Goal: Information Seeking & Learning: Compare options

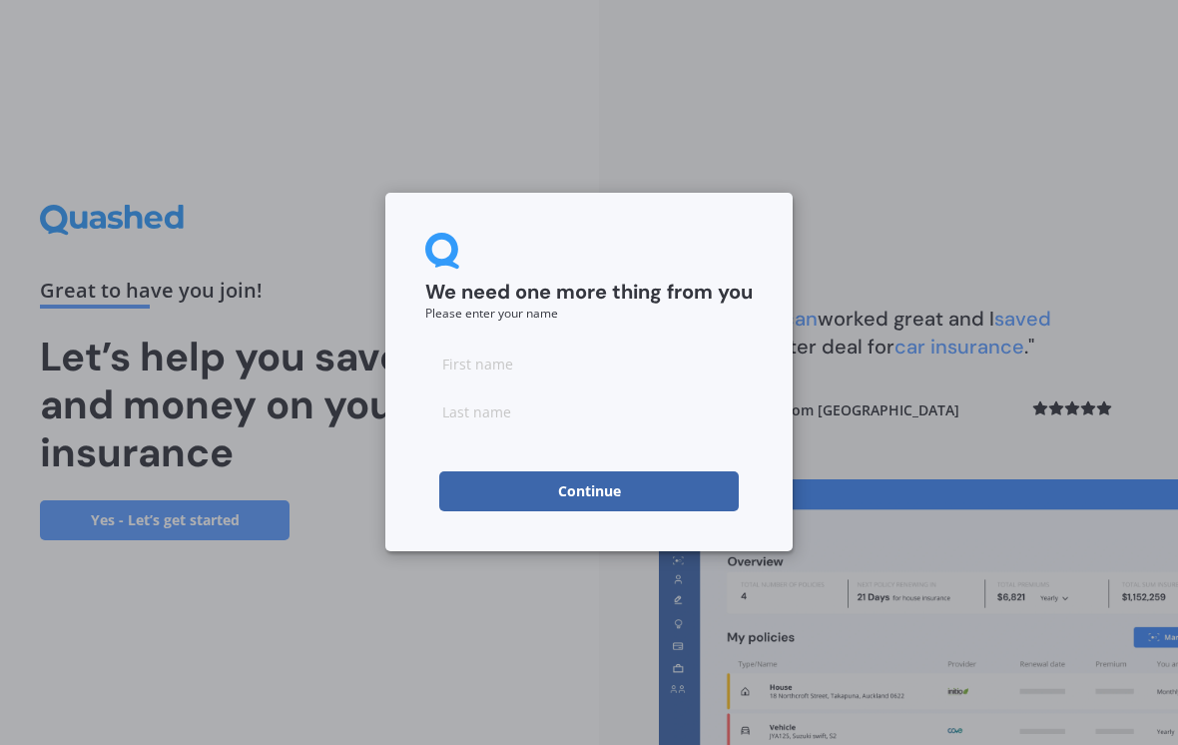
click at [463, 367] on input at bounding box center [588, 363] width 327 height 40
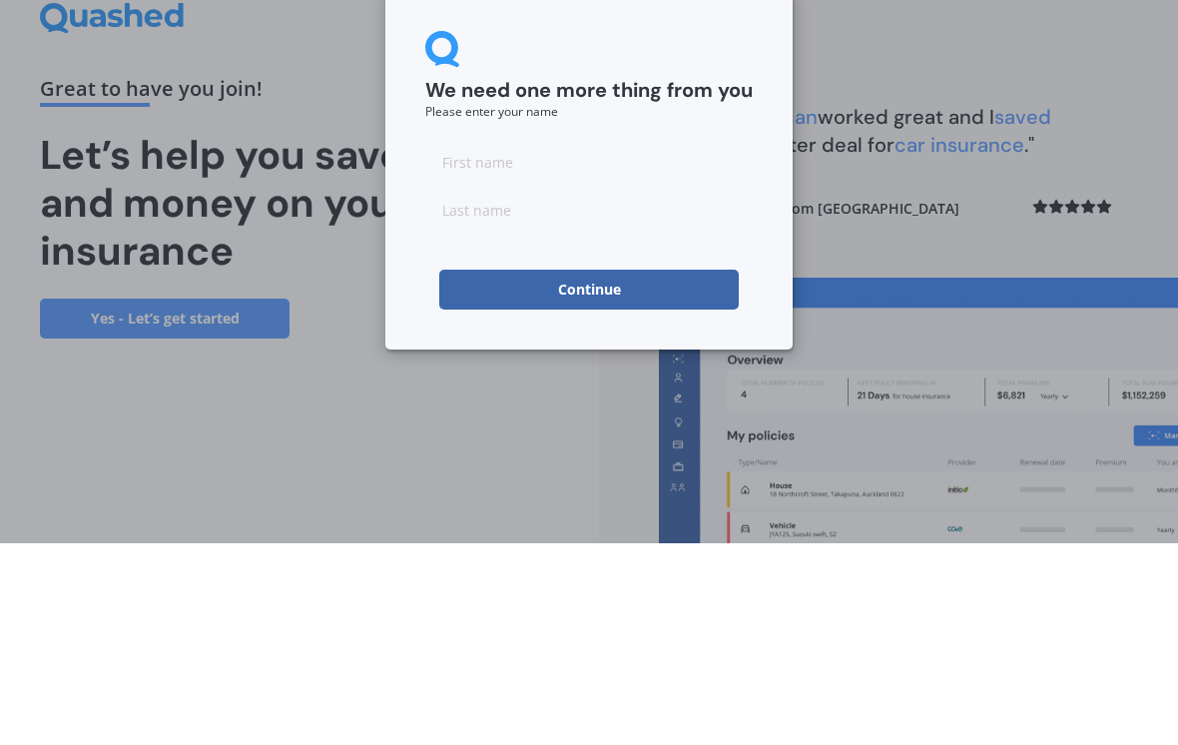
type input "[PERSON_NAME]"
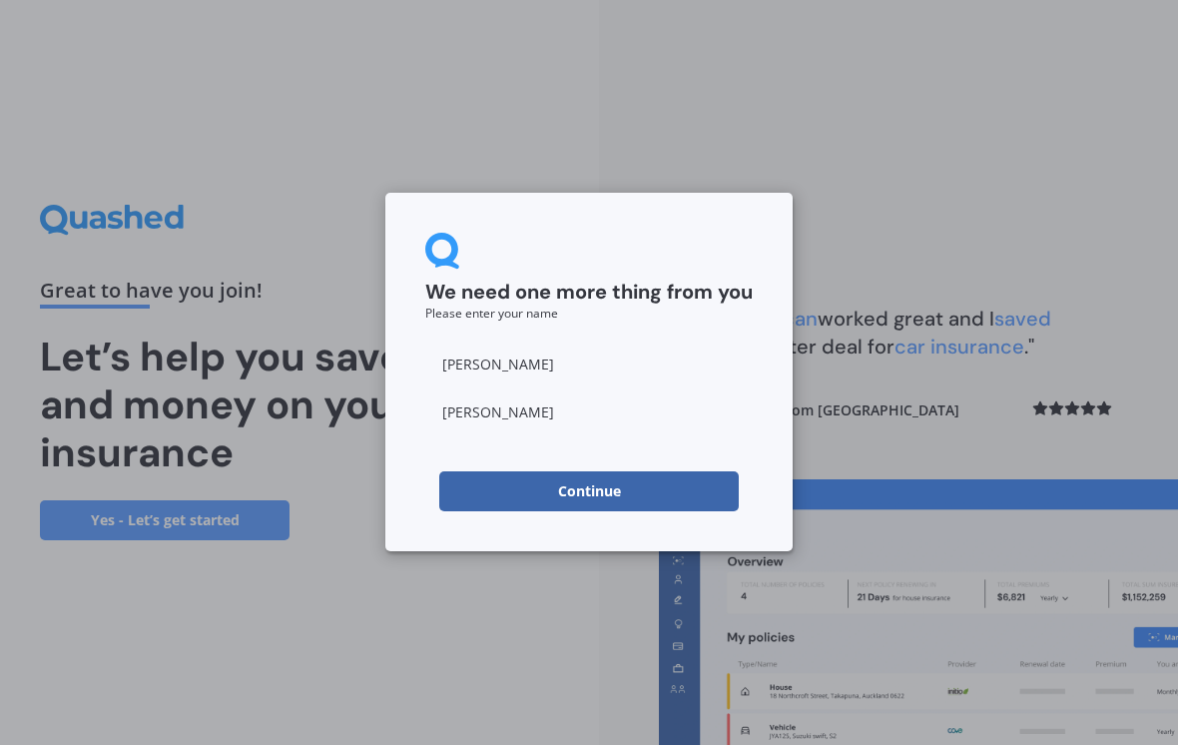
click at [540, 495] on button "Continue" at bounding box center [589, 491] width 300 height 40
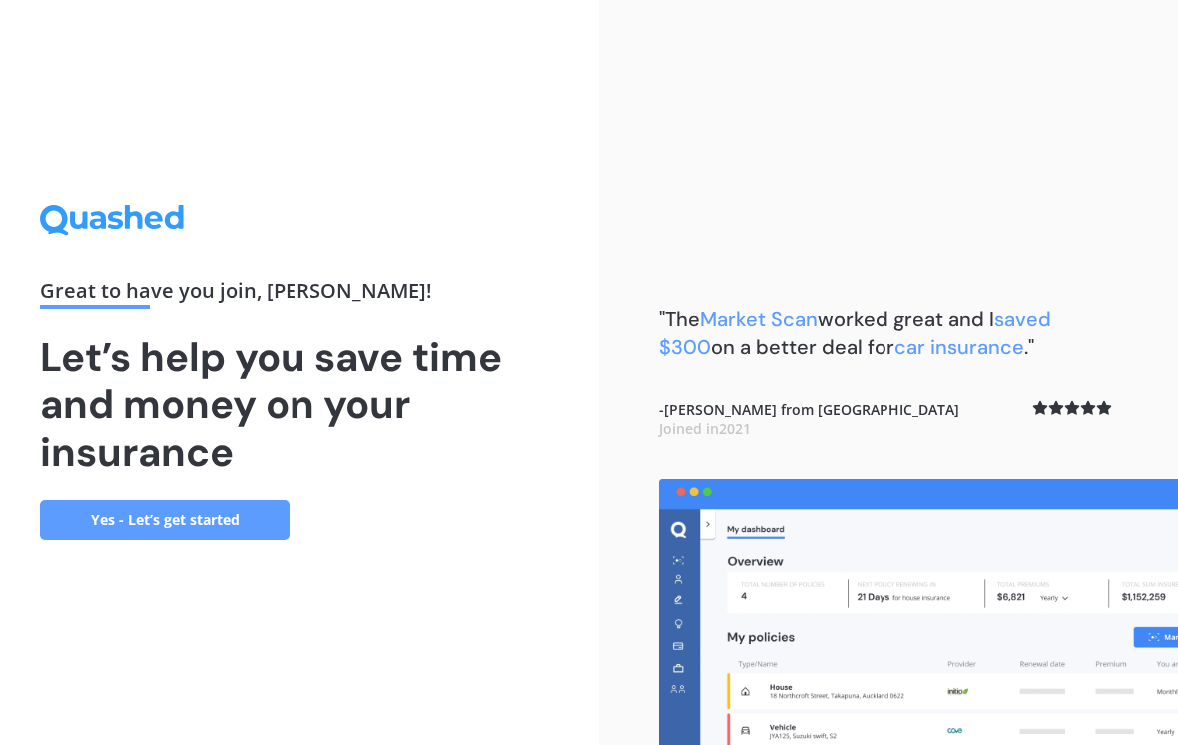
click at [234, 503] on link "Yes - Let’s get started" at bounding box center [165, 520] width 250 height 40
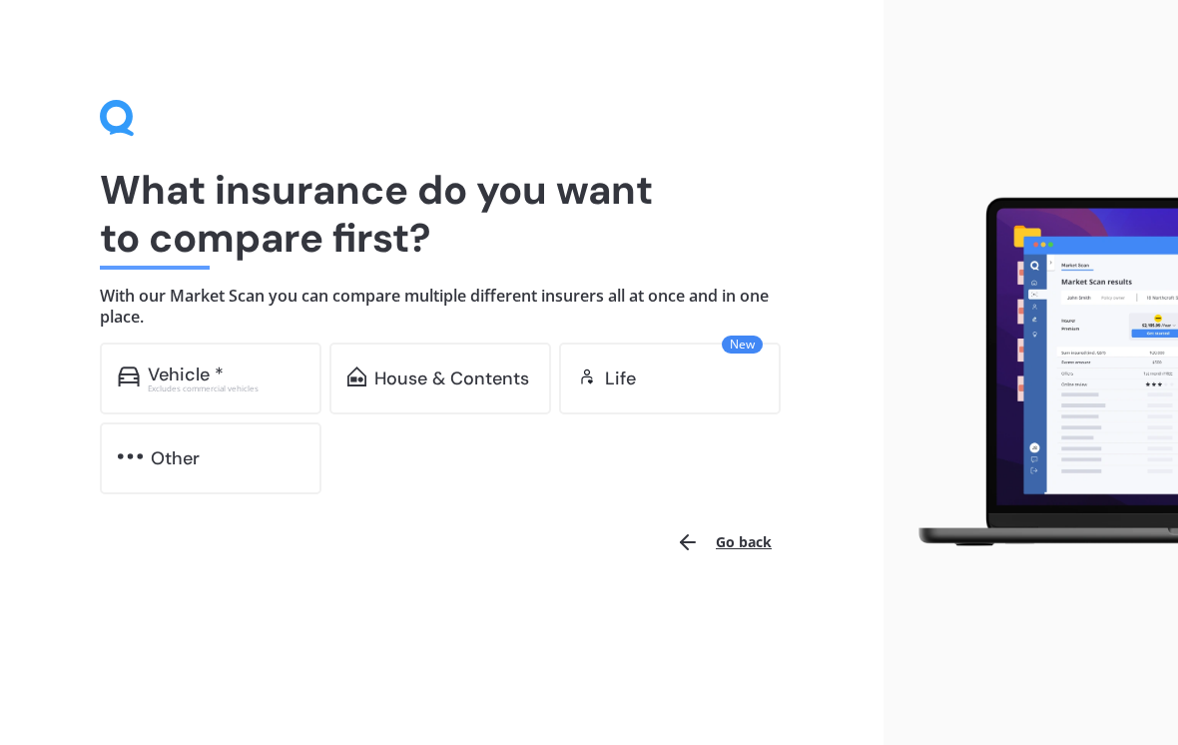
click at [135, 368] on img at bounding box center [129, 376] width 22 height 20
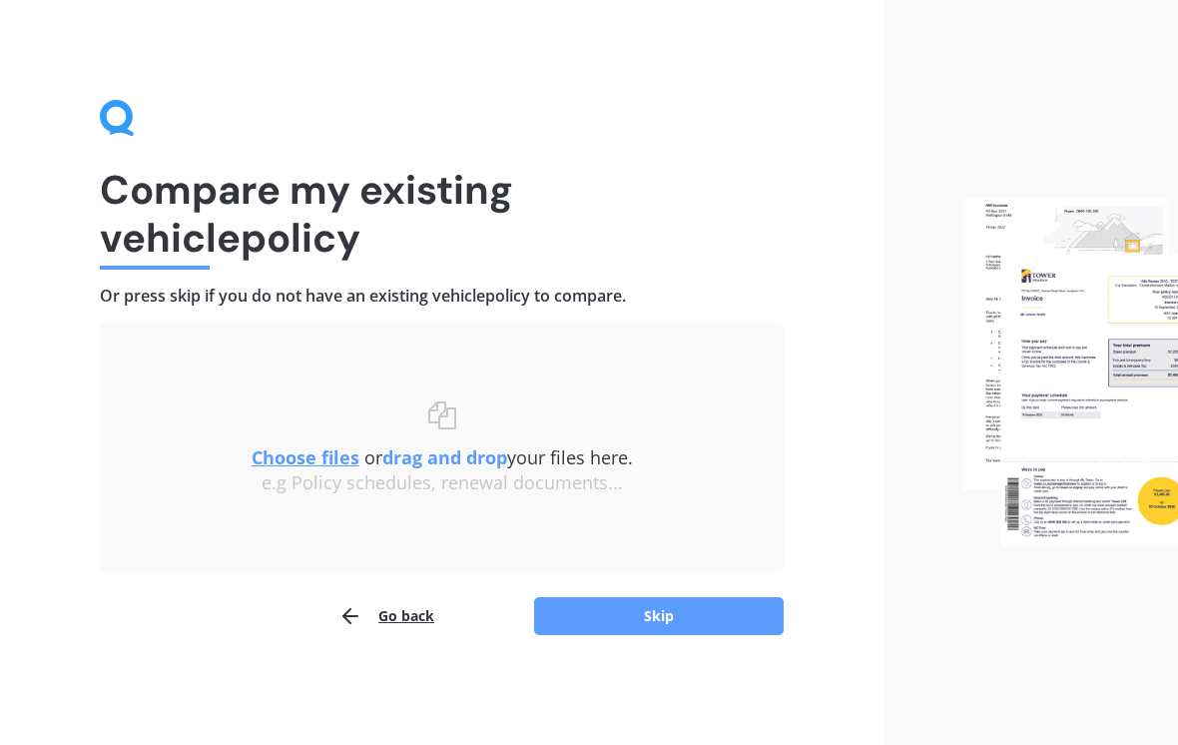
click at [332, 738] on div "Compare my existing vehicle policy Or press skip if you do not have an existing…" at bounding box center [442, 372] width 884 height 745
click at [331, 738] on div "Compare my existing vehicle policy Or press skip if you do not have an existing…" at bounding box center [442, 372] width 884 height 745
click at [304, 700] on div "Compare my existing vehicle policy Or press skip if you do not have an existing…" at bounding box center [442, 372] width 884 height 745
click at [283, 698] on div "Compare my existing vehicle policy Or press skip if you do not have an existing…" at bounding box center [442, 372] width 884 height 745
click at [275, 445] on u "Choose files" at bounding box center [306, 457] width 108 height 24
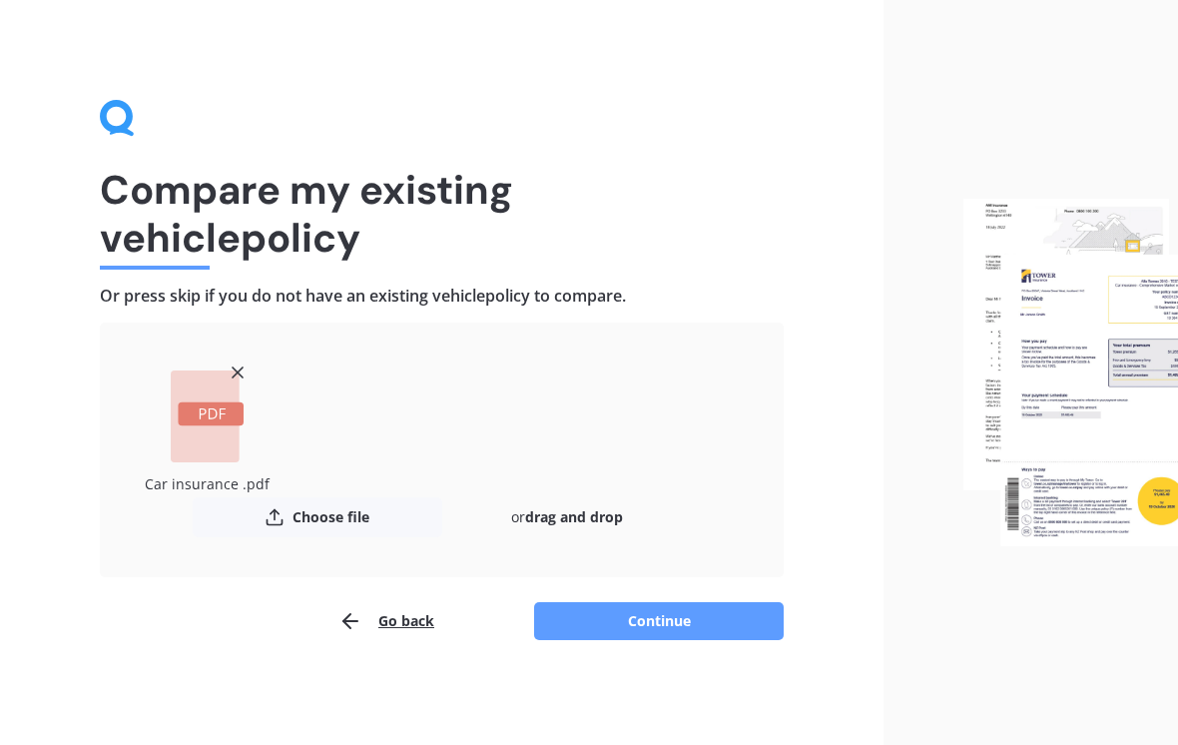
click at [592, 606] on button "Continue" at bounding box center [659, 621] width 250 height 38
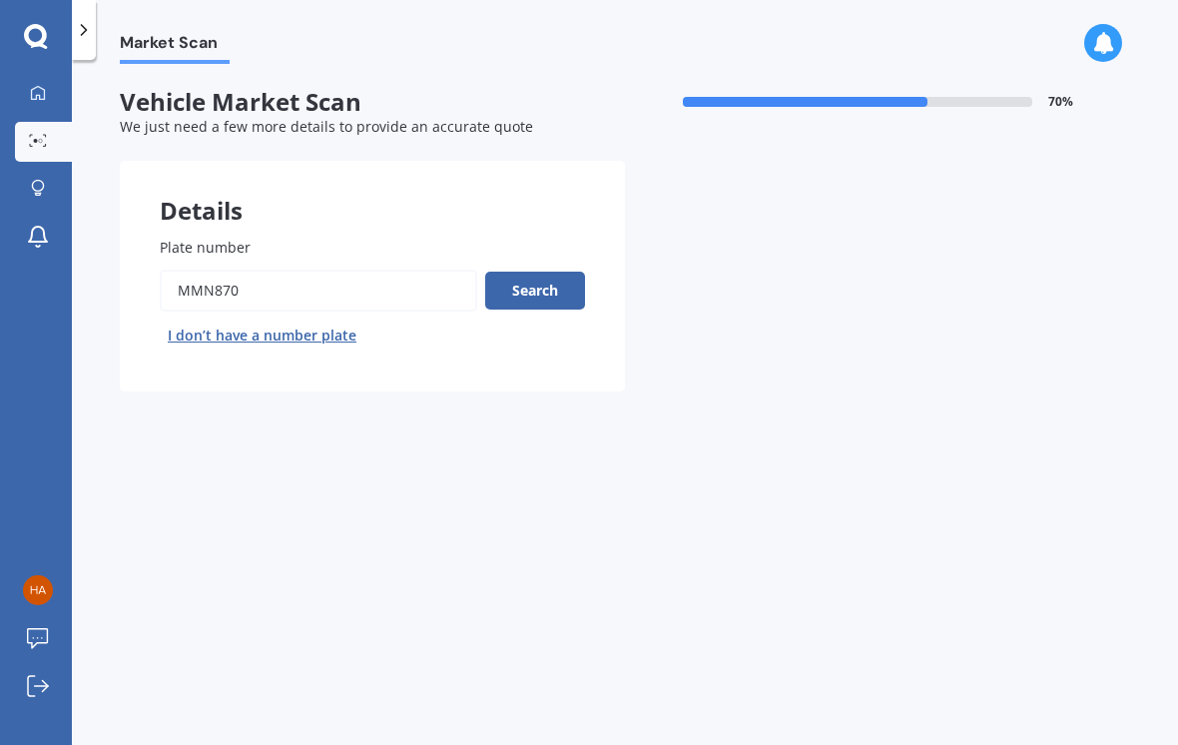
click at [519, 294] on button "Search" at bounding box center [535, 291] width 100 height 38
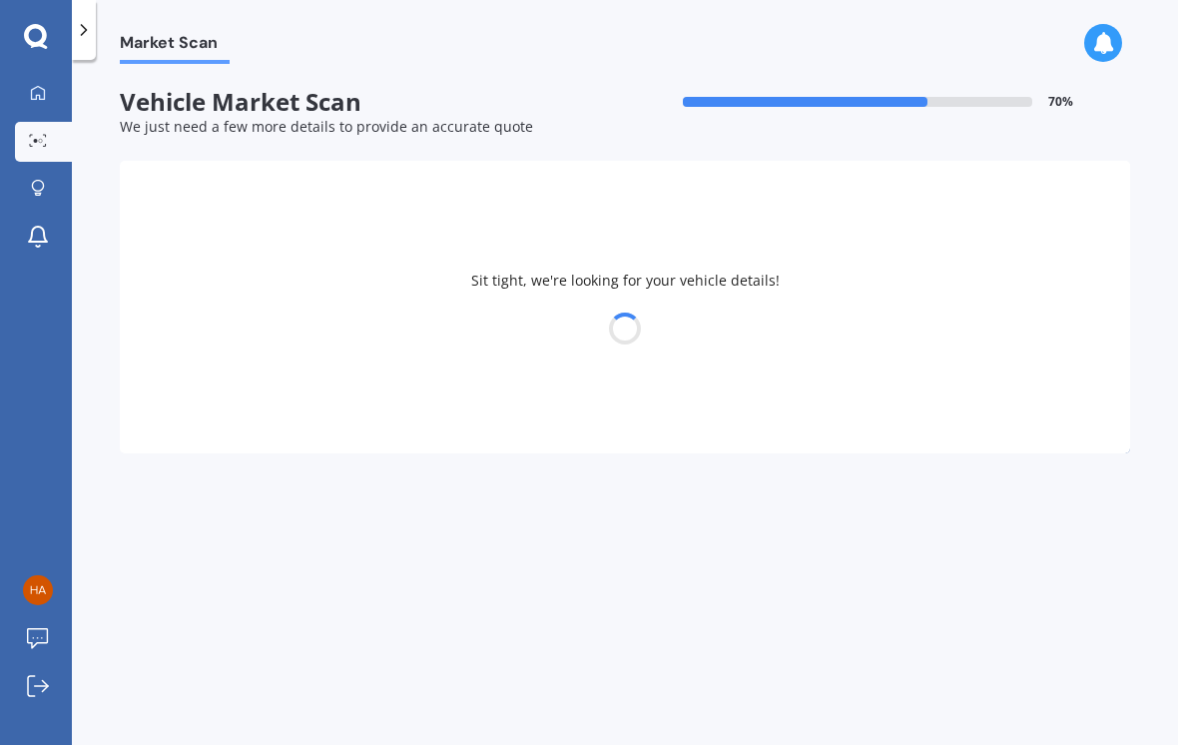
select select "SUZUKI"
select select "SWIFT"
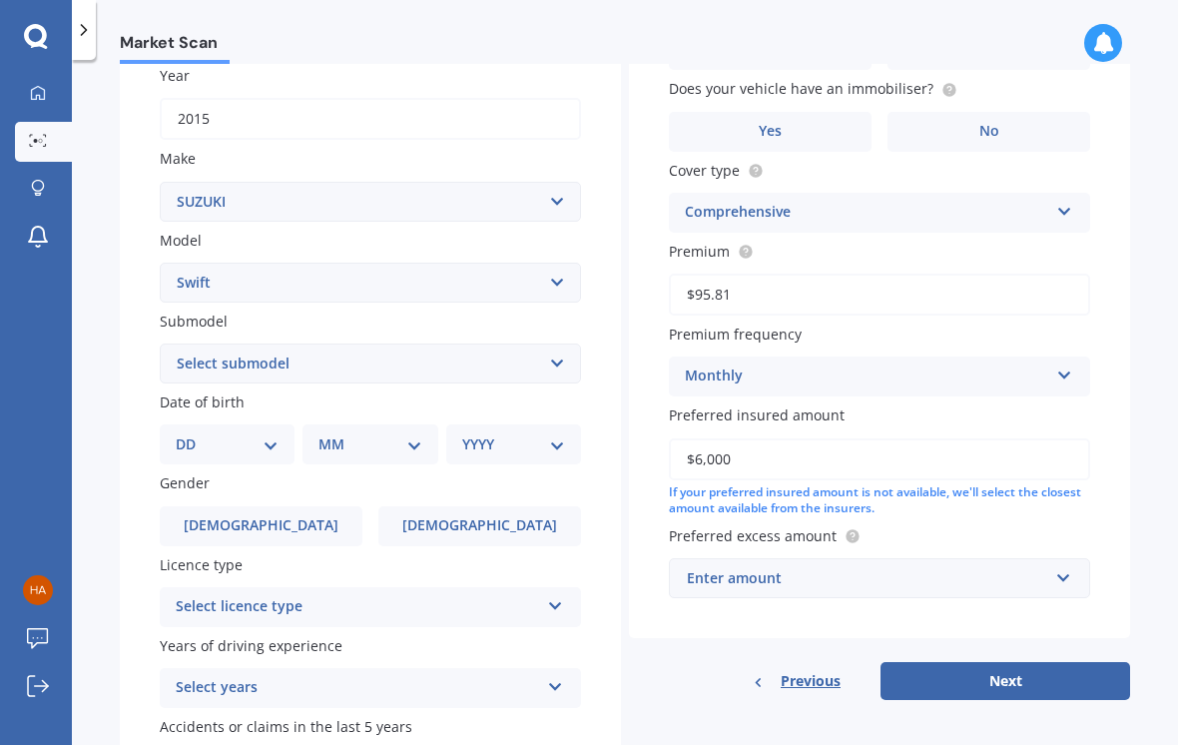
scroll to position [294, 0]
click at [445, 517] on label "[DEMOGRAPHIC_DATA]" at bounding box center [479, 527] width 203 height 40
click at [0, 0] on input "[DEMOGRAPHIC_DATA]" at bounding box center [0, 0] width 0 height 0
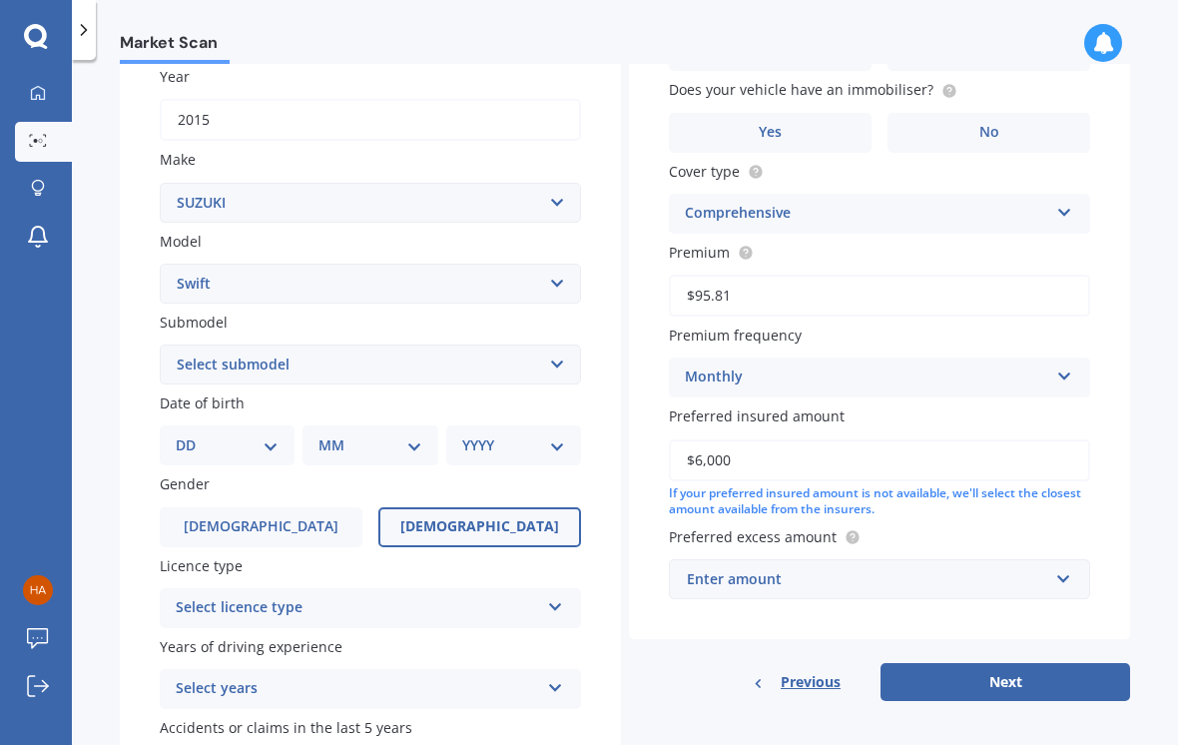
click at [207, 434] on select "DD 01 02 03 04 05 06 07 08 09 10 11 12 13 14 15 16 17 18 19 20 21 22 23 24 25 2…" at bounding box center [227, 445] width 103 height 22
select select "21"
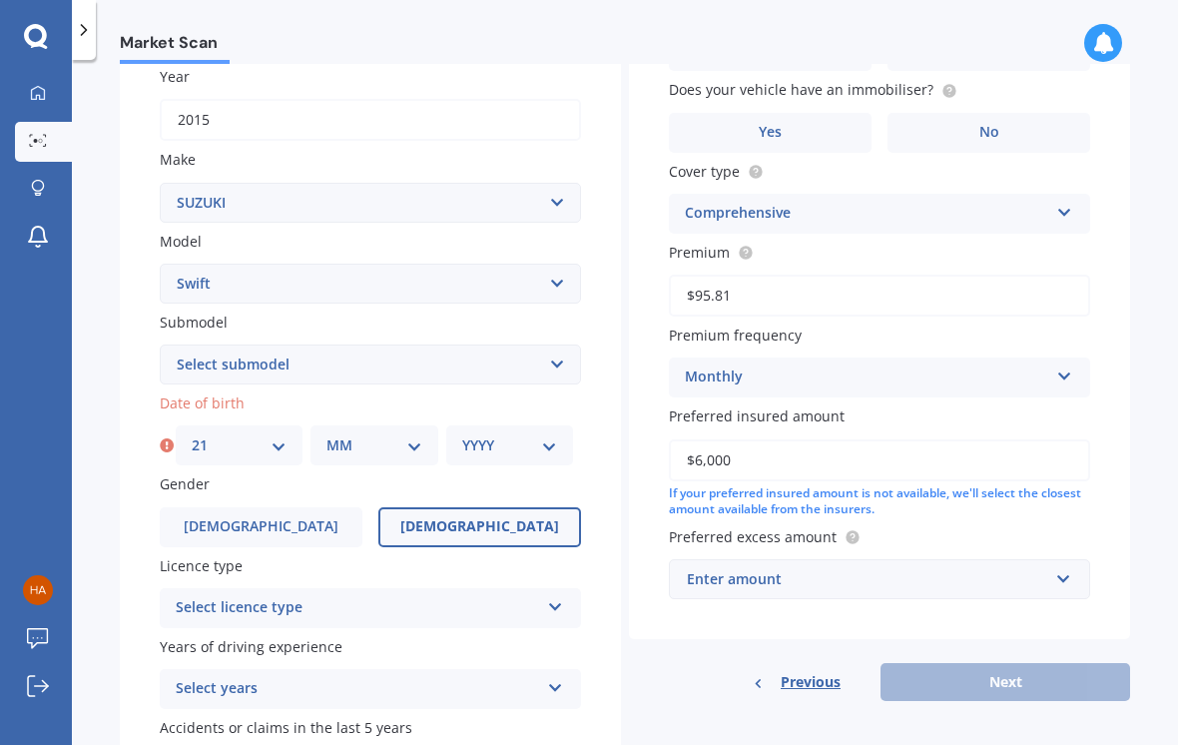
click at [330, 434] on select "MM 01 02 03 04 05 06 07 08 09 10 11 12" at bounding box center [373, 445] width 95 height 22
select select "05"
click at [490, 444] on select "YYYY 2025 2024 2023 2022 2021 2020 2019 2018 2017 2016 2015 2014 2013 2012 2011…" at bounding box center [509, 445] width 95 height 22
select select "1991"
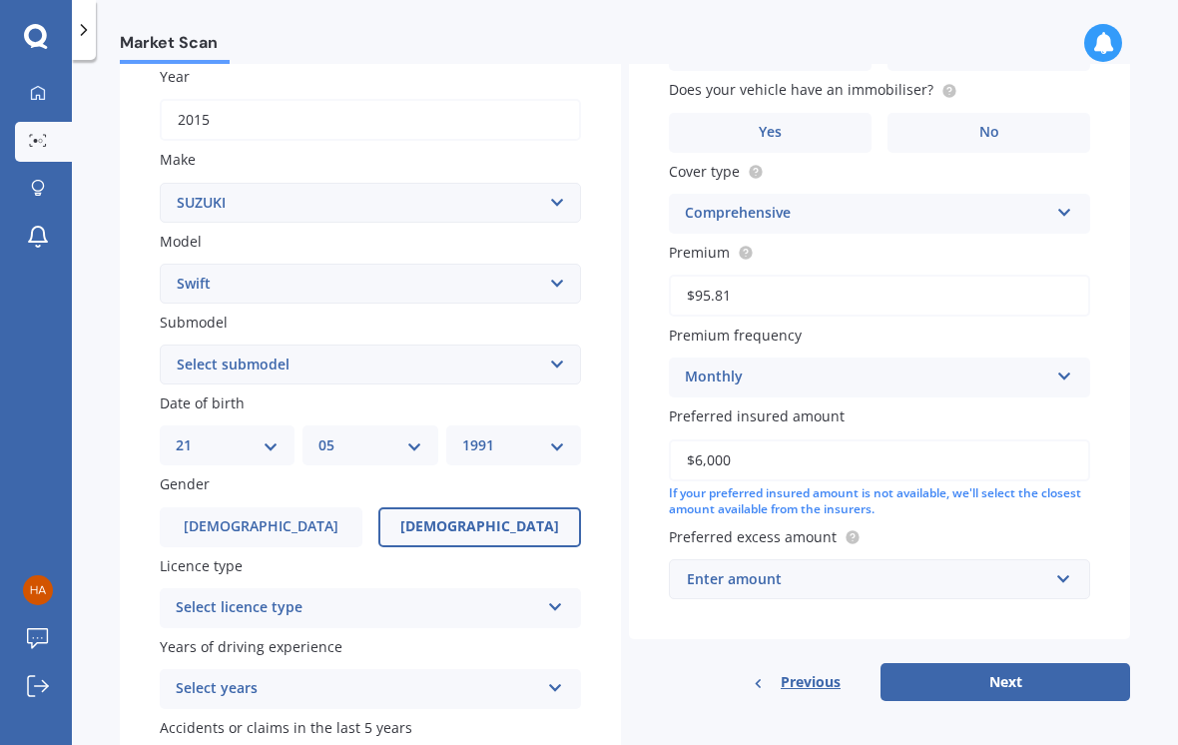
click at [209, 596] on div "Select licence type" at bounding box center [357, 608] width 363 height 24
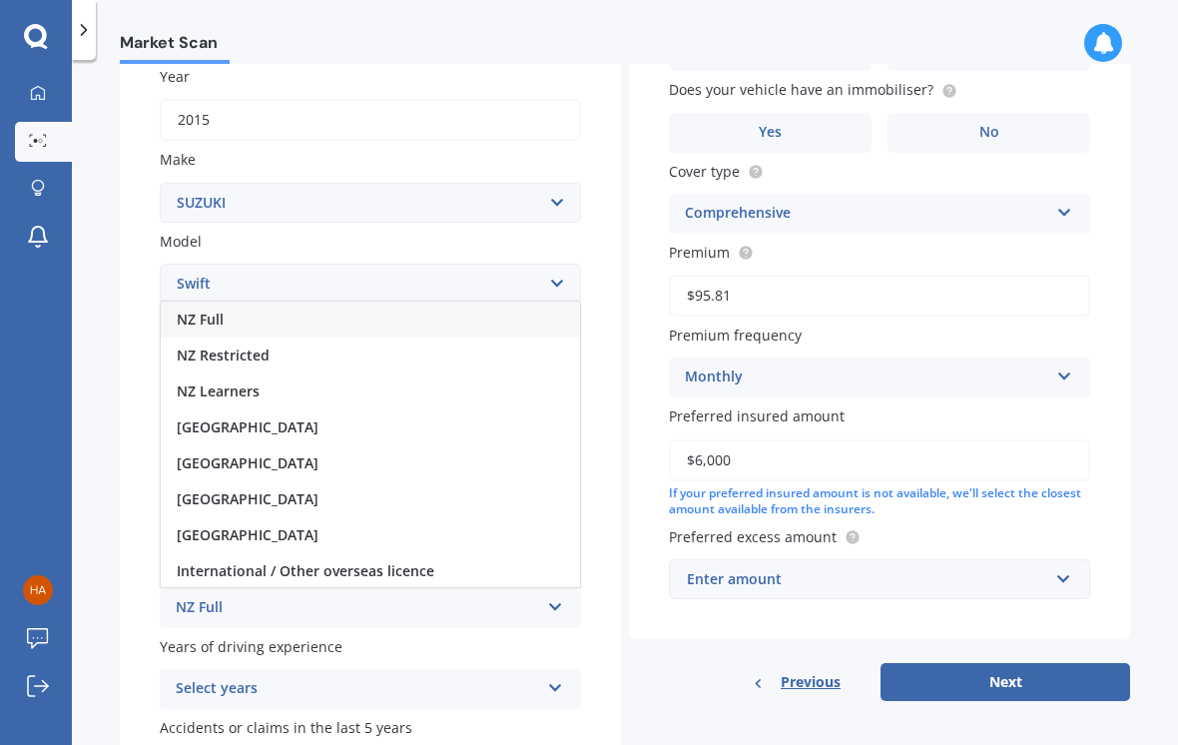
click at [206, 309] on span "NZ Full" at bounding box center [200, 318] width 47 height 19
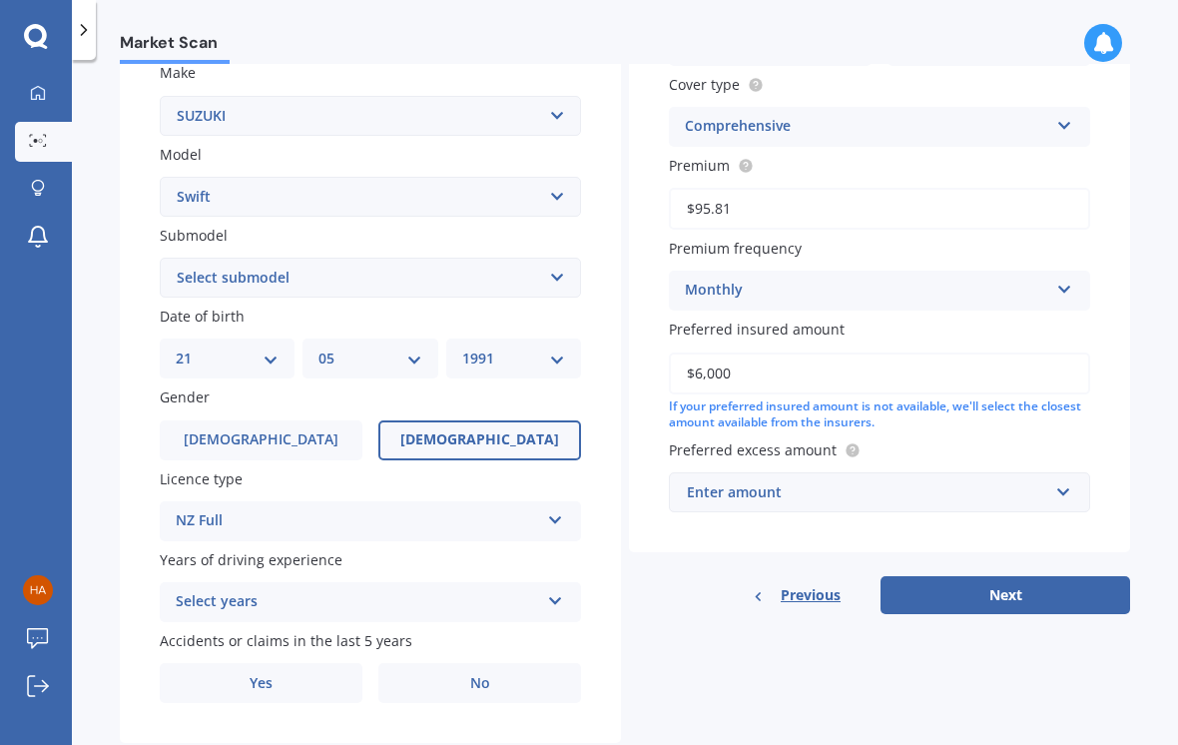
scroll to position [379, 0]
click at [238, 591] on div "Select years" at bounding box center [357, 603] width 363 height 24
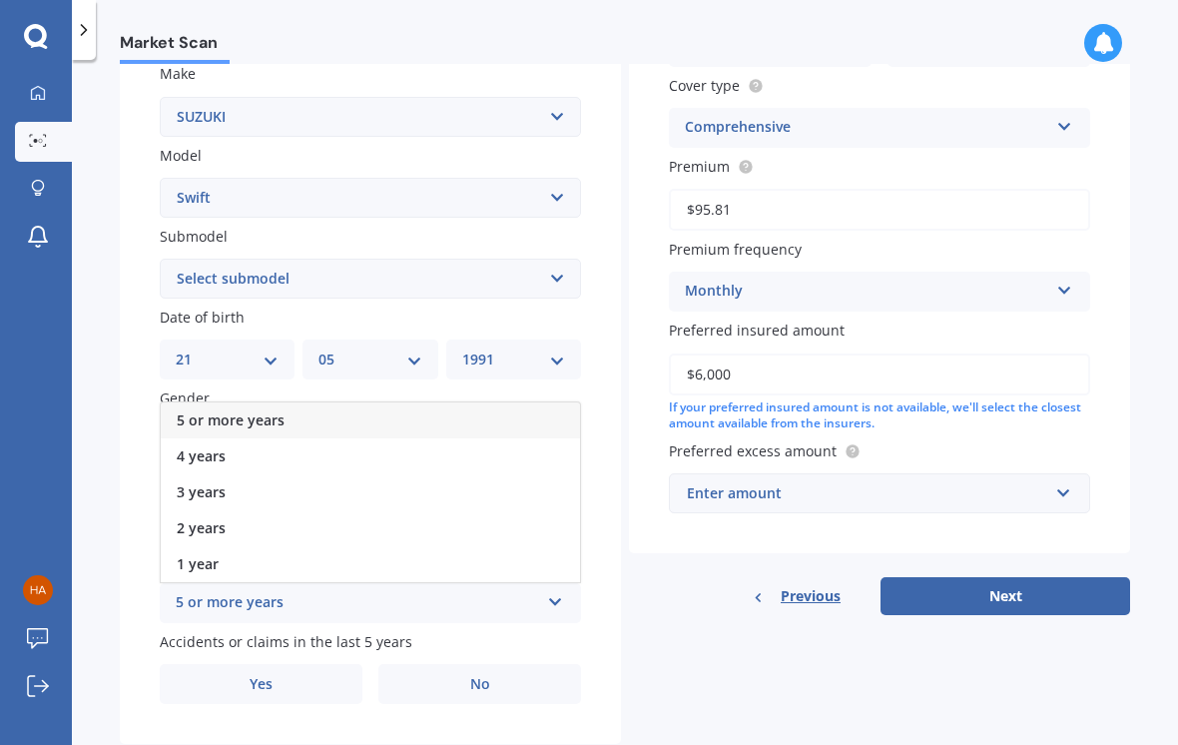
click at [196, 410] on span "5 or more years" at bounding box center [231, 419] width 108 height 19
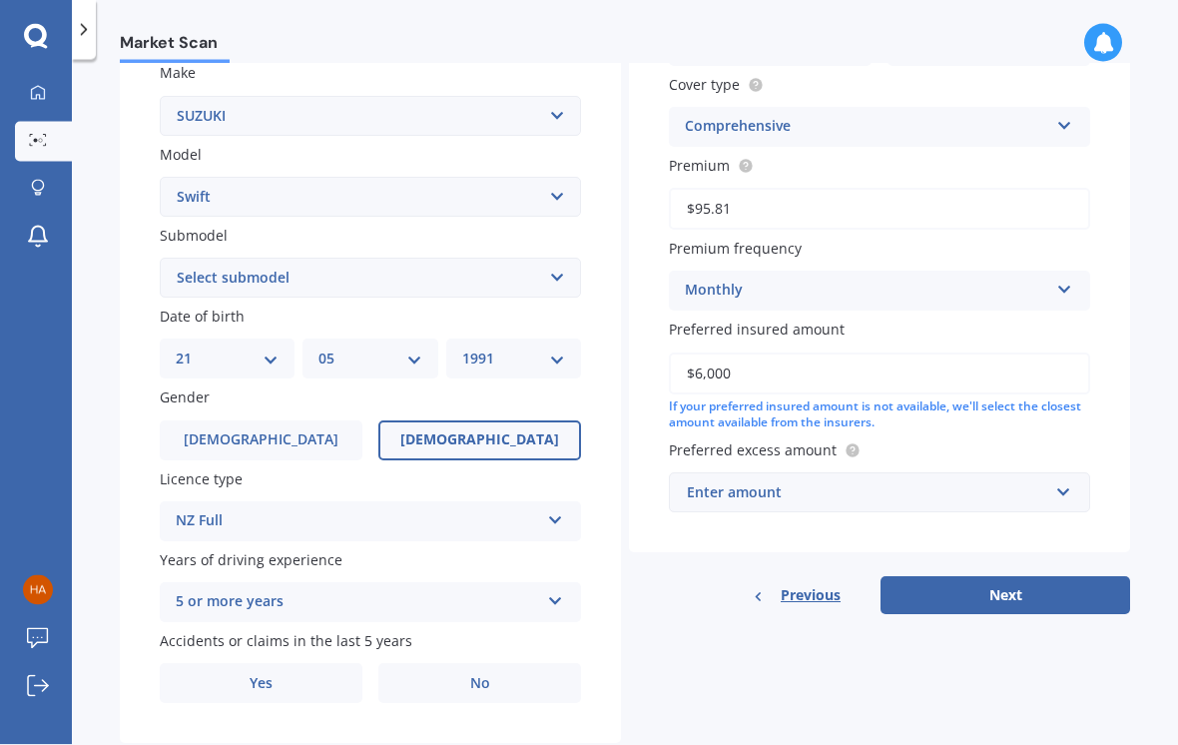
scroll to position [0, 0]
click at [248, 664] on label "Yes" at bounding box center [261, 684] width 203 height 40
click at [0, 0] on input "Yes" at bounding box center [0, 0] width 0 height 0
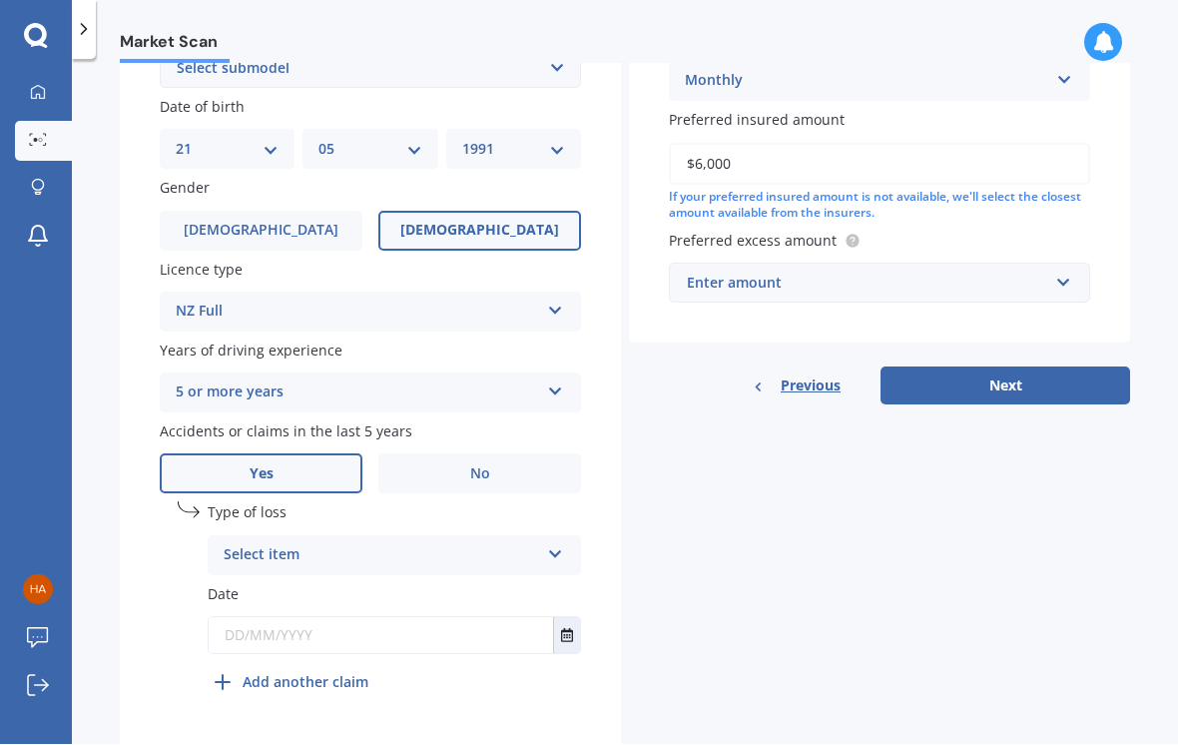
scroll to position [588, 0]
click at [263, 545] on div "Select item" at bounding box center [381, 557] width 315 height 24
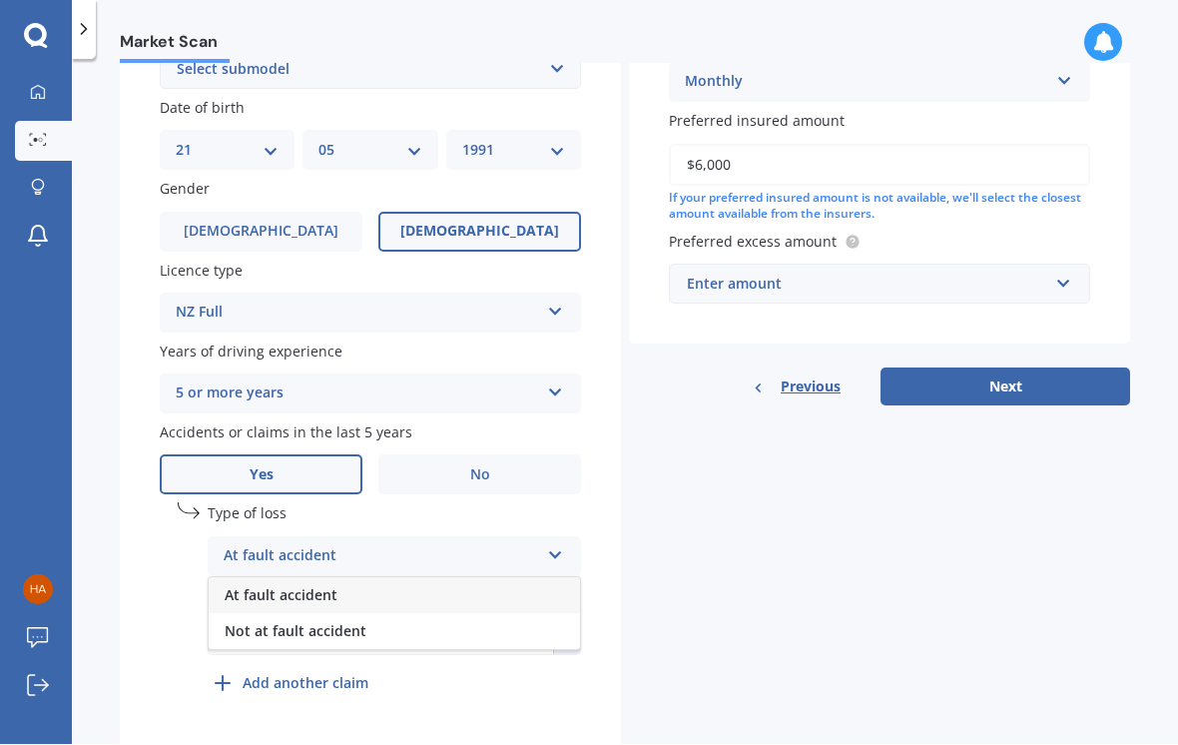
click at [253, 622] on span "Not at fault accident" at bounding box center [296, 631] width 142 height 19
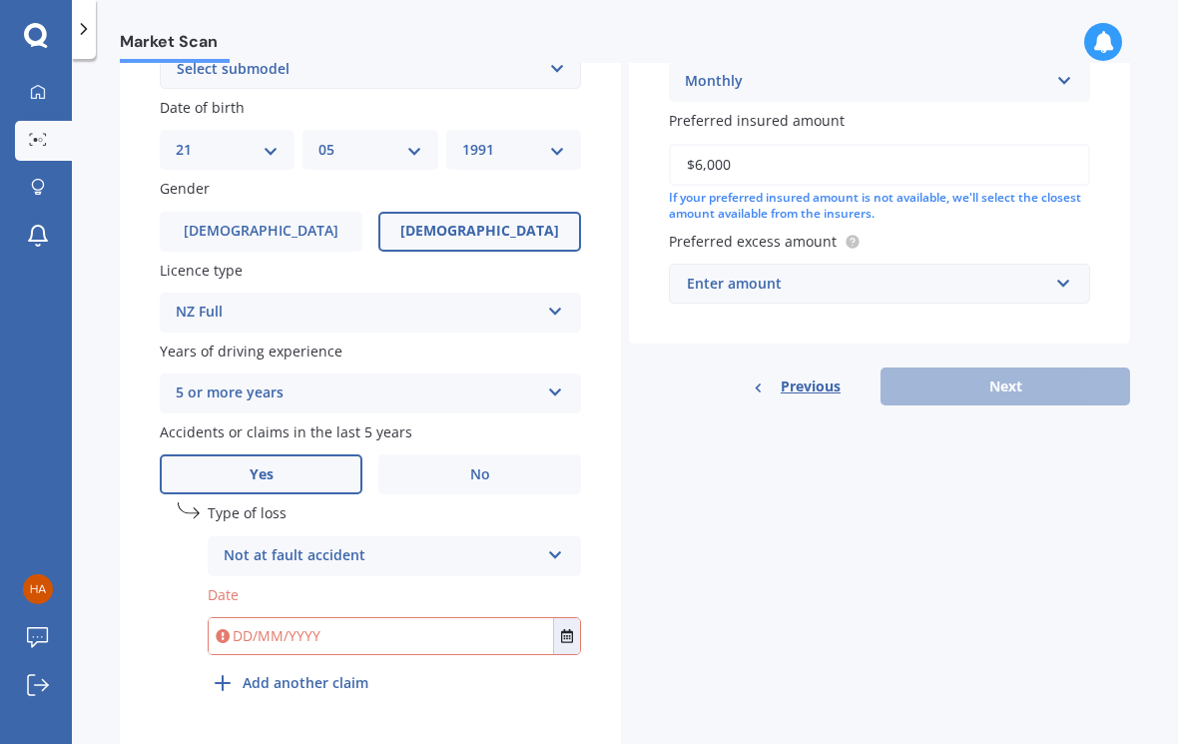
click at [557, 619] on button "Select date" at bounding box center [566, 637] width 27 height 36
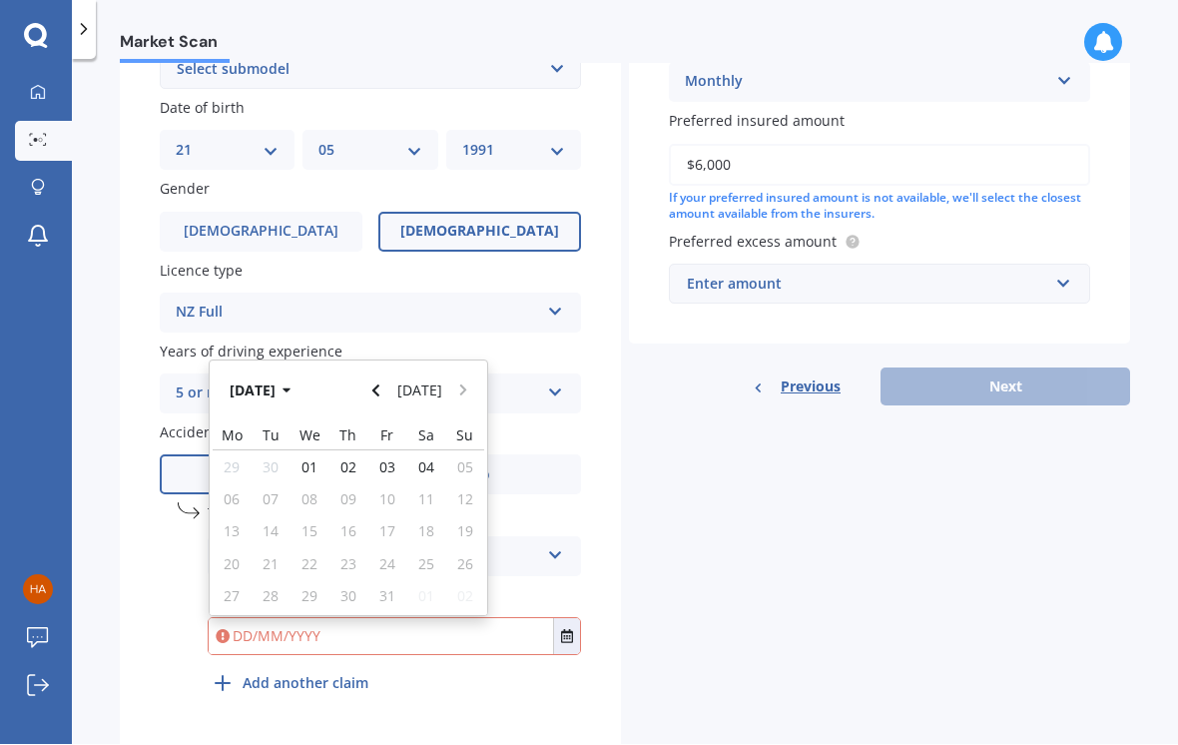
click at [261, 373] on button "[DATE]" at bounding box center [264, 390] width 86 height 36
click at [255, 372] on button "2025" at bounding box center [257, 390] width 72 height 36
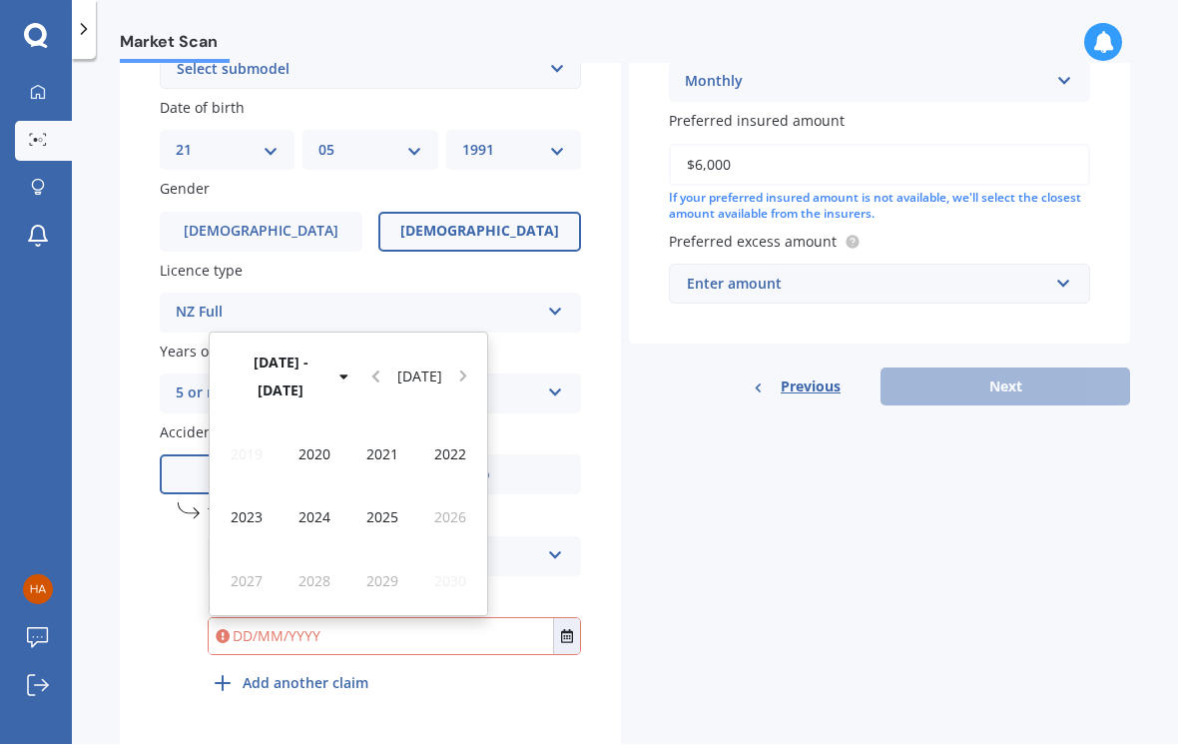
click at [391, 445] on span "2021" at bounding box center [382, 454] width 32 height 19
click at [383, 445] on span "Mar" at bounding box center [382, 454] width 27 height 19
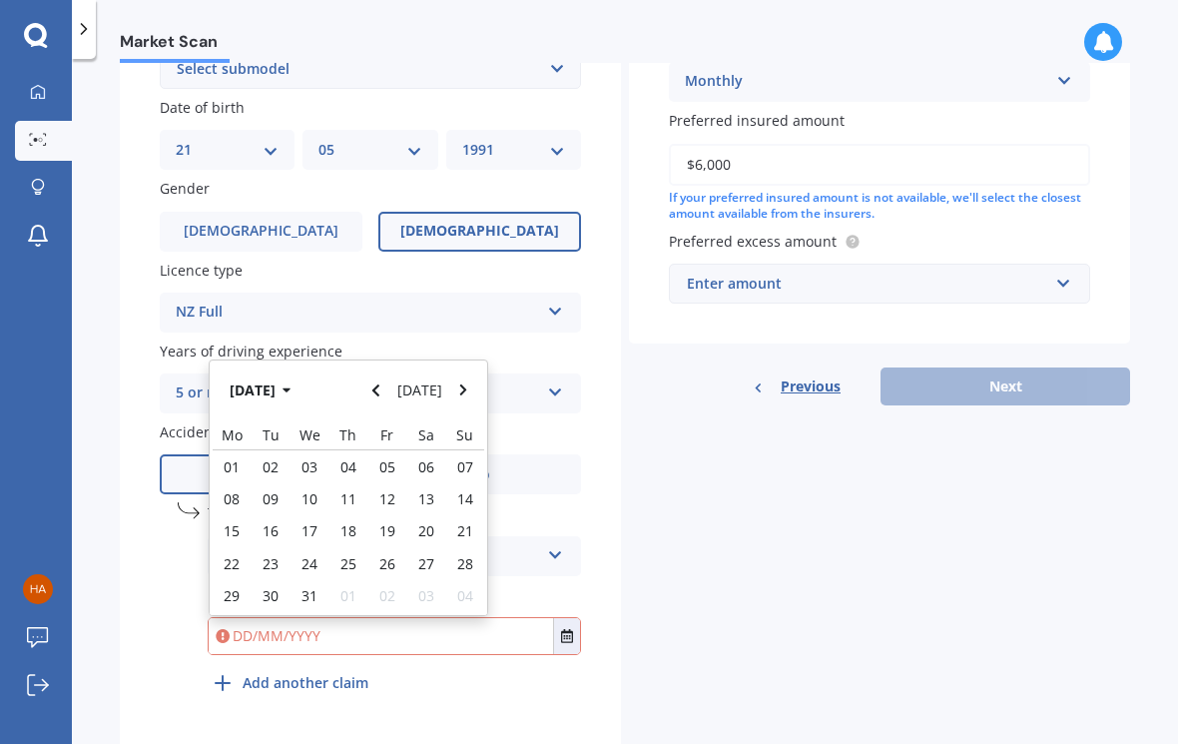
click at [347, 458] on span "04" at bounding box center [348, 467] width 16 height 19
type input "[DATE]"
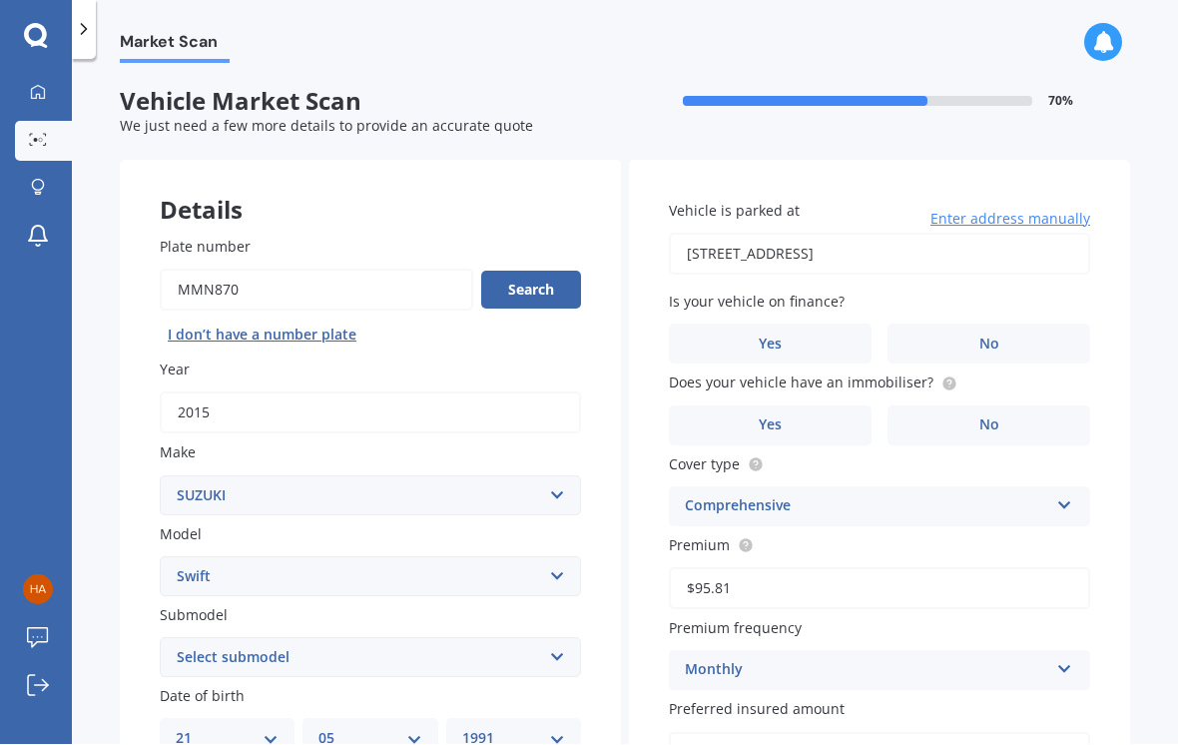
scroll to position [0, 0]
click at [930, 325] on label "No" at bounding box center [989, 344] width 203 height 40
click at [0, 0] on input "No" at bounding box center [0, 0] width 0 height 0
click at [934, 417] on label "No" at bounding box center [989, 426] width 203 height 40
click at [0, 0] on input "No" at bounding box center [0, 0] width 0 height 0
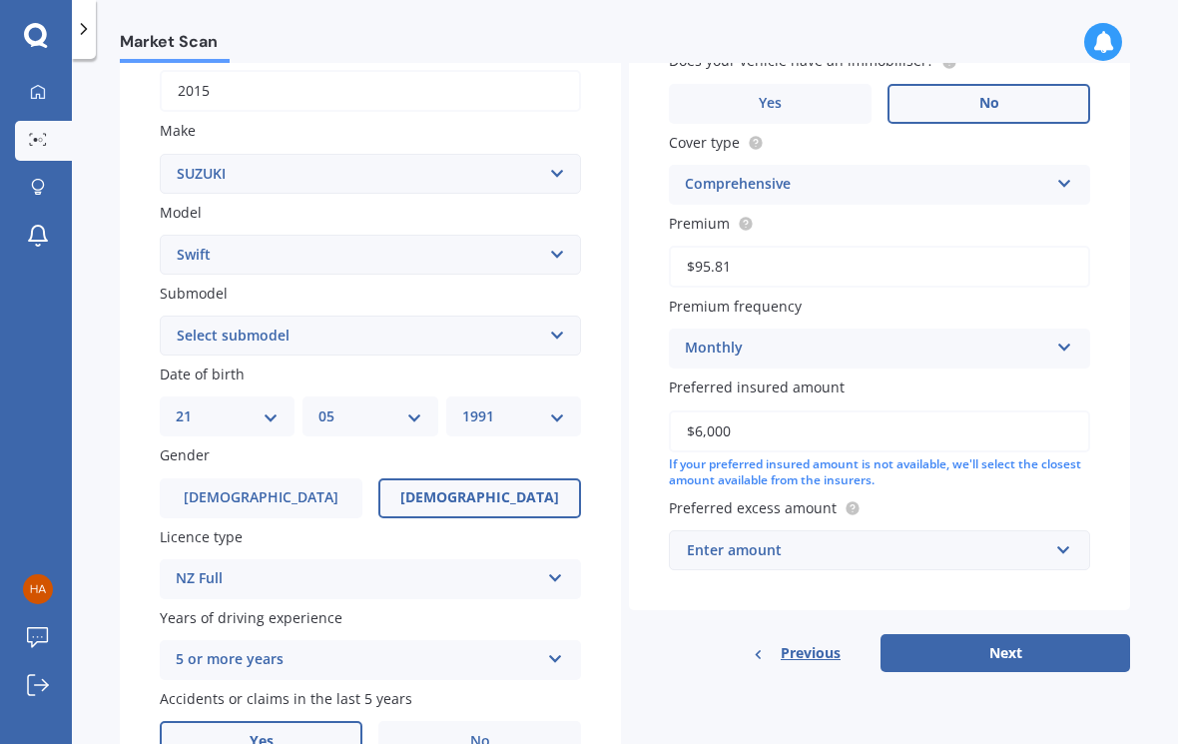
scroll to position [325, 0]
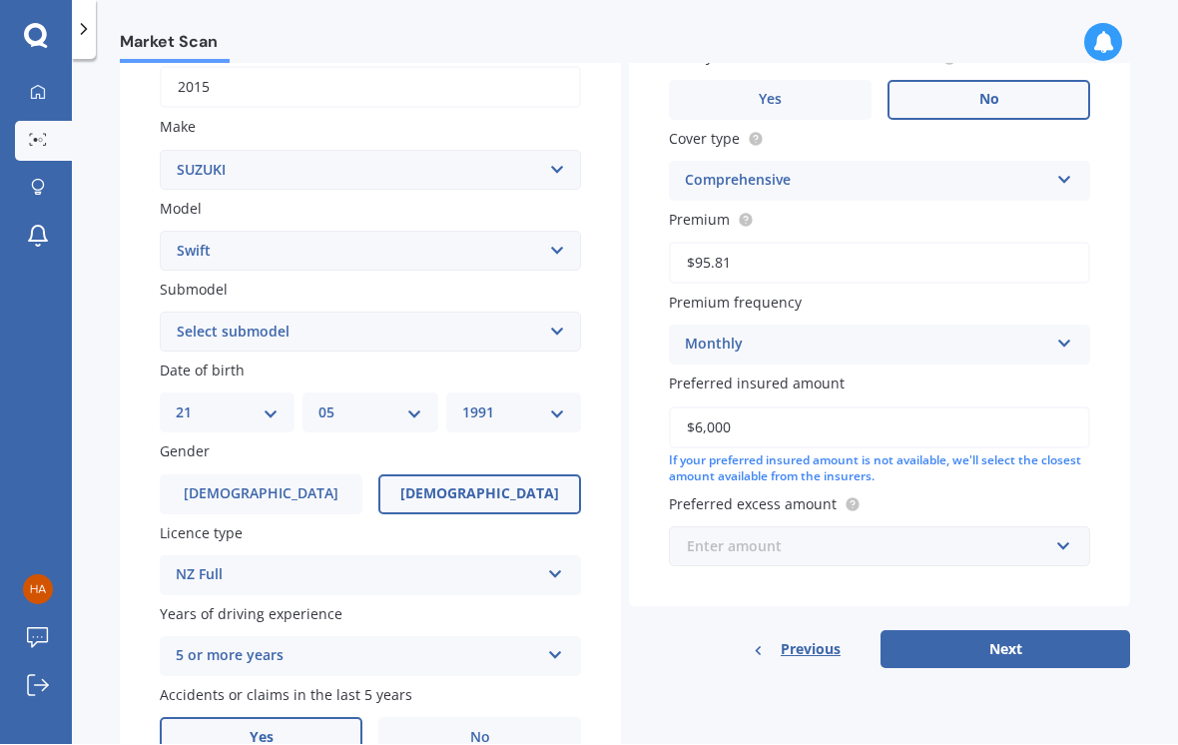
click at [685, 528] on input "text" at bounding box center [872, 547] width 403 height 38
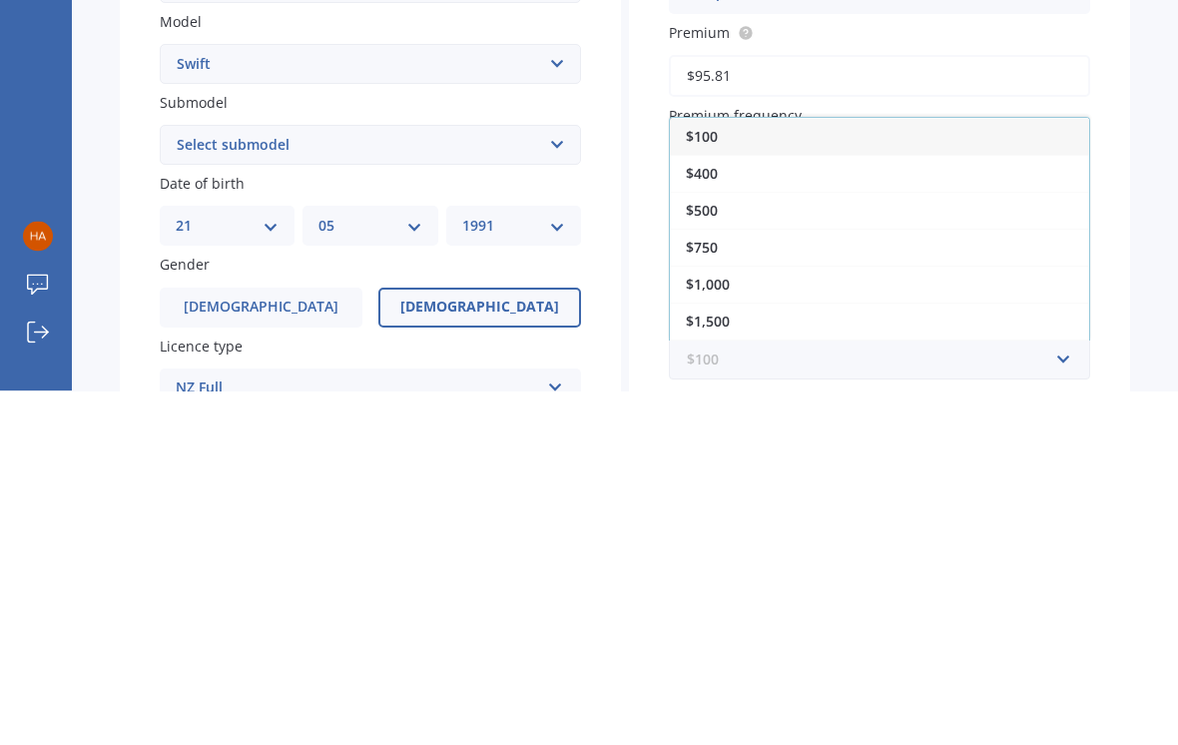
scroll to position [161, 0]
click at [686, 553] on span "$500" at bounding box center [702, 562] width 32 height 19
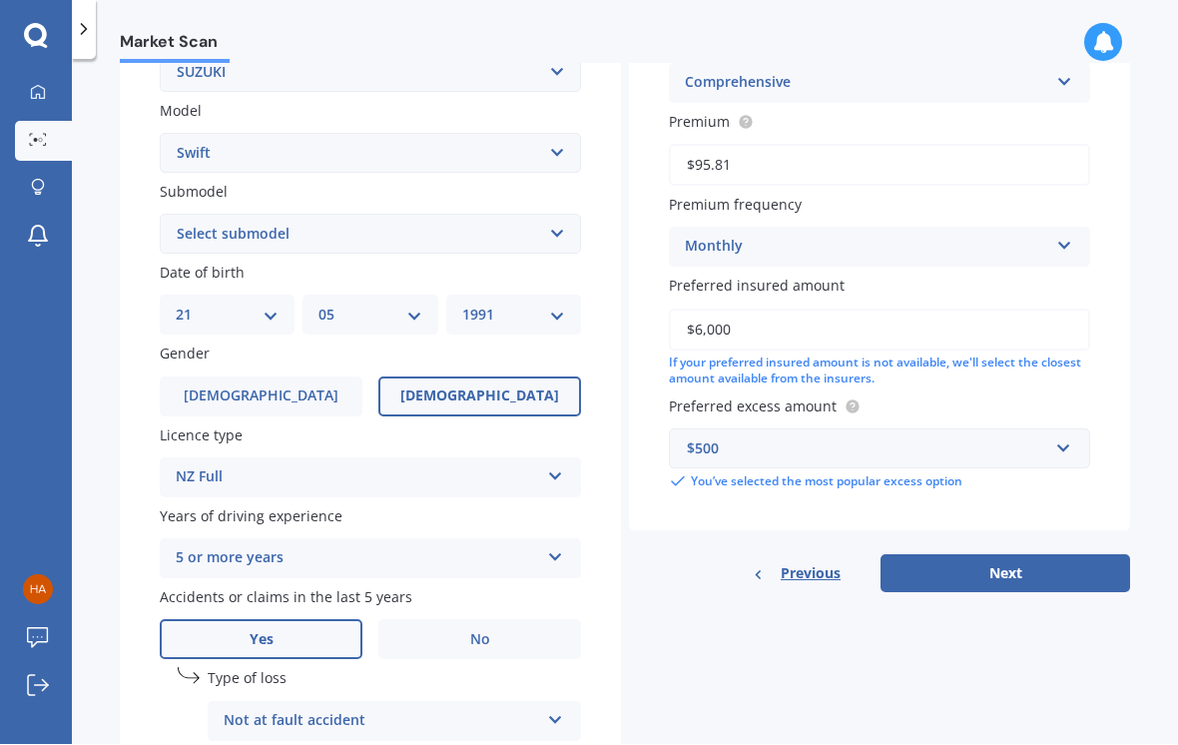
scroll to position [425, 0]
click at [934, 564] on button "Next" at bounding box center [1006, 572] width 250 height 38
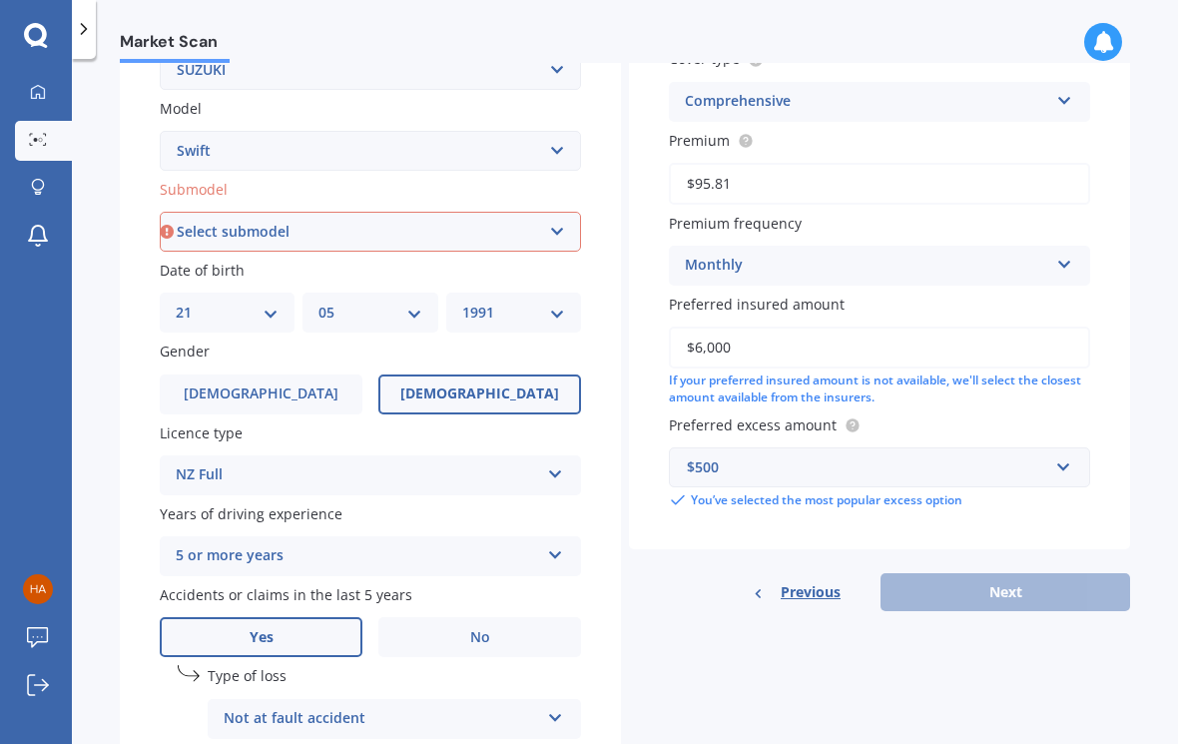
click at [203, 220] on select "Select submodel (All other) Cino Diesel Turbo GA GL GLX GO GP GS GTI LTD RS Hyb…" at bounding box center [370, 233] width 421 height 40
select select "(ALL OTHER)"
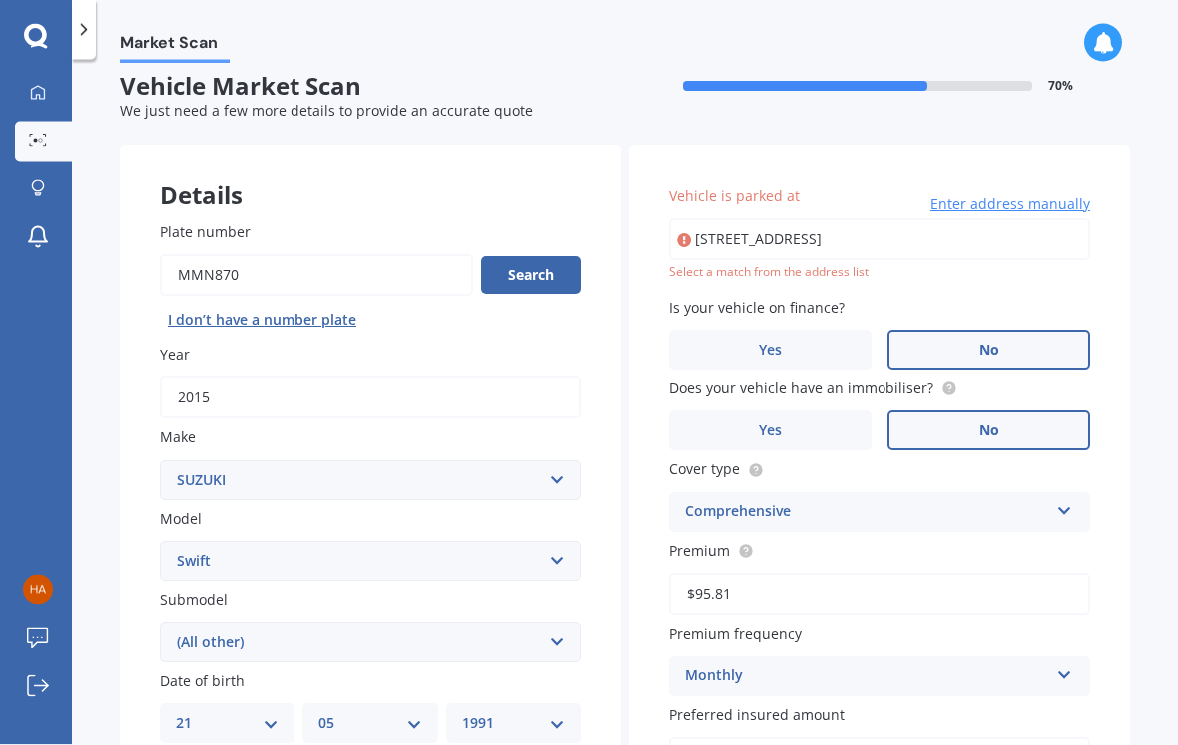
scroll to position [14, 0]
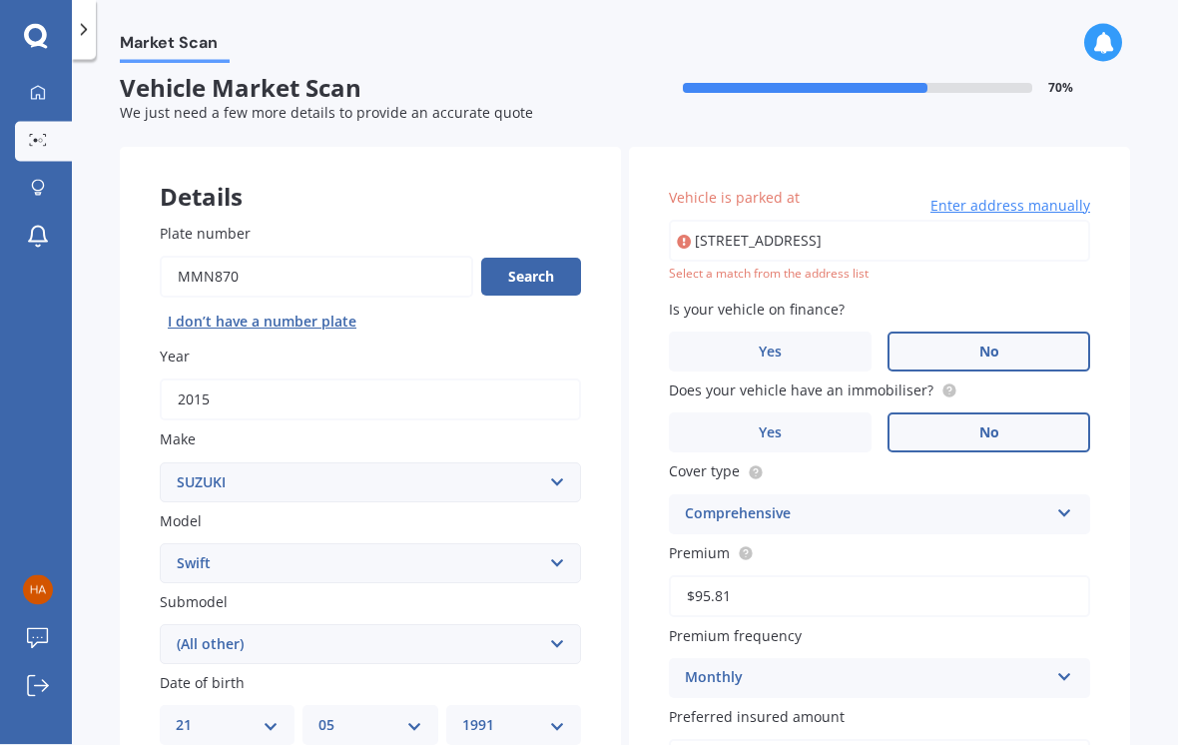
click at [1003, 242] on input "[STREET_ADDRESS]" at bounding box center [879, 241] width 421 height 42
type input "[STREET_ADDRESS]"
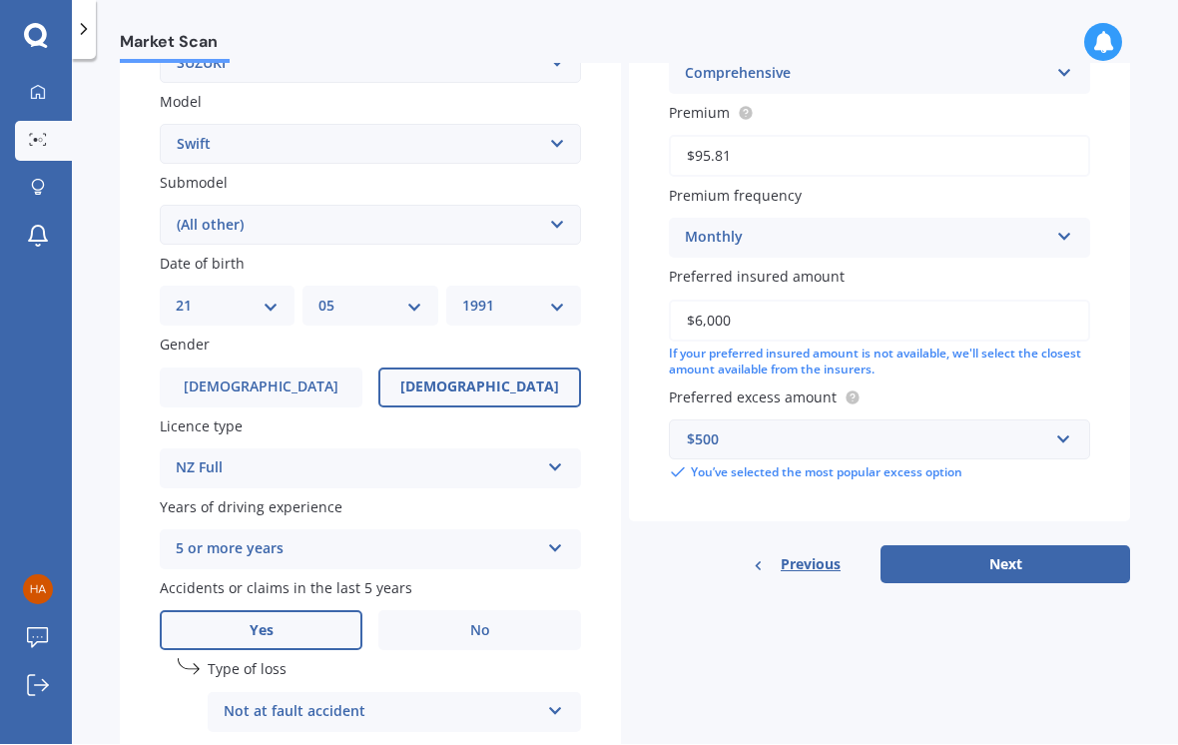
click at [914, 550] on button "Next" at bounding box center [1006, 565] width 250 height 38
select select "21"
select select "05"
select select "1991"
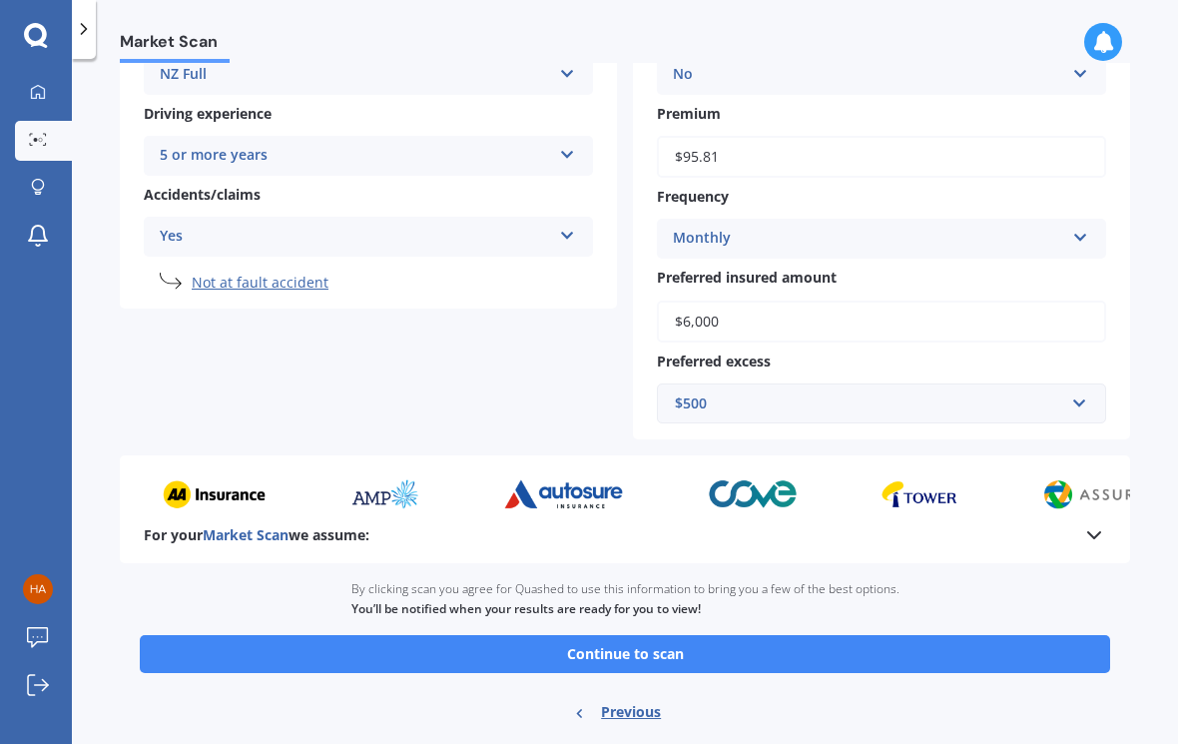
click at [325, 639] on button "Continue to scan" at bounding box center [625, 655] width 970 height 38
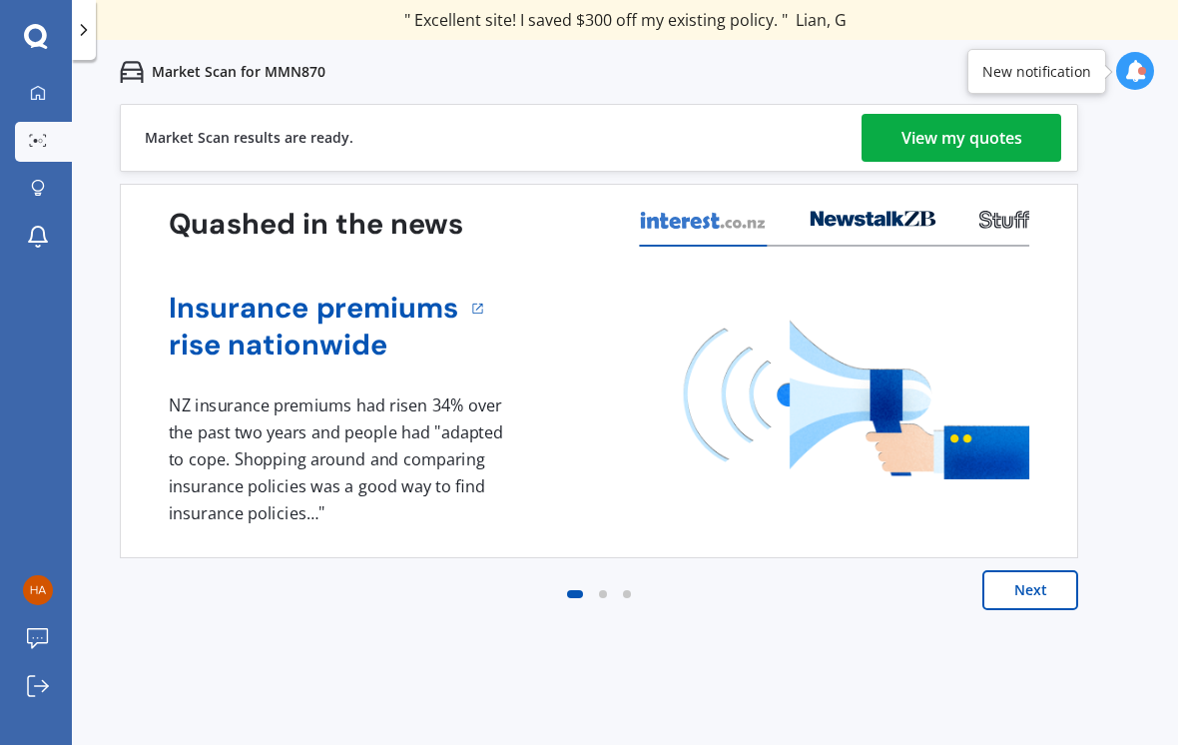
click at [1020, 148] on div "View my quotes" at bounding box center [962, 138] width 121 height 48
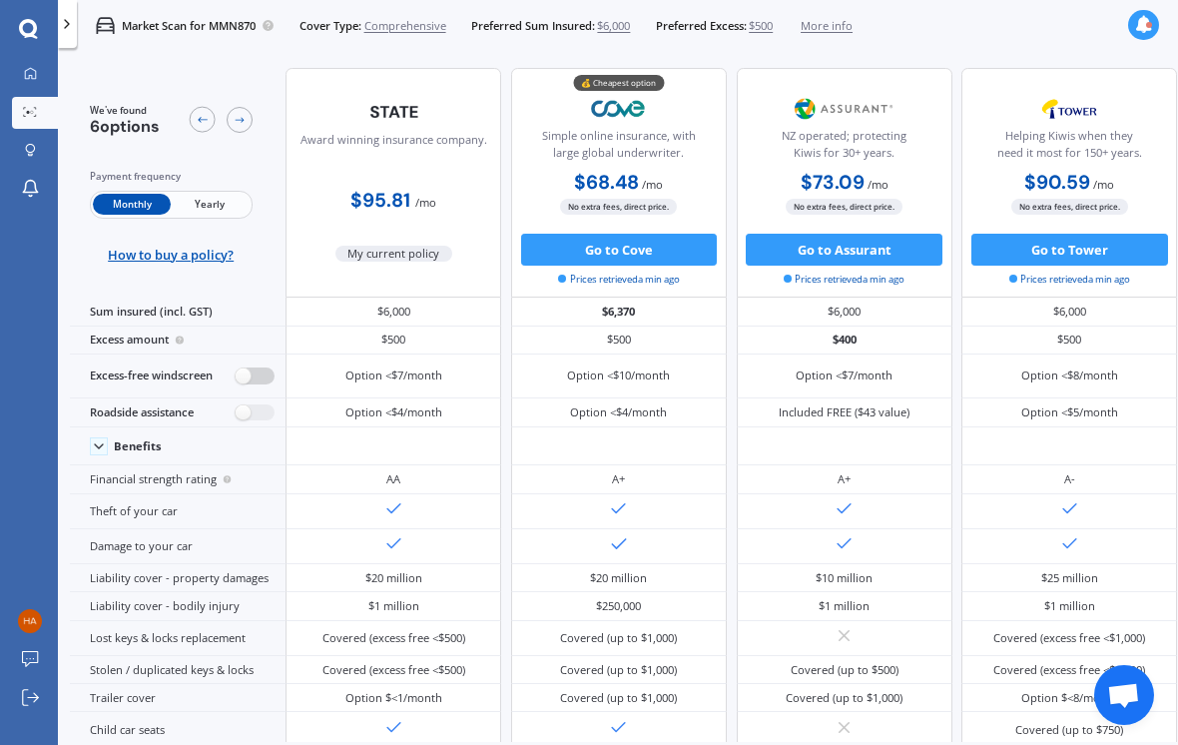
click at [255, 384] on label at bounding box center [255, 375] width 39 height 17
radio input "true"
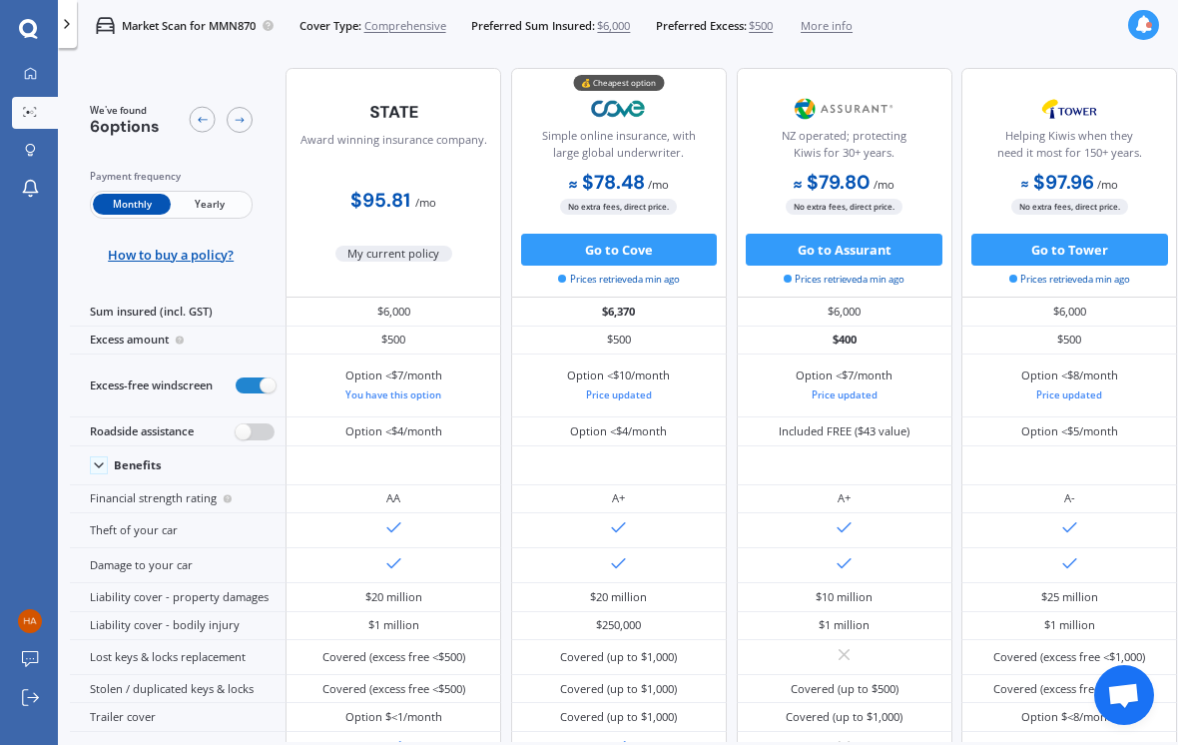
click at [245, 440] on label at bounding box center [255, 431] width 39 height 17
radio input "true"
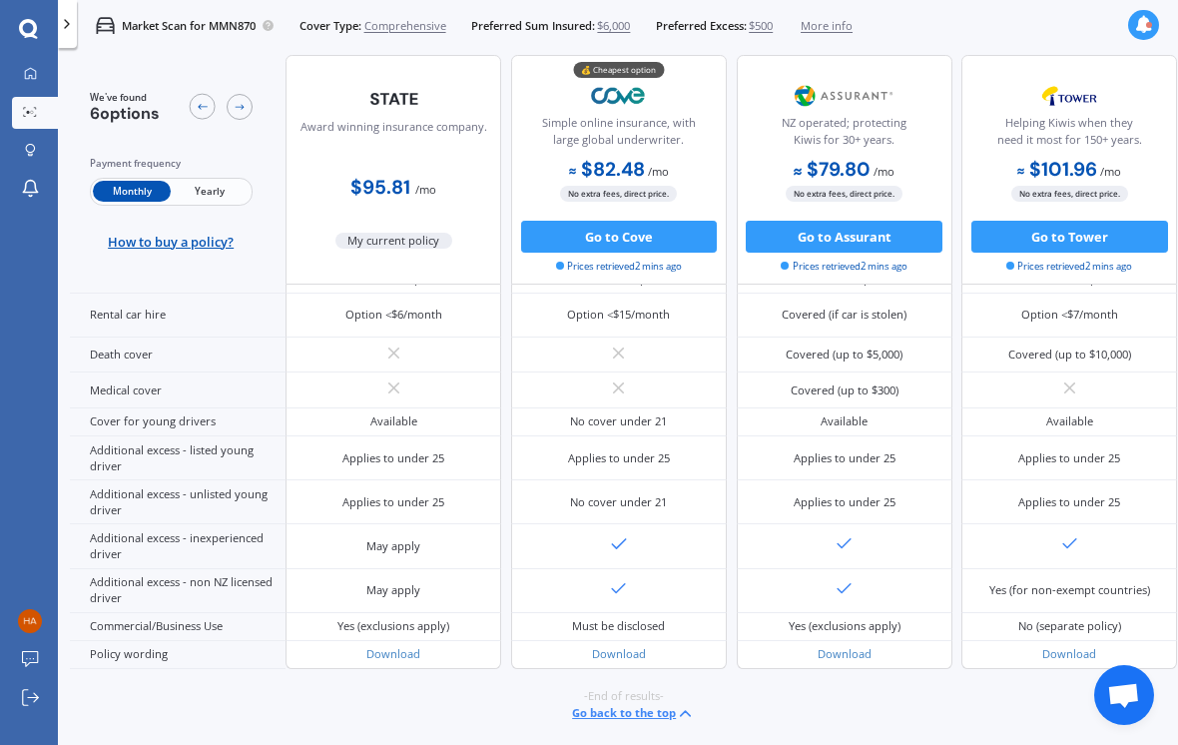
scroll to position [1259, 0]
click at [768, 72] on div "NZ operated; protecting Kiwis for 30+ years. $79.80 / mo $957.59 / yr $79.80 / …" at bounding box center [845, 170] width 216 height 230
click at [806, 243] on button "Go to Assurant" at bounding box center [844, 237] width 197 height 32
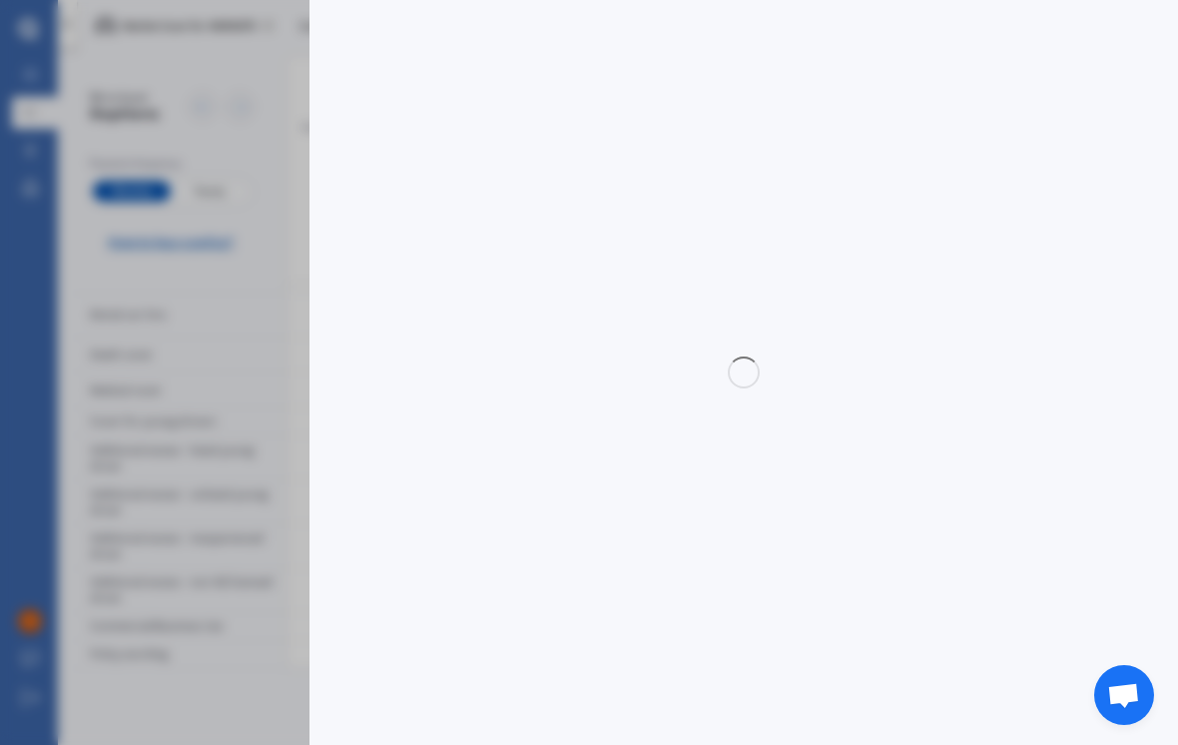
select select "Monthly"
select select "full"
select select "0"
select select "[GEOGRAPHIC_DATA]"
select select "SUZUKI"
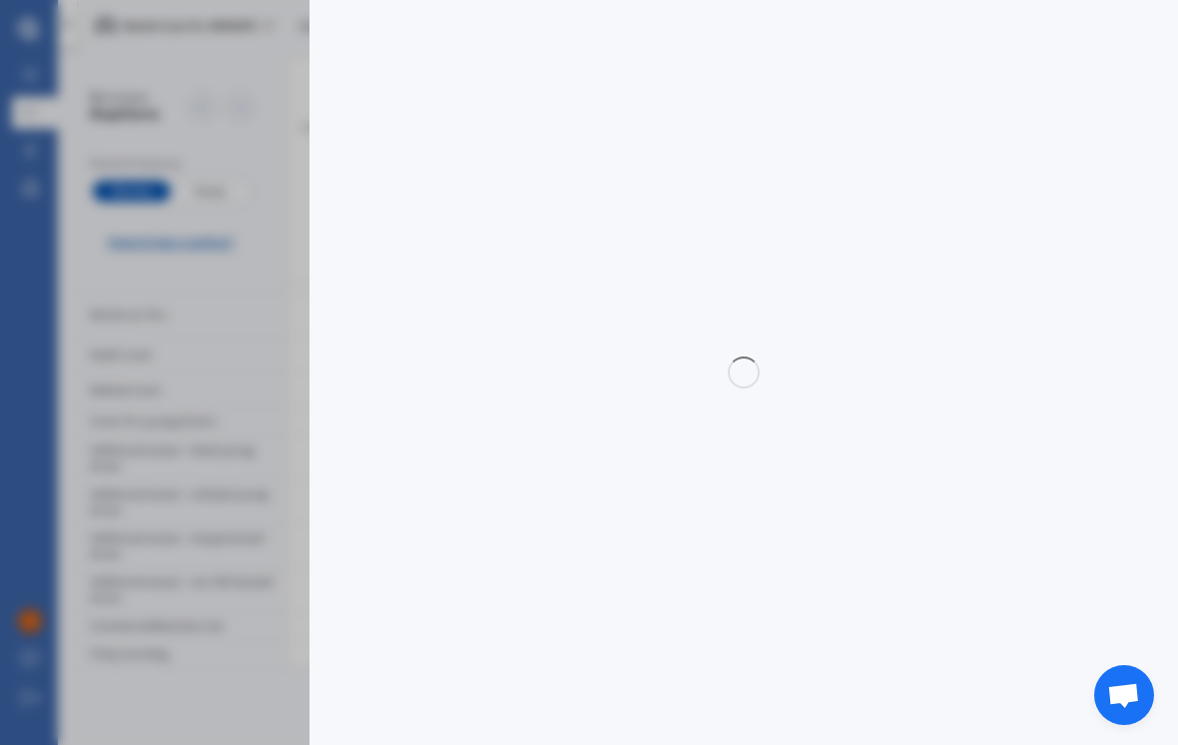
select select "SWIFT"
select select "(ALL OTHER)"
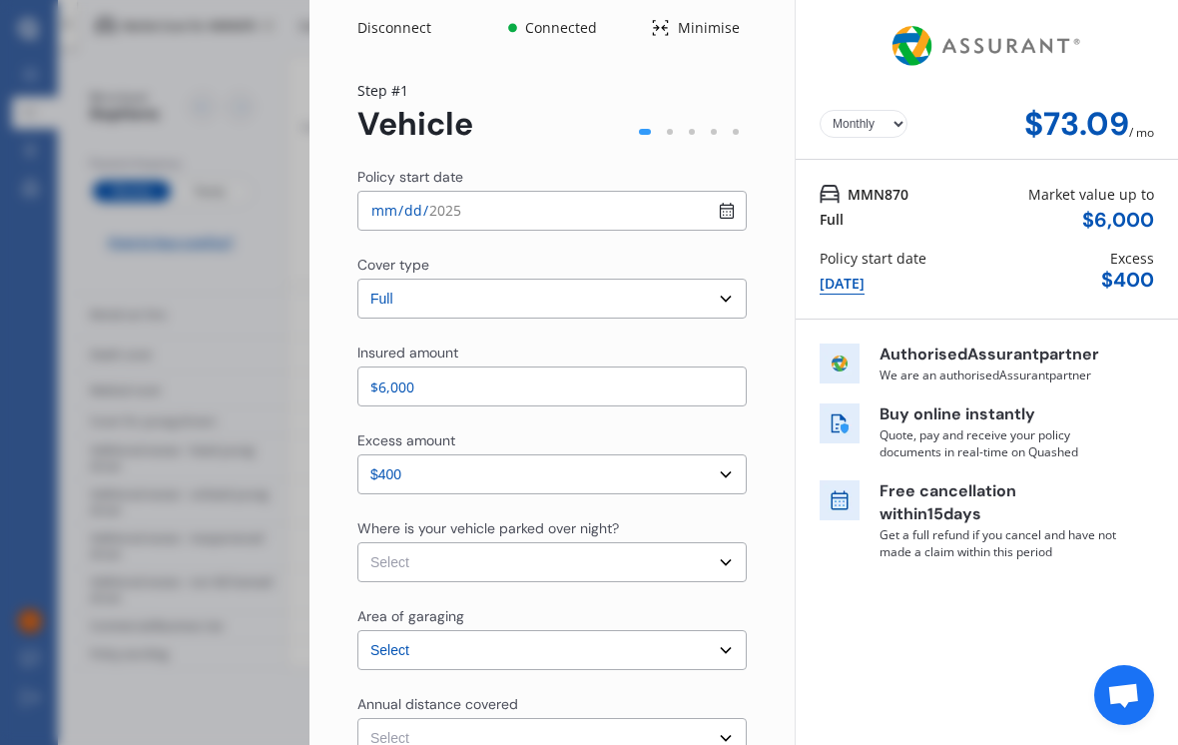
click at [156, 499] on div "Disconnect Connected Minimise Yearly Monthly $73.09 / mo Step # 1 Vehicle Polic…" at bounding box center [589, 372] width 1178 height 745
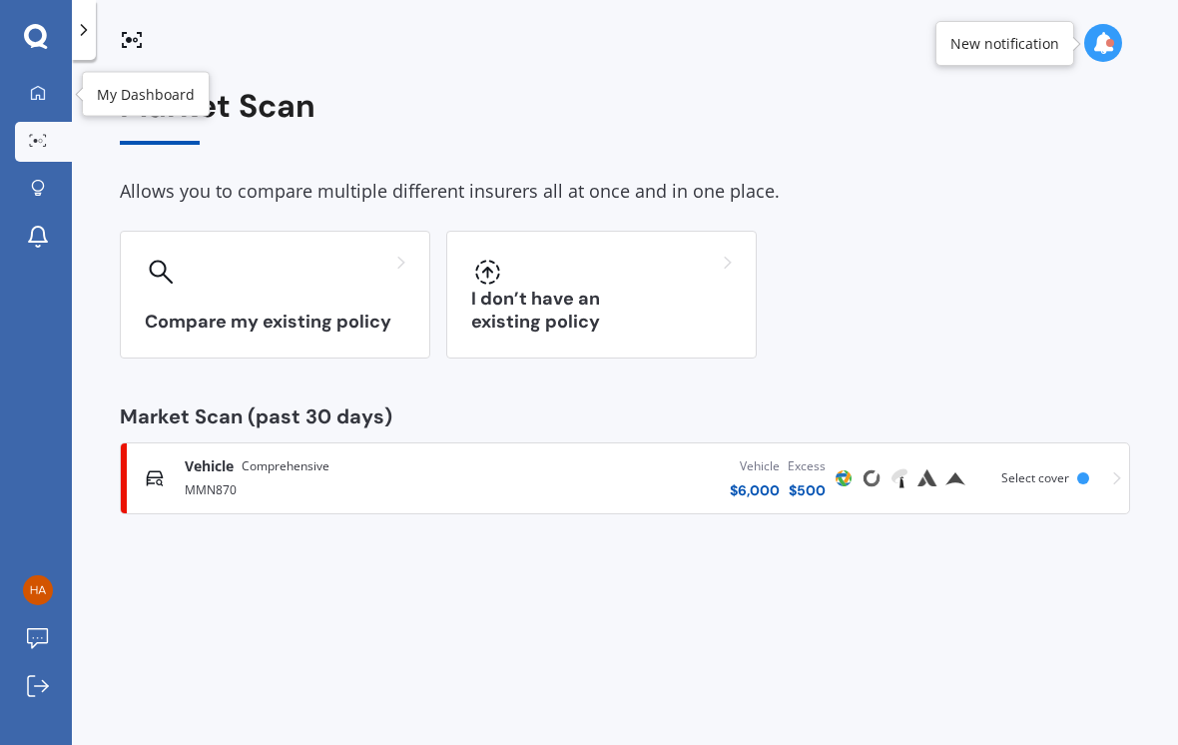
click at [47, 74] on link "My Dashboard" at bounding box center [43, 94] width 57 height 40
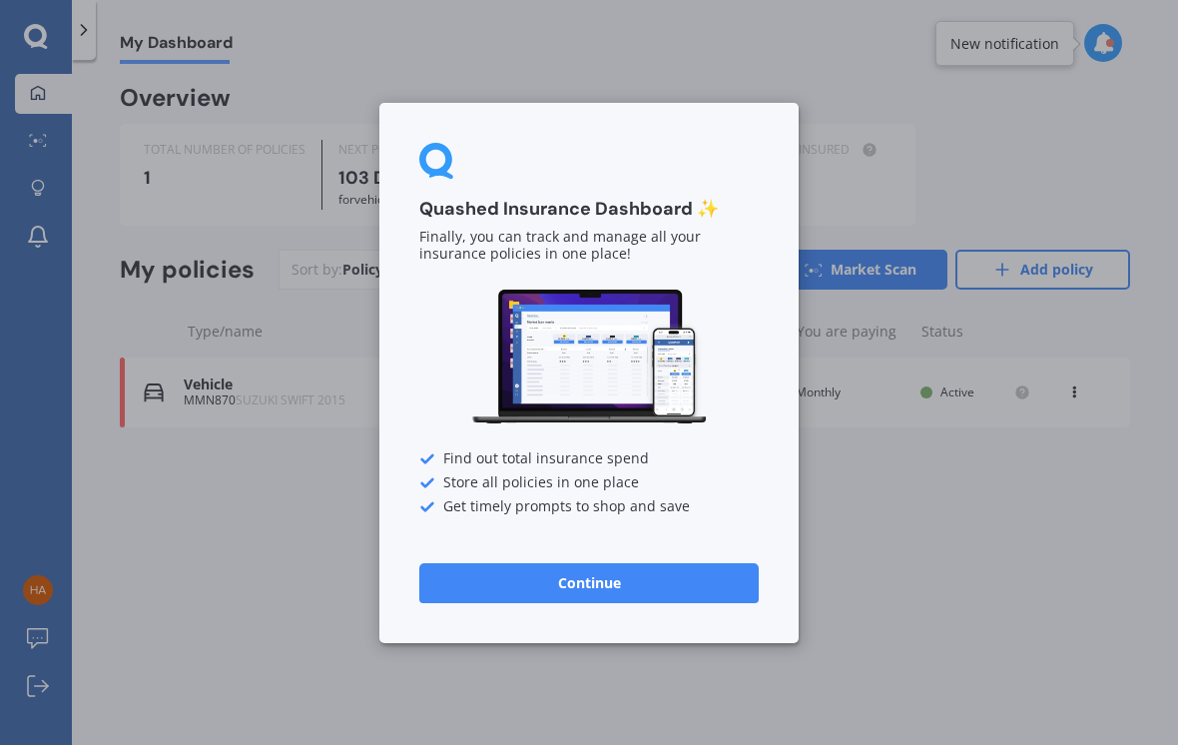
click at [32, 62] on div "Quashed Insurance Dashboard ✨ Finally, you can track and manage all your insura…" at bounding box center [589, 372] width 1178 height 745
click at [512, 597] on button "Continue" at bounding box center [588, 582] width 339 height 40
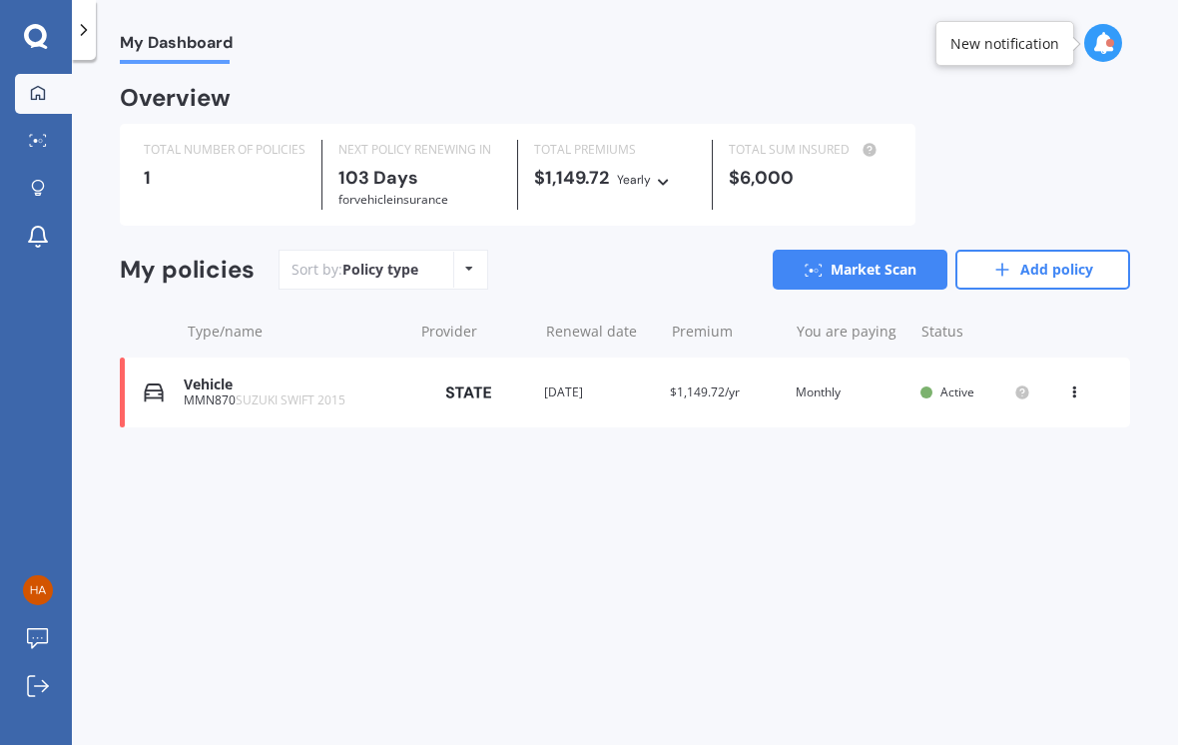
click at [997, 269] on icon at bounding box center [1002, 270] width 20 height 20
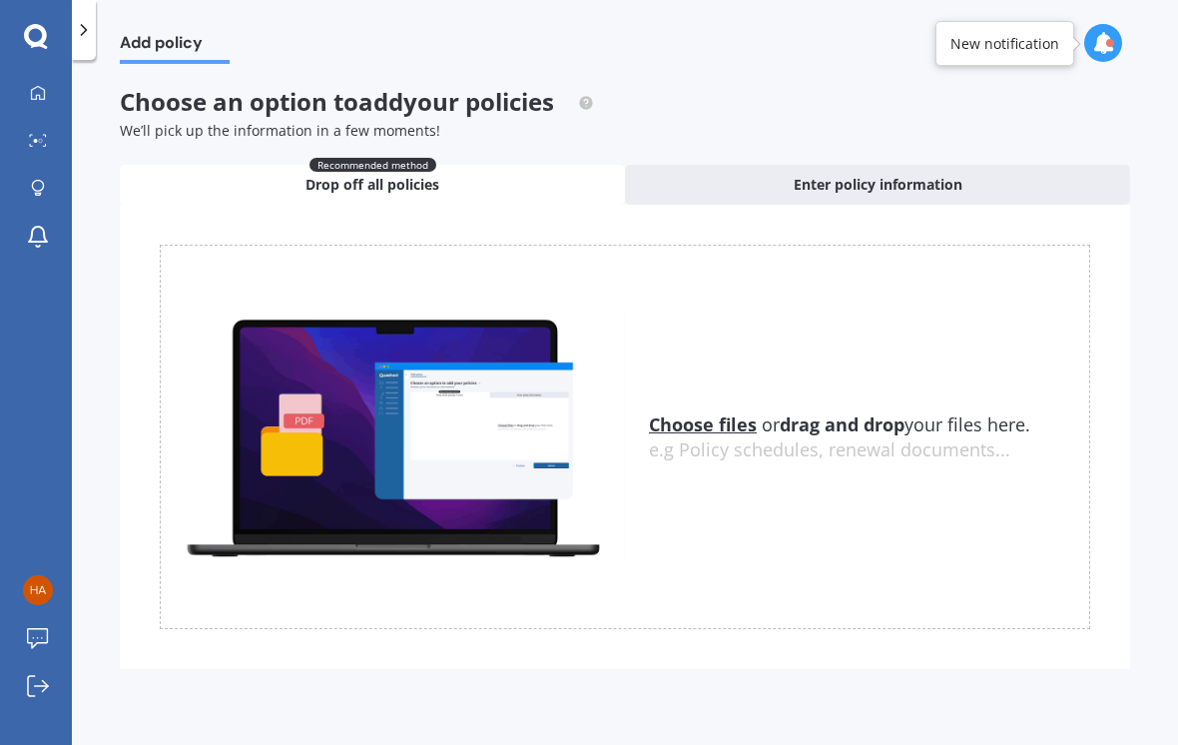
click at [704, 422] on u "Choose files" at bounding box center [703, 424] width 108 height 24
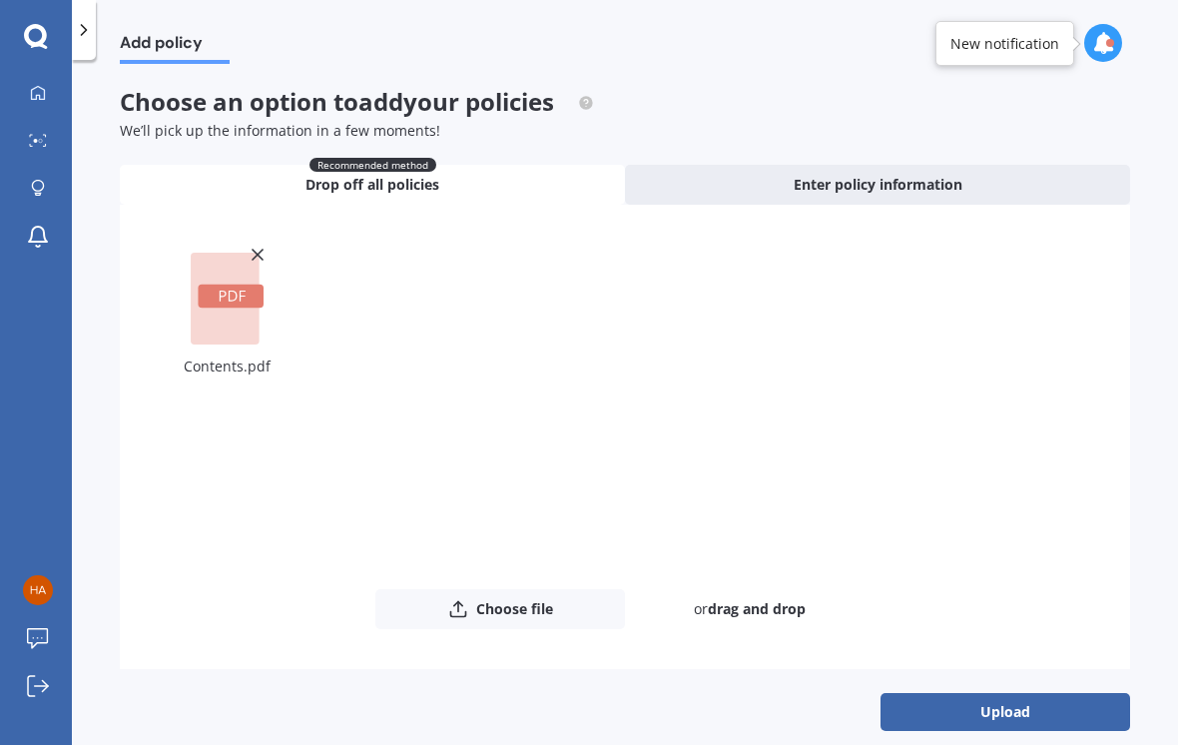
click at [990, 702] on button "Upload" at bounding box center [1006, 712] width 250 height 38
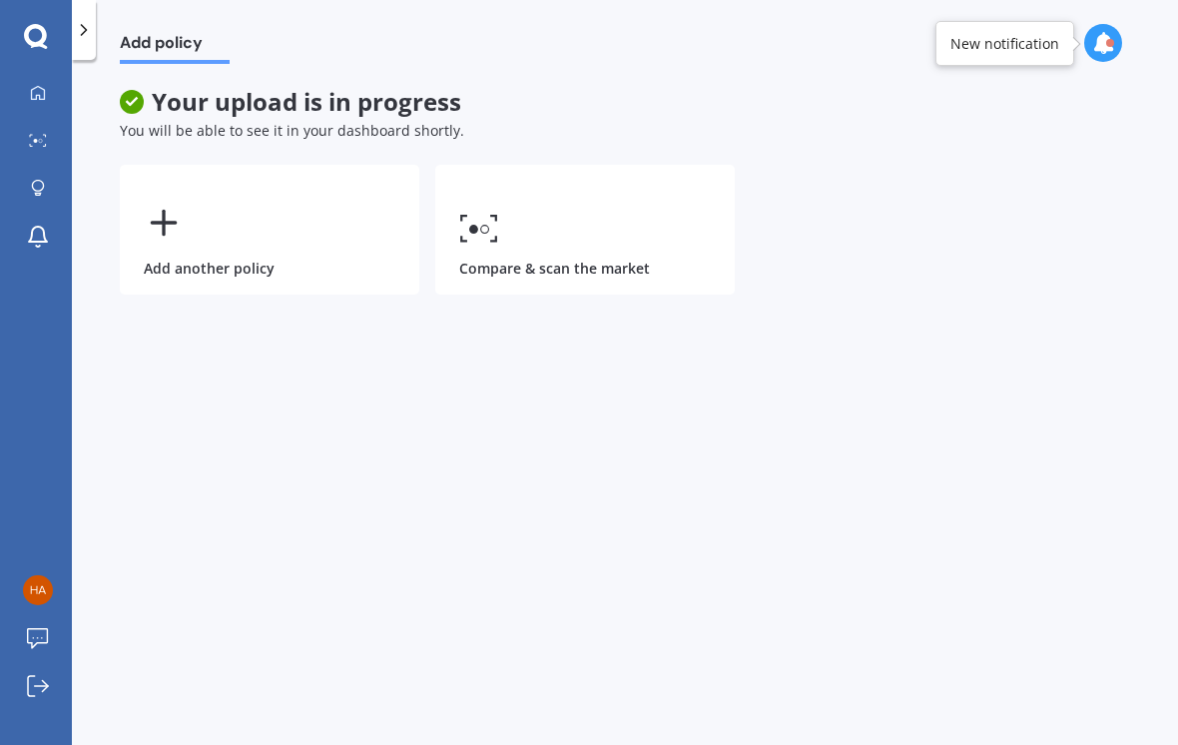
click at [504, 232] on link "Compare & scan the market" at bounding box center [585, 230] width 300 height 130
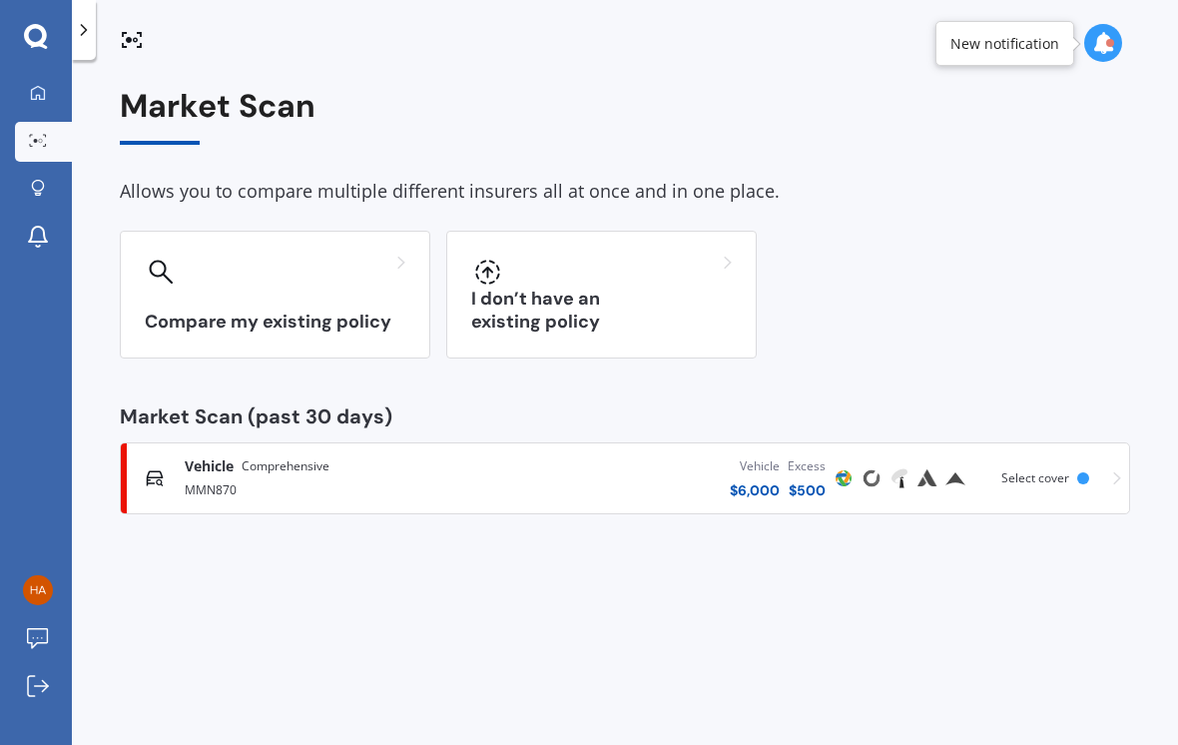
click at [92, 50] on div at bounding box center [84, 30] width 24 height 60
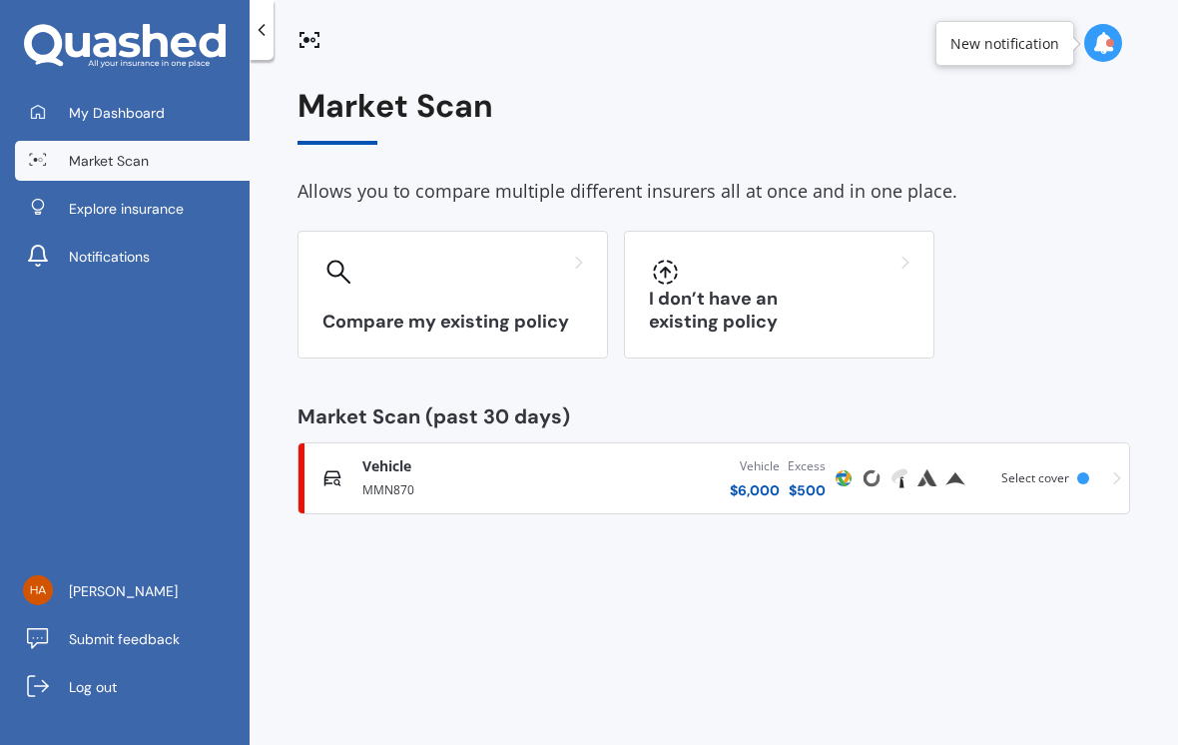
click at [74, 171] on link "Market Scan" at bounding box center [132, 161] width 235 height 40
click at [86, 105] on span "My Dashboard" at bounding box center [117, 113] width 96 height 20
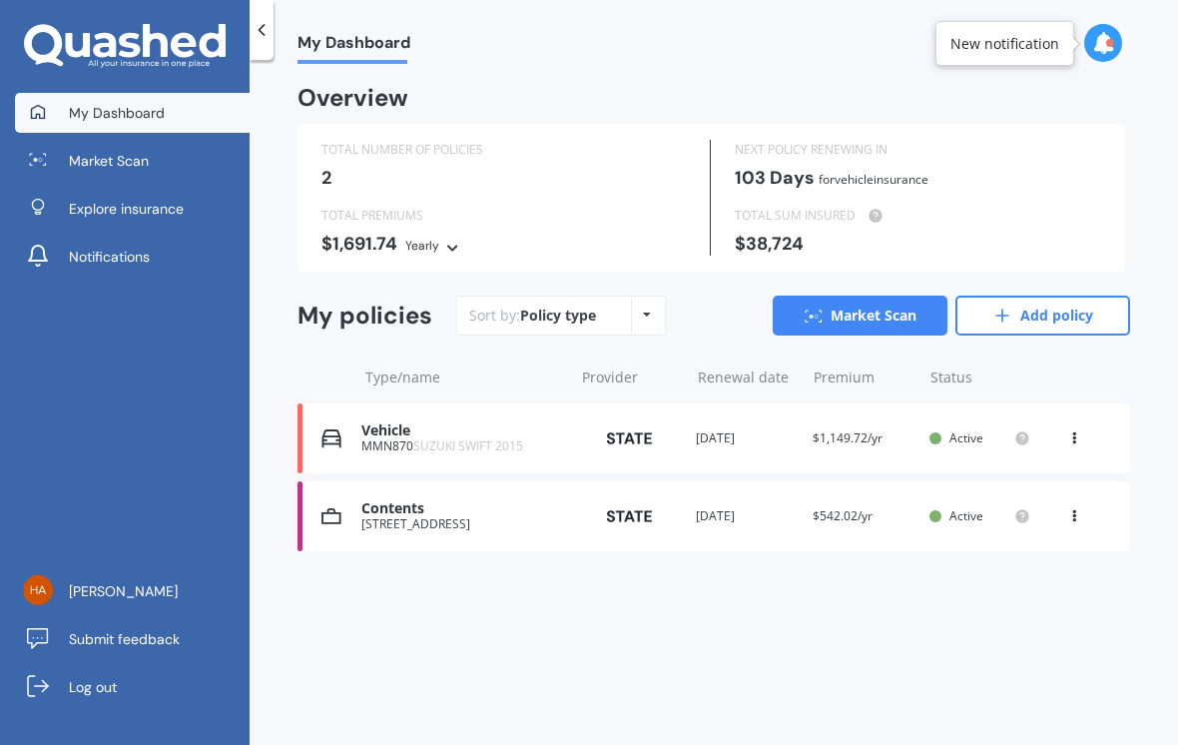
click at [333, 516] on img at bounding box center [331, 516] width 20 height 20
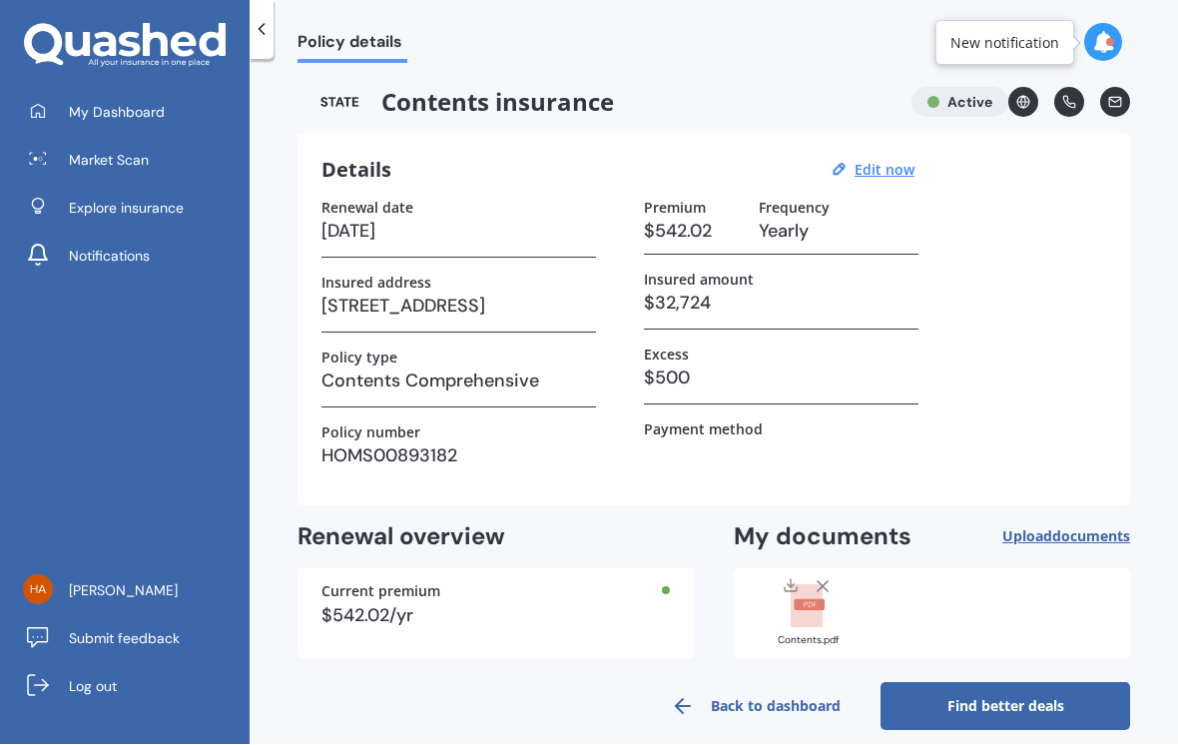
click at [1009, 713] on link "Find better deals" at bounding box center [1006, 707] width 250 height 48
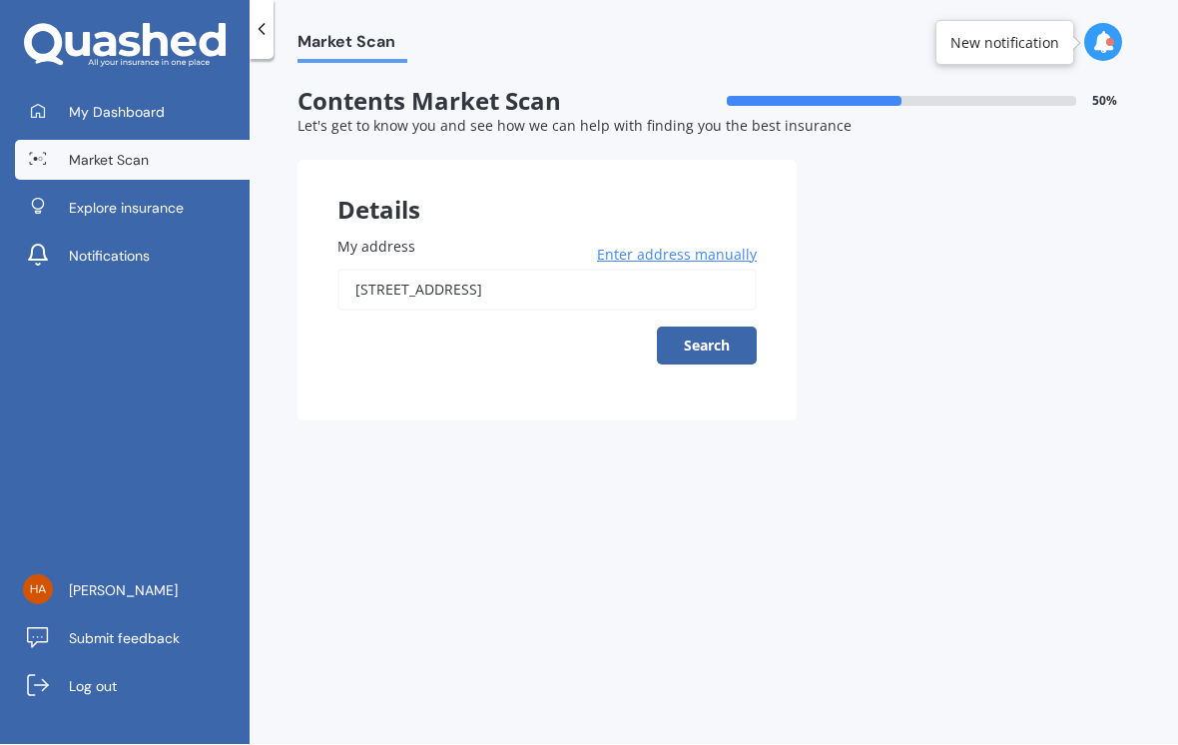
click at [674, 342] on button "Search" at bounding box center [707, 346] width 100 height 38
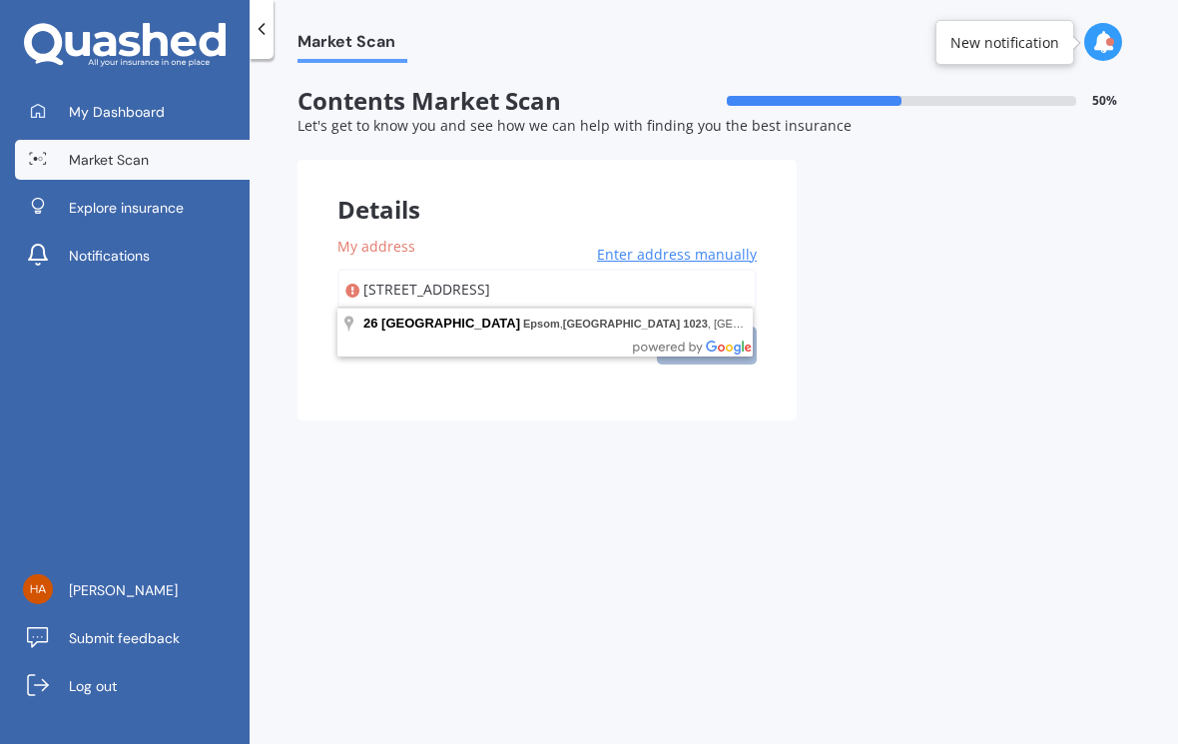
click at [432, 280] on input "[STREET_ADDRESS]" at bounding box center [546, 291] width 419 height 42
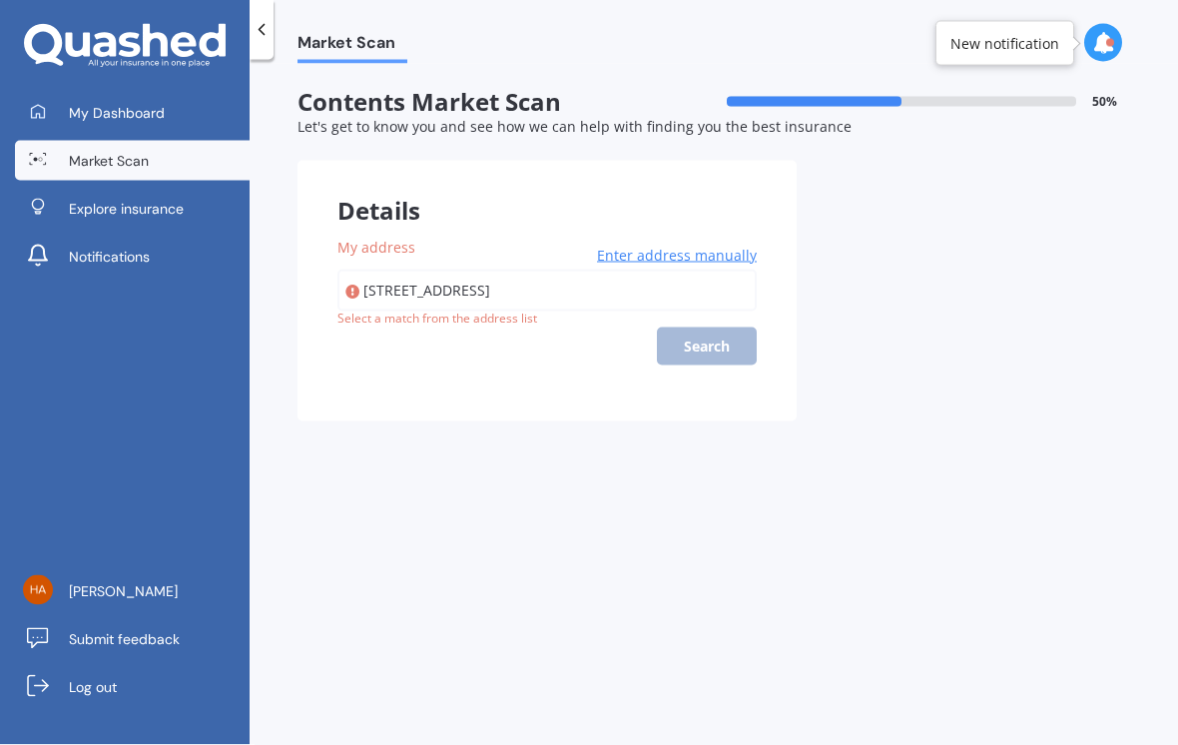
type input "[STREET_ADDRESS]"
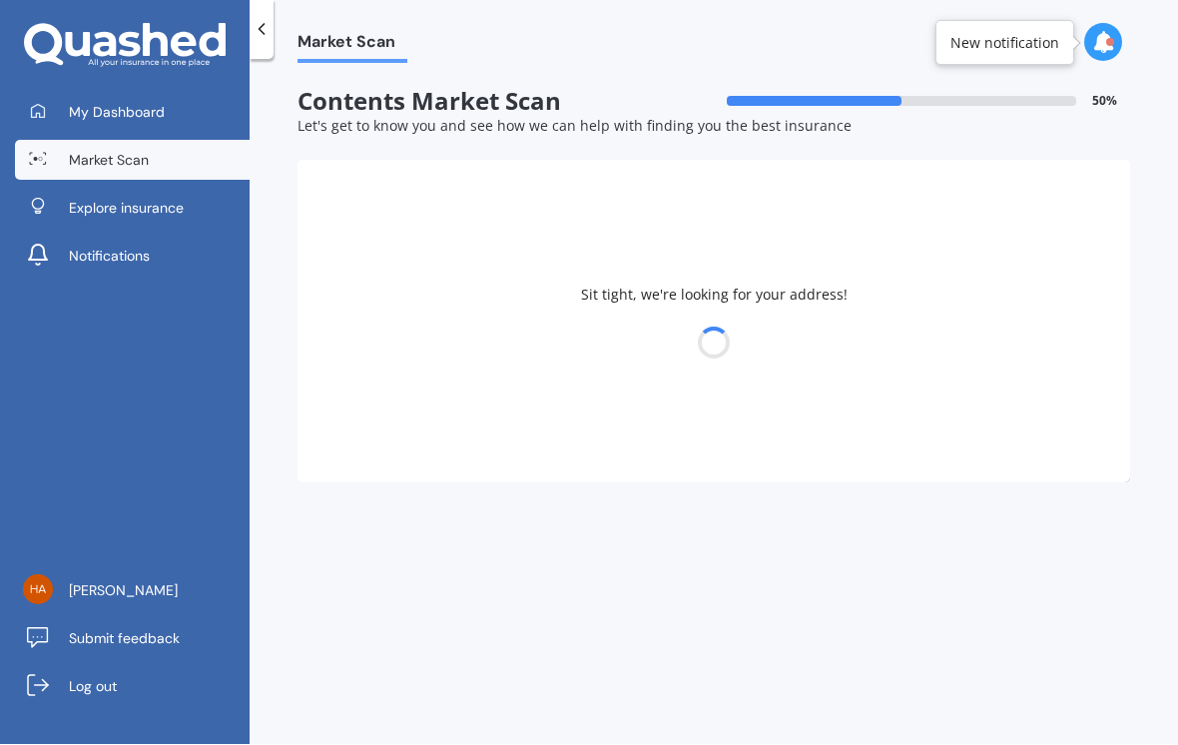
select select "21"
select select "05"
select select "1991"
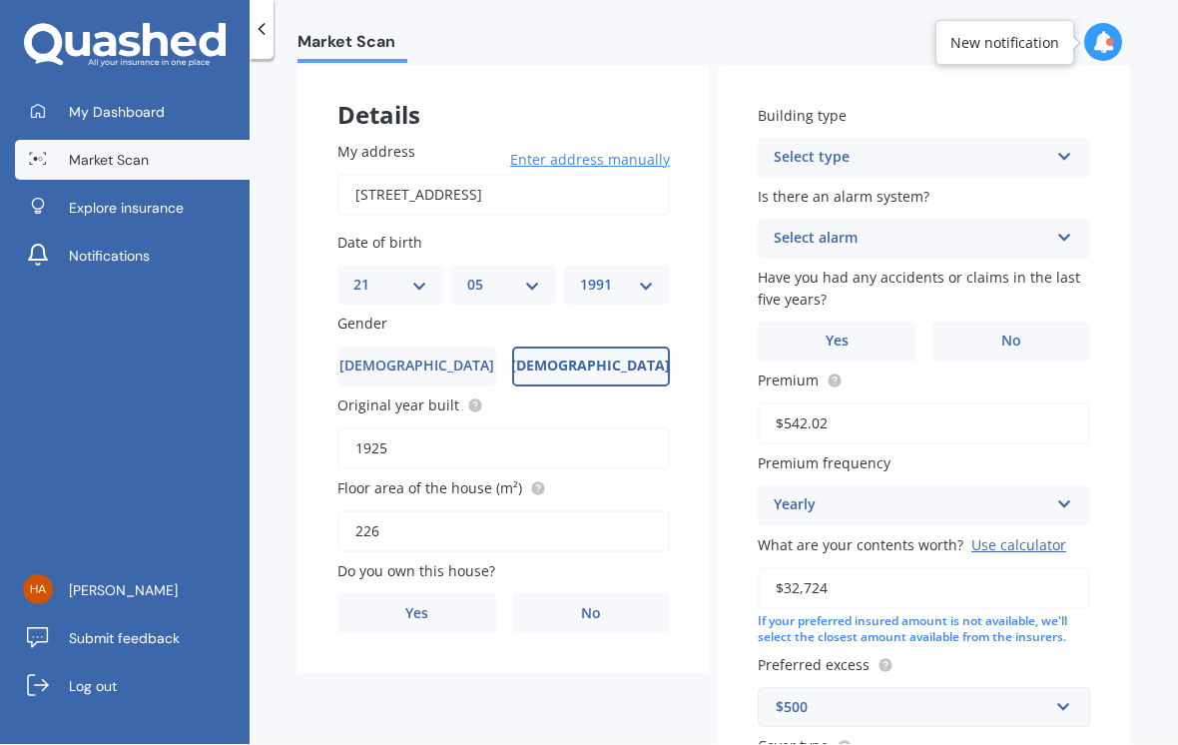
scroll to position [93, 0]
click at [583, 608] on span "No" at bounding box center [591, 616] width 20 height 17
click at [0, 0] on input "No" at bounding box center [0, 0] width 0 height 0
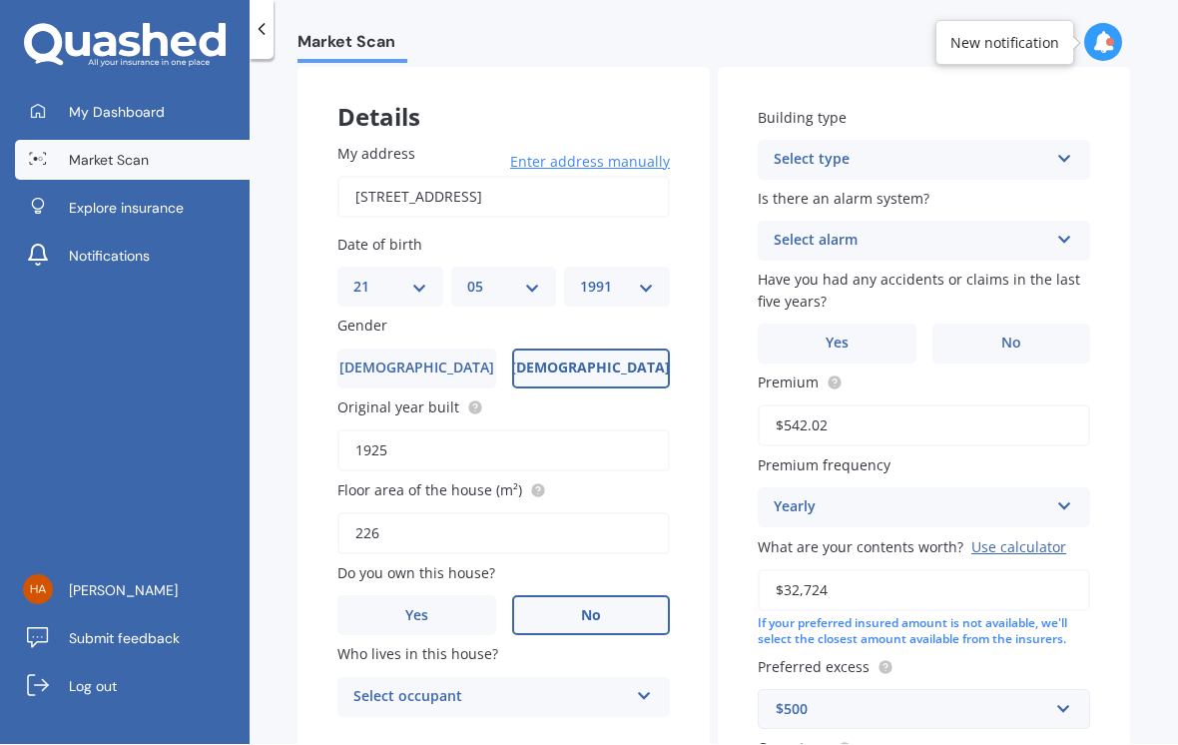
click at [368, 686] on div "Select occupant" at bounding box center [490, 698] width 275 height 24
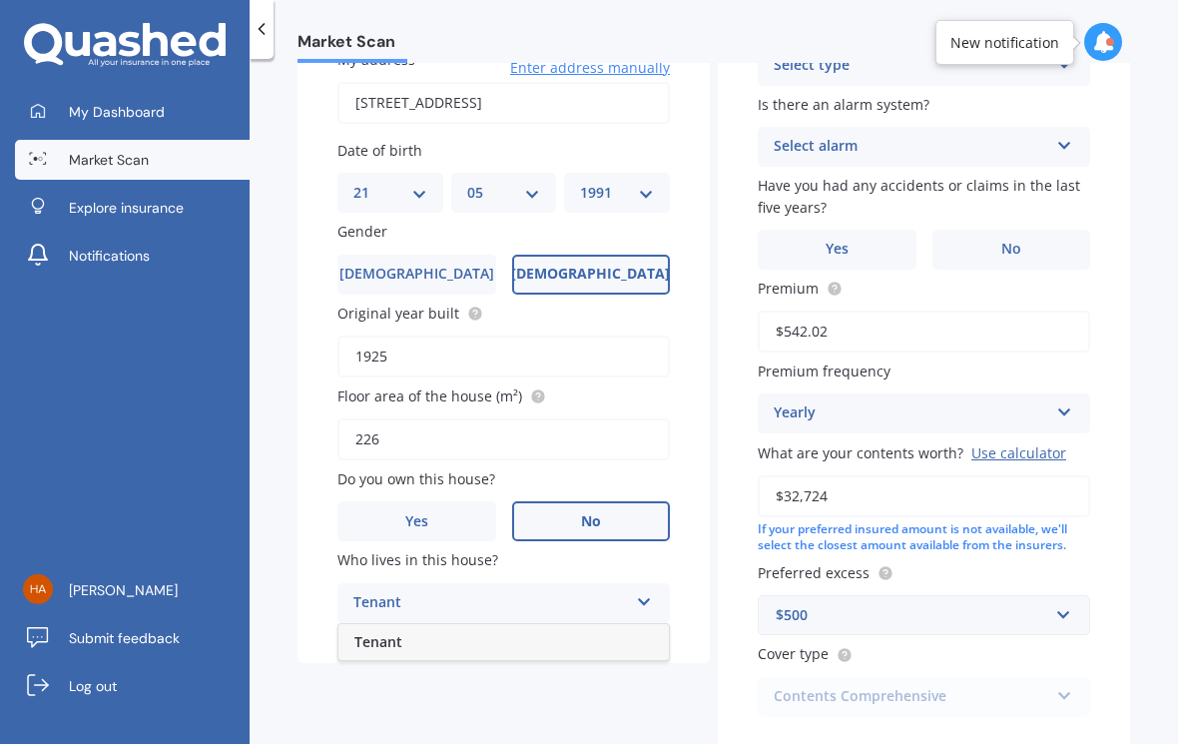
scroll to position [178, 0]
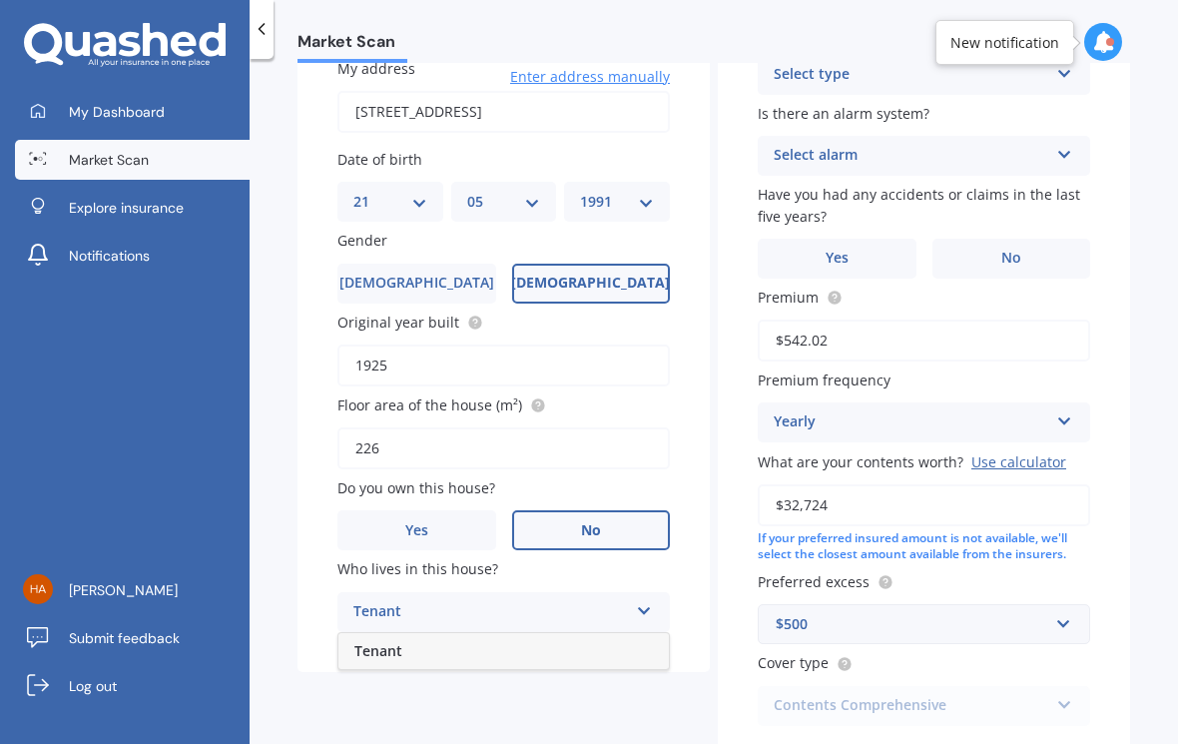
click at [576, 519] on label "No" at bounding box center [591, 531] width 159 height 40
click at [0, 0] on input "No" at bounding box center [0, 0] width 0 height 0
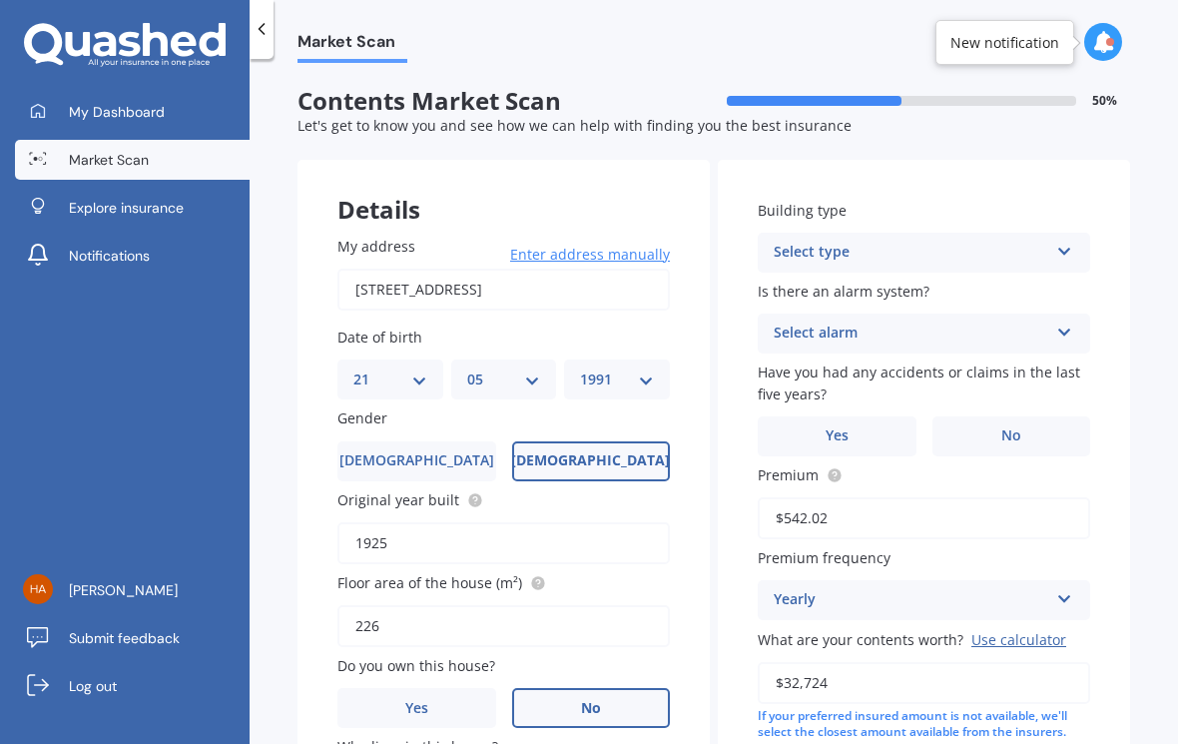
scroll to position [0, 0]
click at [809, 245] on div "Select type" at bounding box center [911, 254] width 275 height 24
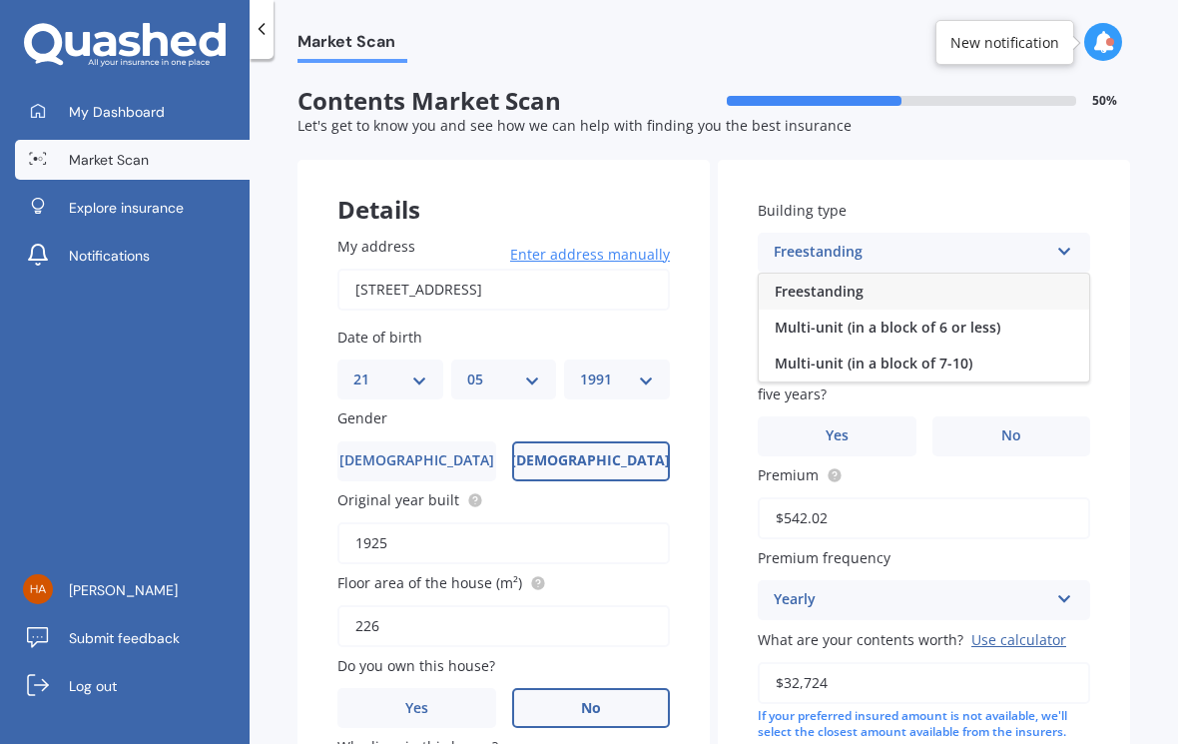
click at [790, 289] on span "Freestanding" at bounding box center [819, 292] width 89 height 19
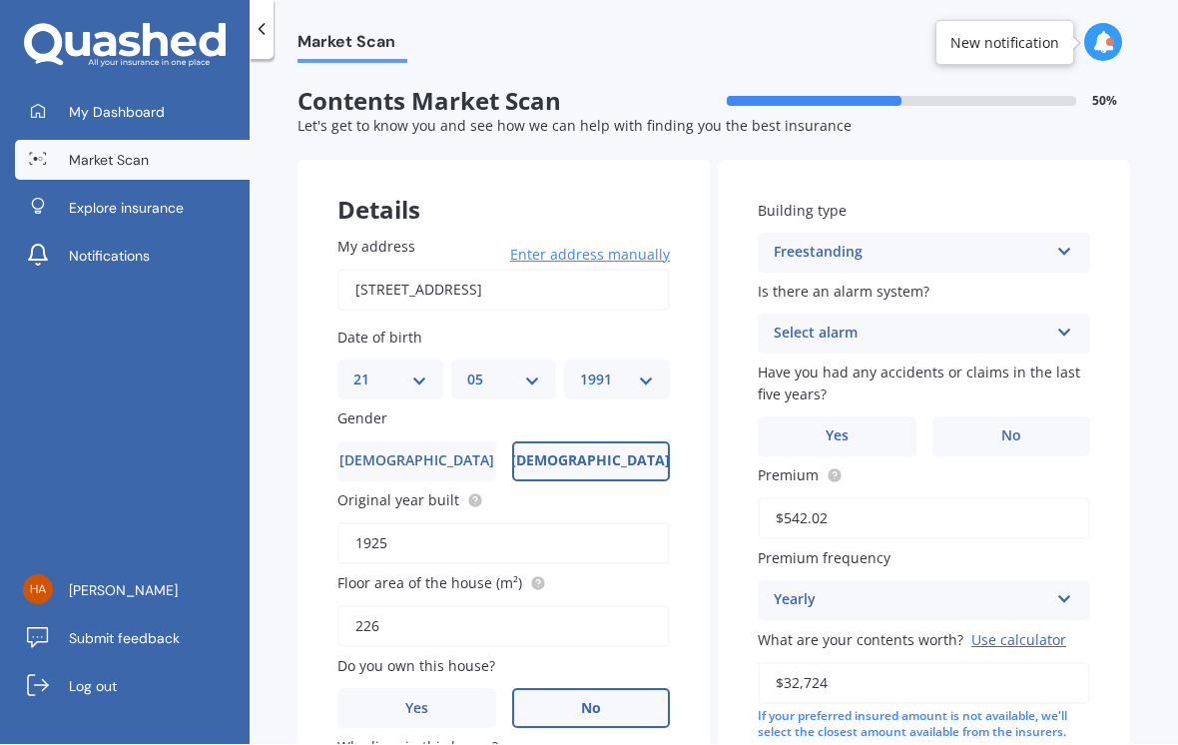
click at [785, 326] on div "Select alarm" at bounding box center [911, 334] width 275 height 24
click at [793, 404] on span "Yes, not monitored" at bounding box center [841, 408] width 132 height 19
click at [796, 331] on div "Yes, not monitored" at bounding box center [911, 334] width 275 height 24
click at [785, 370] on span "Yes, monitored" at bounding box center [827, 372] width 104 height 19
click at [964, 437] on label "No" at bounding box center [1011, 437] width 159 height 40
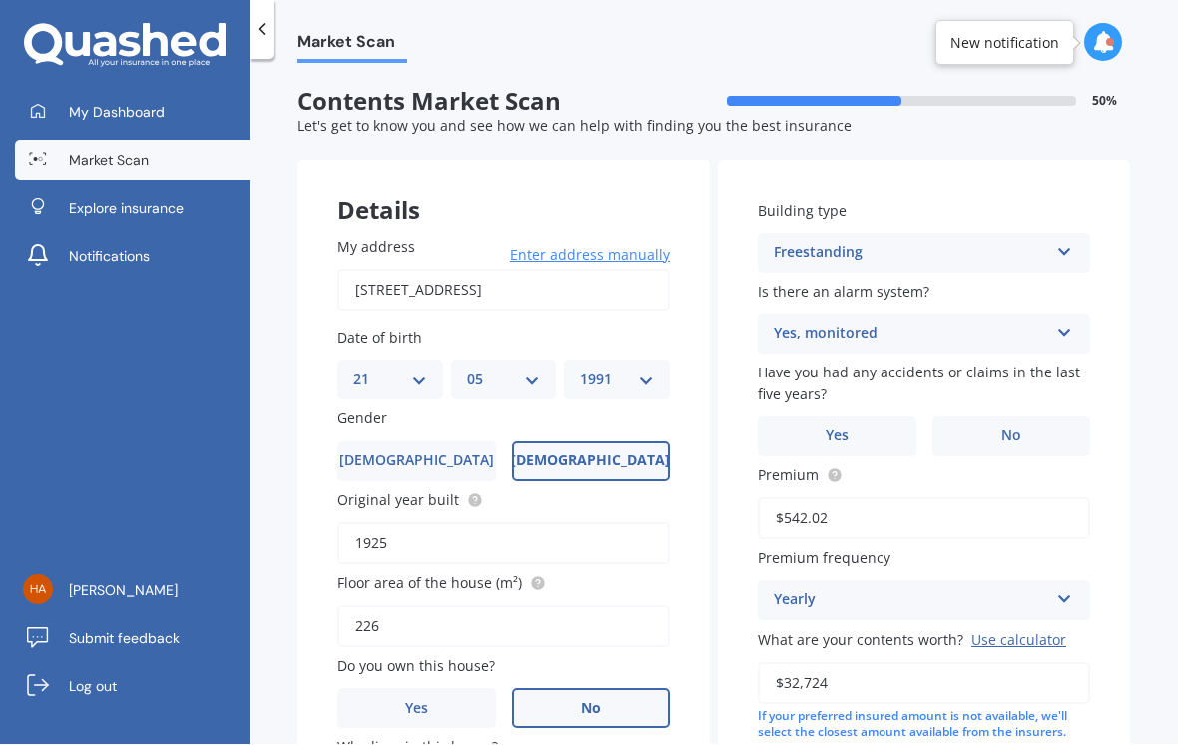
click at [0, 0] on input "No" at bounding box center [0, 0] width 0 height 0
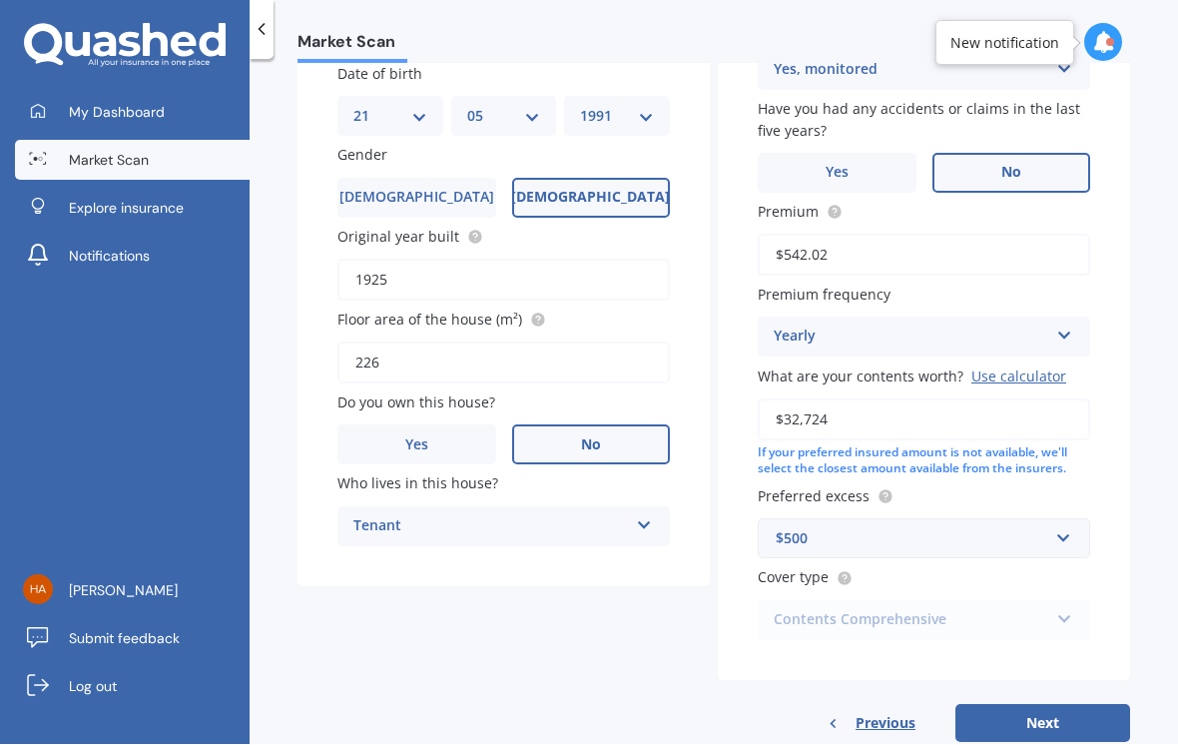
scroll to position [263, 0]
click at [1033, 713] on button "Next" at bounding box center [1042, 725] width 175 height 38
select select "21"
select select "05"
select select "1991"
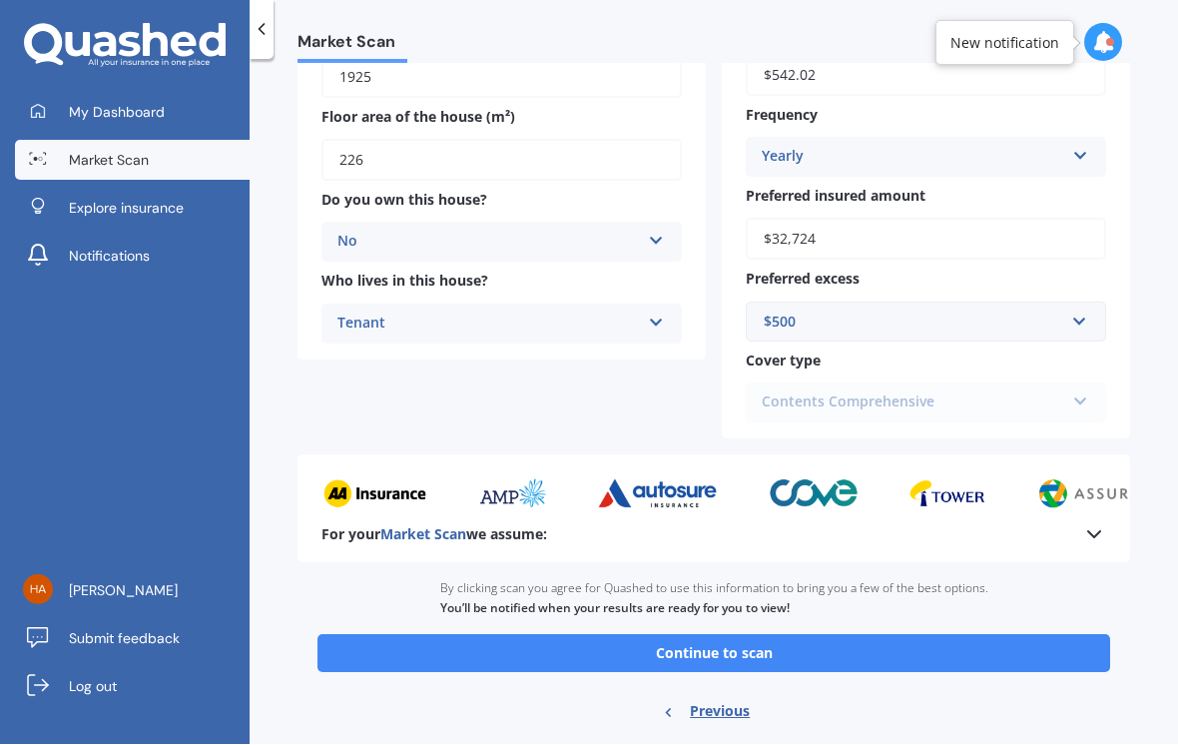
scroll to position [397, 0]
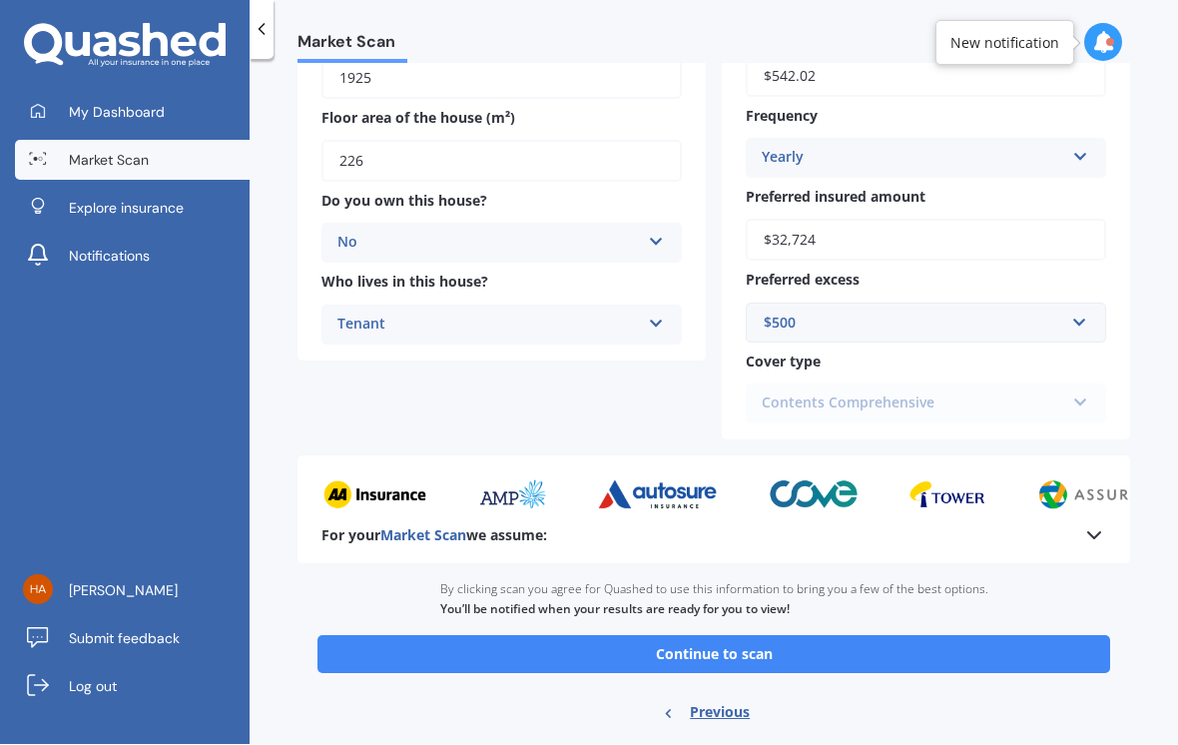
click at [411, 637] on button "Continue to scan" at bounding box center [713, 655] width 793 height 38
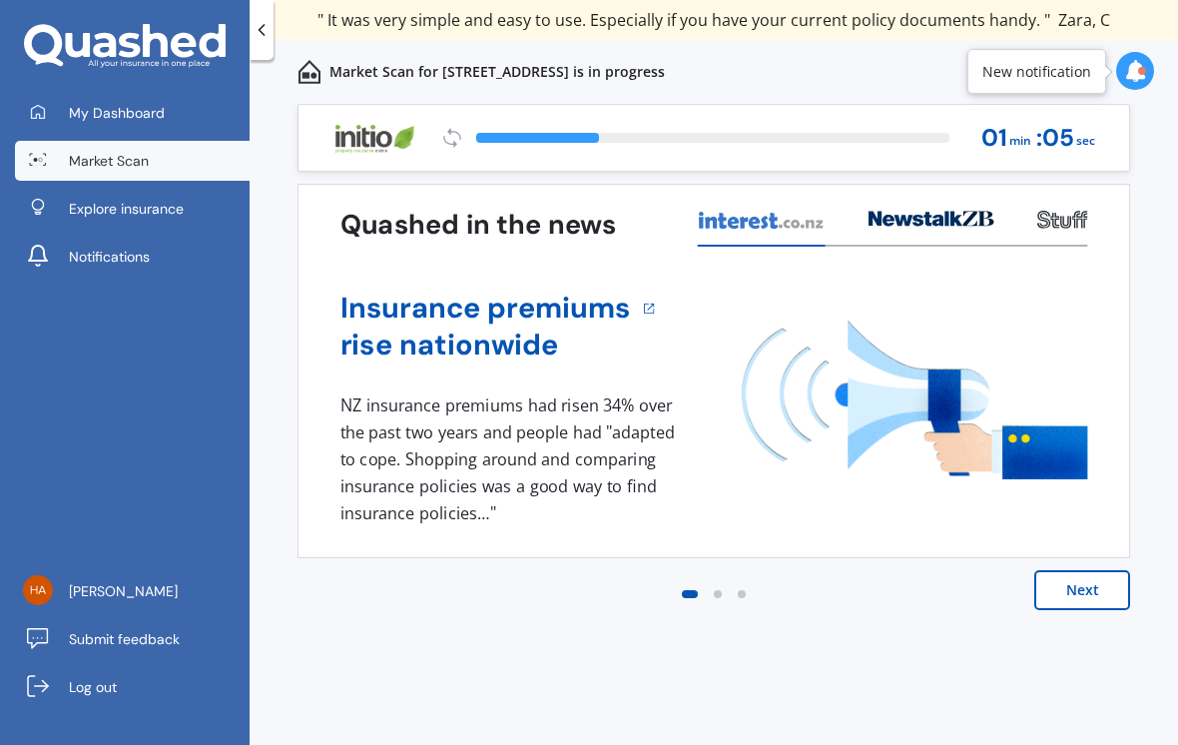
click at [1086, 595] on button "Next" at bounding box center [1082, 590] width 96 height 40
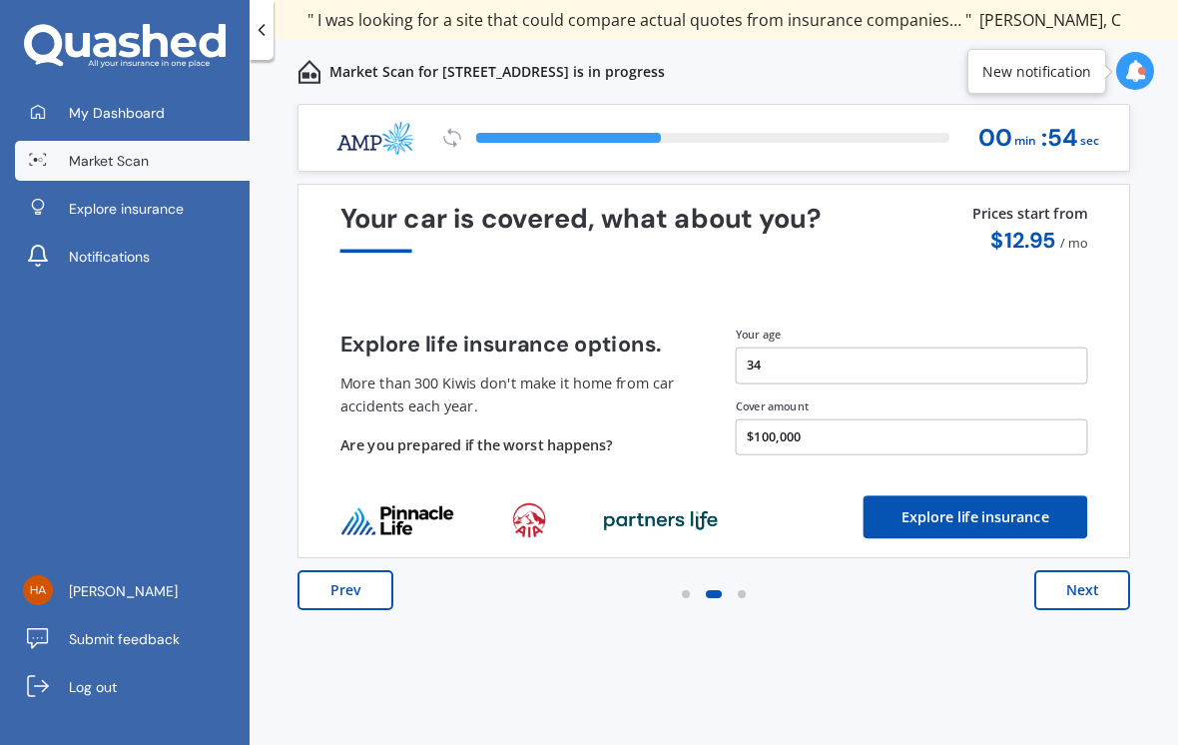
click at [1086, 595] on button "Next" at bounding box center [1082, 590] width 96 height 40
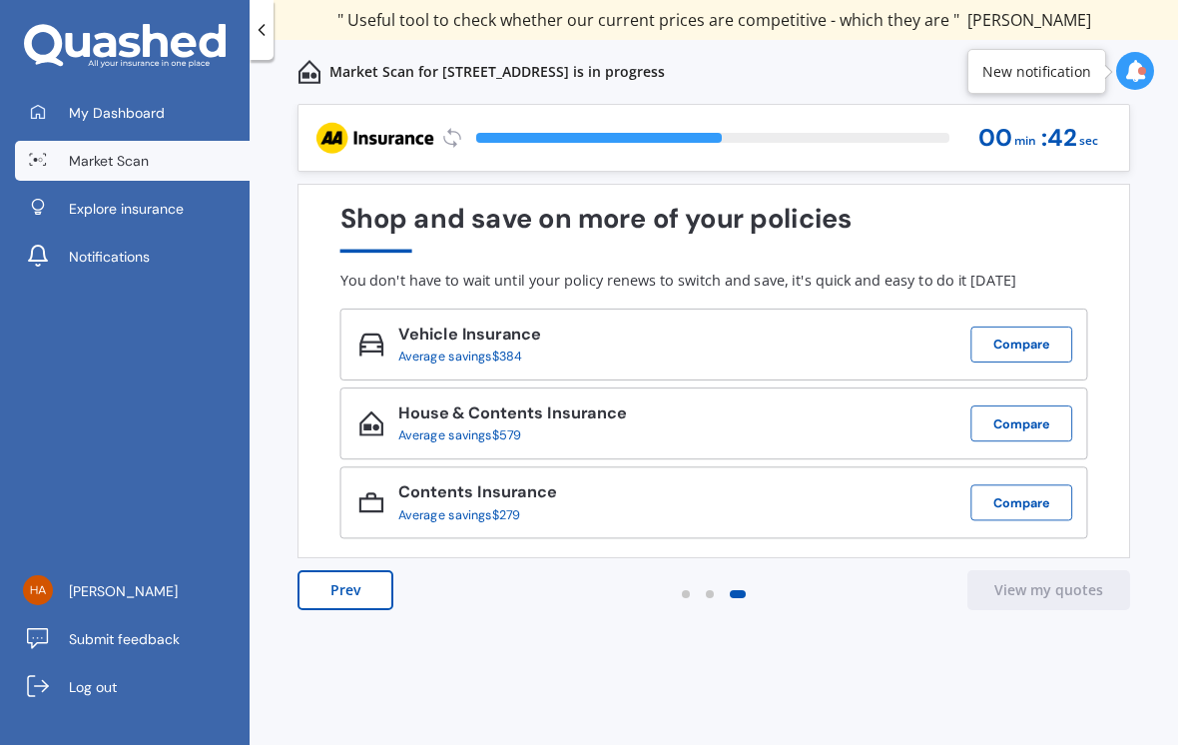
click at [86, 126] on link "My Dashboard" at bounding box center [132, 113] width 235 height 40
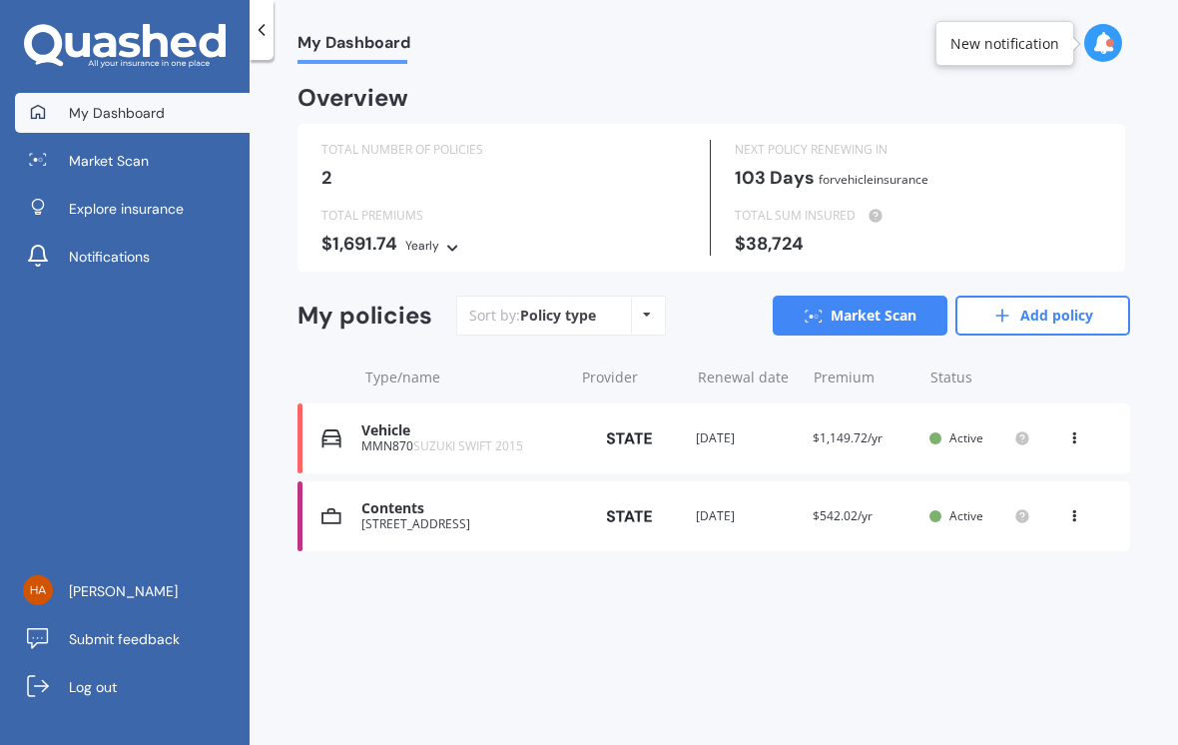
click at [1076, 507] on icon at bounding box center [1074, 512] width 14 height 12
click at [386, 524] on div "Contents [STREET_ADDRESS] Provider Renewal date [DATE] Premium $542.02/yr You a…" at bounding box center [714, 516] width 833 height 70
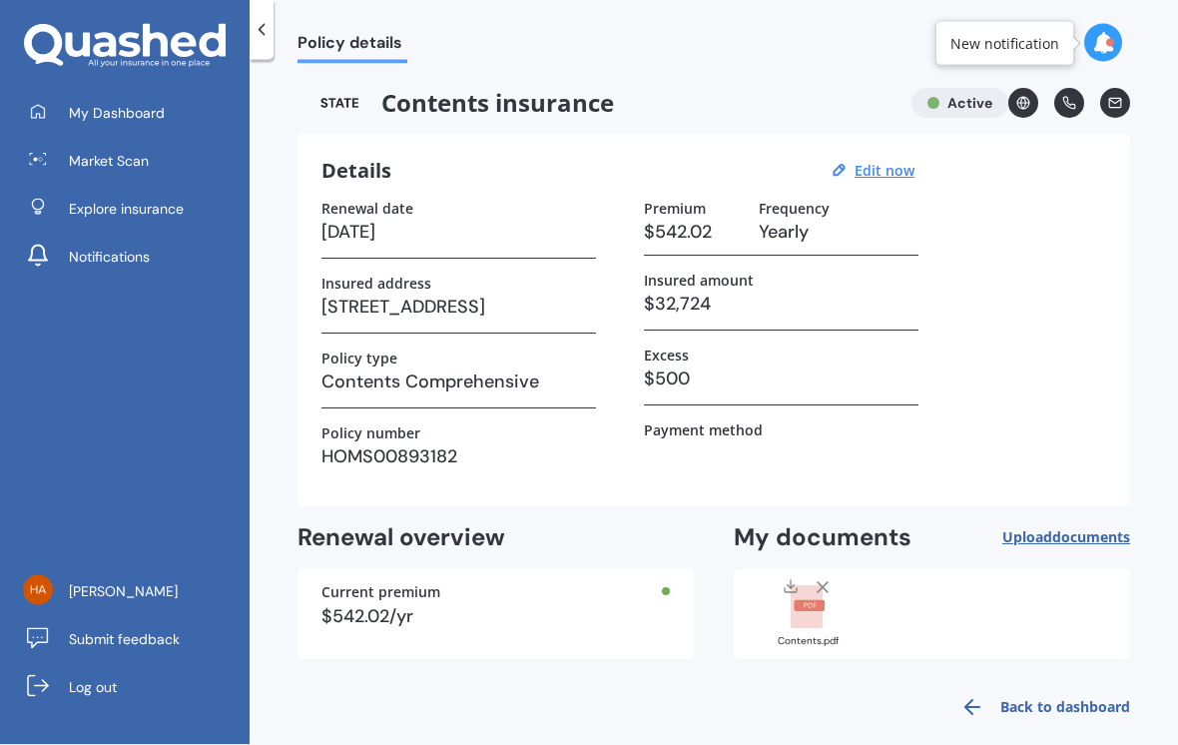
click at [263, 40] on div at bounding box center [262, 30] width 24 height 60
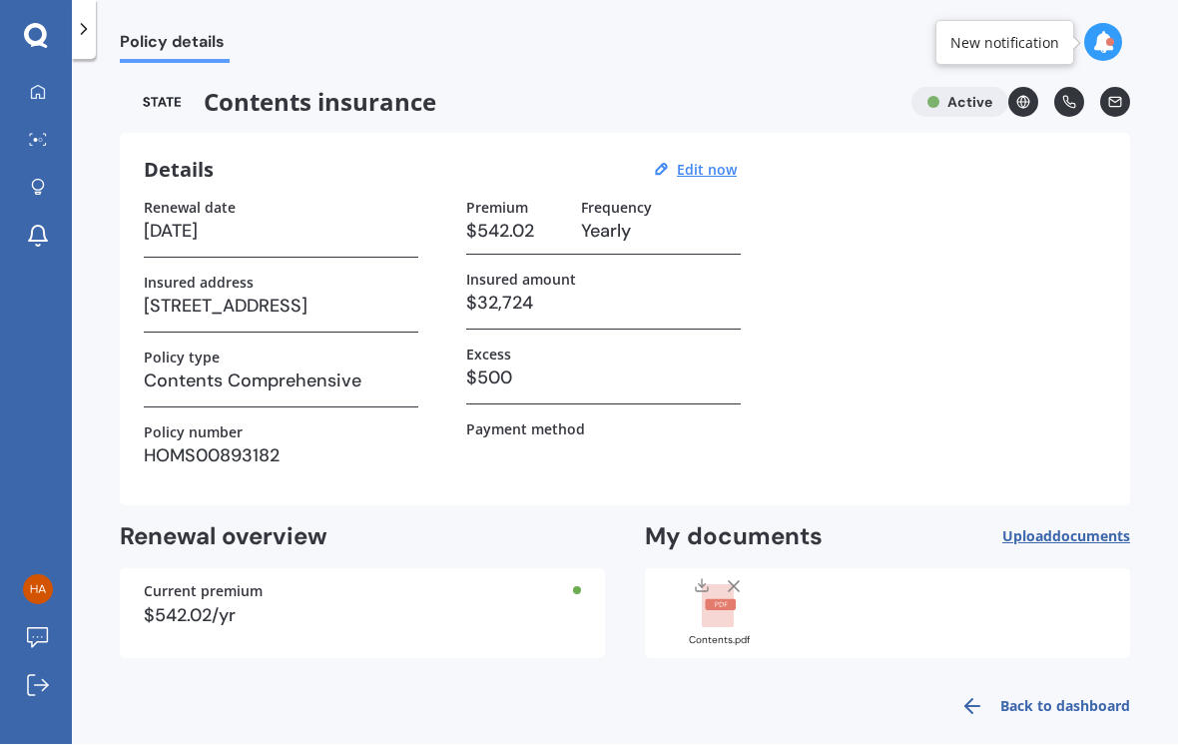
click at [85, 27] on polyline at bounding box center [84, 30] width 5 height 10
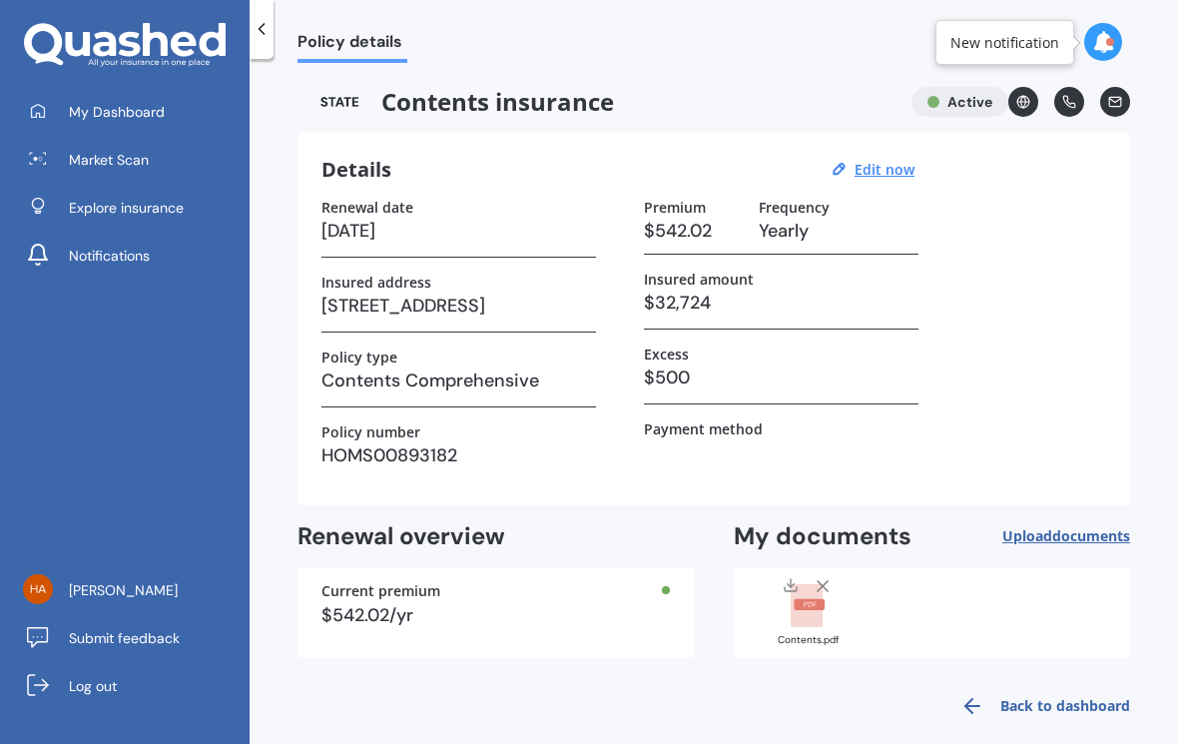
click at [97, 163] on span "Market Scan" at bounding box center [109, 161] width 80 height 20
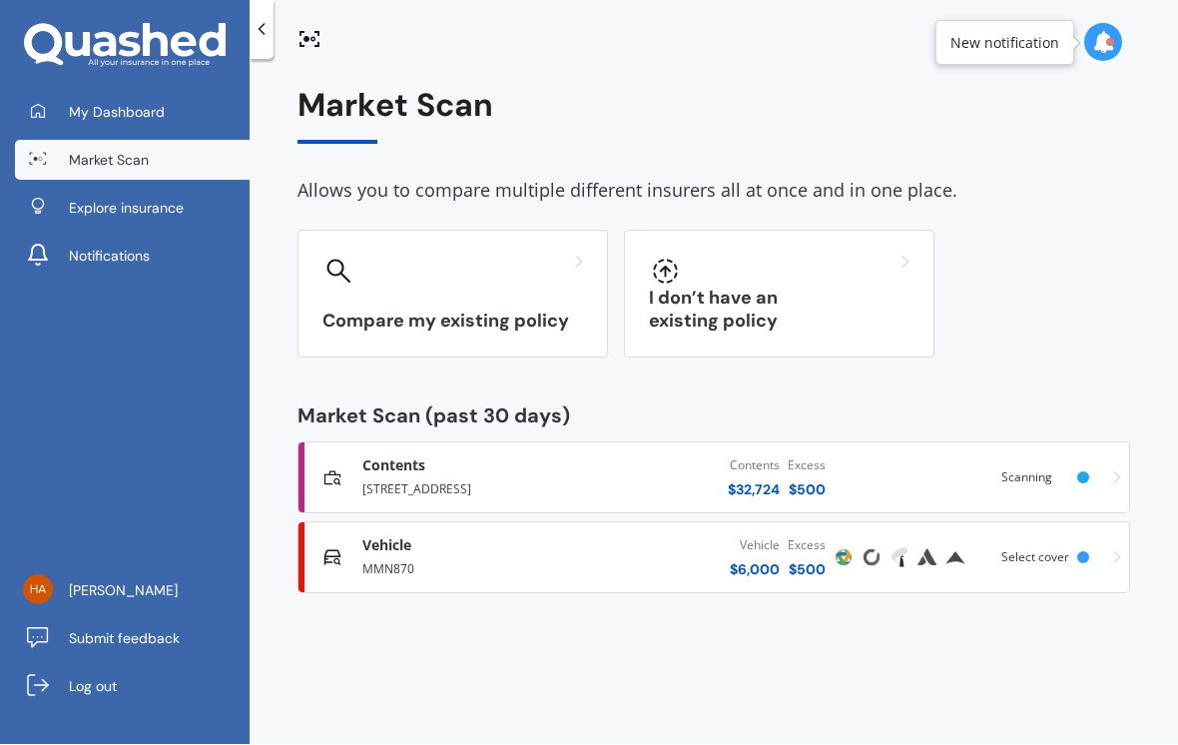
click at [966, 467] on div "Contents Contents Comprehensive [STREET_ADDRESS] Contents $ 32,724 Excess $ 500…" at bounding box center [713, 478] width 815 height 60
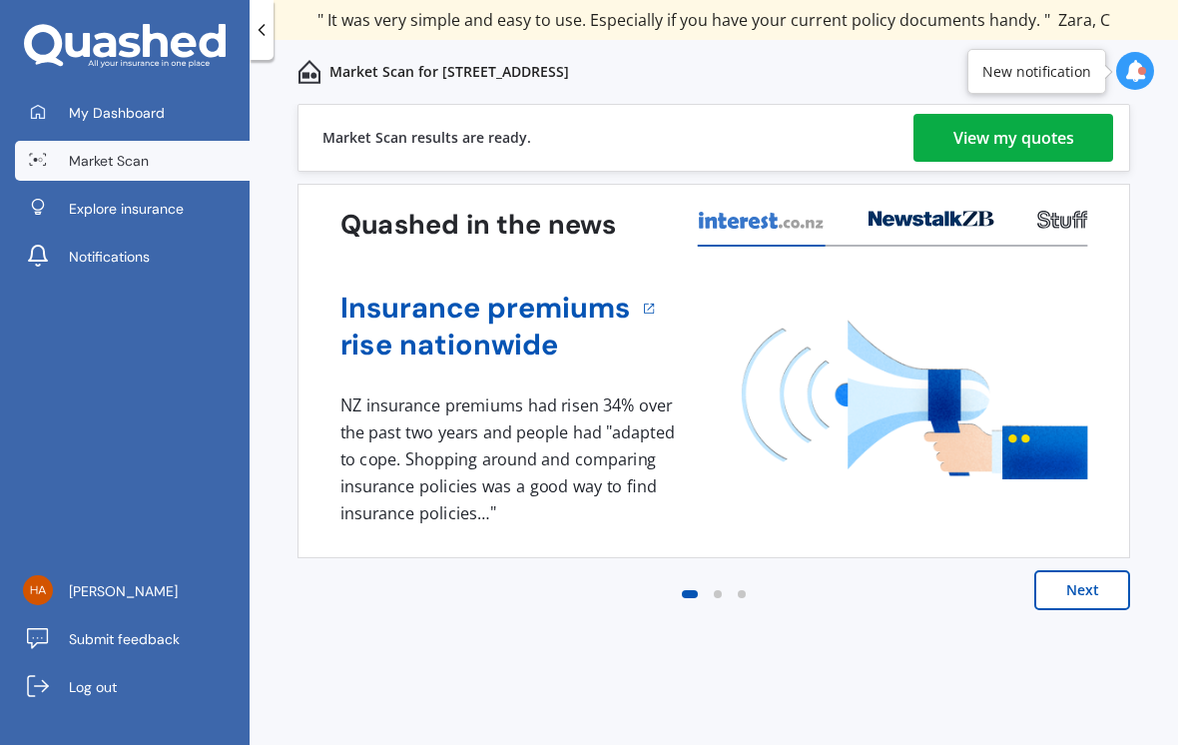
click at [967, 137] on div "View my quotes" at bounding box center [1013, 138] width 121 height 48
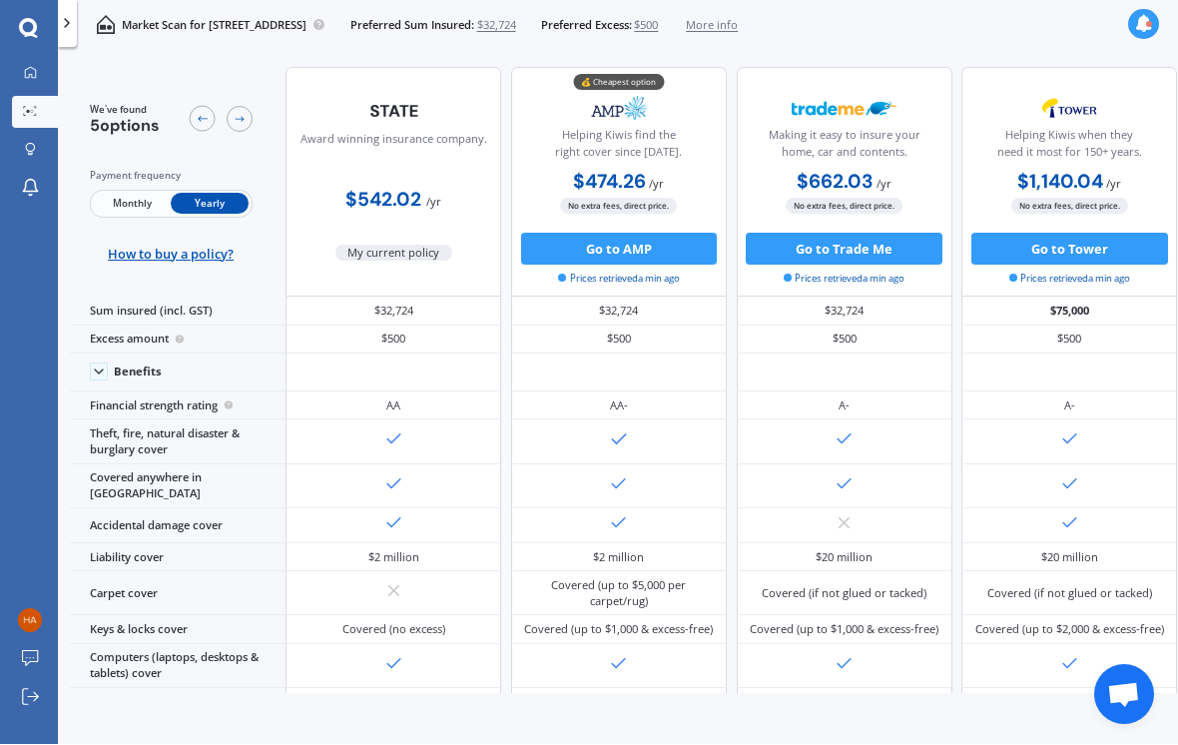
click at [139, 212] on span "Monthly" at bounding box center [132, 204] width 78 height 21
click at [208, 197] on span "Yearly" at bounding box center [210, 204] width 78 height 21
click at [132, 201] on span "Monthly" at bounding box center [132, 204] width 78 height 21
click at [207, 209] on span "Yearly" at bounding box center [210, 204] width 78 height 21
click at [133, 211] on span "Monthly" at bounding box center [132, 204] width 78 height 21
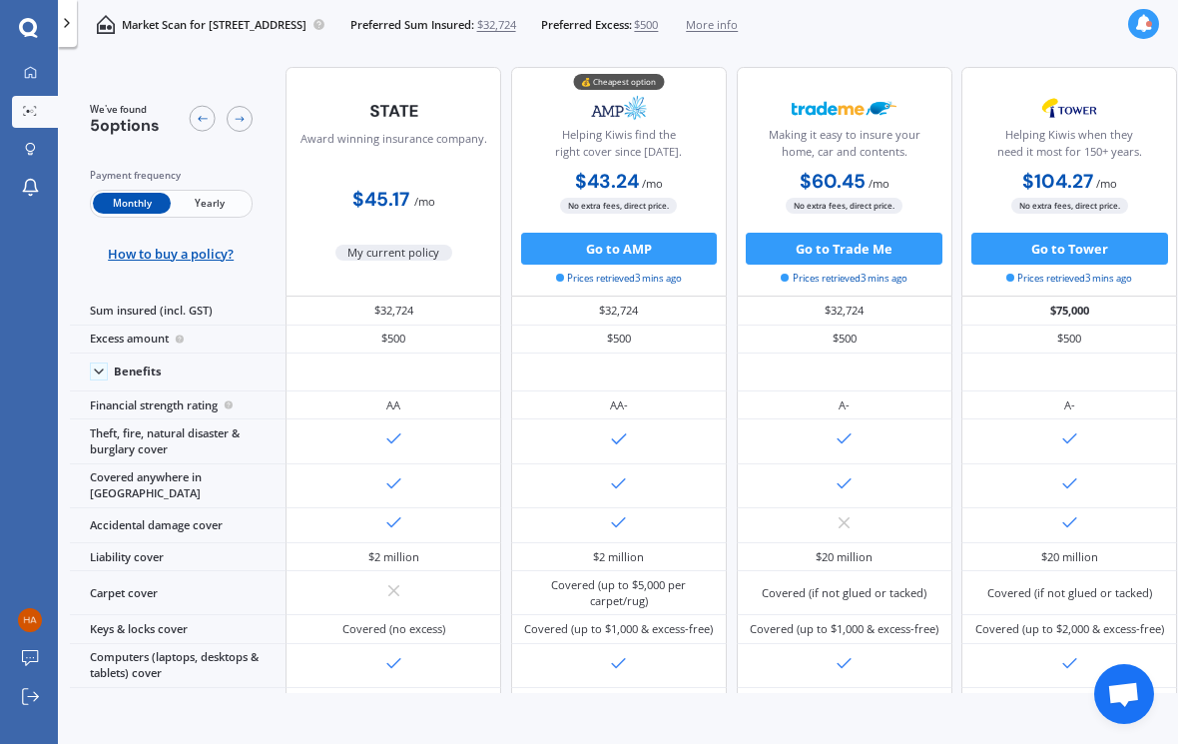
click at [37, 67] on div at bounding box center [30, 74] width 24 height 15
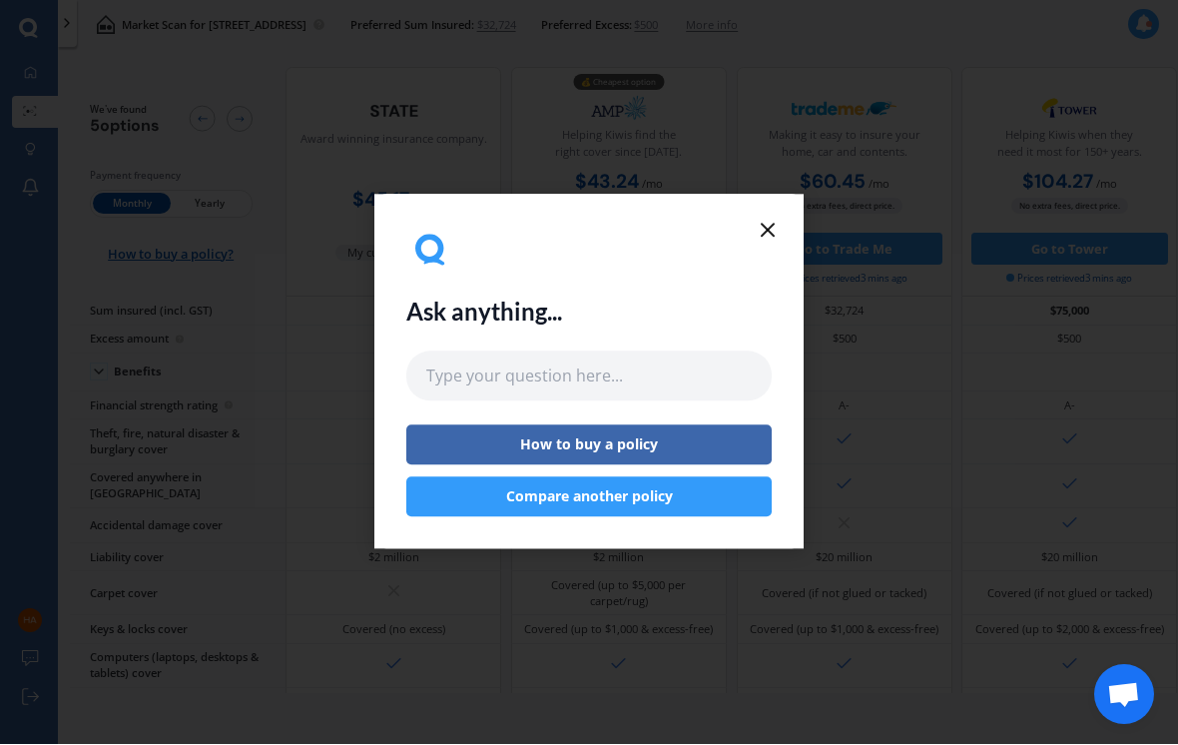
click at [472, 518] on button "Compare another policy" at bounding box center [588, 498] width 365 height 40
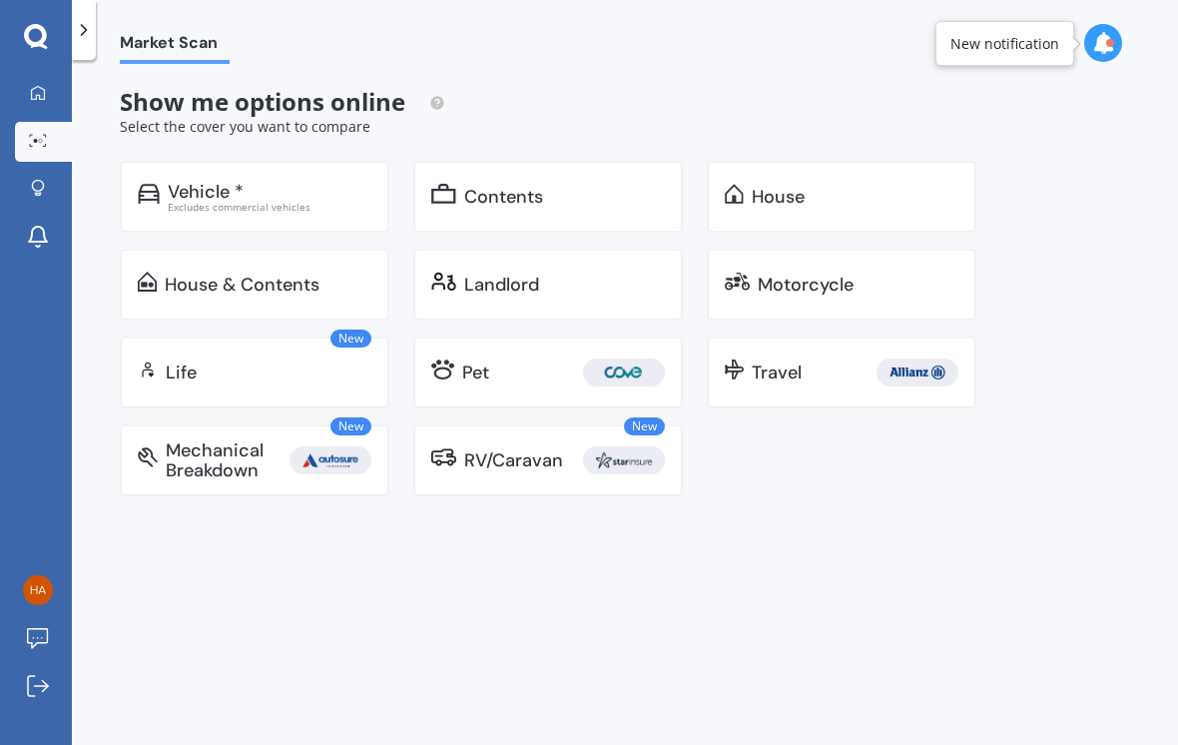
click at [475, 288] on div "Landlord" at bounding box center [501, 285] width 75 height 20
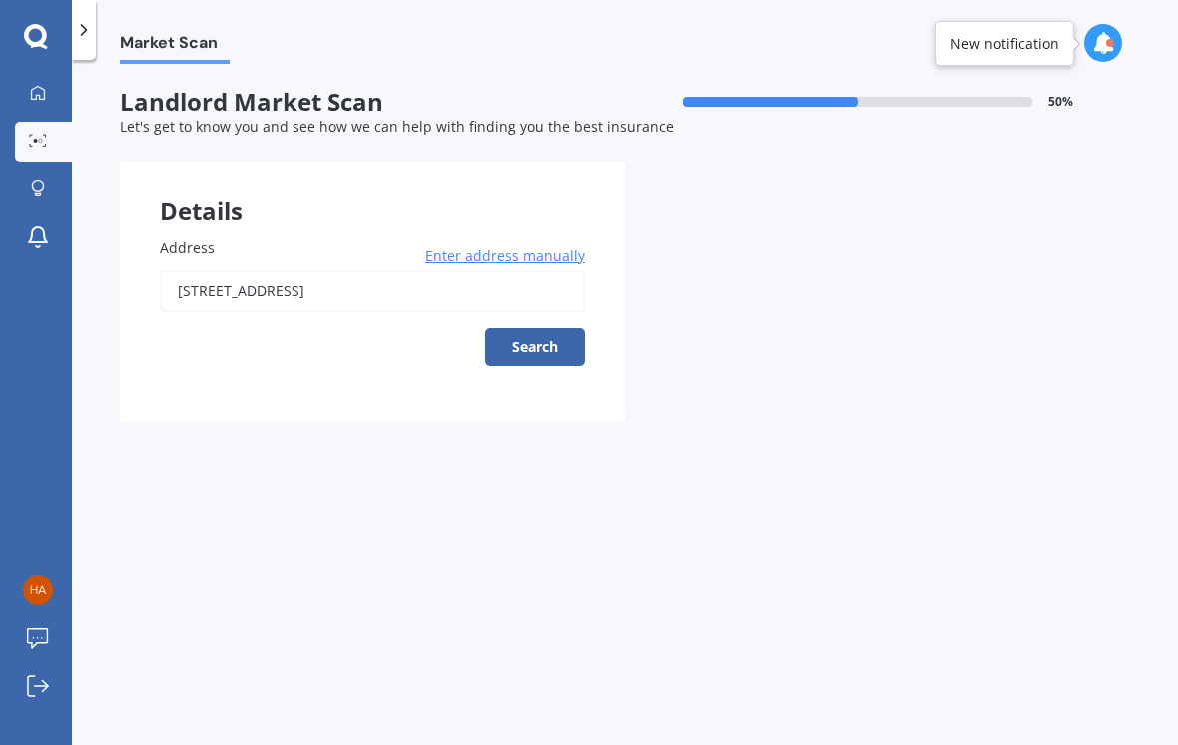
click at [494, 299] on input "[STREET_ADDRESS]" at bounding box center [372, 291] width 425 height 42
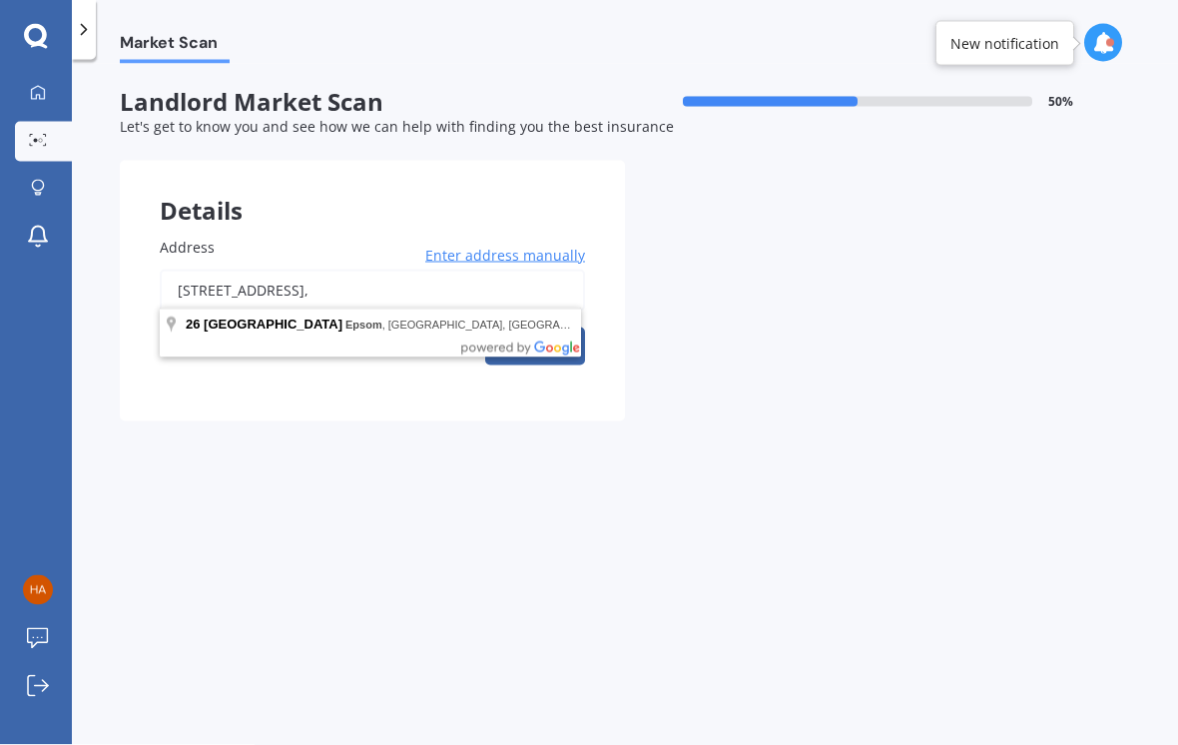
type input "26"
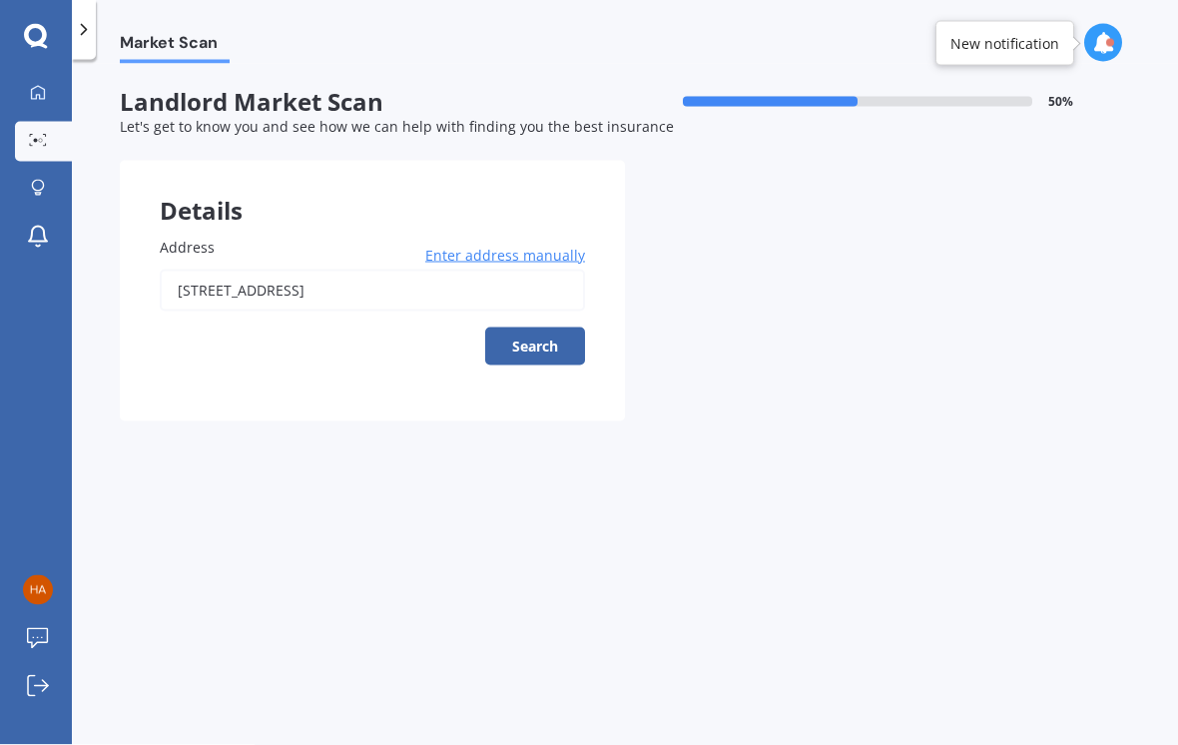
type input "[STREET_ADDRESS]"
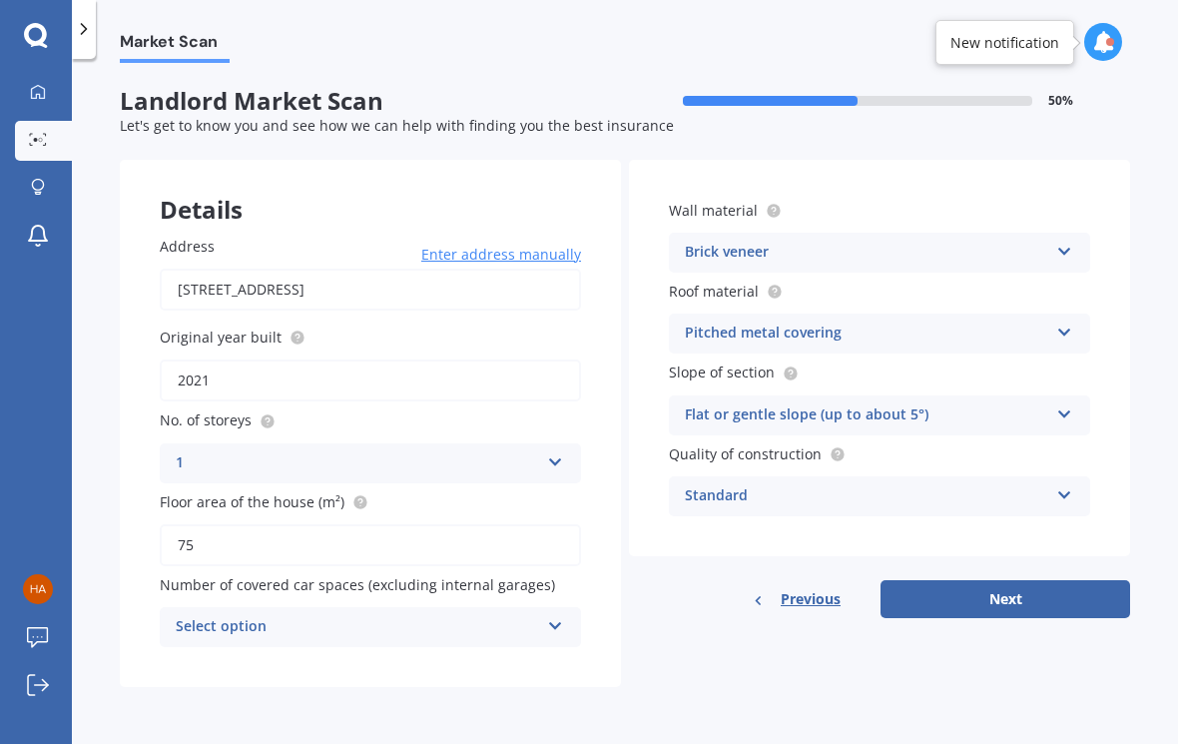
click at [193, 452] on div "1" at bounding box center [357, 464] width 363 height 24
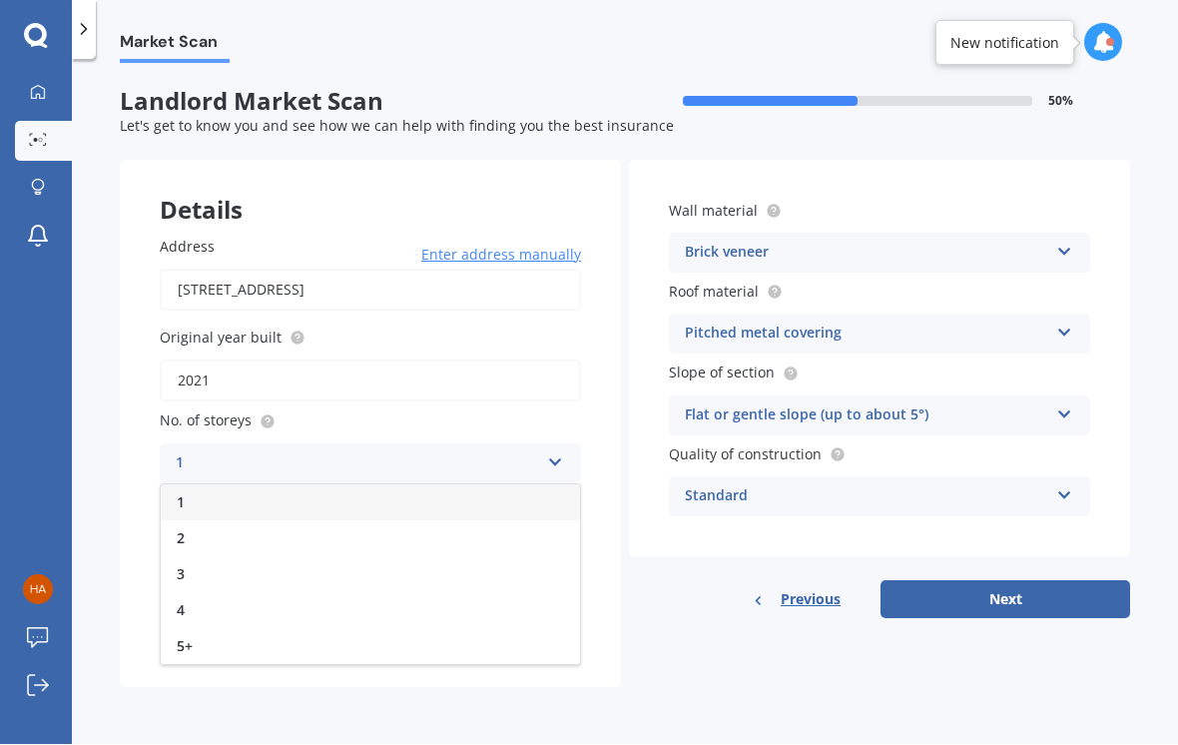
click at [184, 529] on span "2" at bounding box center [181, 538] width 8 height 19
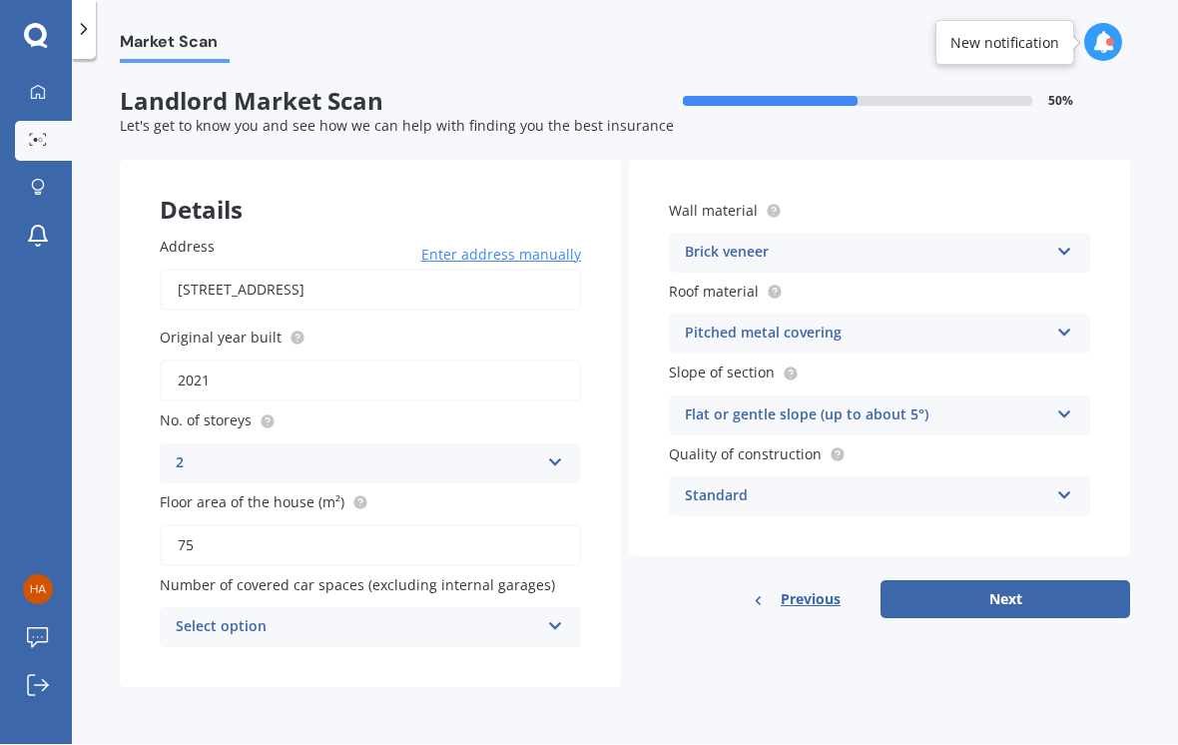
click at [204, 616] on div "Select option" at bounding box center [357, 628] width 363 height 24
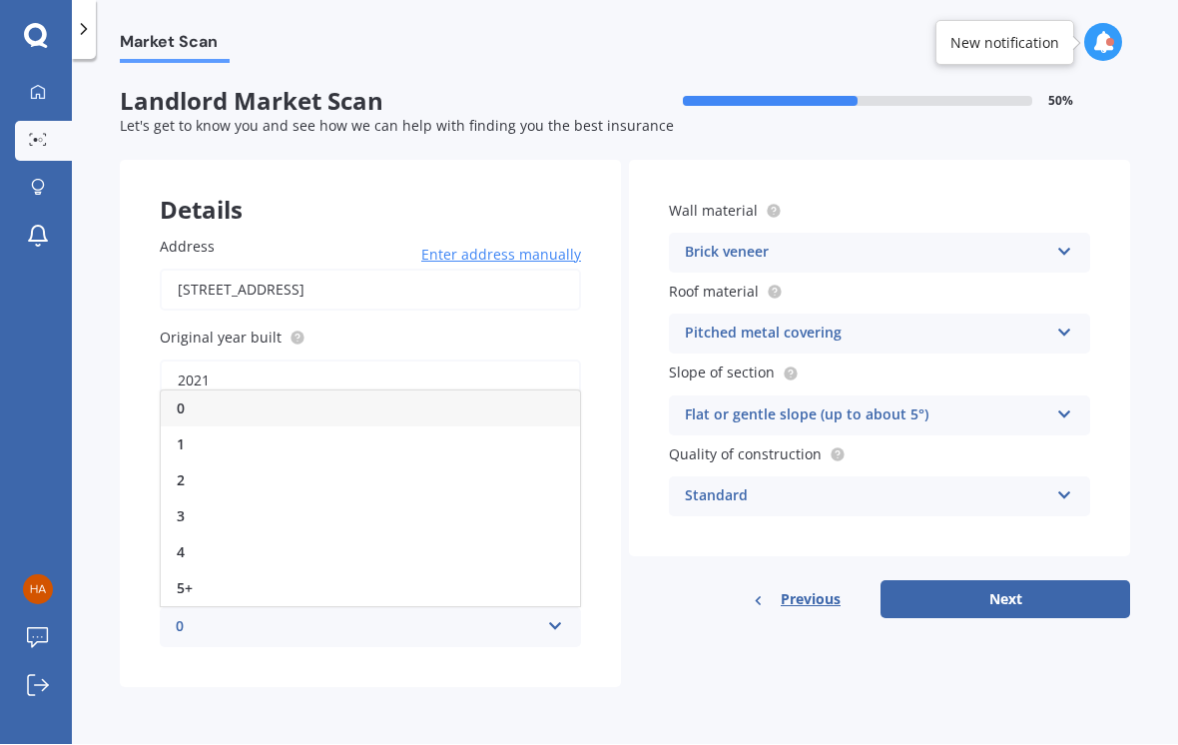
click at [180, 399] on span "0" at bounding box center [181, 408] width 8 height 19
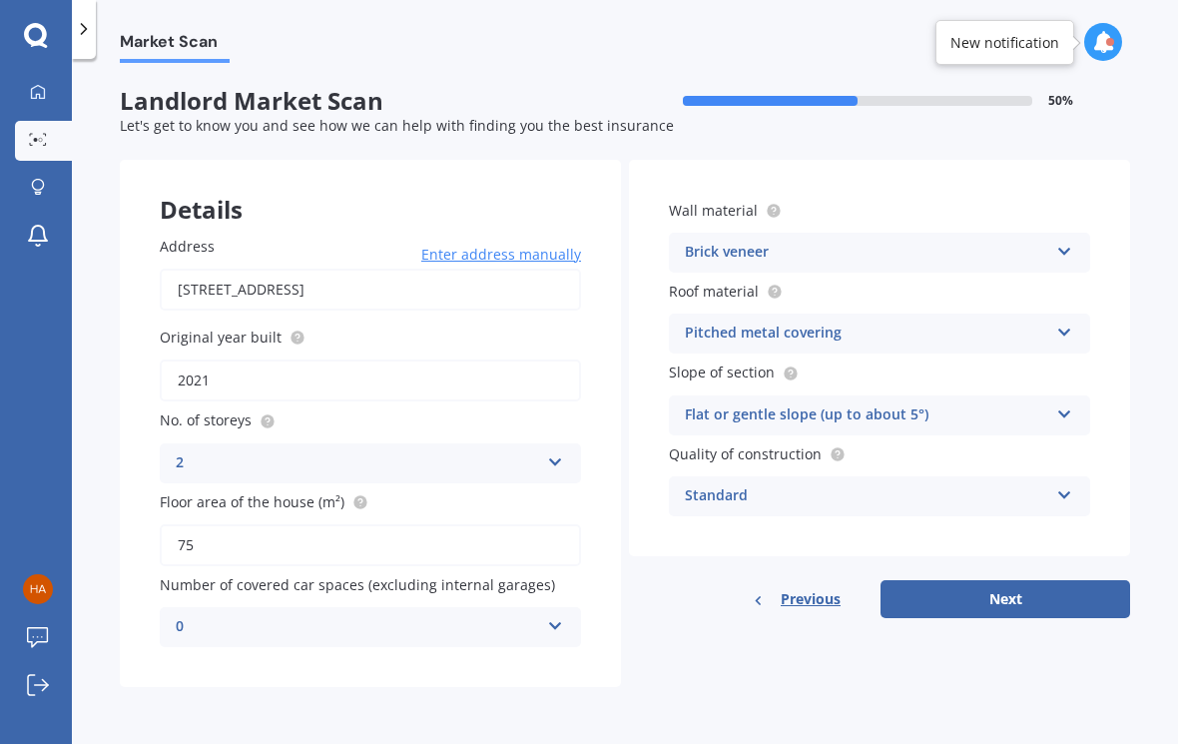
click at [1070, 602] on button "Next" at bounding box center [1006, 600] width 250 height 38
select select "21"
select select "05"
select select "1991"
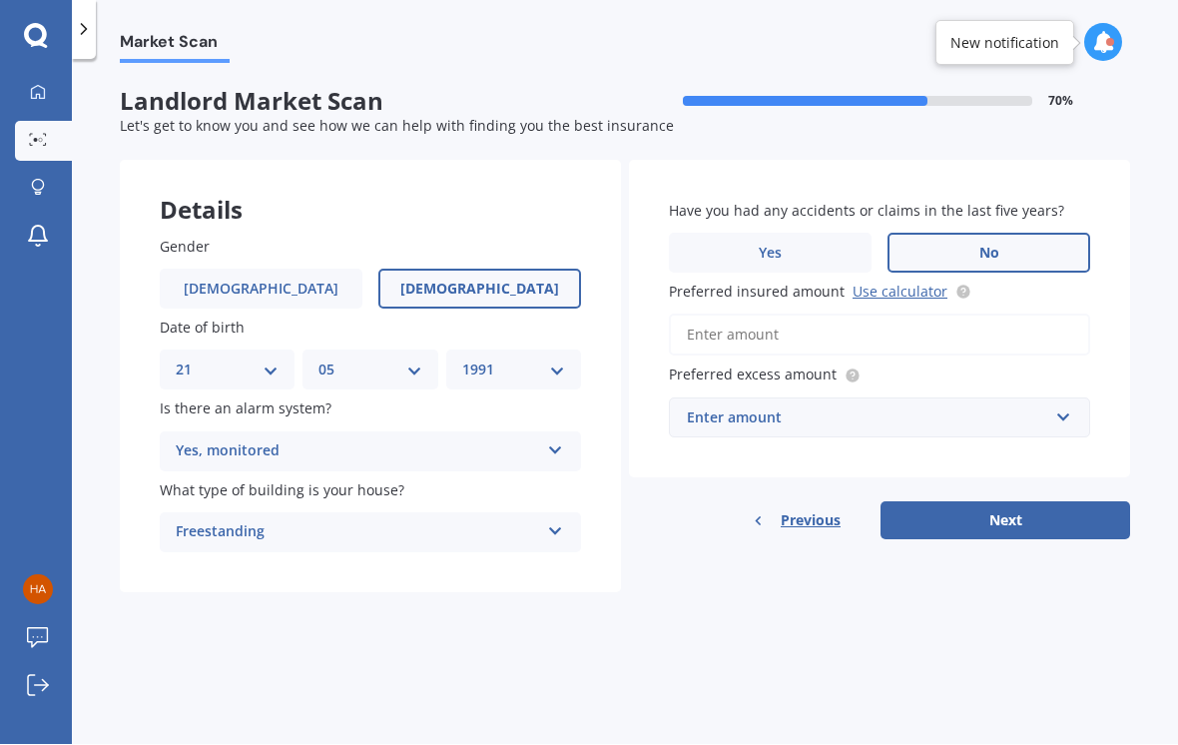
click at [194, 448] on div "Yes, monitored" at bounding box center [357, 452] width 363 height 24
click at [197, 519] on span "Yes, not monitored" at bounding box center [243, 526] width 132 height 19
click at [193, 531] on div "Freestanding" at bounding box center [357, 533] width 363 height 24
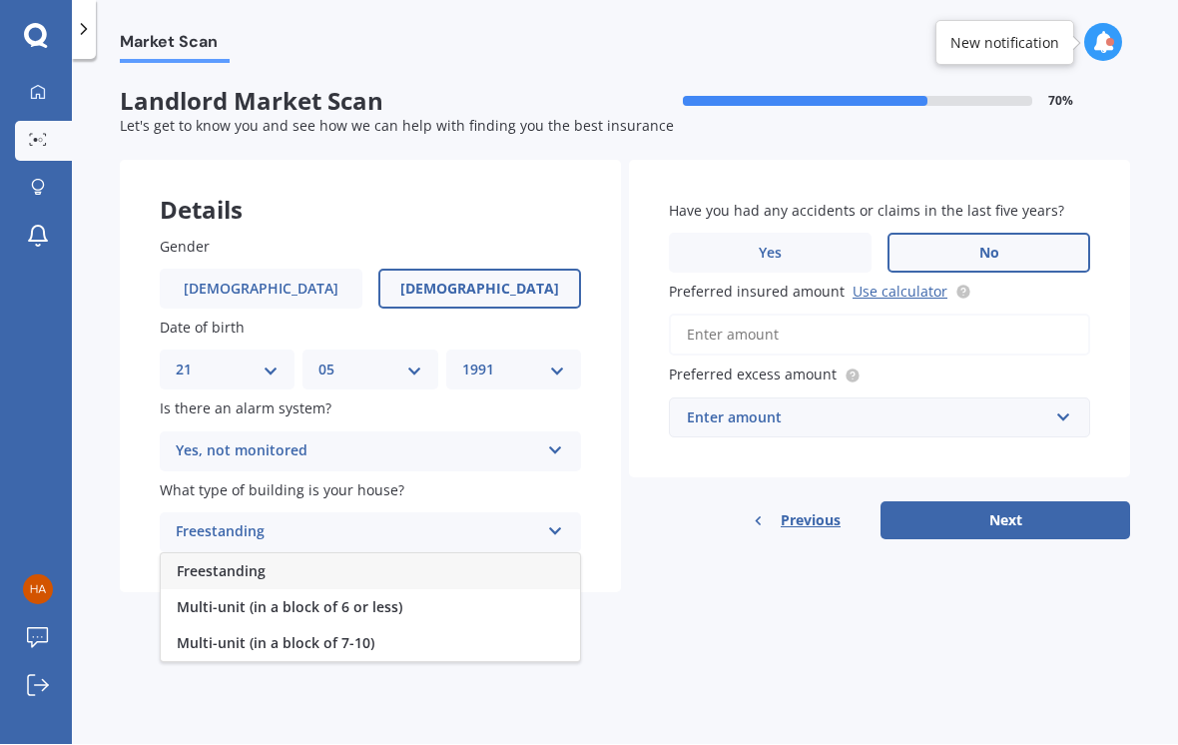
click at [199, 598] on span "Multi-unit (in a block of 6 or less)" at bounding box center [290, 607] width 226 height 19
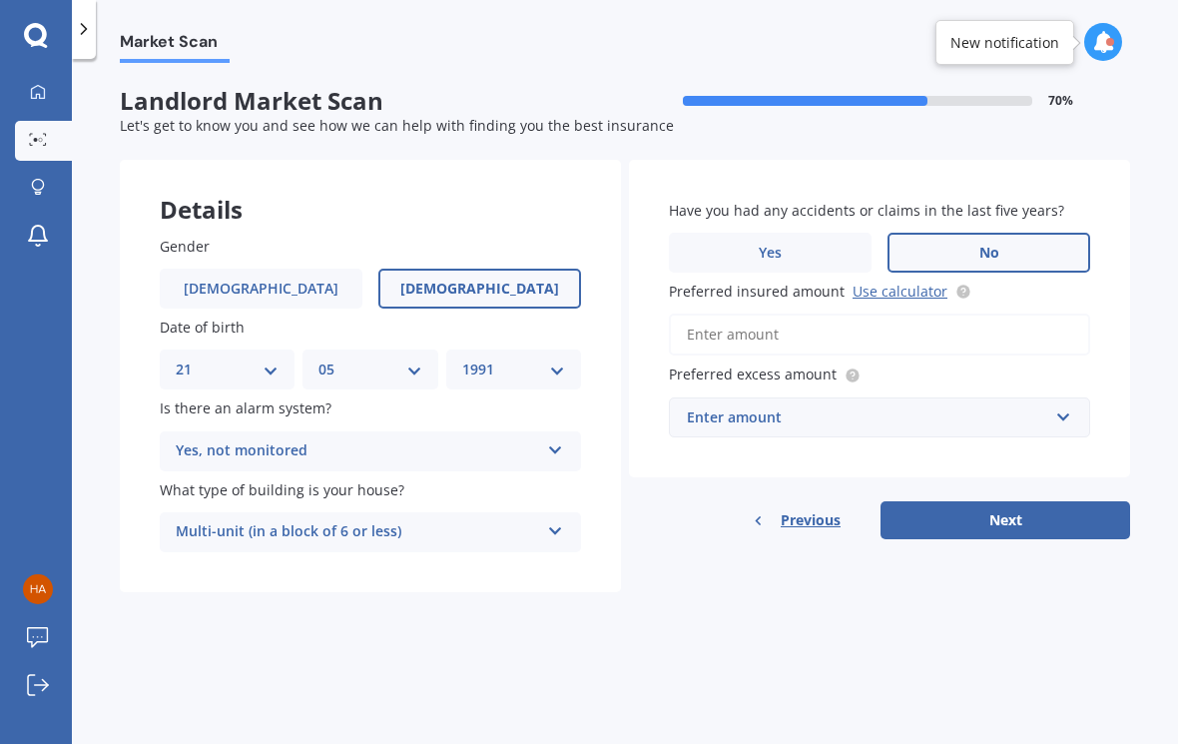
click at [917, 292] on link "Use calculator" at bounding box center [900, 292] width 95 height 19
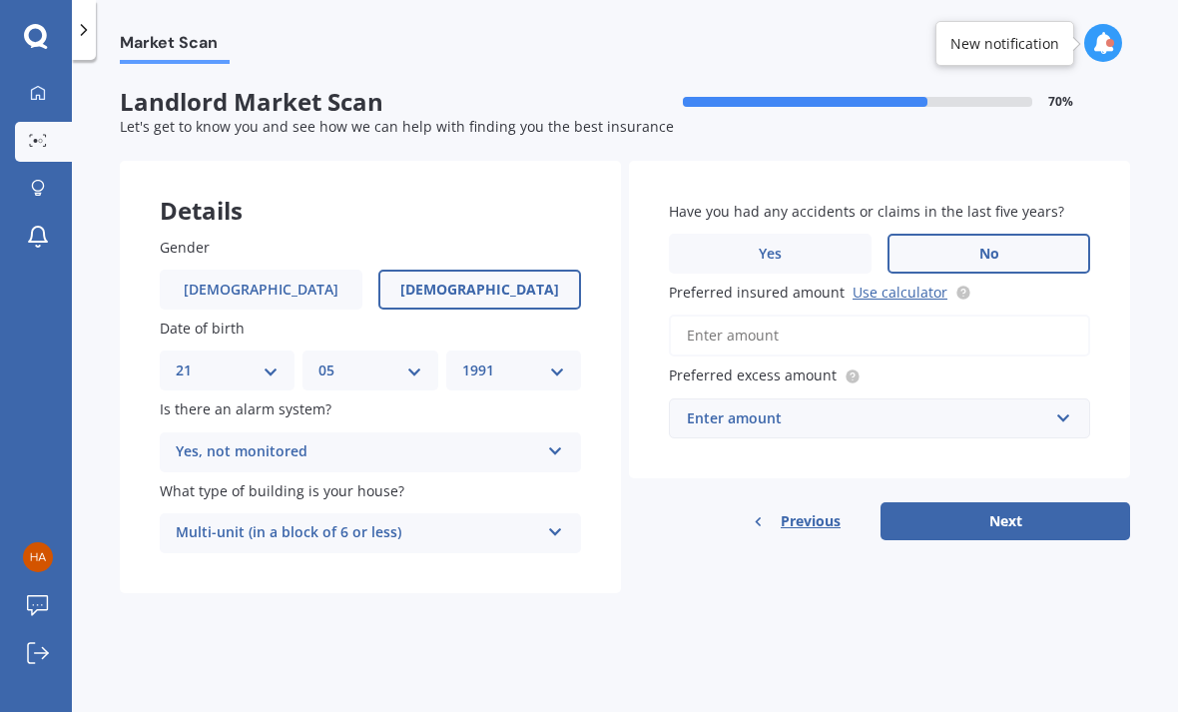
click at [744, 346] on input "Preferred insured amount Use calculator" at bounding box center [879, 335] width 421 height 42
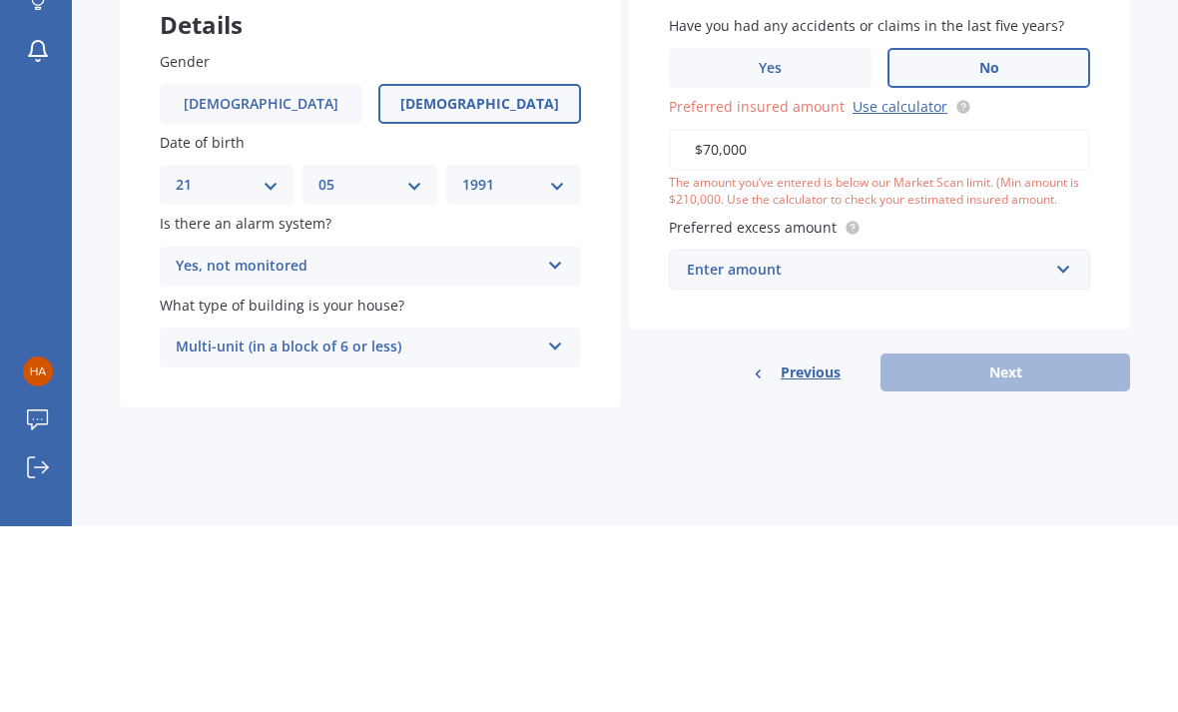
type input "$700,000"
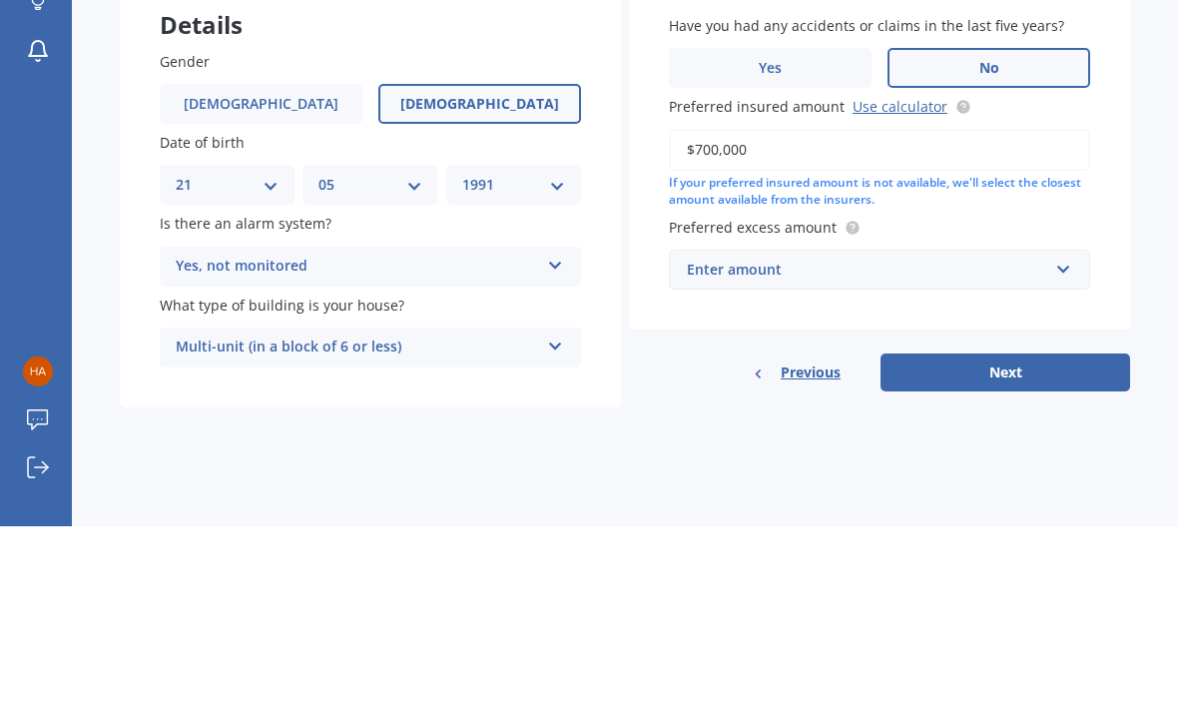
scroll to position [67, 0]
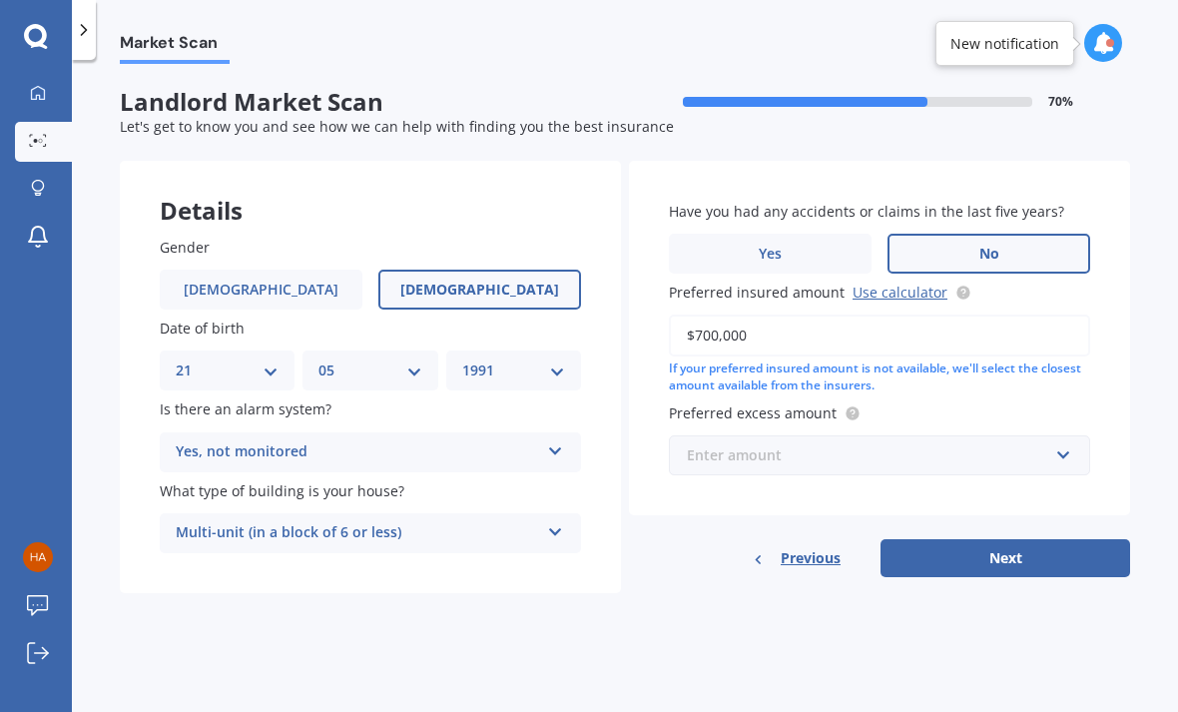
click at [742, 436] on input "text" at bounding box center [872, 455] width 403 height 38
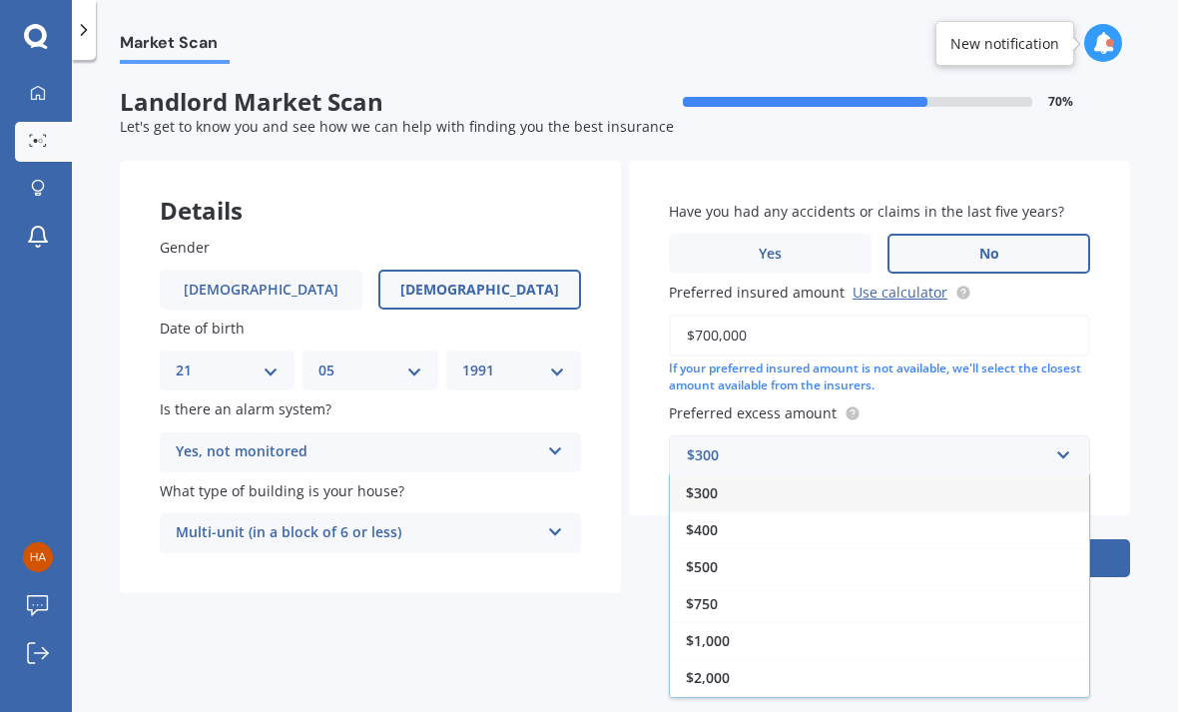
click at [701, 631] on span "$1,000" at bounding box center [708, 640] width 44 height 19
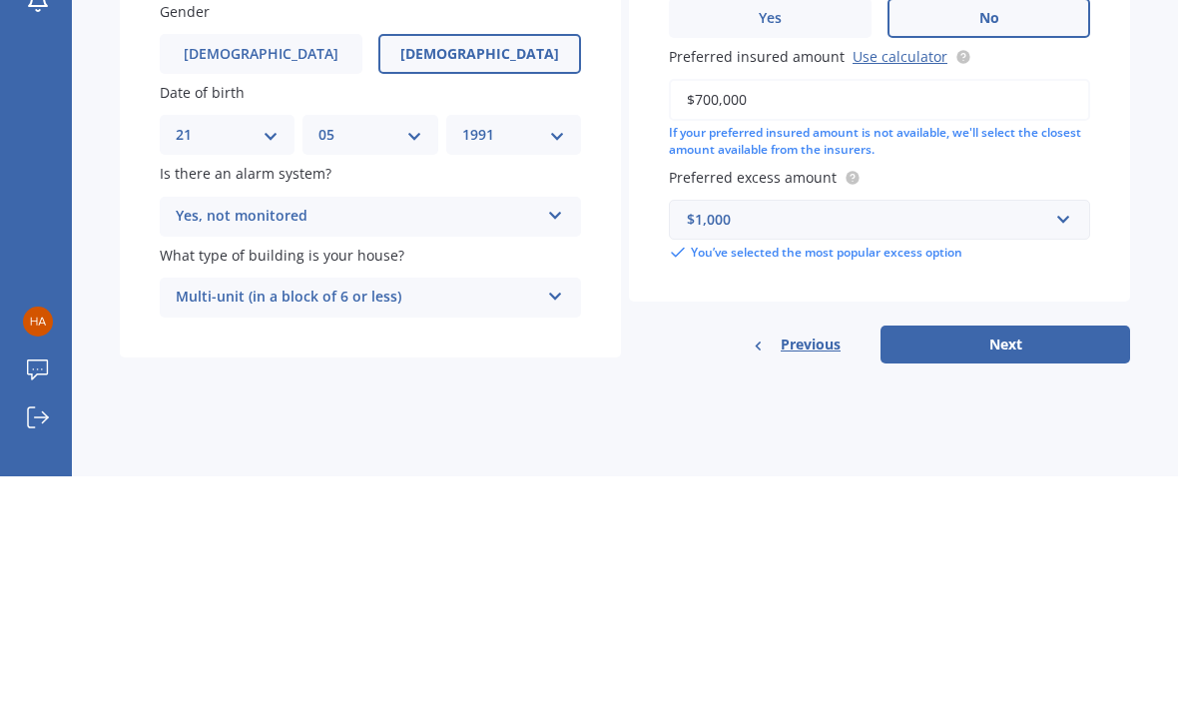
click at [911, 561] on button "Next" at bounding box center [1006, 580] width 250 height 38
select select "21"
select select "05"
select select "1991"
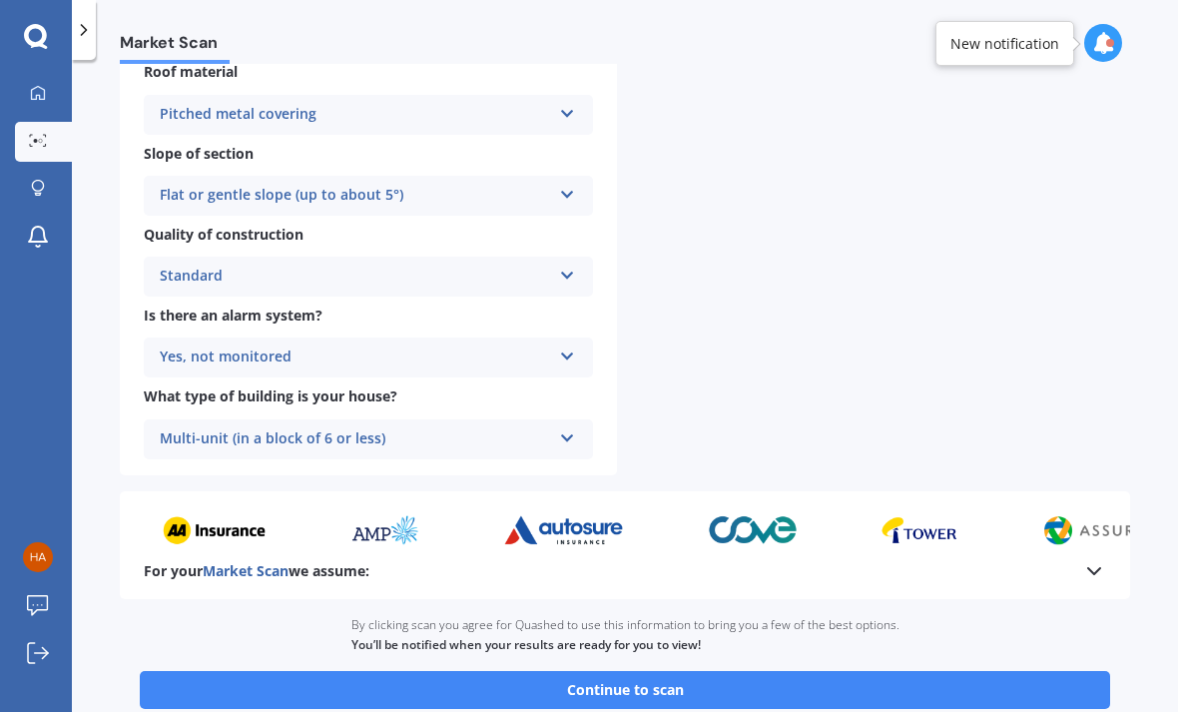
scroll to position [610, 0]
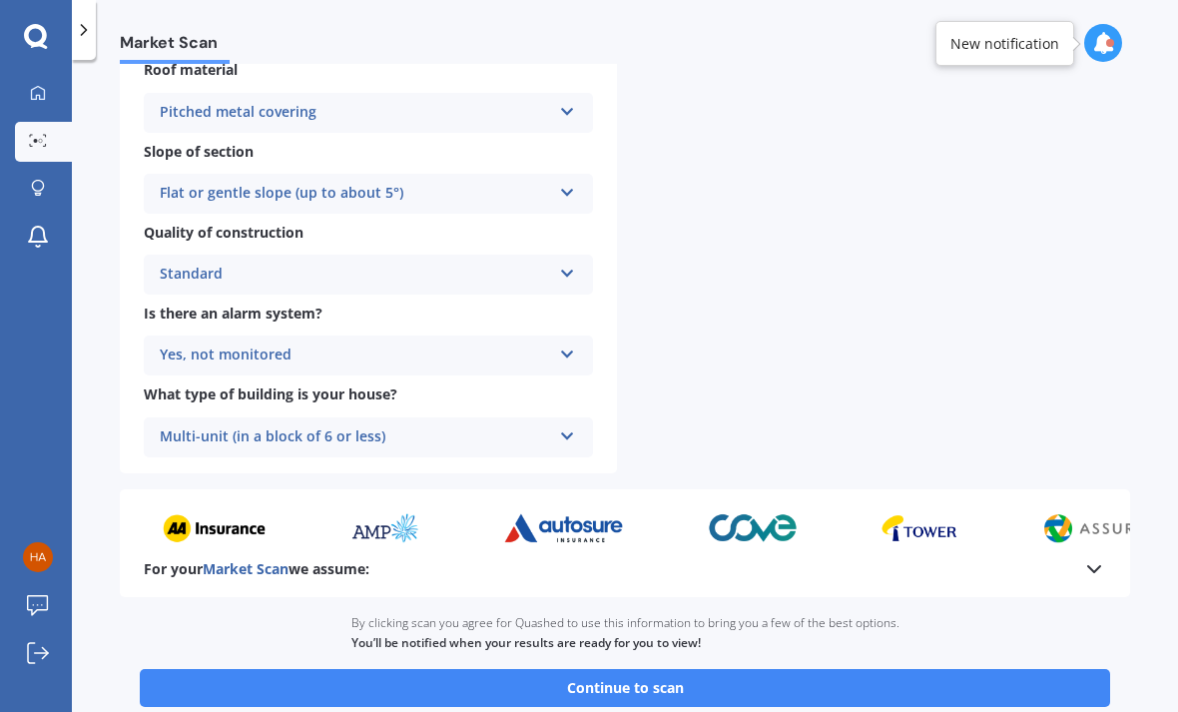
click at [363, 669] on button "Continue to scan" at bounding box center [625, 688] width 970 height 38
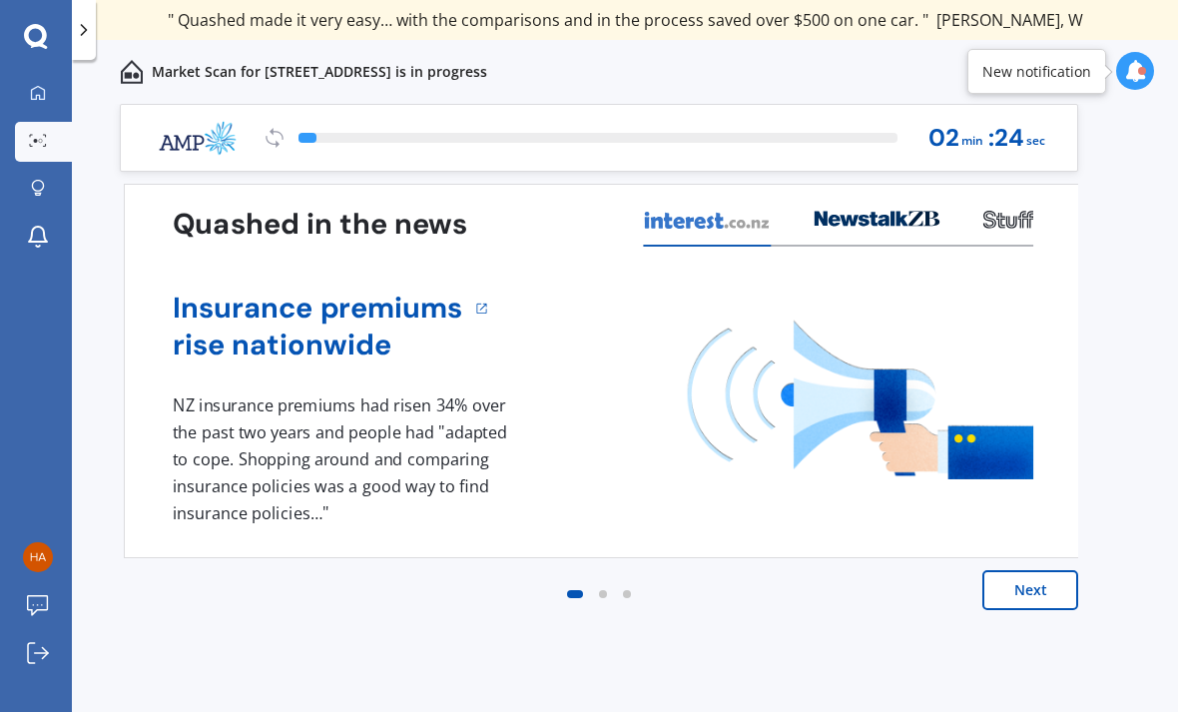
click at [43, 105] on link "My Dashboard" at bounding box center [43, 94] width 57 height 40
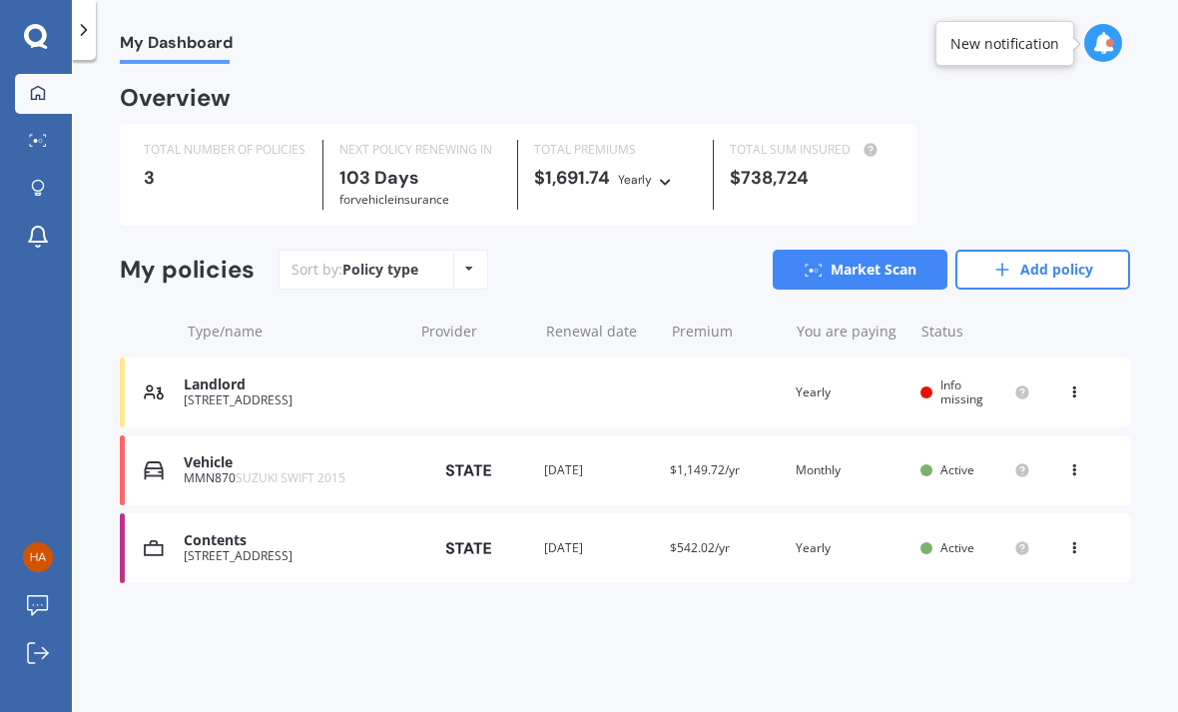
click at [56, 143] on link "Market Scan" at bounding box center [43, 142] width 57 height 40
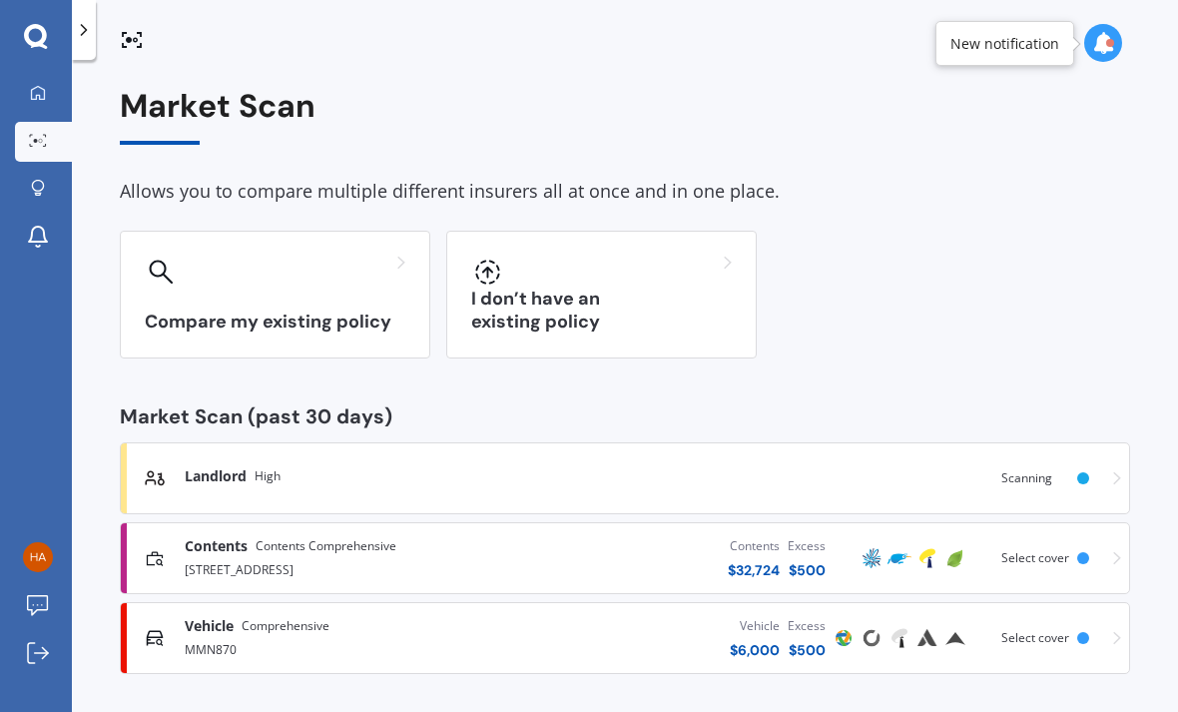
click at [36, 201] on link "Explore insurance" at bounding box center [43, 190] width 57 height 40
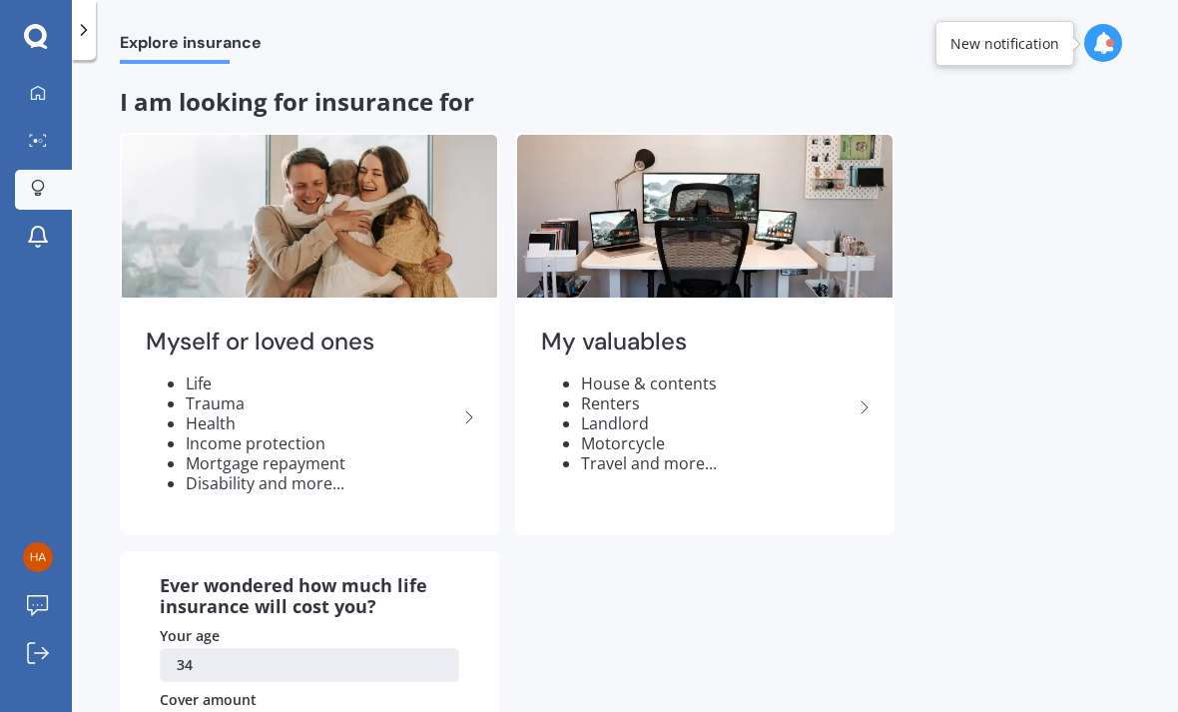
click at [36, 154] on link "Market Scan" at bounding box center [43, 142] width 57 height 40
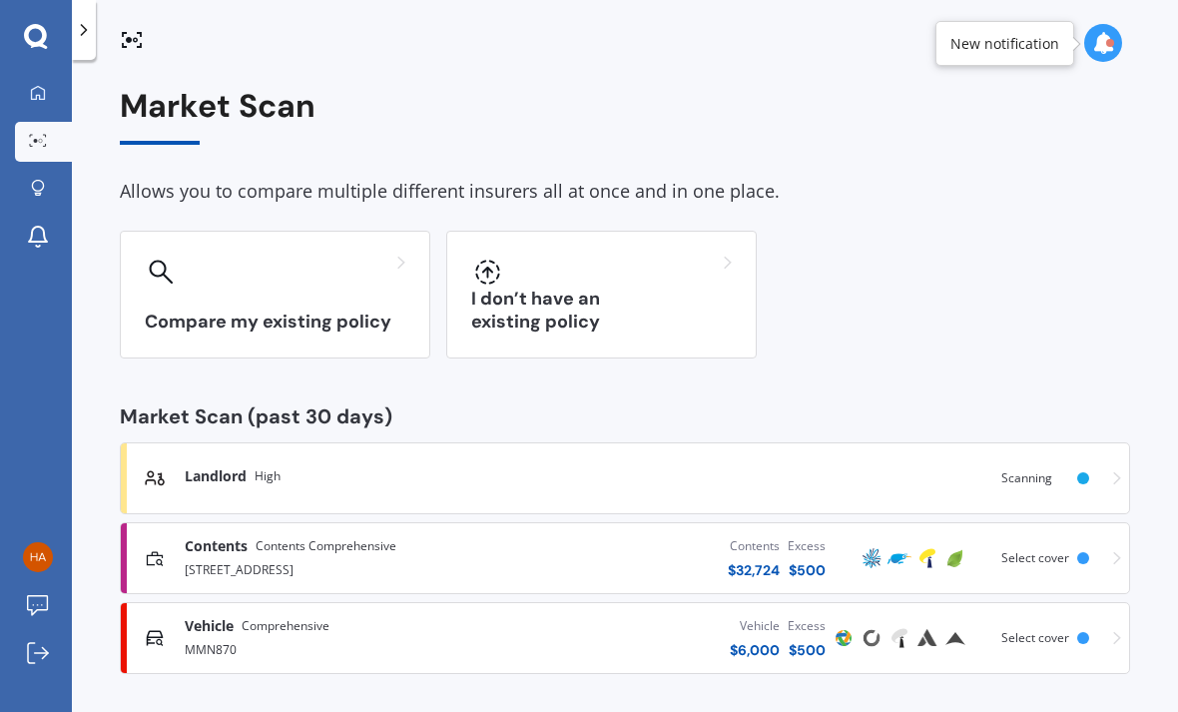
click at [509, 302] on div "I don’t have an existing policy" at bounding box center [601, 295] width 310 height 128
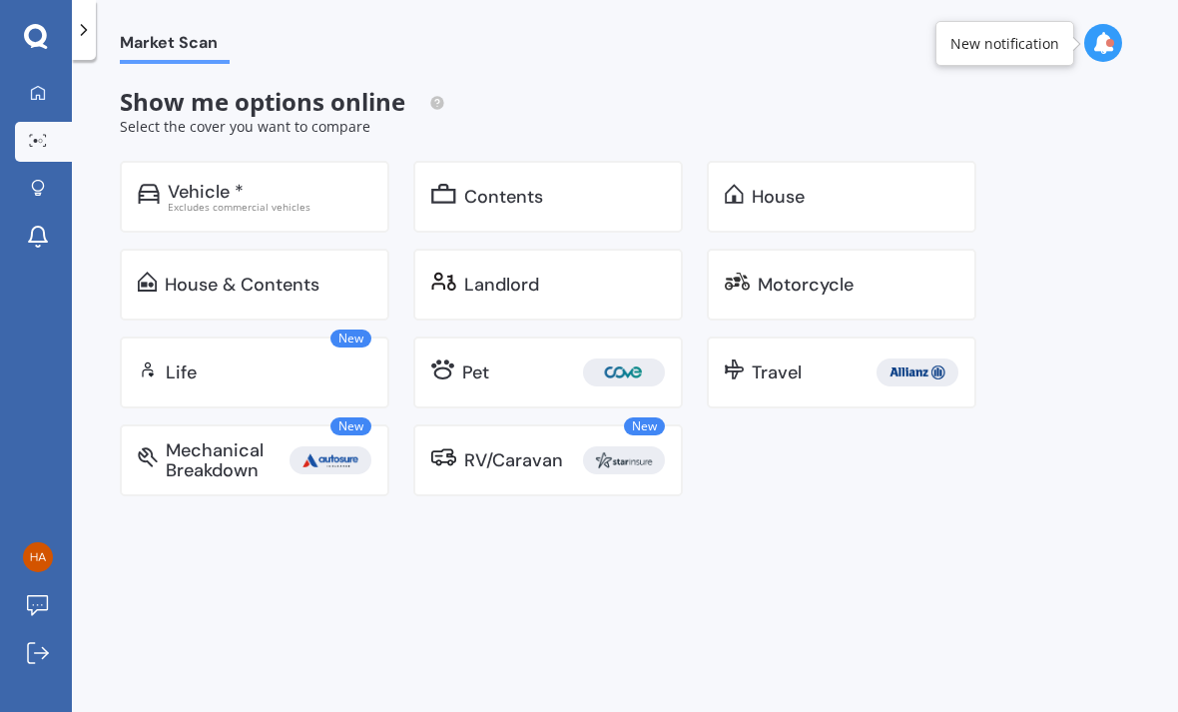
click at [447, 463] on img at bounding box center [443, 457] width 25 height 20
click at [198, 356] on div "New Life" at bounding box center [255, 372] width 270 height 72
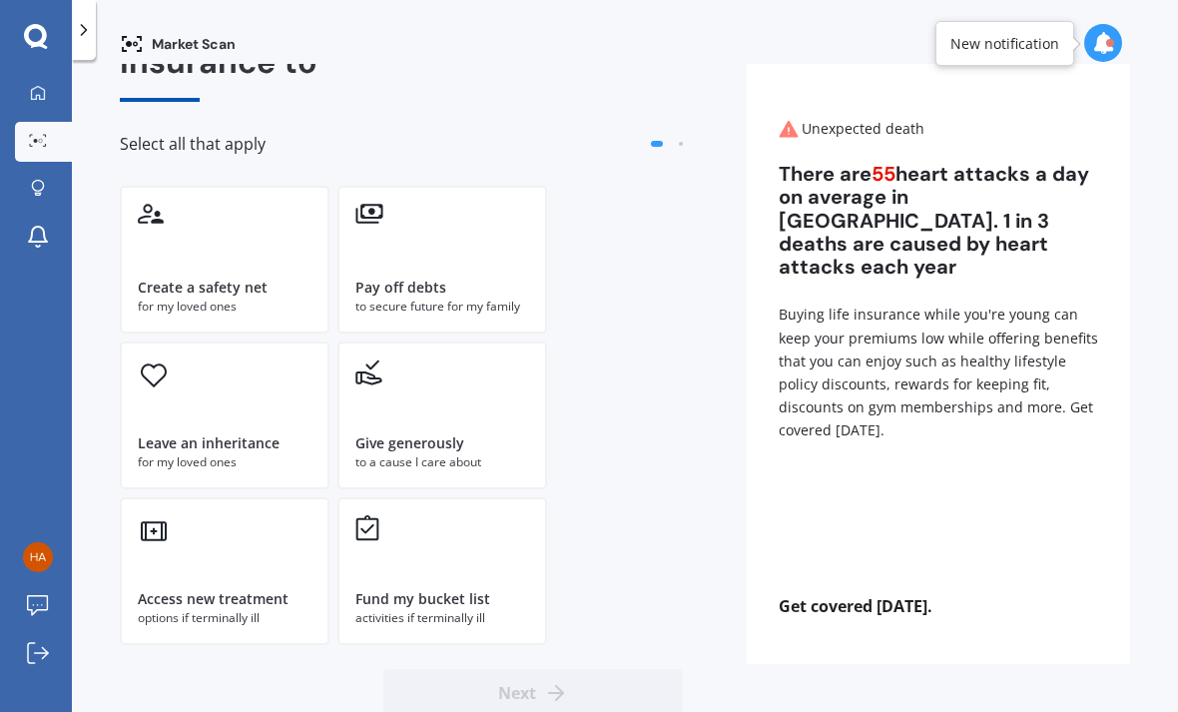
scroll to position [82, 0]
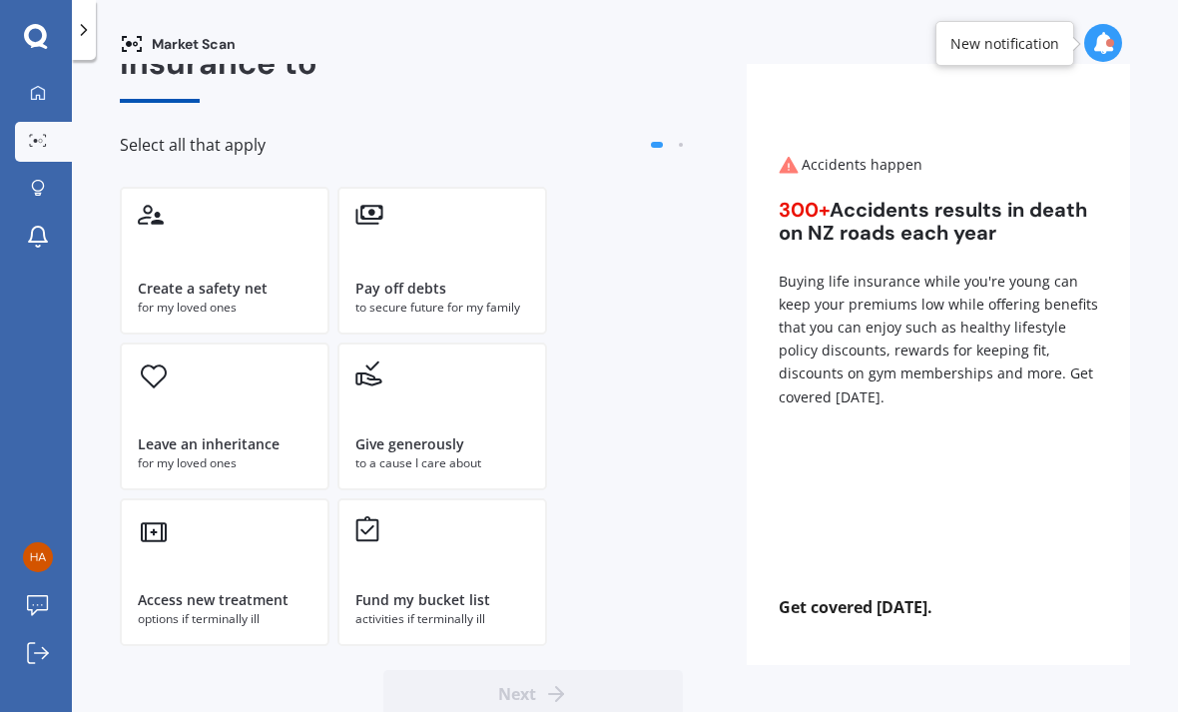
click at [400, 441] on div "Give generously" at bounding box center [409, 444] width 109 height 20
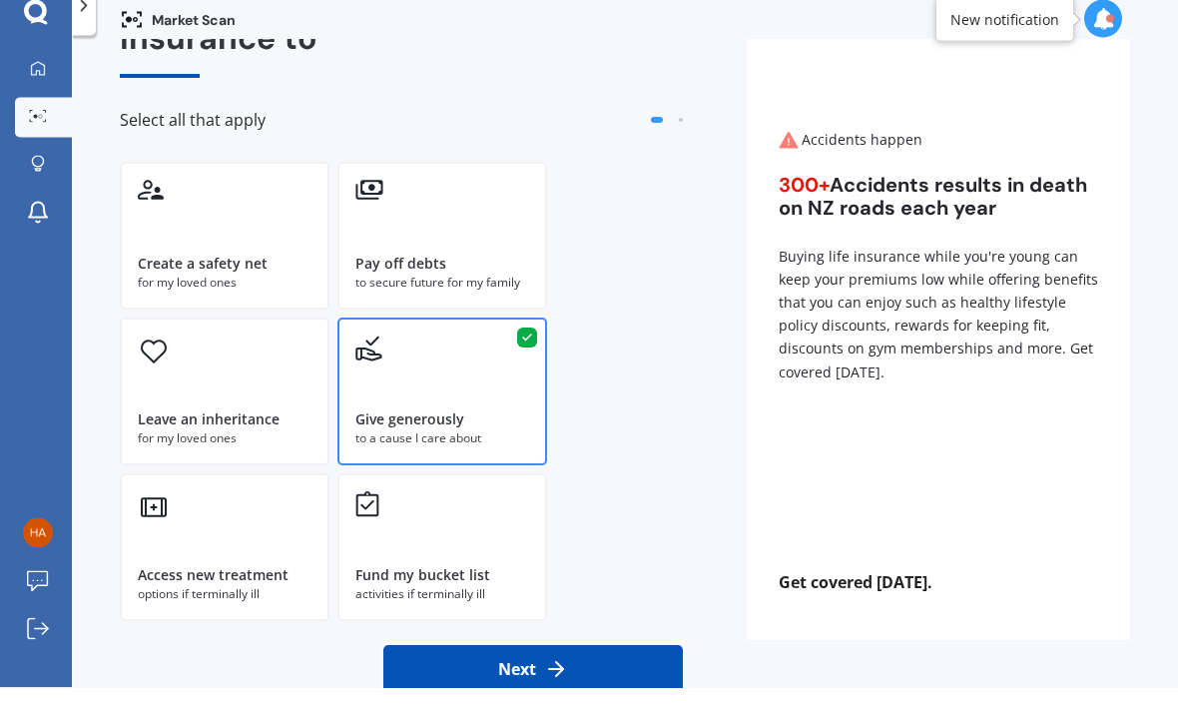
scroll to position [67, 0]
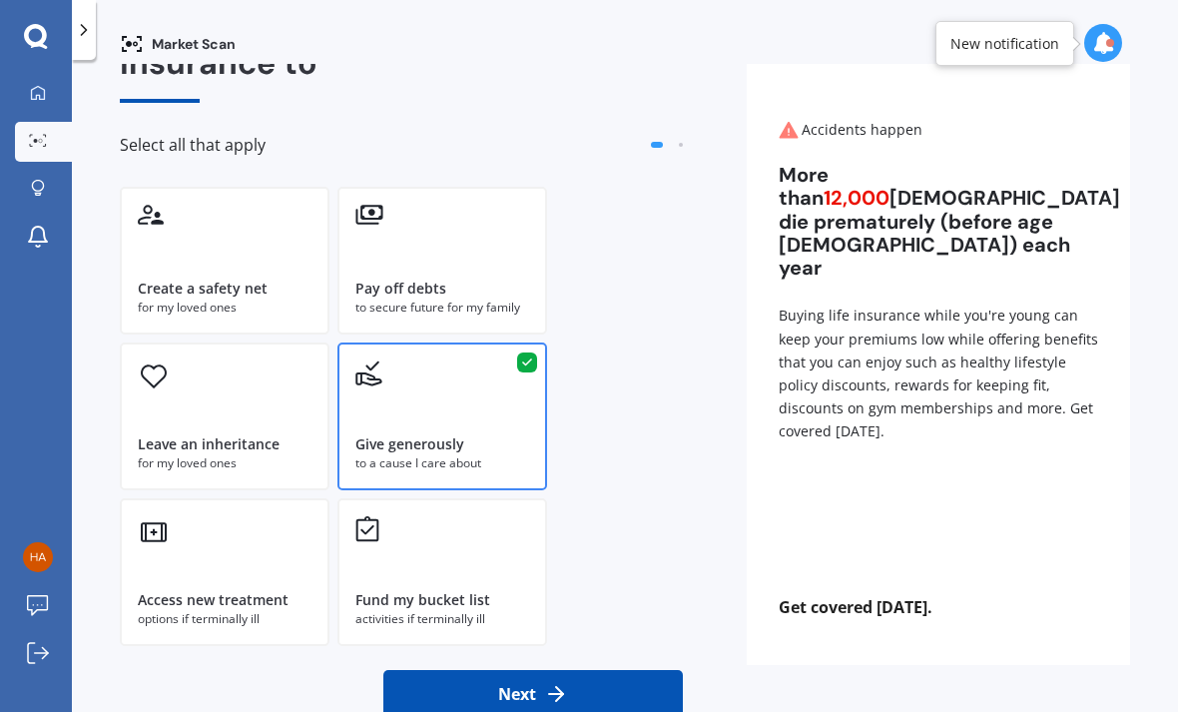
click at [53, 74] on link "My Dashboard" at bounding box center [43, 94] width 57 height 40
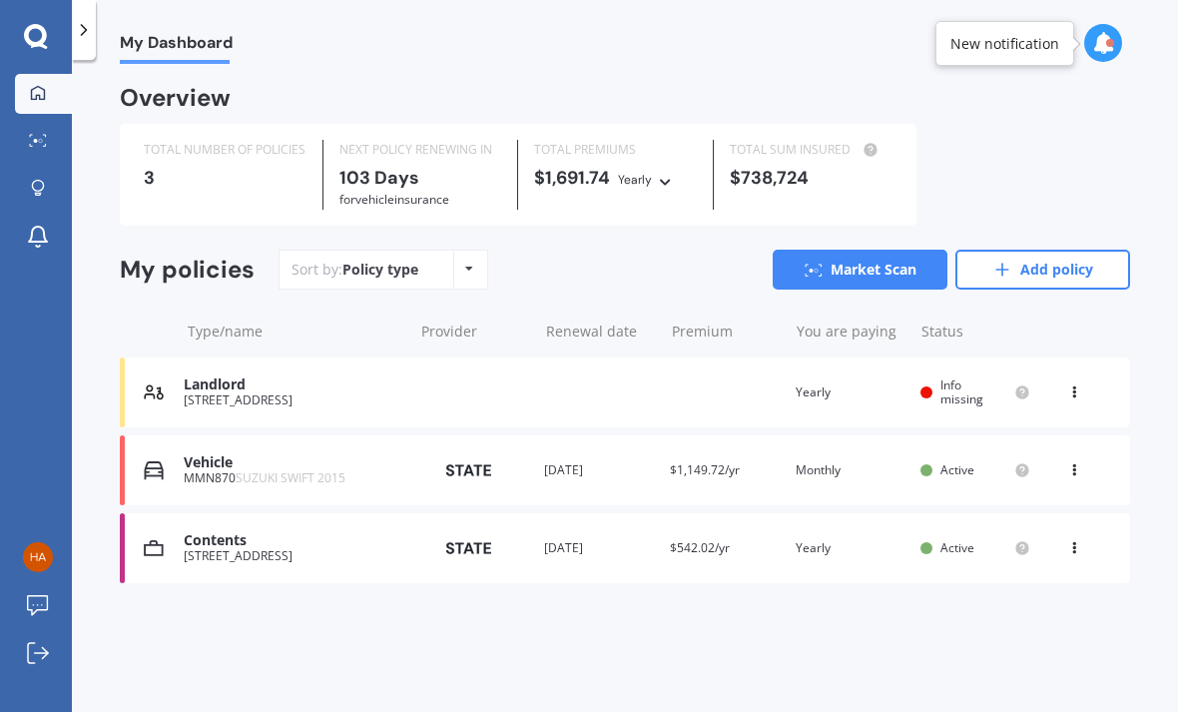
click at [455, 357] on div "Landlord [STREET_ADDRESS] Renewal date Premium You are paying Yearly Status Inf…" at bounding box center [625, 392] width 1010 height 70
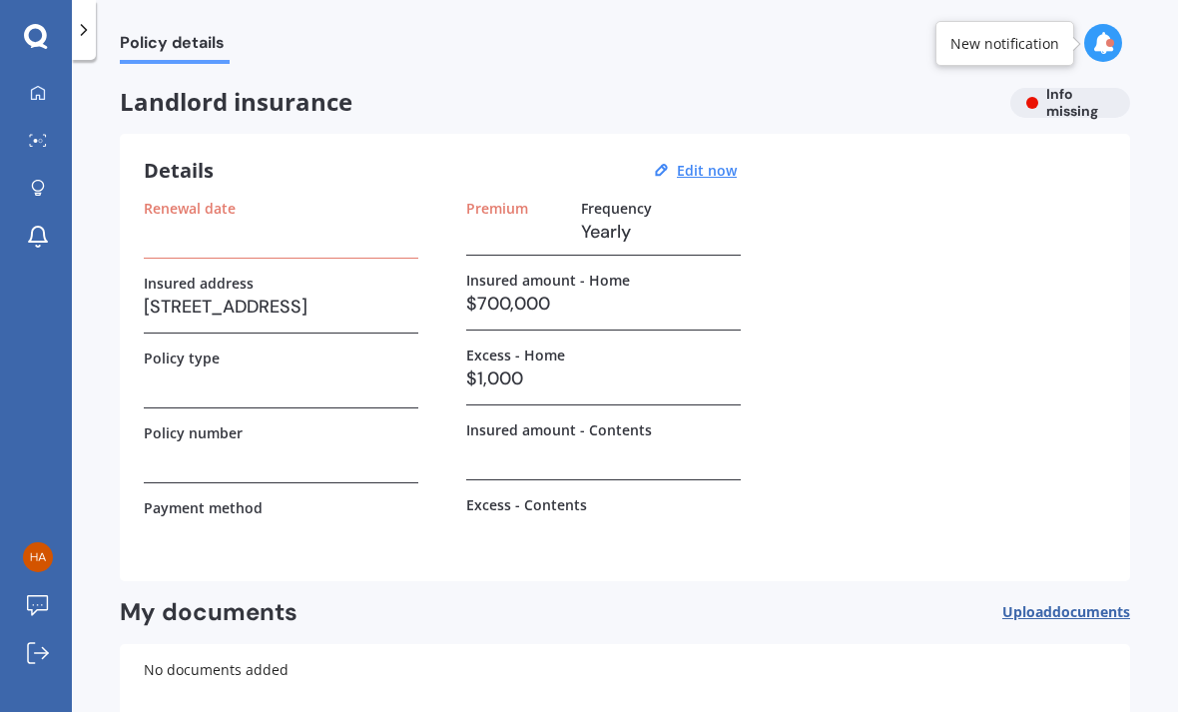
click at [481, 200] on div "Premium Frequency Yearly" at bounding box center [603, 228] width 275 height 56
click at [514, 217] on h3 at bounding box center [515, 232] width 99 height 30
click at [697, 161] on u "Edit now" at bounding box center [707, 170] width 60 height 19
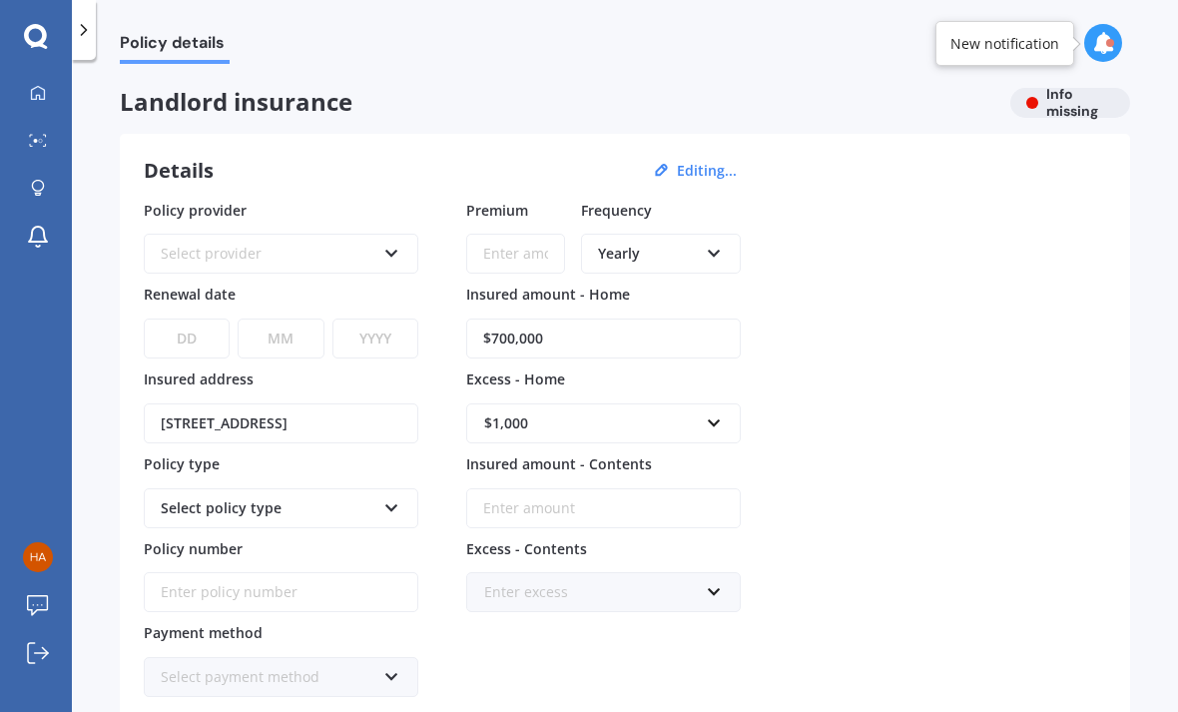
click at [175, 243] on div "Select provider" at bounding box center [268, 254] width 215 height 22
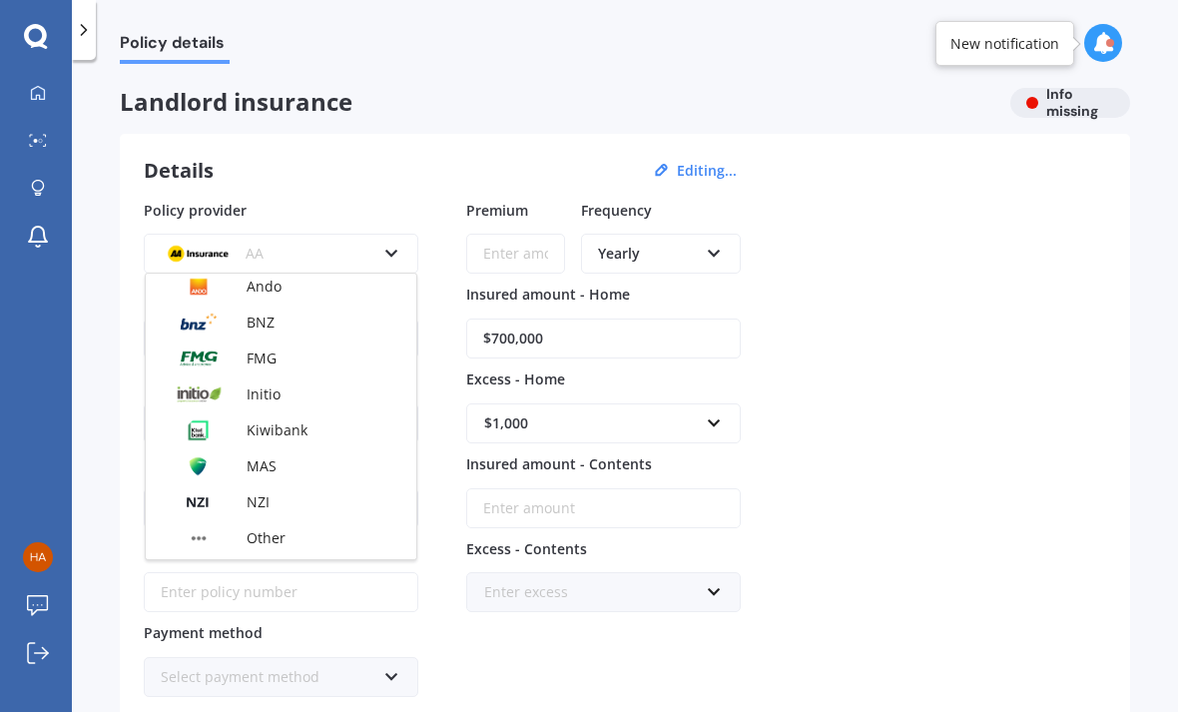
scroll to position [182, 0]
click at [185, 383] on img at bounding box center [199, 397] width 74 height 28
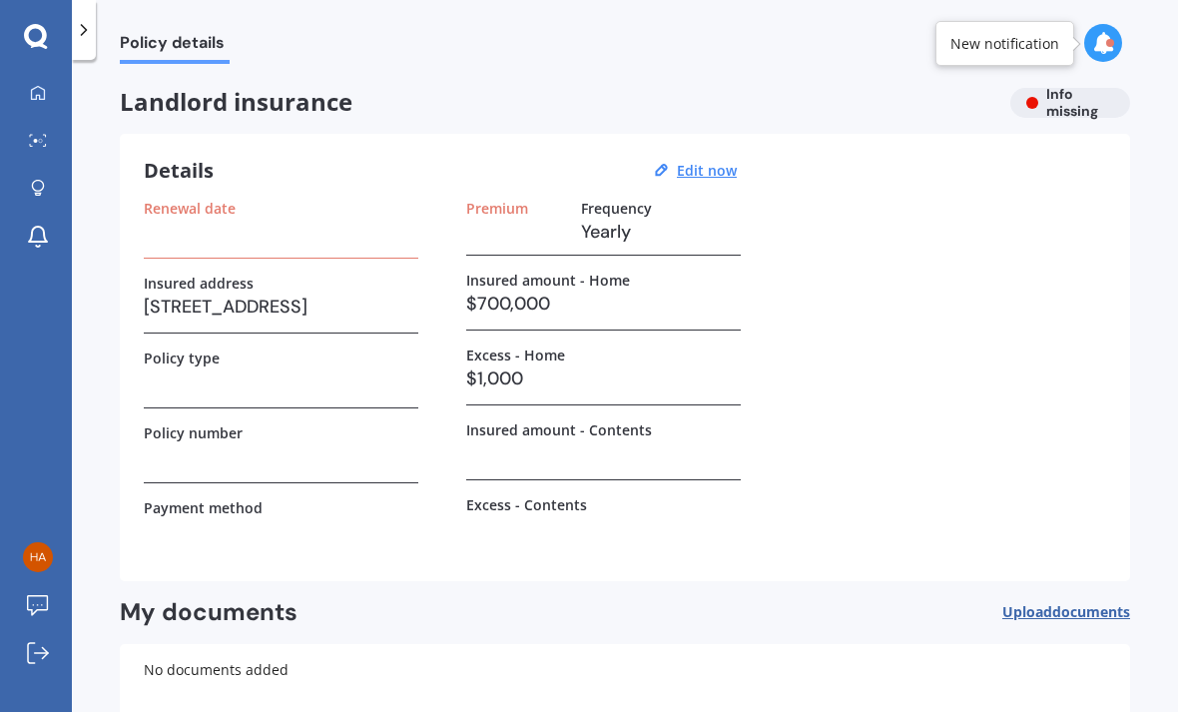
click at [699, 161] on u "Edit now" at bounding box center [707, 170] width 60 height 19
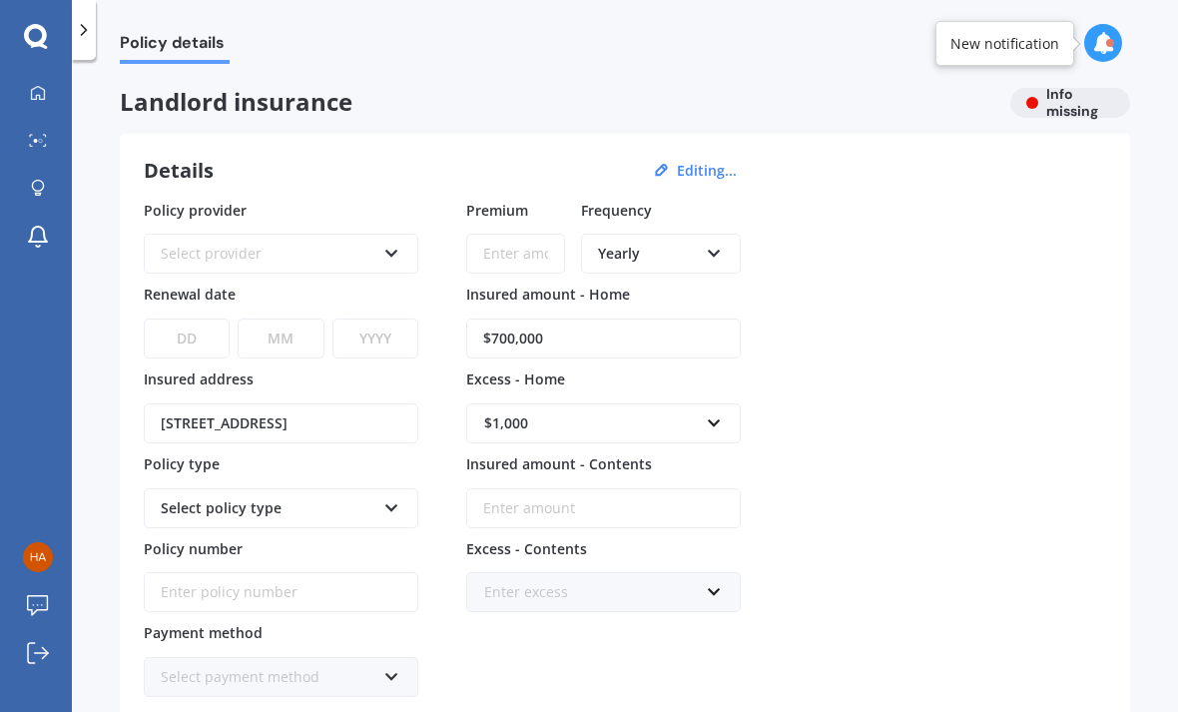
click at [524, 234] on input "Premium" at bounding box center [515, 254] width 99 height 40
type input "$365.00"
click at [195, 243] on div "Select provider" at bounding box center [268, 254] width 215 height 22
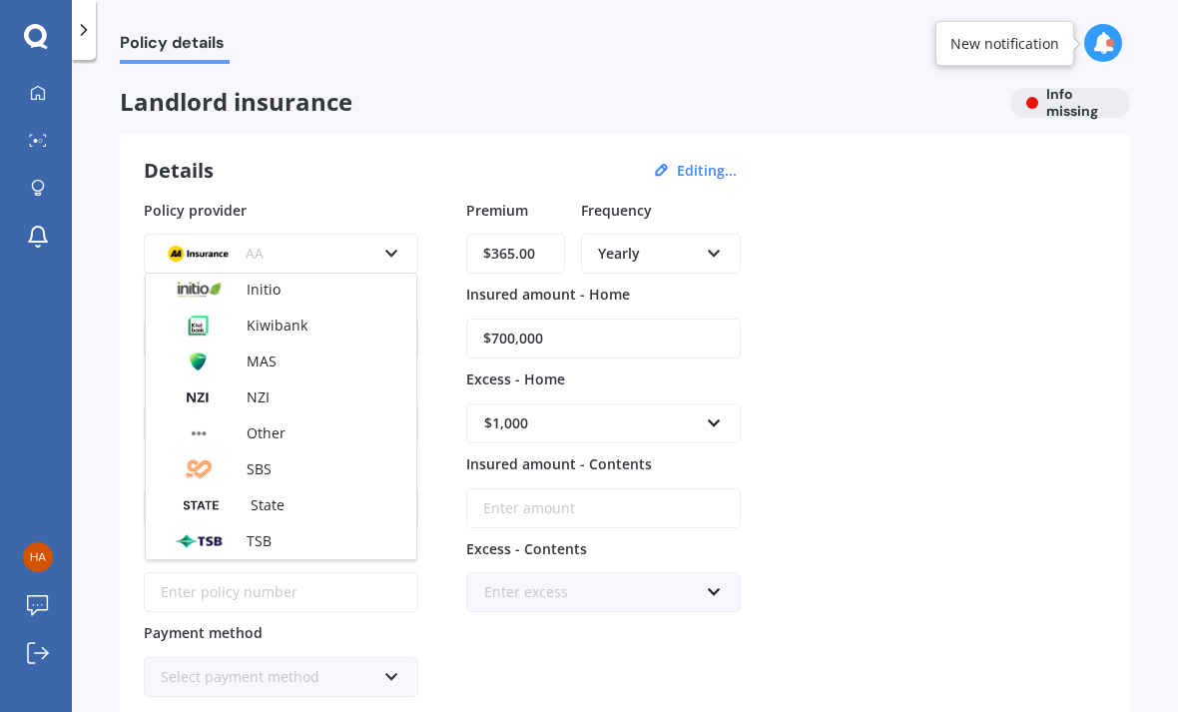
scroll to position [286, 0]
click at [192, 423] on img at bounding box center [199, 437] width 74 height 28
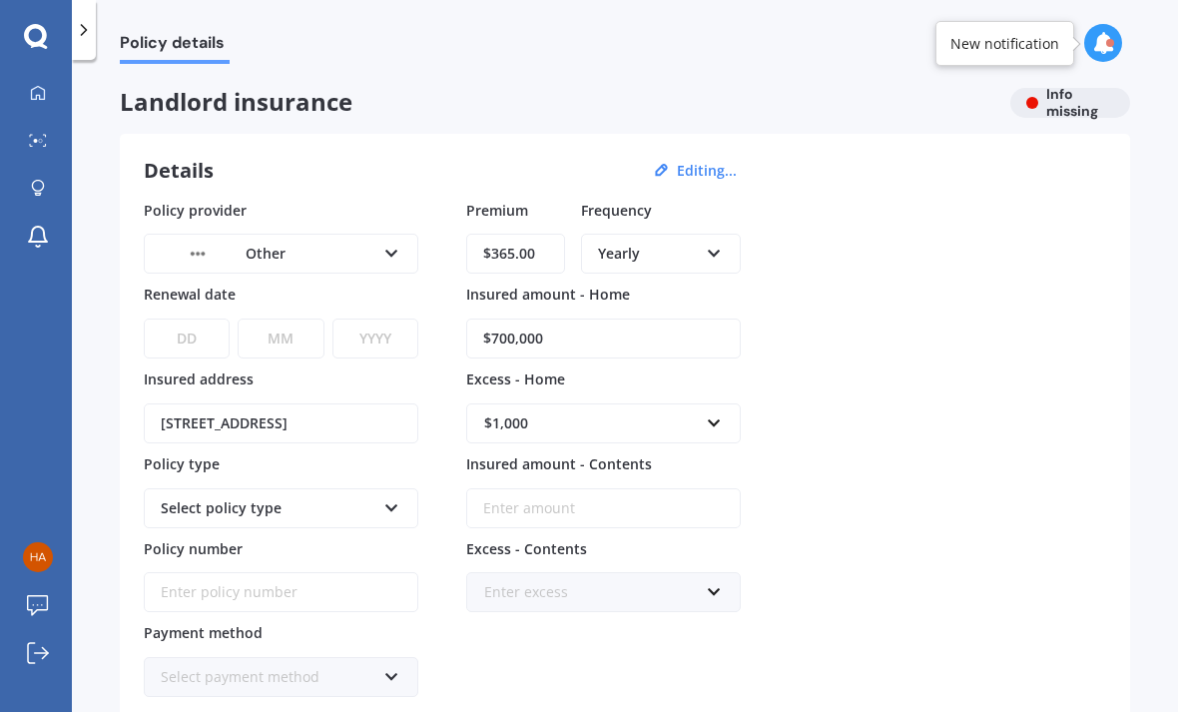
click at [182, 318] on select "DD 01 02 03 04 05 06 07 08 09 10 11 12 13 14 15 16 17 18 19 20 21 22 23 24 25 2…" at bounding box center [187, 338] width 86 height 40
select select "09"
click at [280, 318] on select "MM 01 02 03 04 05 06 07 08 09 10 11 12" at bounding box center [281, 338] width 86 height 40
select select "08"
click at [384, 318] on select "YYYY 2027 2026 2025 2024 2023 2022 2021 2020 2019 2018 2017 2016 2015 2014 2013…" at bounding box center [375, 338] width 86 height 40
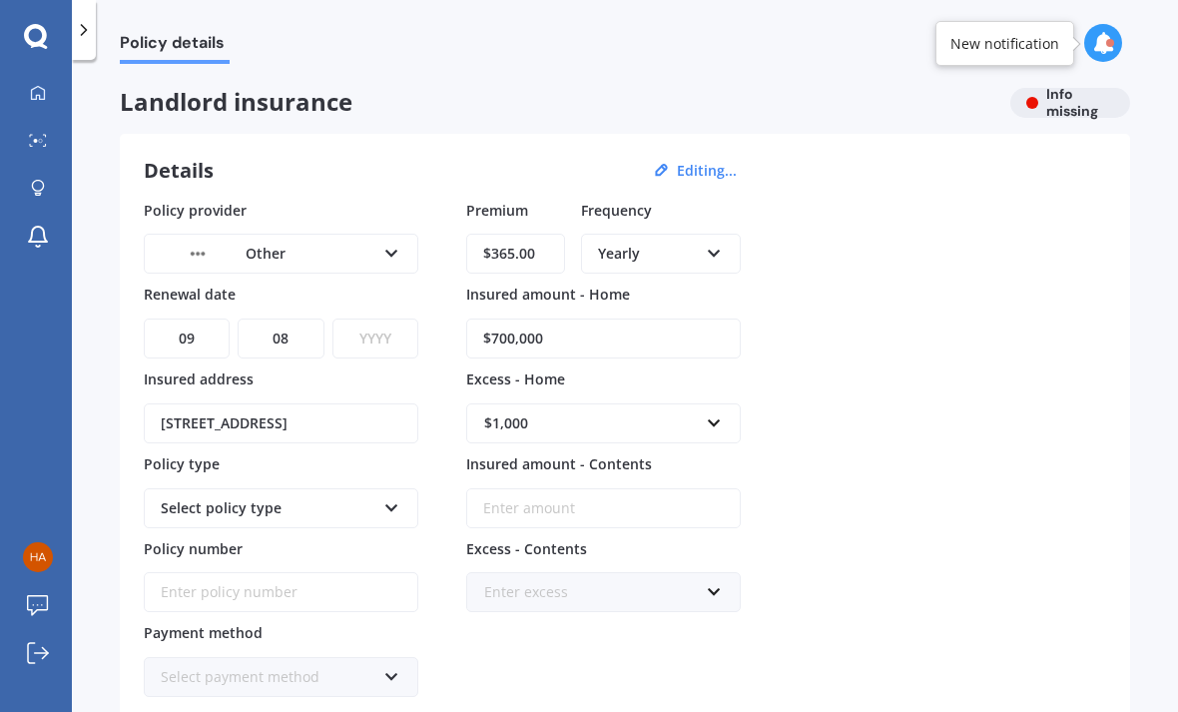
select select "2026"
click at [188, 497] on div "Select policy type" at bounding box center [268, 508] width 215 height 22
click at [180, 528] on div "Landlord Insurance" at bounding box center [281, 546] width 271 height 36
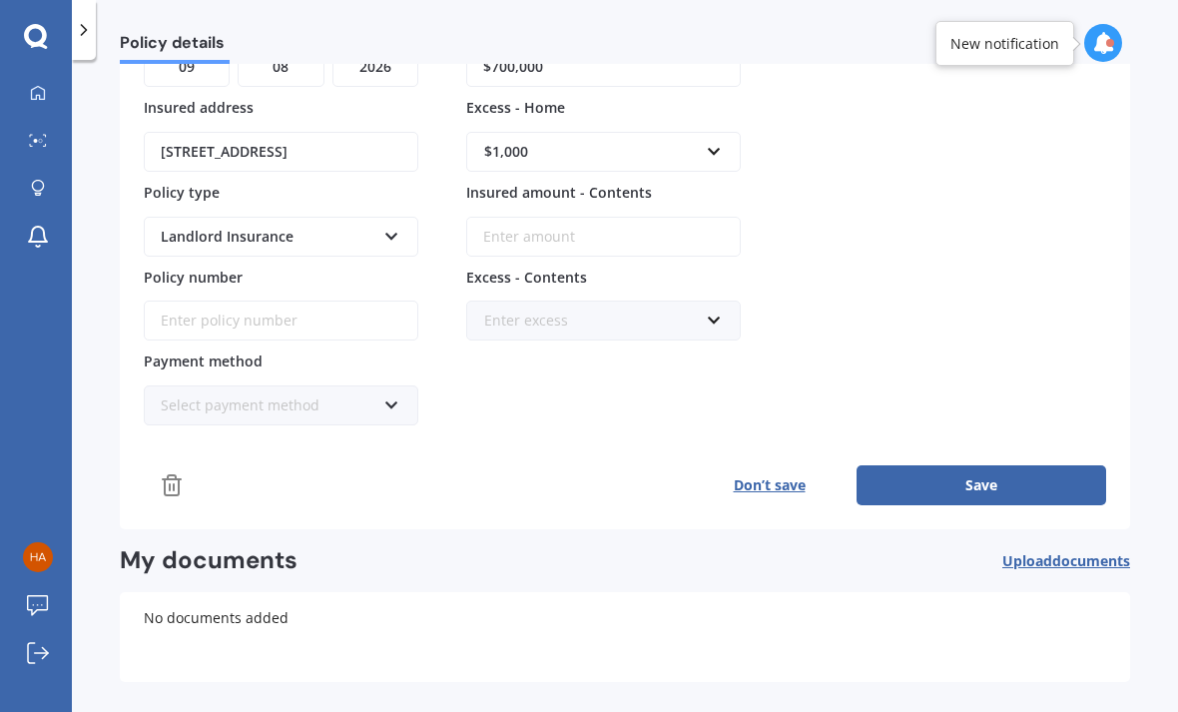
click at [1000, 465] on button "Save" at bounding box center [982, 485] width 250 height 40
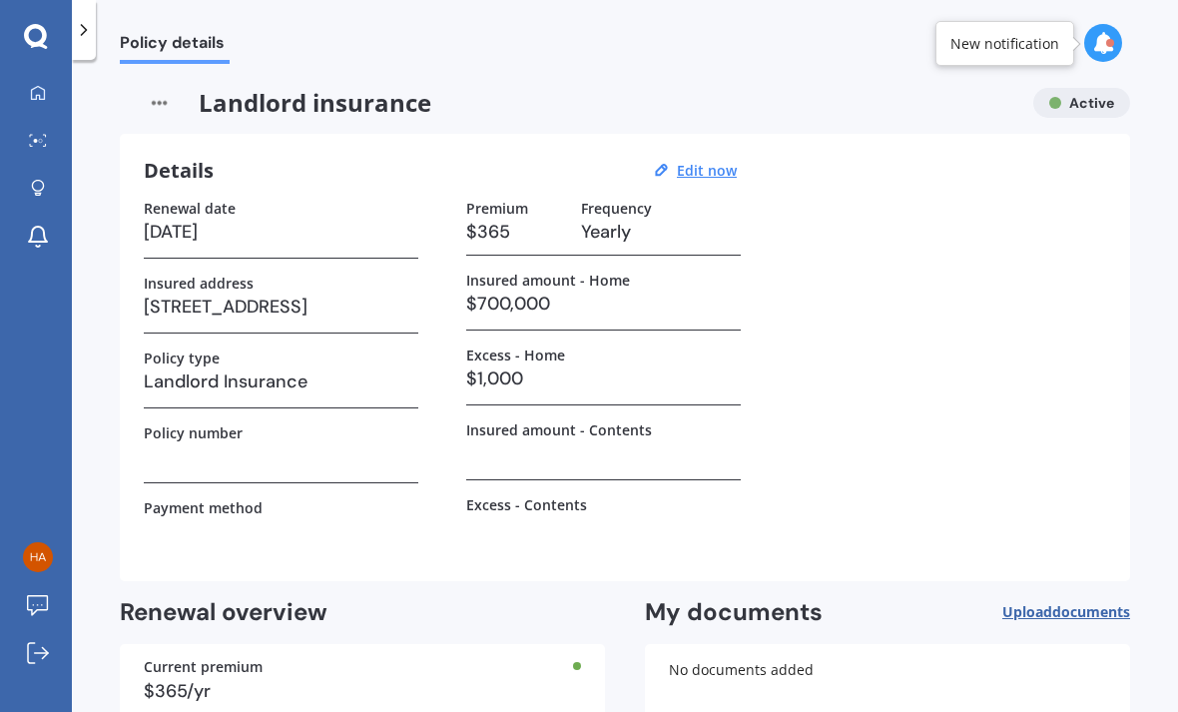
scroll to position [0, 0]
click at [47, 85] on div at bounding box center [38, 94] width 30 height 18
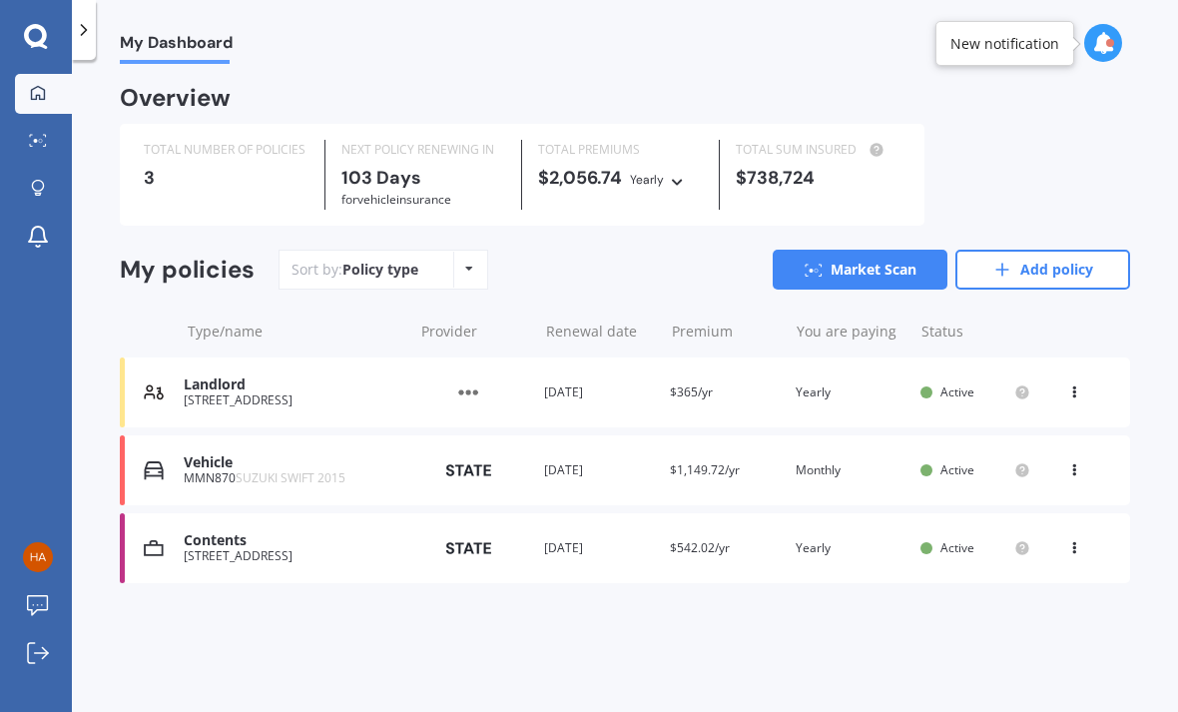
click at [368, 393] on div "[STREET_ADDRESS]" at bounding box center [293, 400] width 219 height 14
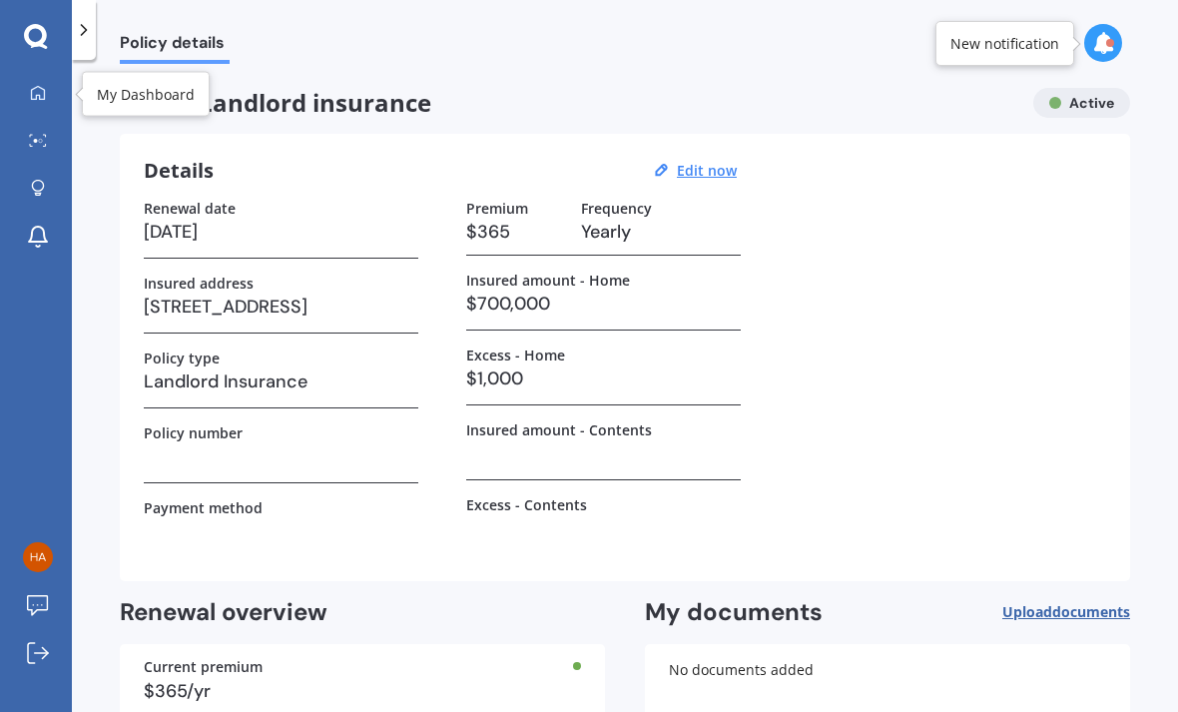
click at [62, 74] on link "My Dashboard" at bounding box center [43, 94] width 57 height 40
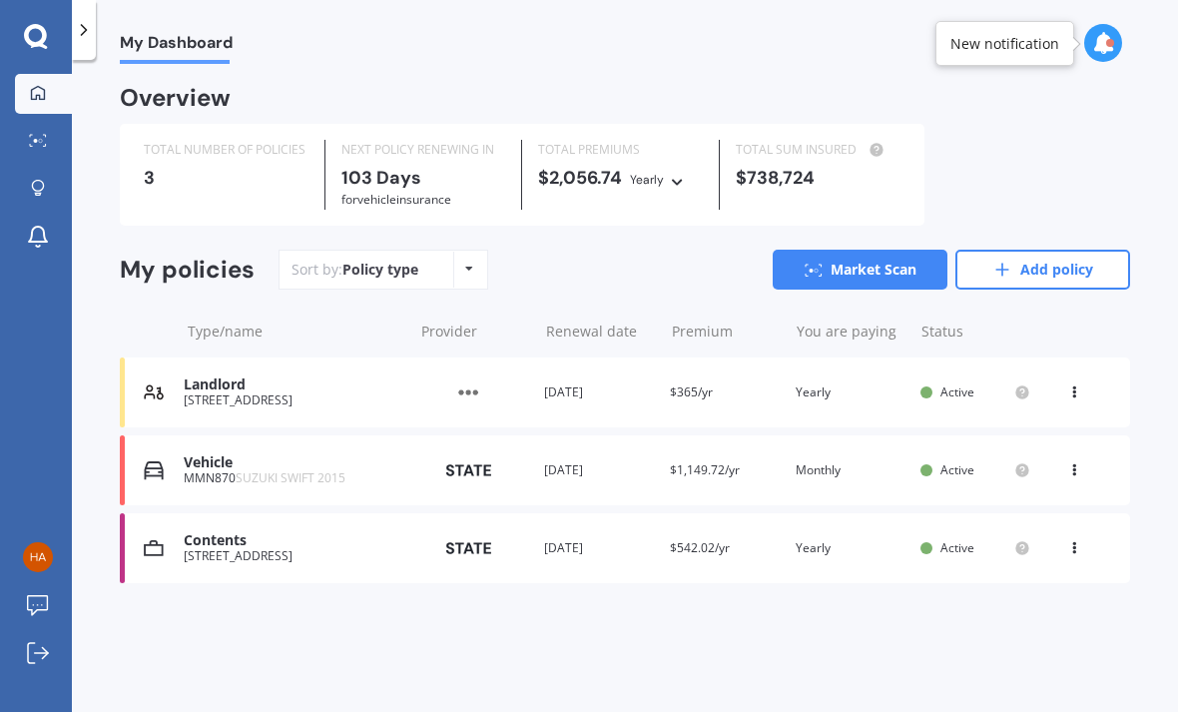
click at [1080, 382] on icon at bounding box center [1074, 388] width 14 height 12
click at [821, 273] on icon at bounding box center [819, 274] width 3 height 2
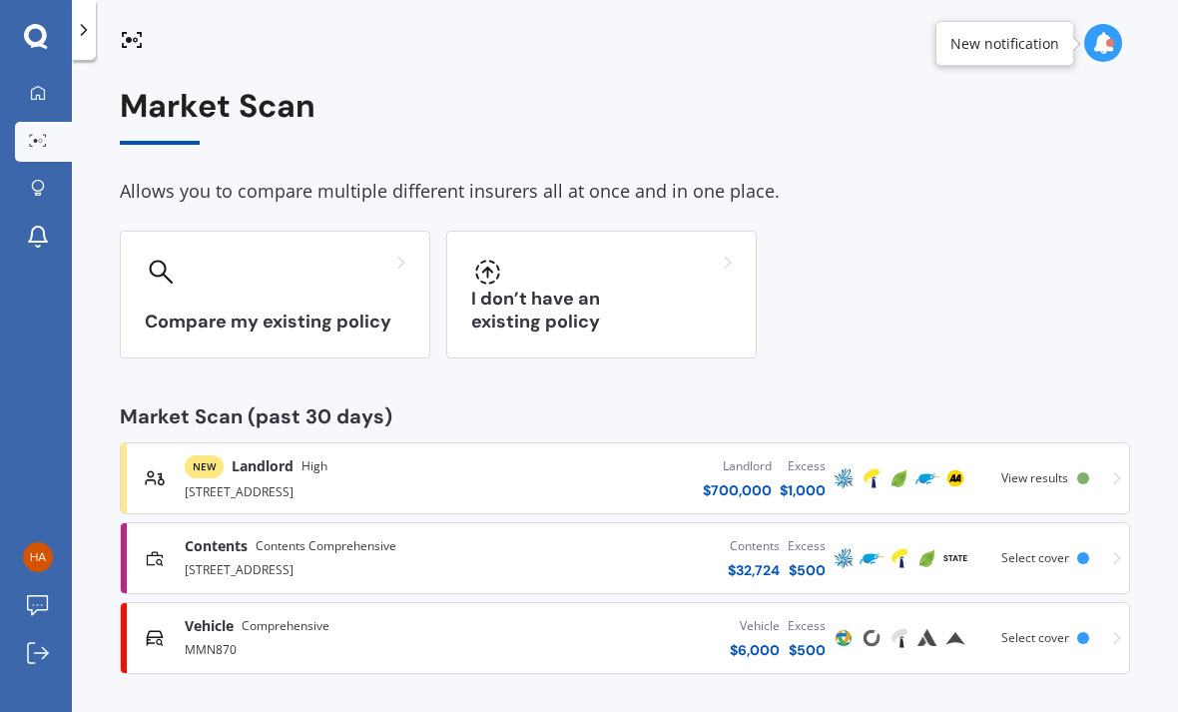
click at [586, 448] on div "Landlord $ 700,000 Excess $ 1,000" at bounding box center [658, 478] width 342 height 60
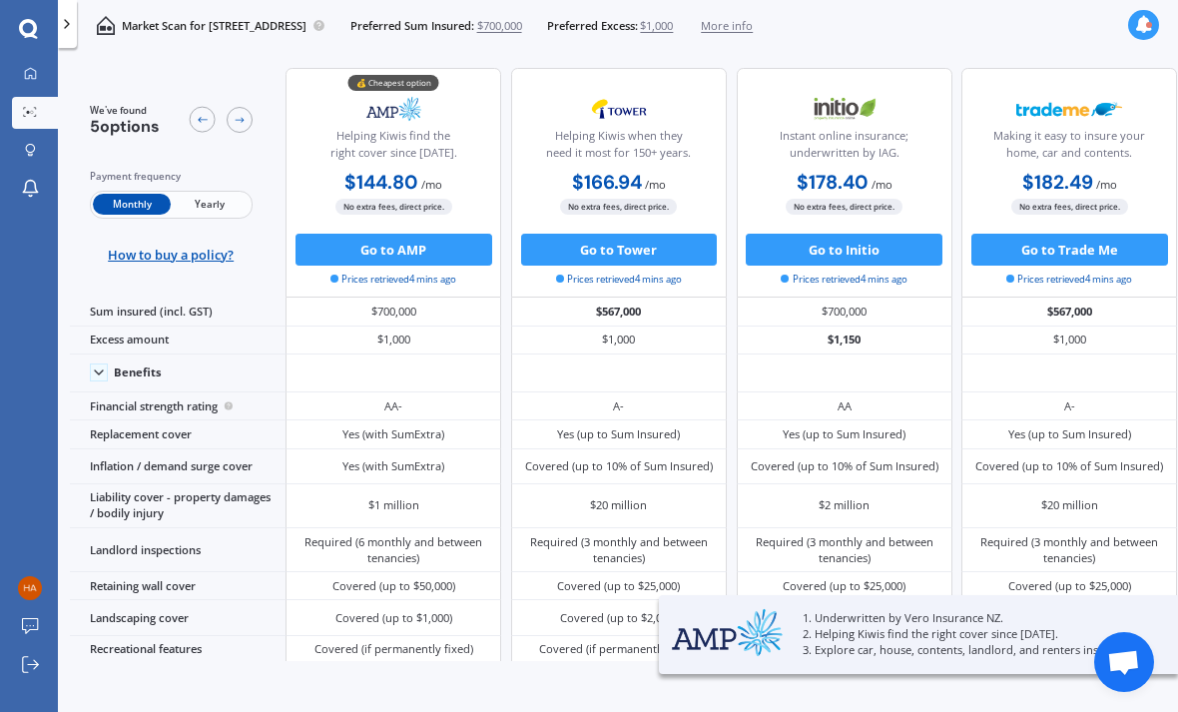
click at [200, 194] on span "Yearly" at bounding box center [210, 204] width 78 height 21
click at [48, 59] on link "My Dashboard" at bounding box center [35, 75] width 46 height 32
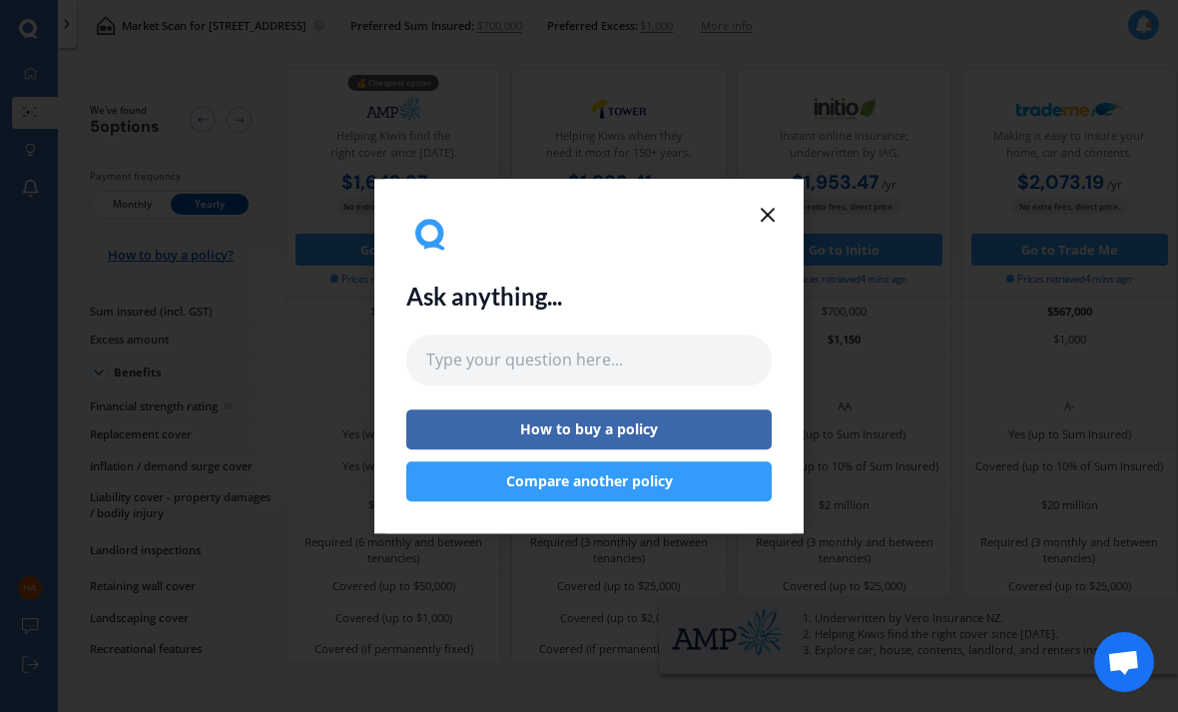
click at [766, 215] on line at bounding box center [768, 215] width 12 height 12
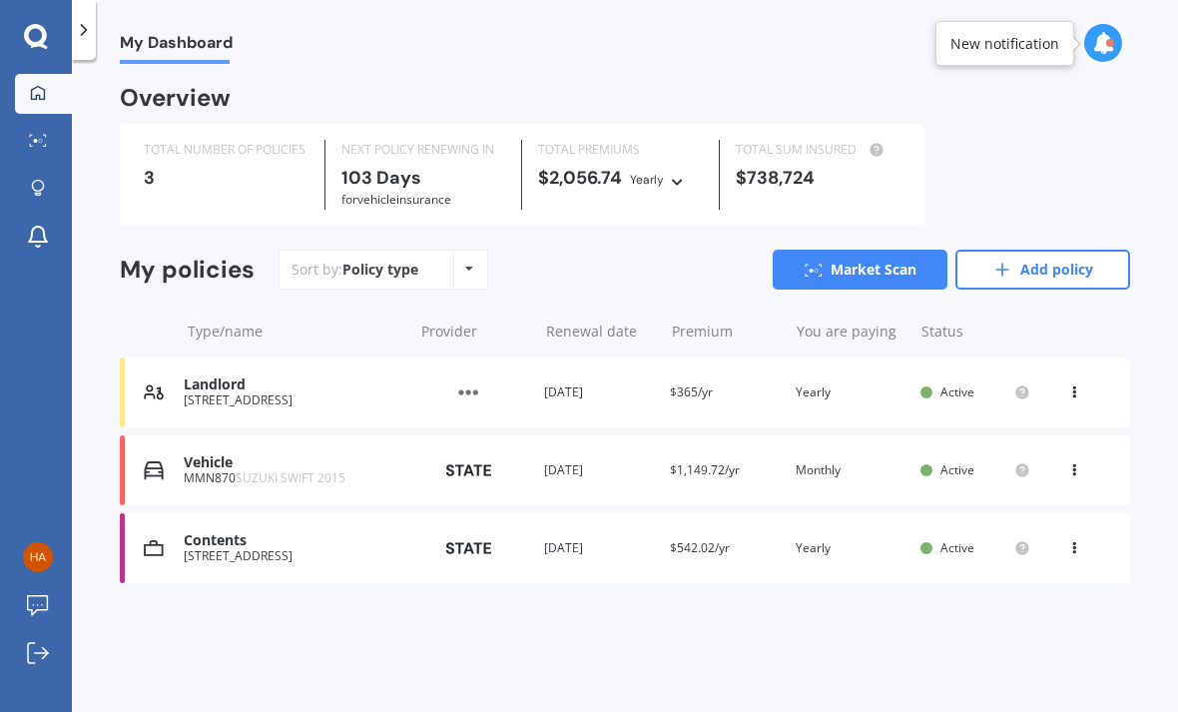
click at [980, 250] on link "Add policy" at bounding box center [1042, 270] width 175 height 40
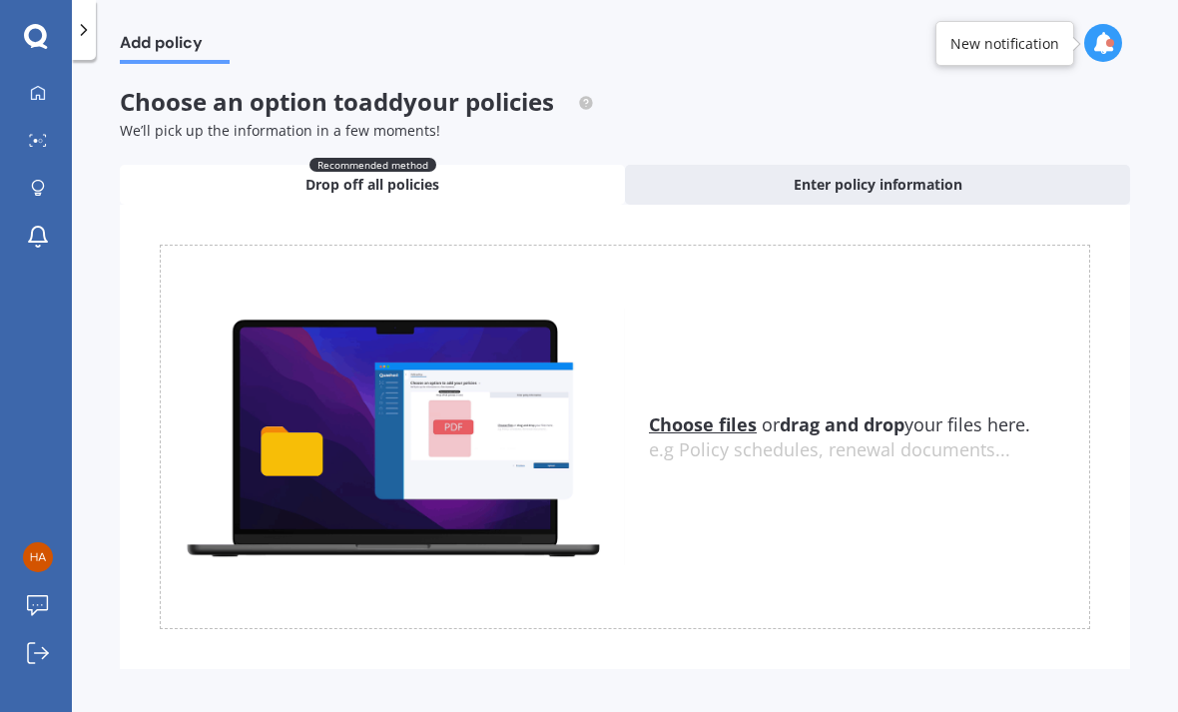
click at [655, 412] on u "Choose files" at bounding box center [703, 424] width 108 height 24
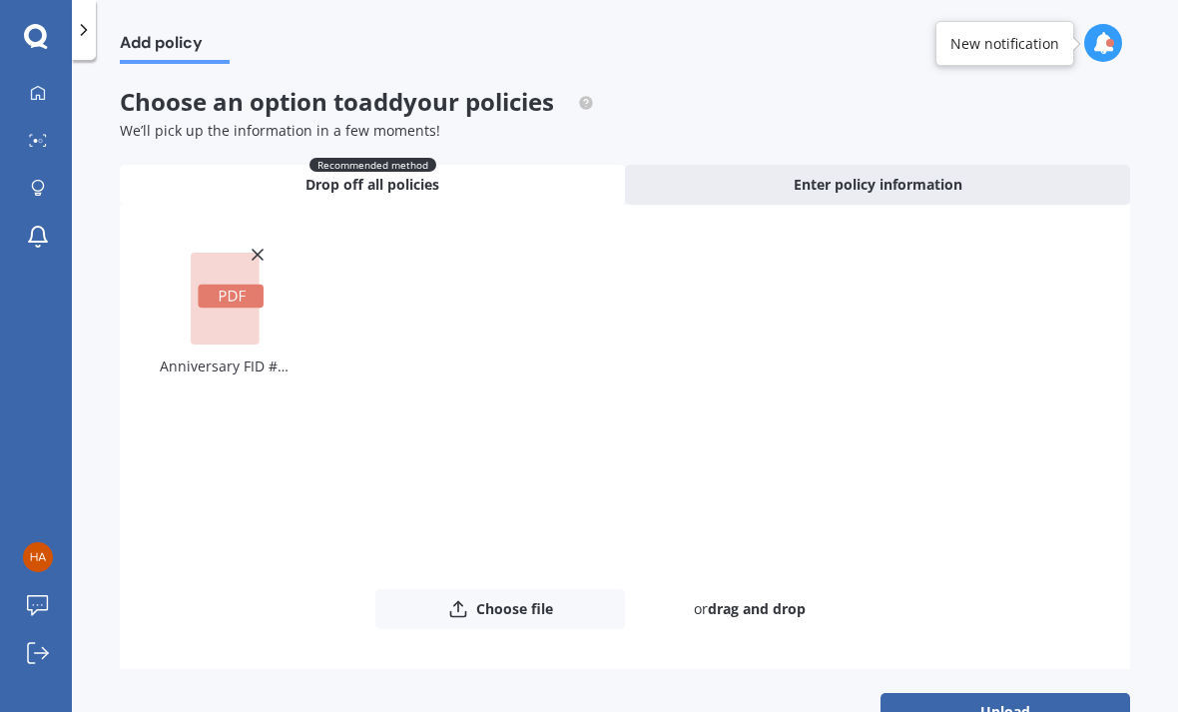
click at [980, 693] on button "Upload" at bounding box center [1006, 712] width 250 height 38
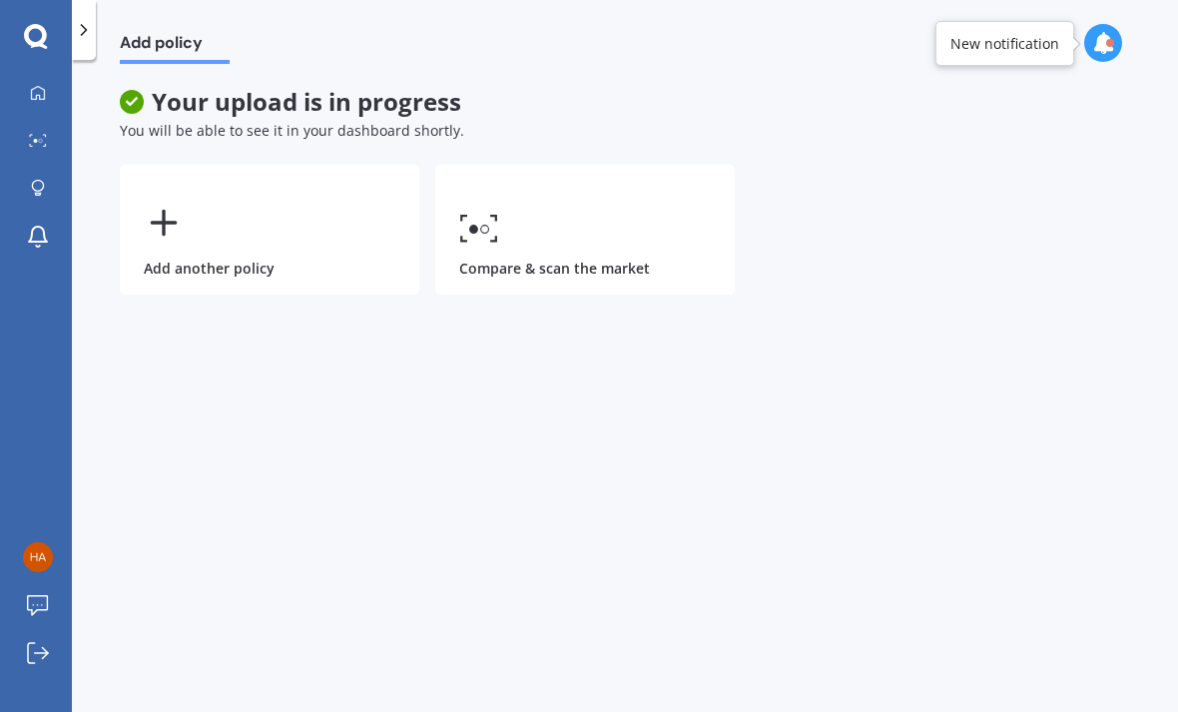
click at [32, 85] on icon at bounding box center [38, 92] width 14 height 14
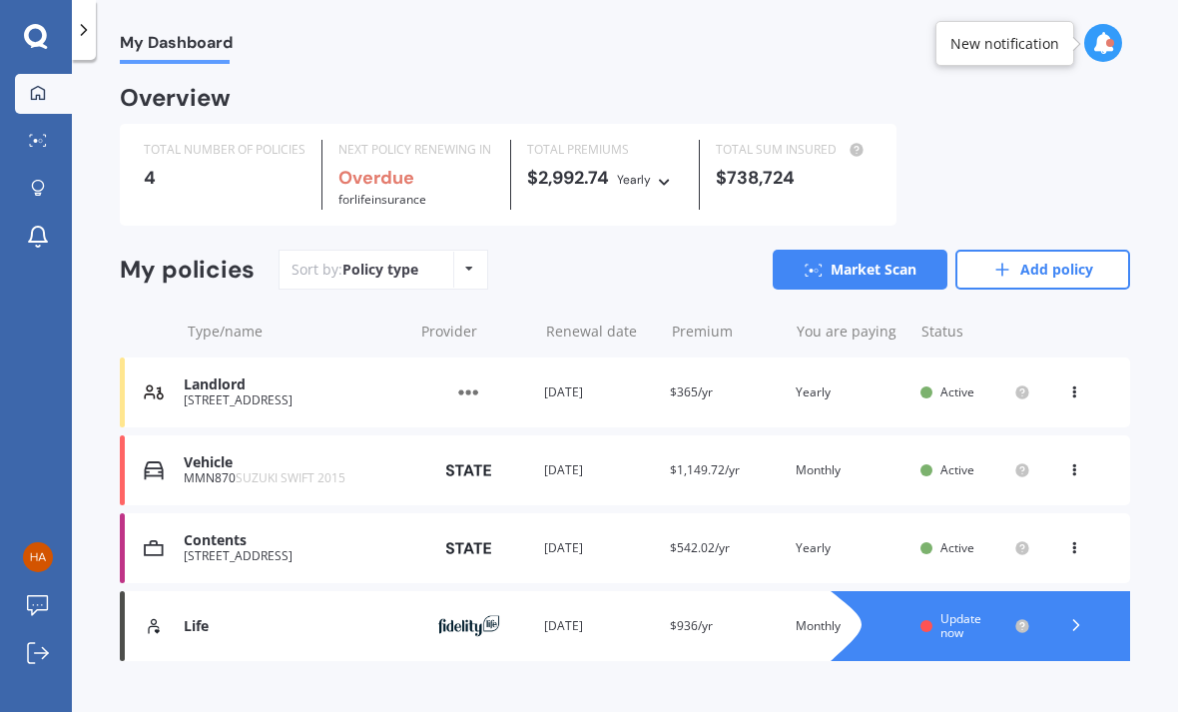
click at [318, 591] on div "Life Provider Renewal date [DATE] Premium $936/yr You are paying Monthly Status…" at bounding box center [625, 626] width 1010 height 70
click at [1054, 611] on div at bounding box center [1076, 626] width 60 height 30
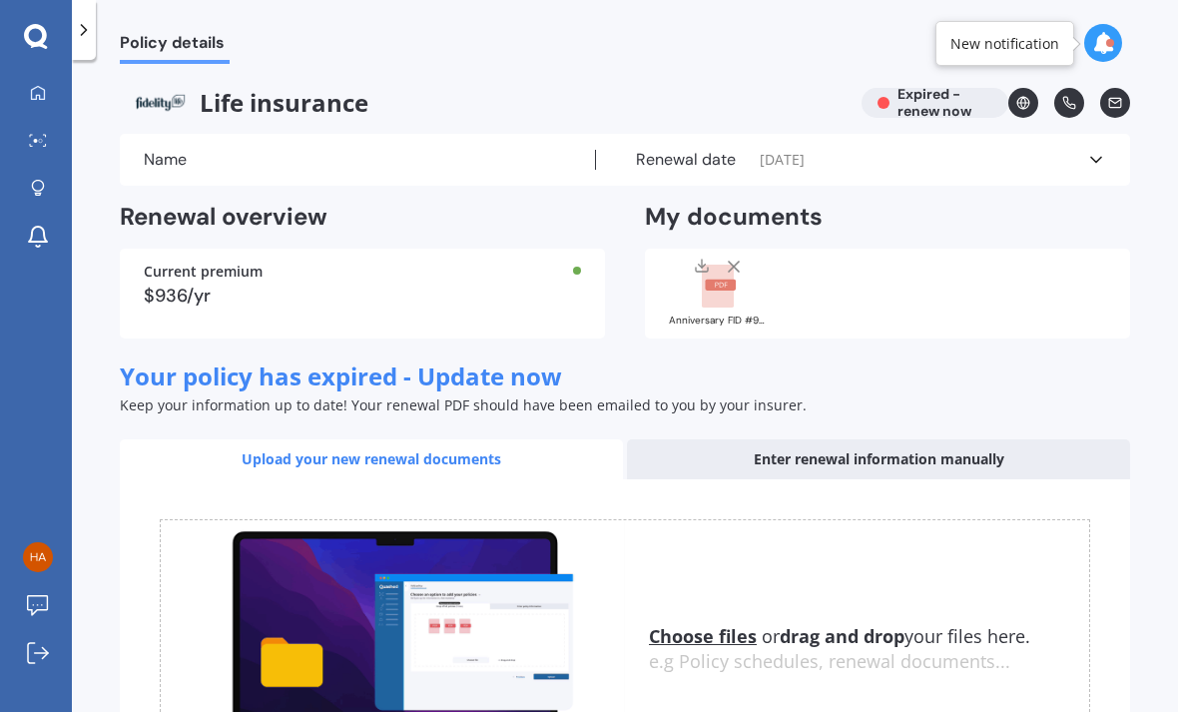
click at [981, 439] on div "Enter renewal information manually" at bounding box center [878, 459] width 503 height 40
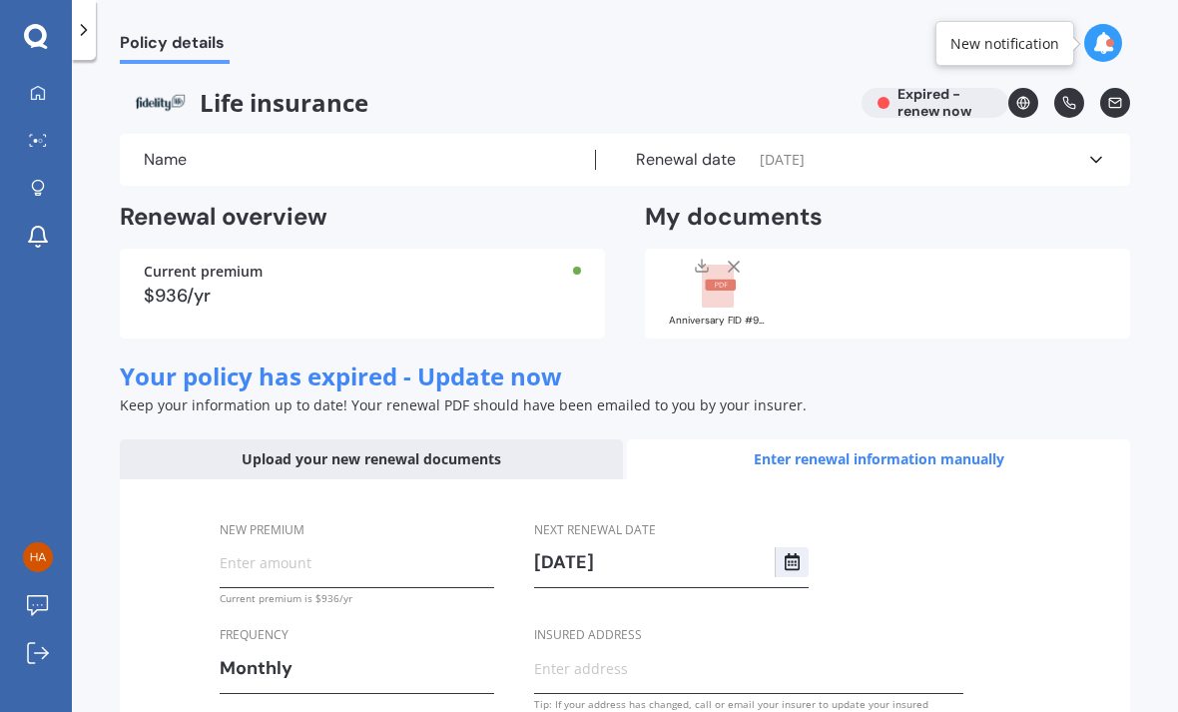
click at [178, 150] on label "Name" at bounding box center [165, 160] width 43 height 20
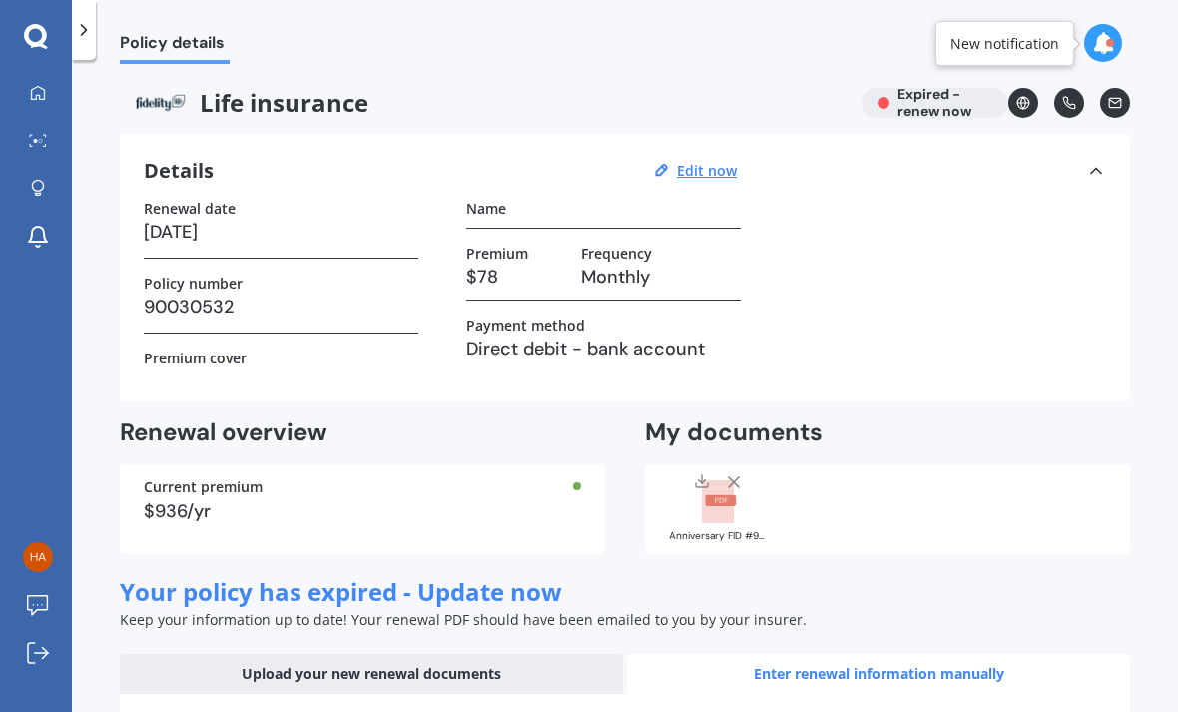
click at [32, 85] on icon at bounding box center [38, 93] width 16 height 16
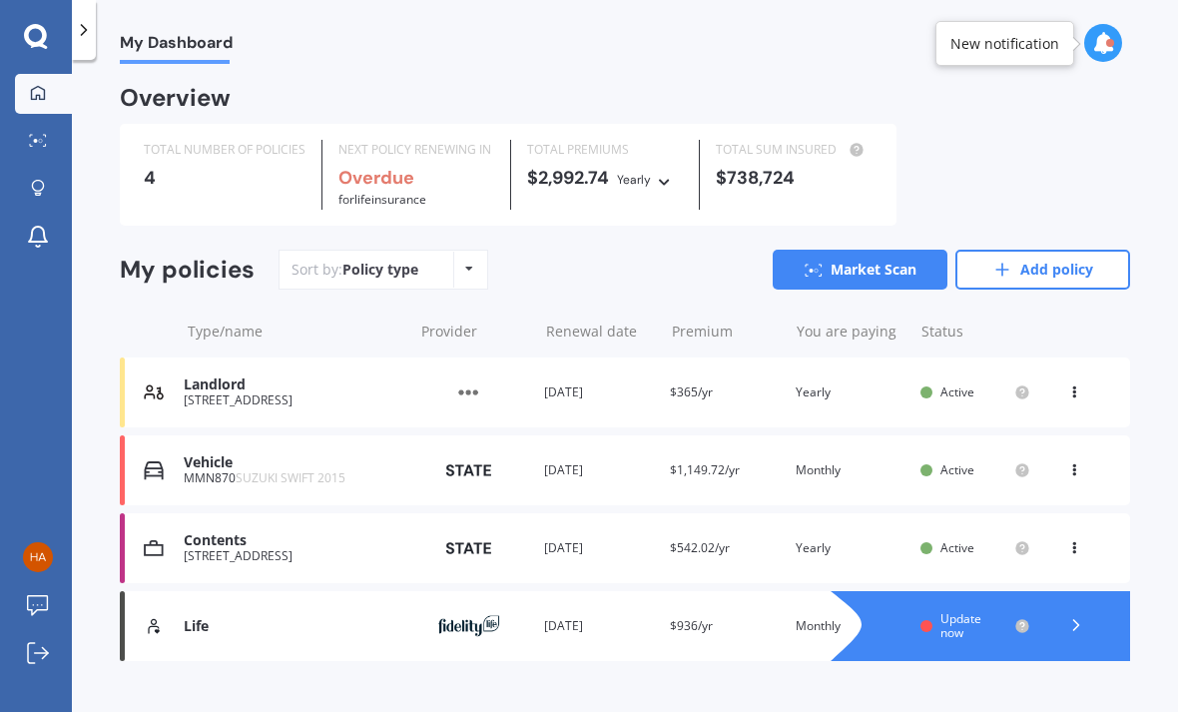
click at [1072, 615] on icon at bounding box center [1076, 625] width 20 height 20
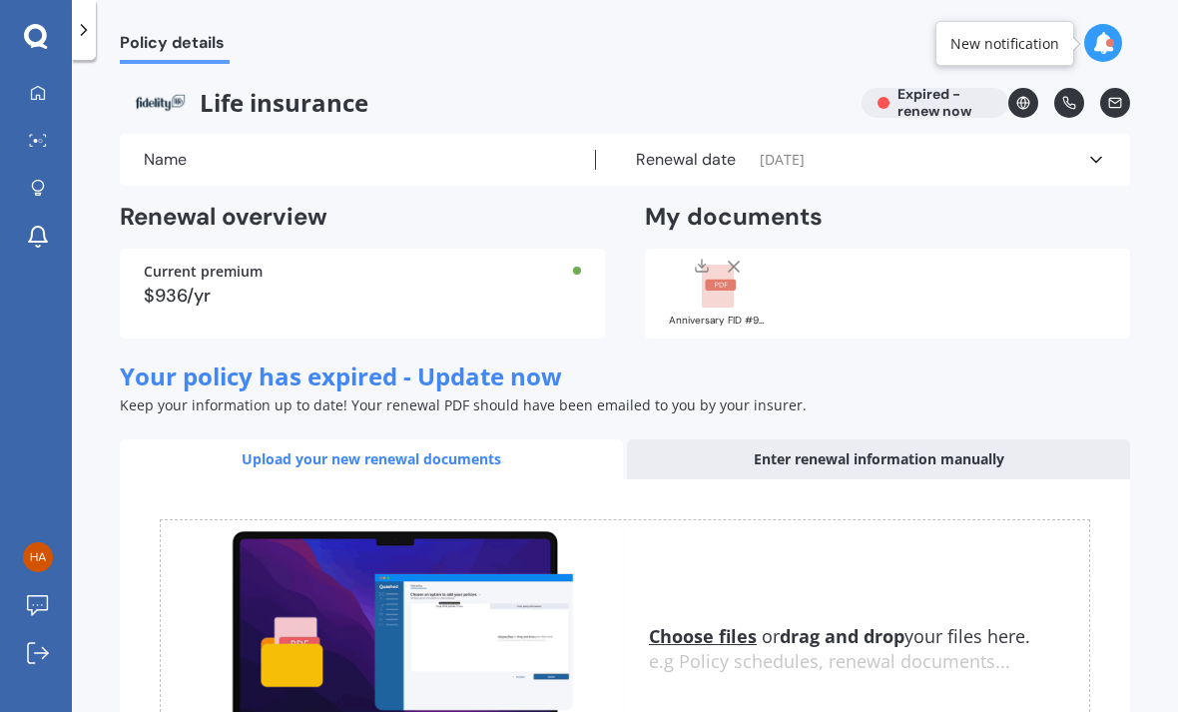
click at [45, 85] on icon at bounding box center [38, 92] width 14 height 14
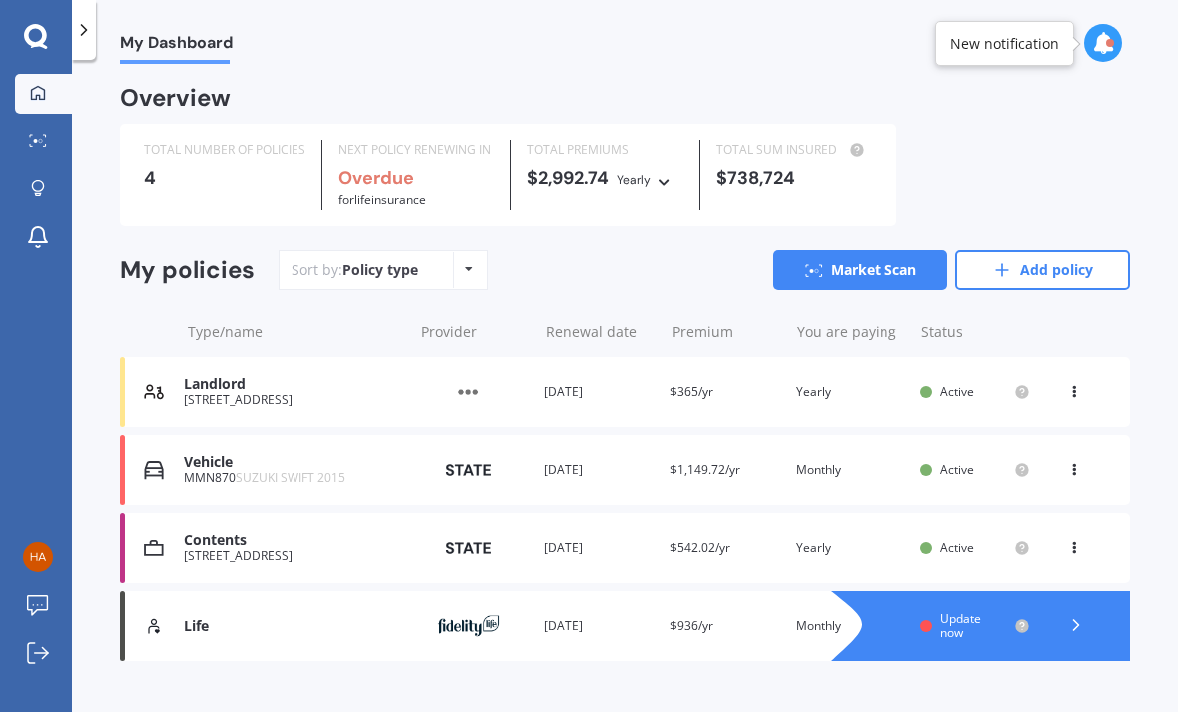
click at [572, 616] on div "Renewal date [DATE]" at bounding box center [599, 626] width 110 height 20
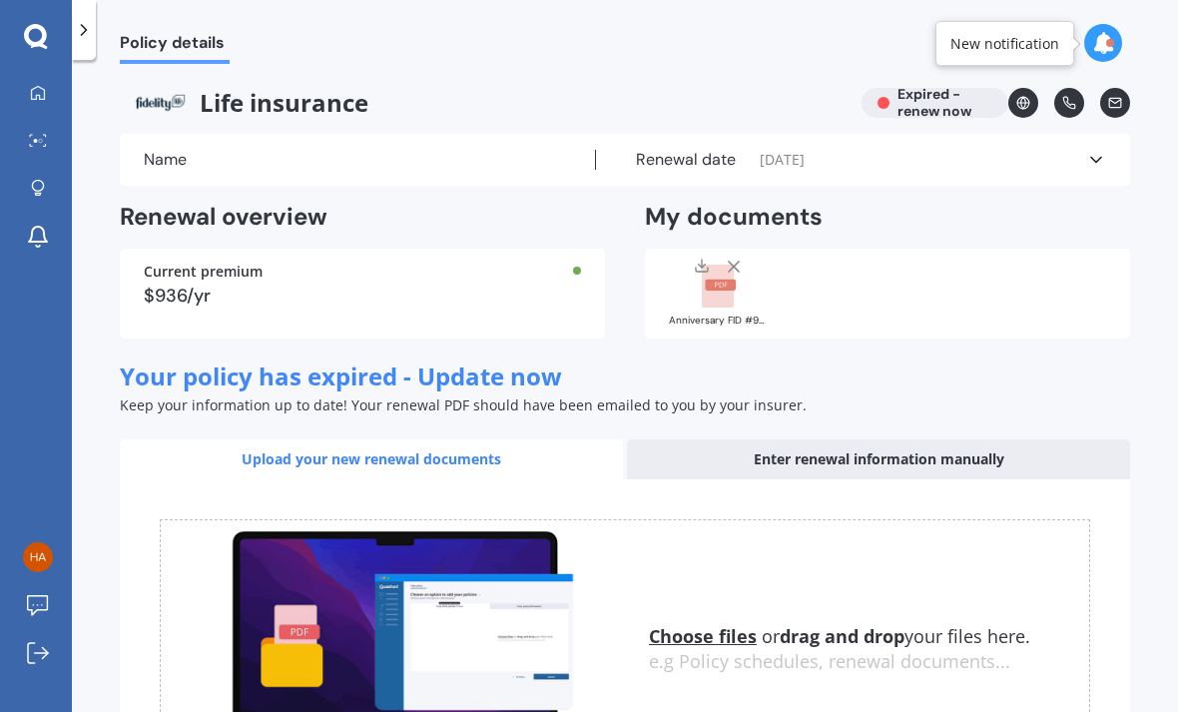
click at [704, 439] on div "Enter renewal information manually" at bounding box center [878, 459] width 503 height 40
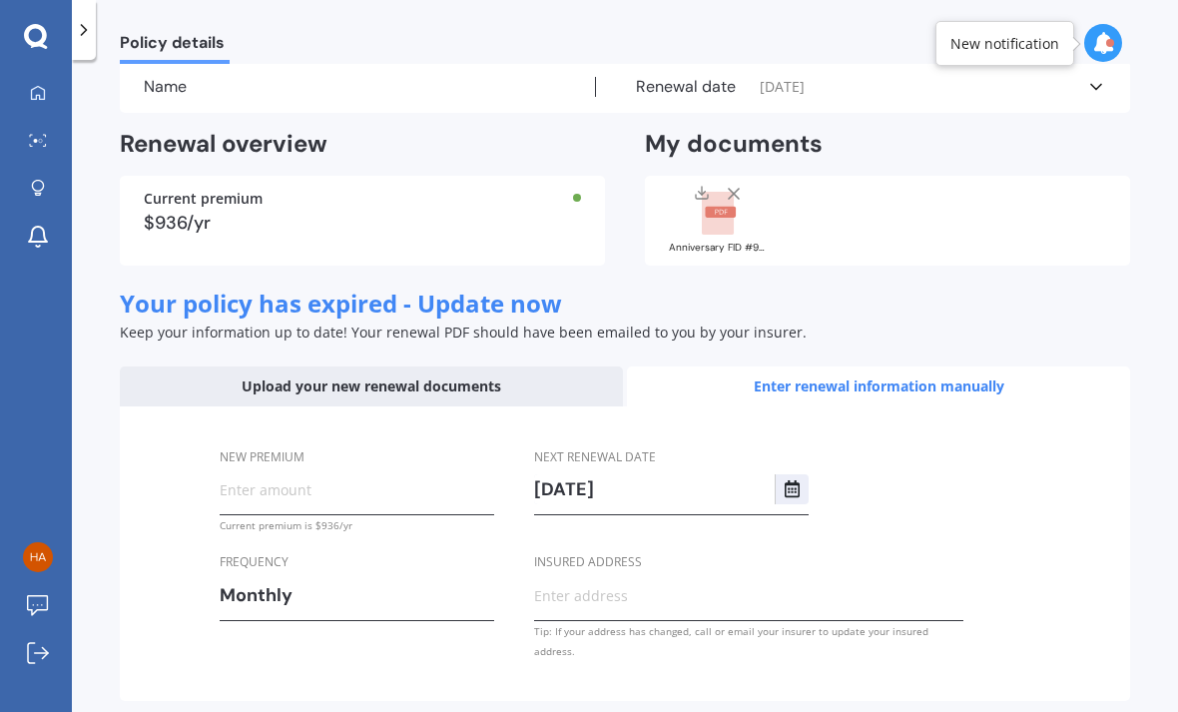
scroll to position [71, 0]
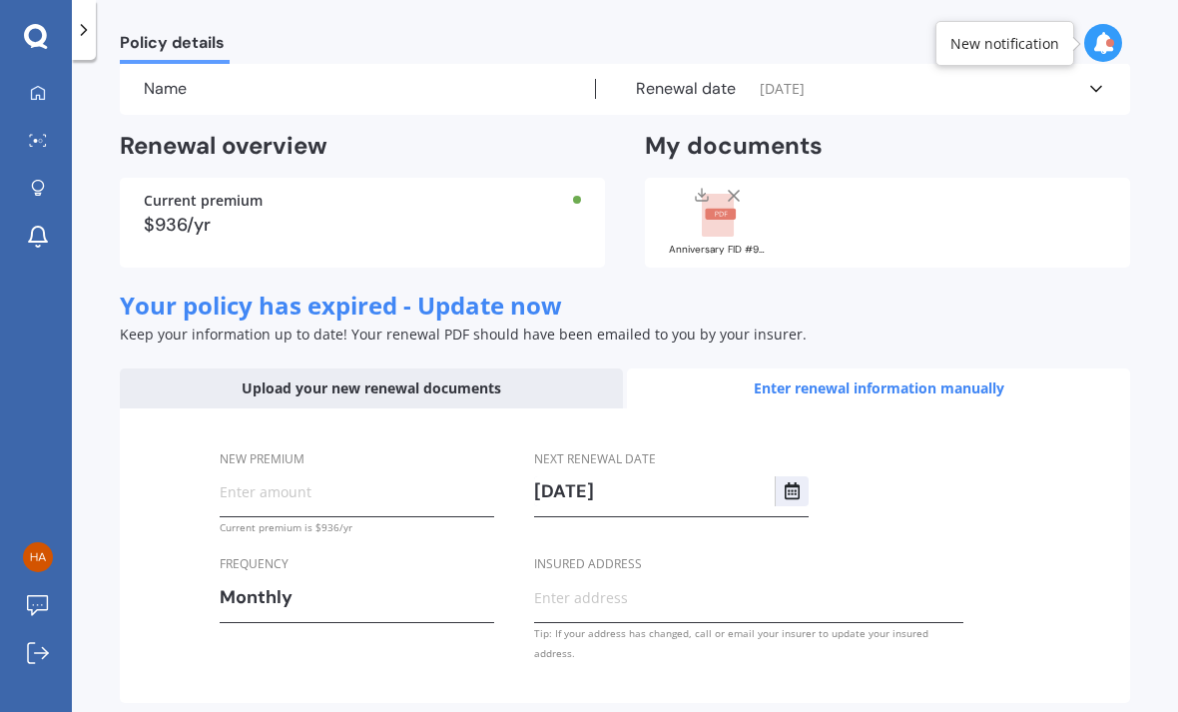
click at [439, 368] on div "Upload your new renewal documents" at bounding box center [371, 388] width 503 height 40
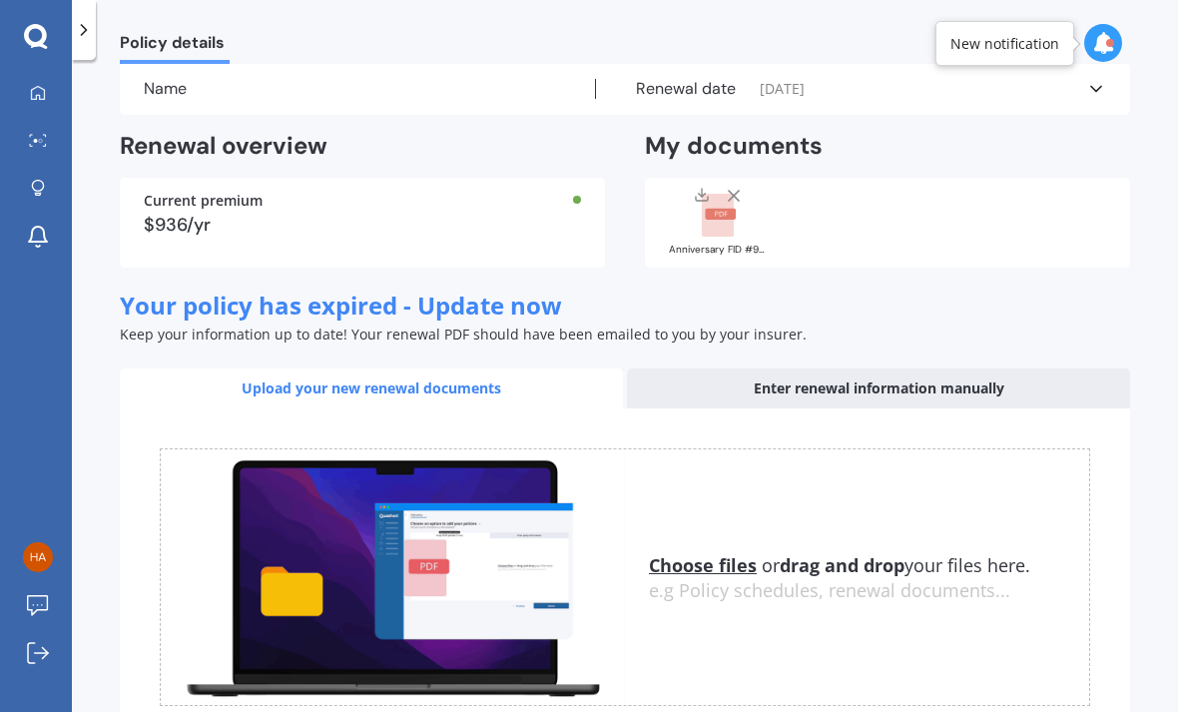
click at [711, 368] on div "Enter renewal information manually" at bounding box center [878, 388] width 503 height 40
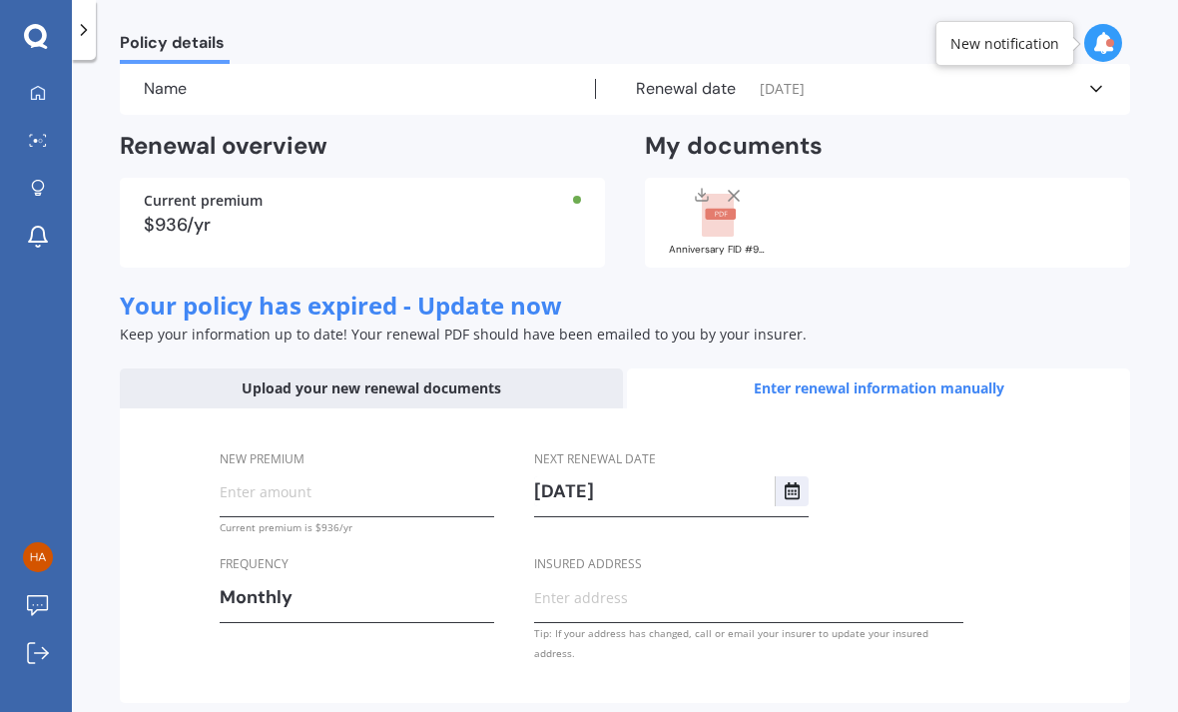
click at [247, 79] on div "Name" at bounding box center [370, 89] width 452 height 20
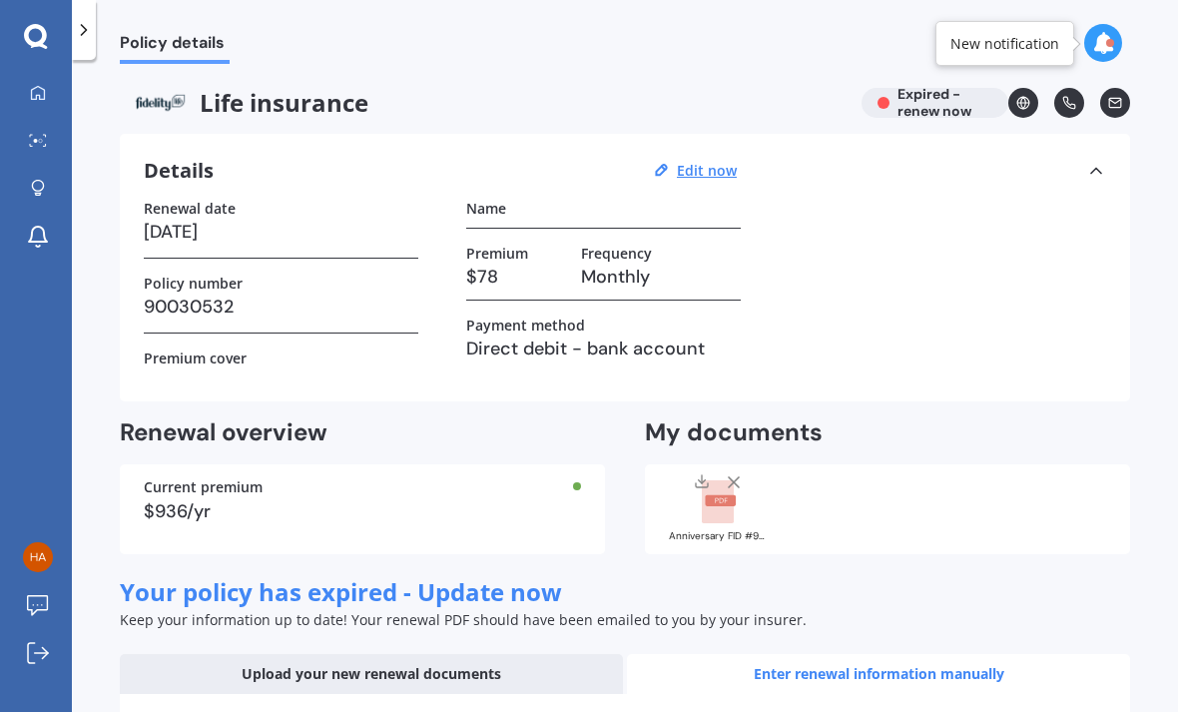
scroll to position [0, 0]
click at [693, 161] on u "Edit now" at bounding box center [707, 170] width 60 height 19
select select "09"
select select "02"
select select "2025"
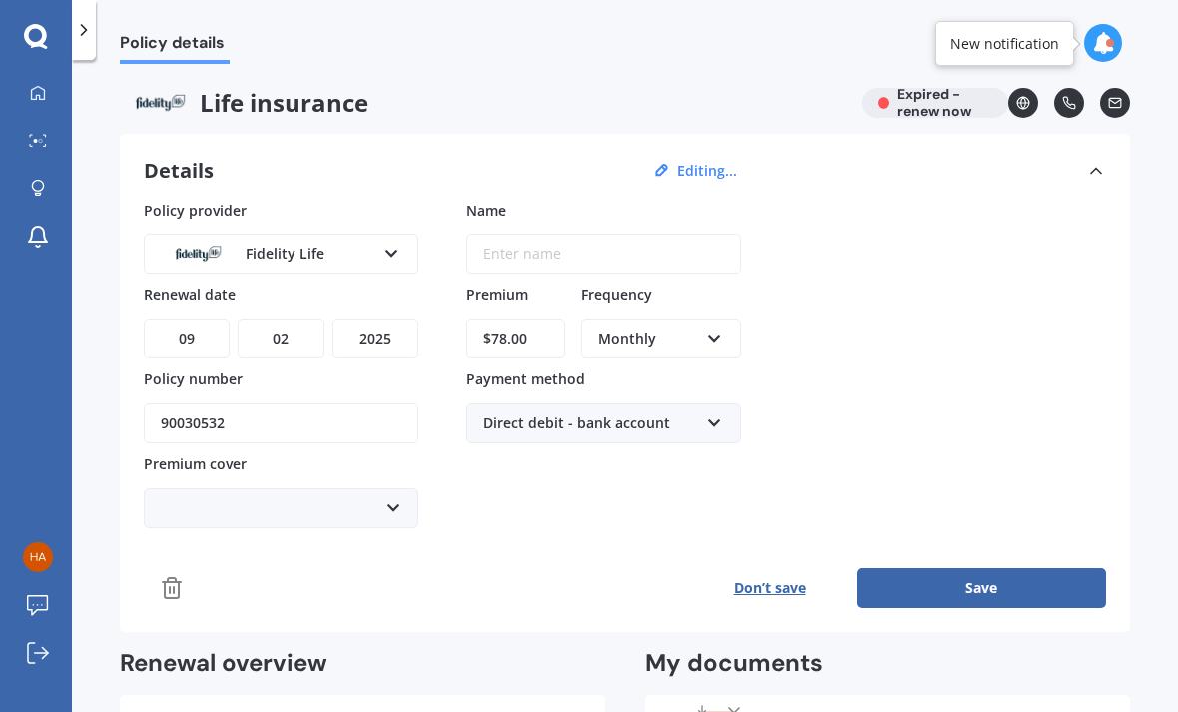
click at [314, 243] on div "Fidelity Life" at bounding box center [268, 254] width 215 height 22
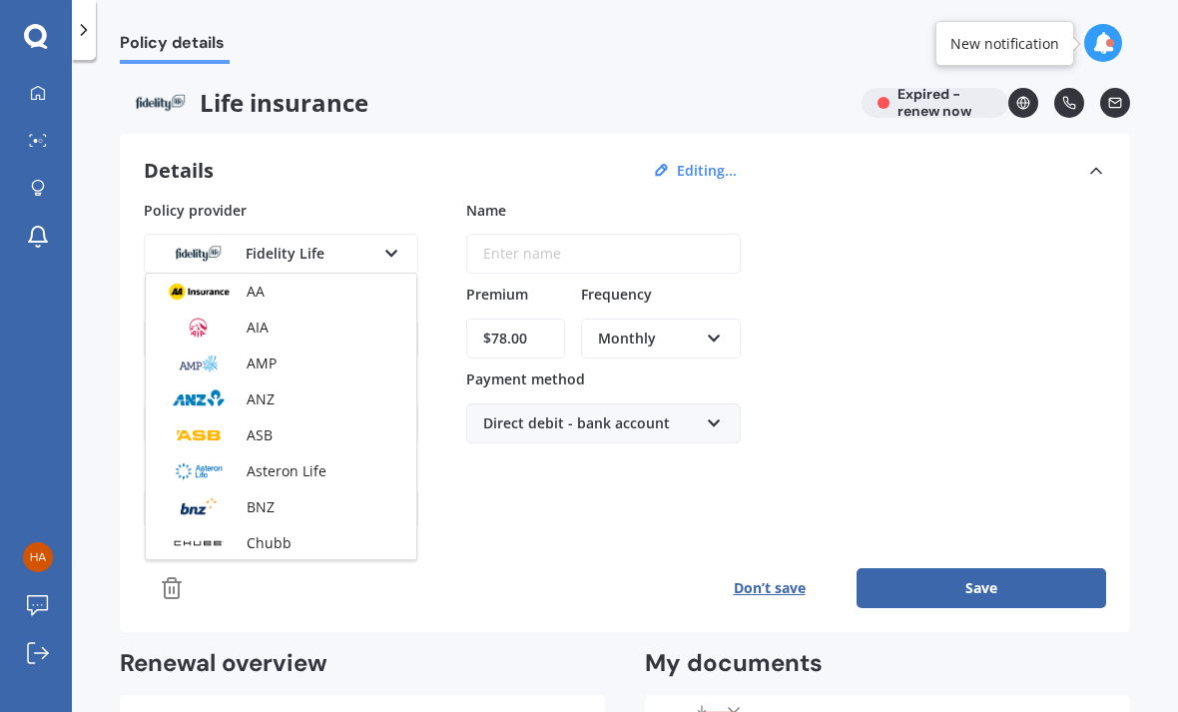
scroll to position [110, 0]
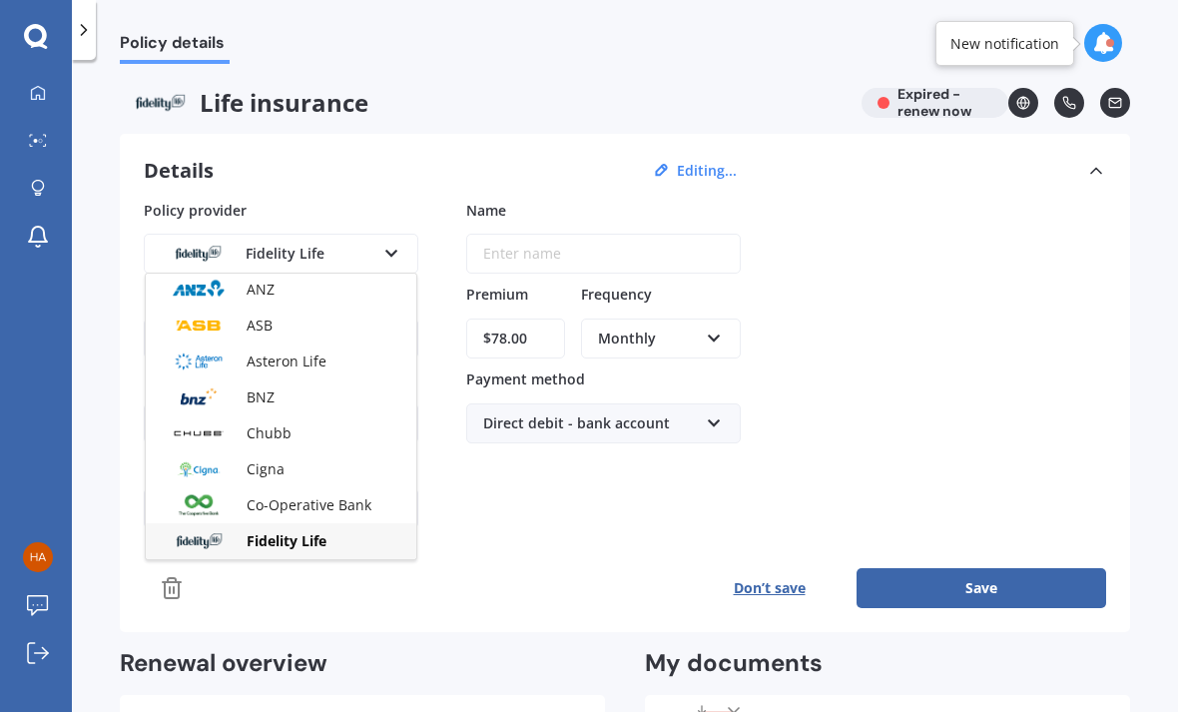
click at [285, 531] on span "Fidelity Life" at bounding box center [287, 540] width 80 height 19
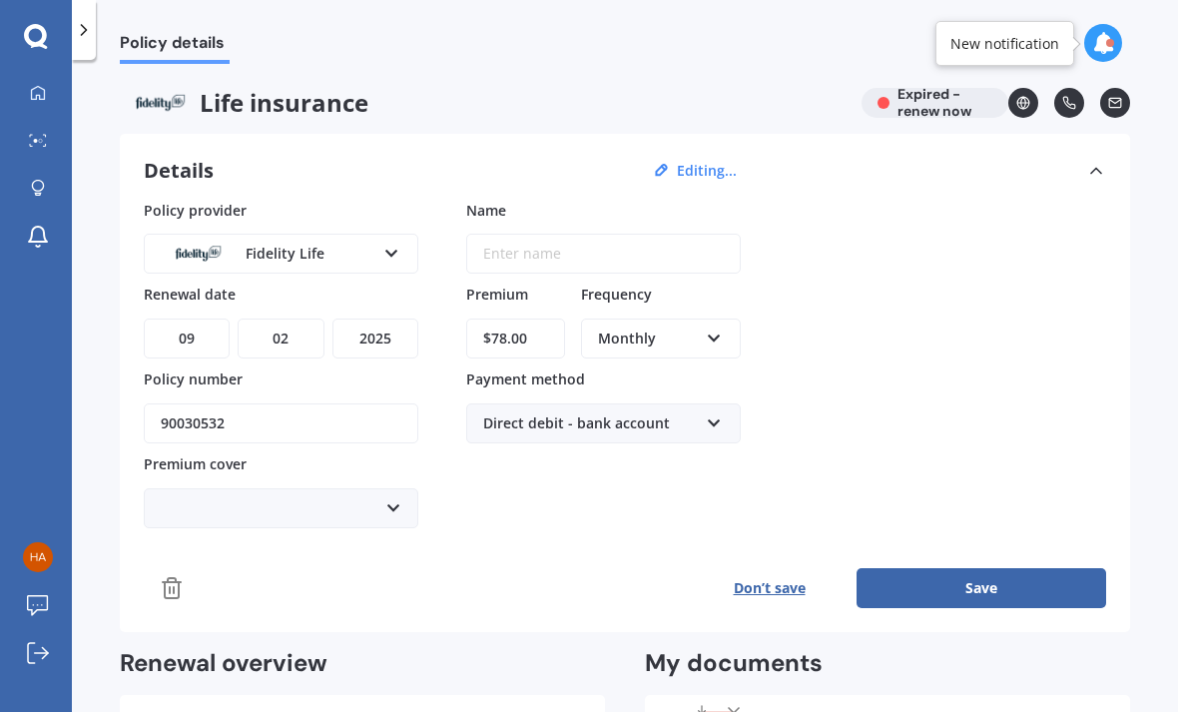
click at [498, 235] on div "Enter name" at bounding box center [522, 254] width 110 height 38
type input "Mortgage"
click at [372, 318] on select "YYYY 2027 2026 2025 2024 2023 2022 2021 2020 2019 2018 2017 2016 2015 2014 2013…" at bounding box center [375, 338] width 86 height 40
select select "2026"
click at [278, 318] on select "MM 01 02 03 04 05 06 07 08 09 10 11 12" at bounding box center [281, 338] width 86 height 40
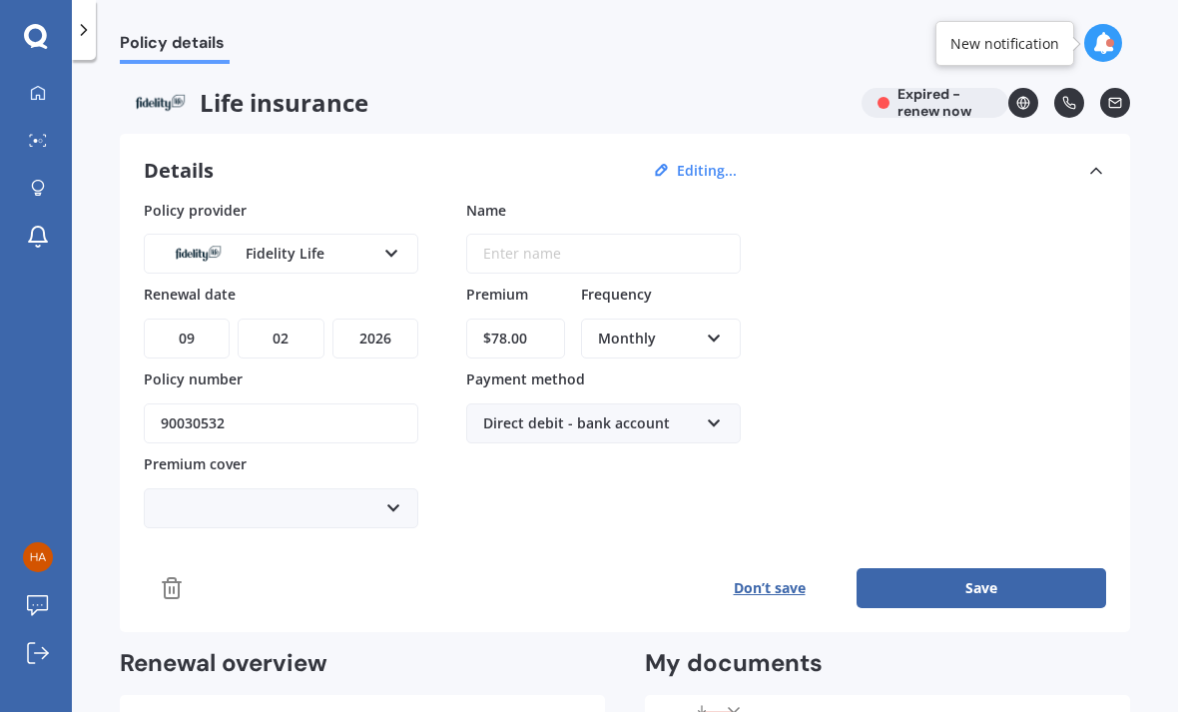
select select "04"
click at [538, 318] on input "$78.00" at bounding box center [515, 338] width 99 height 40
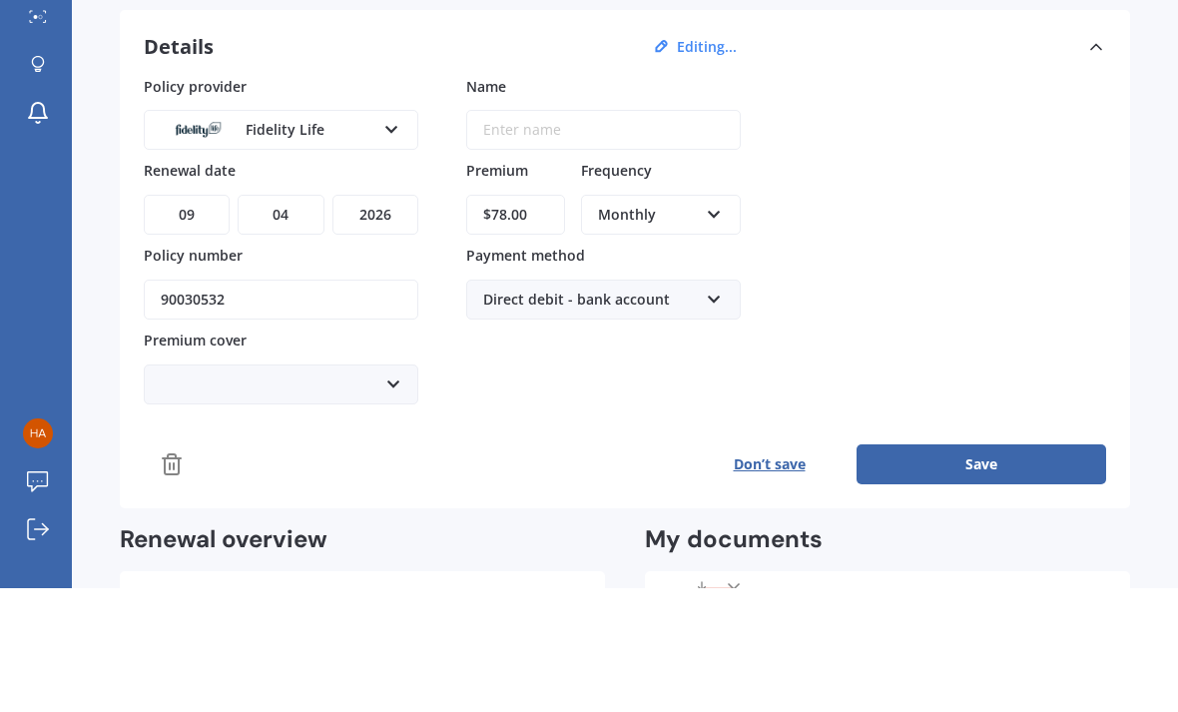
type input "$7.00"
type input "$45.61"
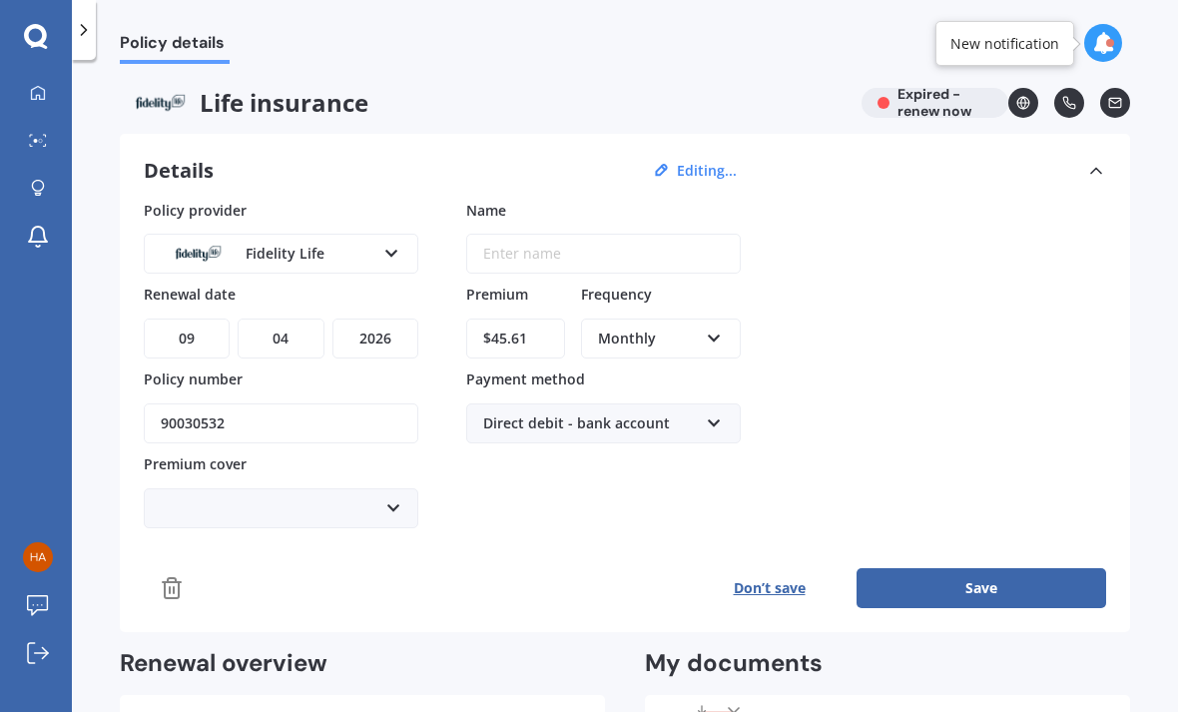
click at [919, 568] on button "Save" at bounding box center [982, 588] width 250 height 40
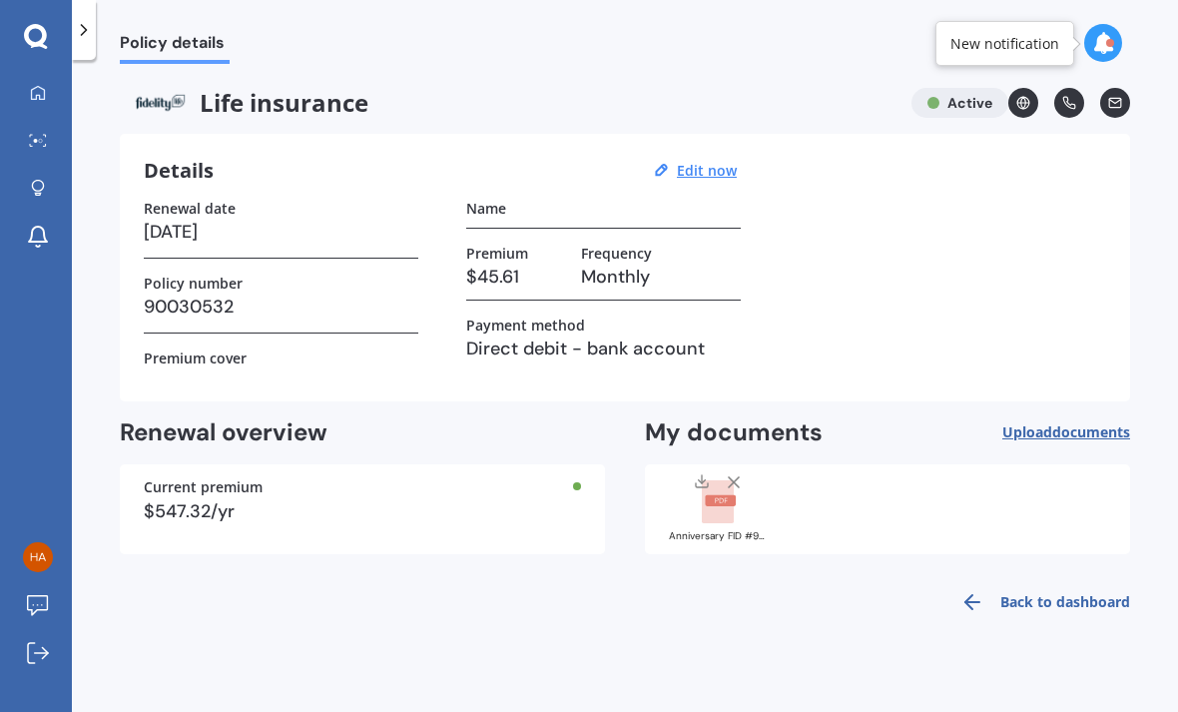
click at [983, 590] on icon at bounding box center [972, 602] width 24 height 24
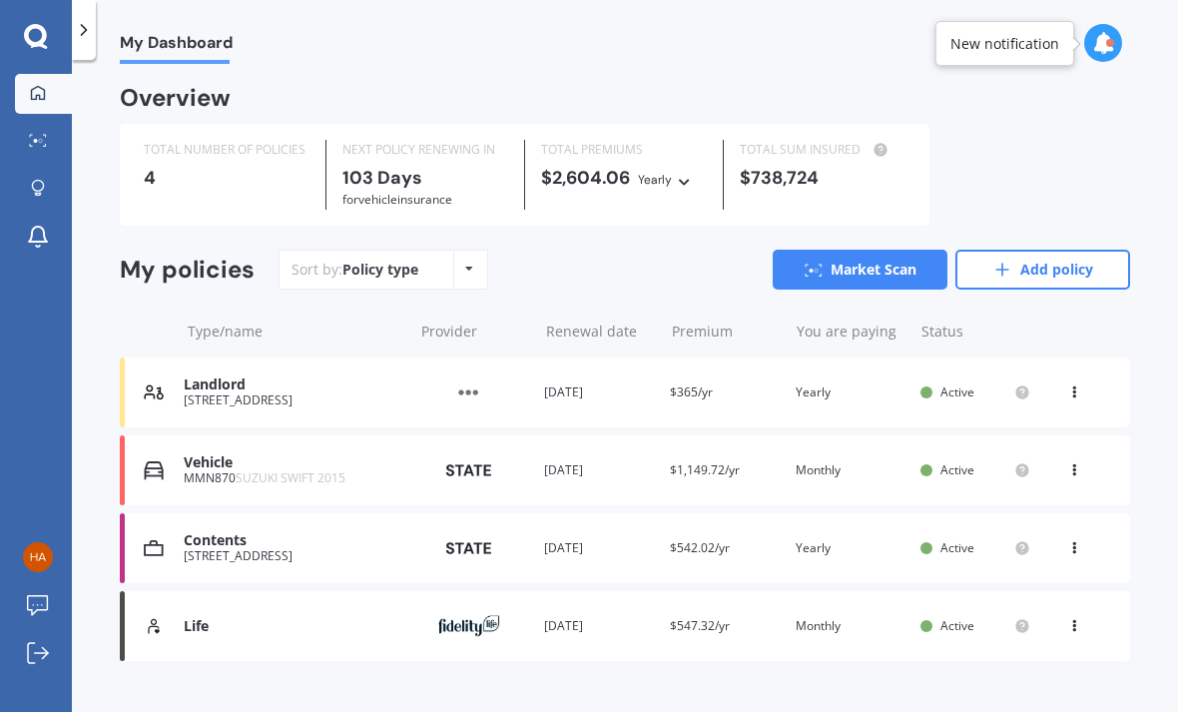
click at [465, 263] on icon at bounding box center [469, 269] width 8 height 12
click at [473, 252] on div "Policy type Alphabetical Date added Renewing next" at bounding box center [468, 270] width 31 height 36
click at [815, 250] on link "Market Scan" at bounding box center [860, 270] width 175 height 40
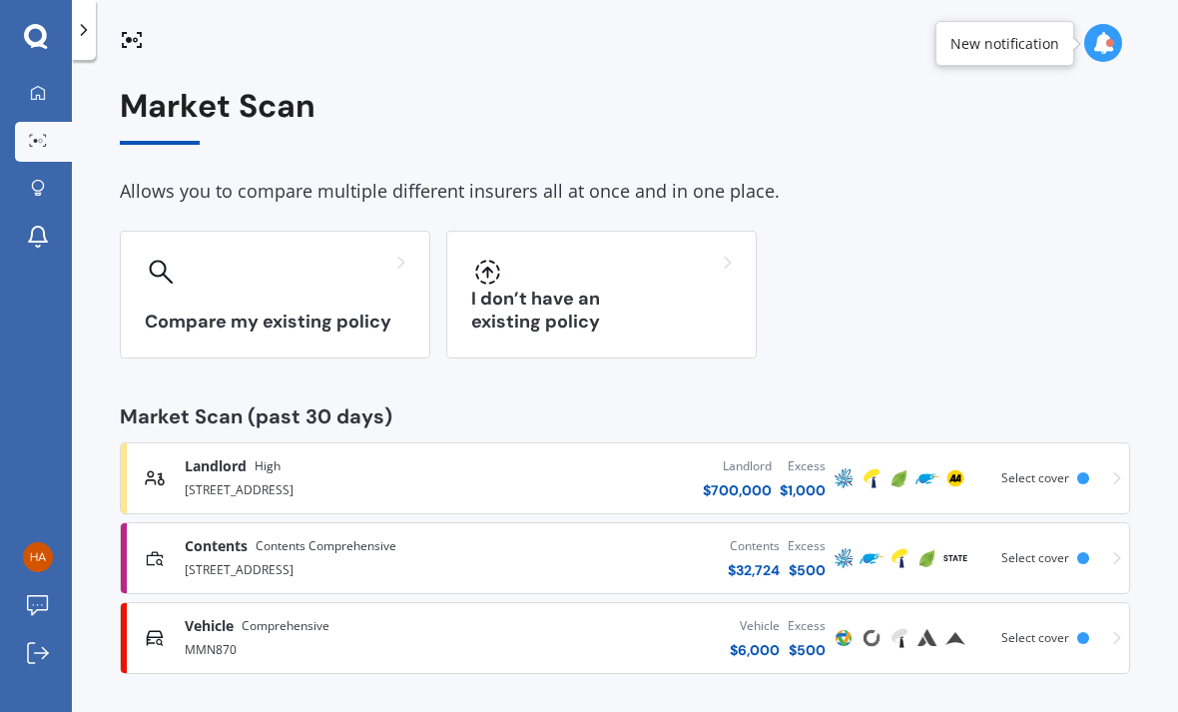
click at [49, 74] on link "My Dashboard" at bounding box center [43, 94] width 57 height 40
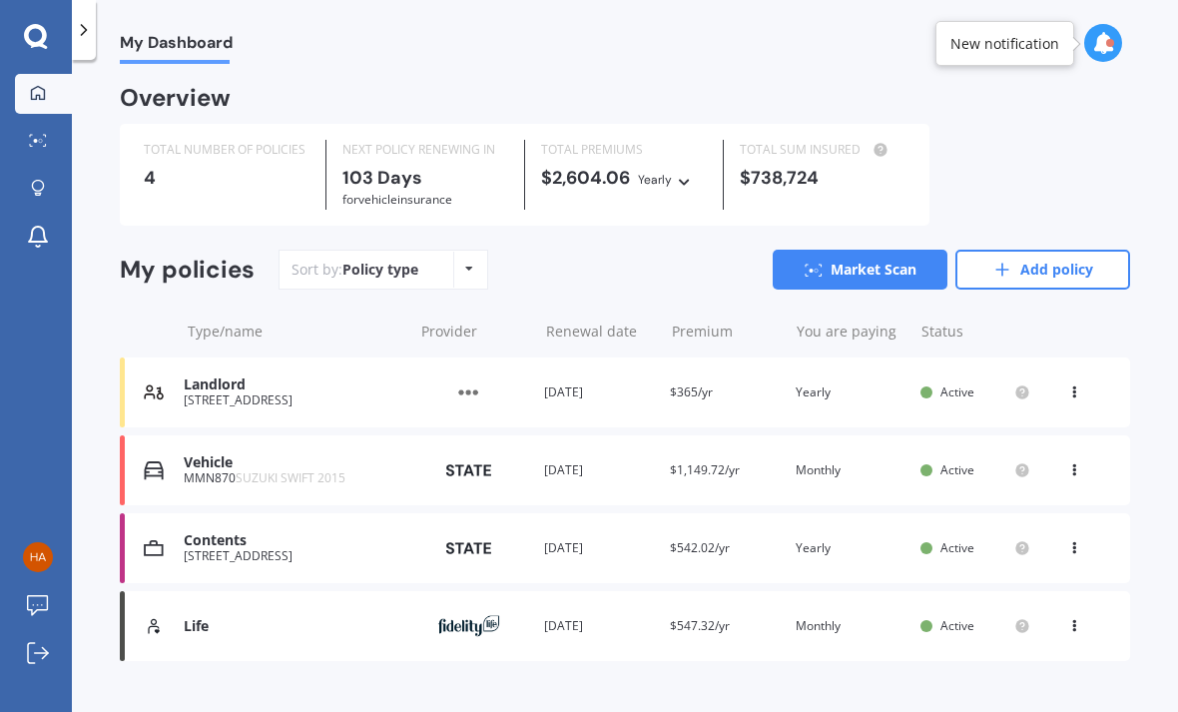
scroll to position [52, 0]
click at [369, 454] on div "Vehicle" at bounding box center [293, 462] width 219 height 17
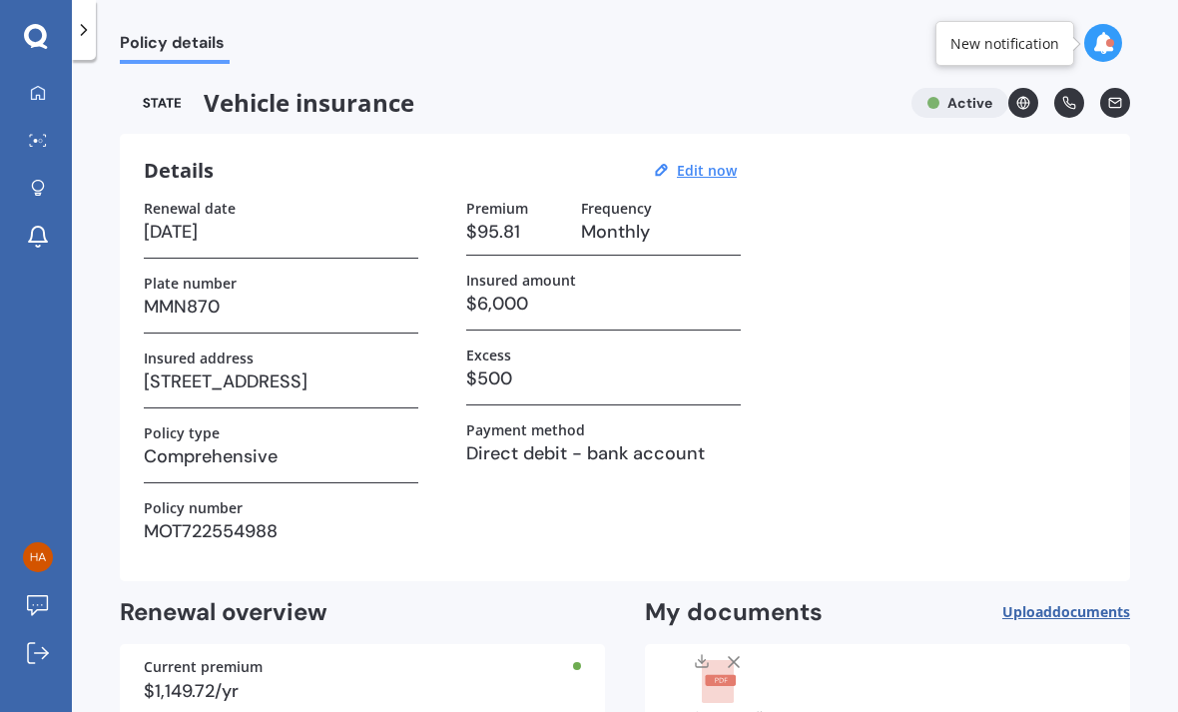
click at [43, 95] on icon at bounding box center [38, 93] width 16 height 16
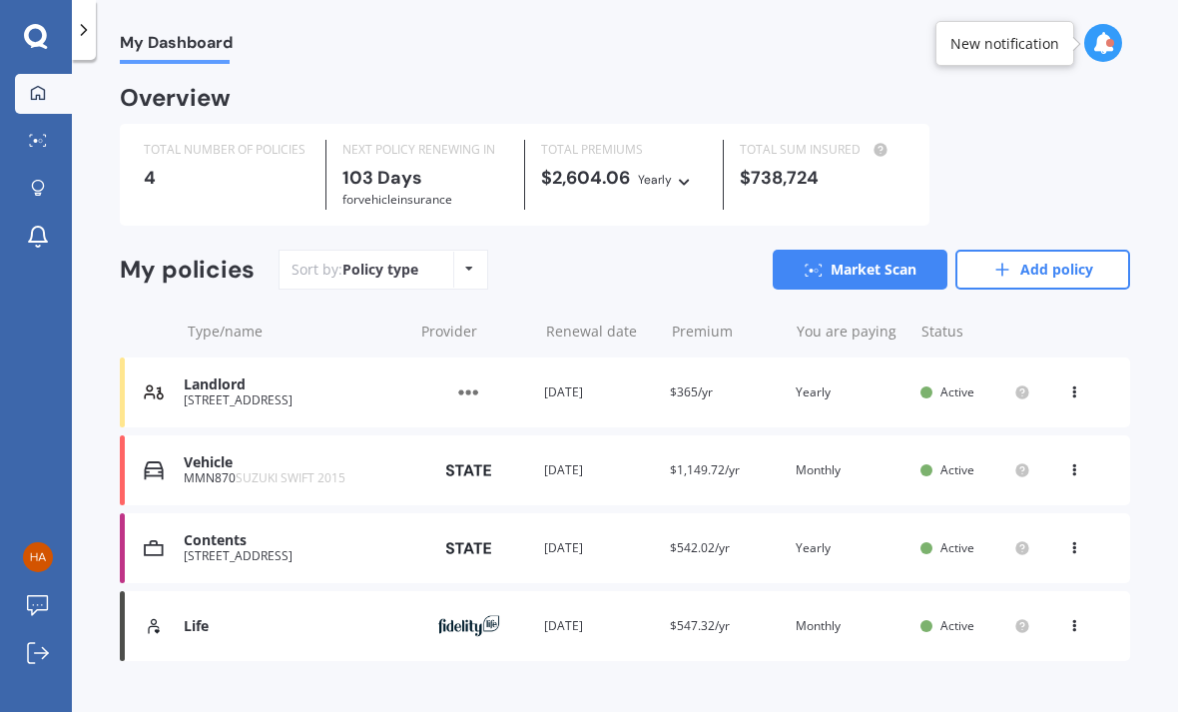
click at [1072, 468] on icon at bounding box center [1074, 466] width 14 height 12
click at [796, 469] on div "You are paying Monthly" at bounding box center [851, 470] width 110 height 20
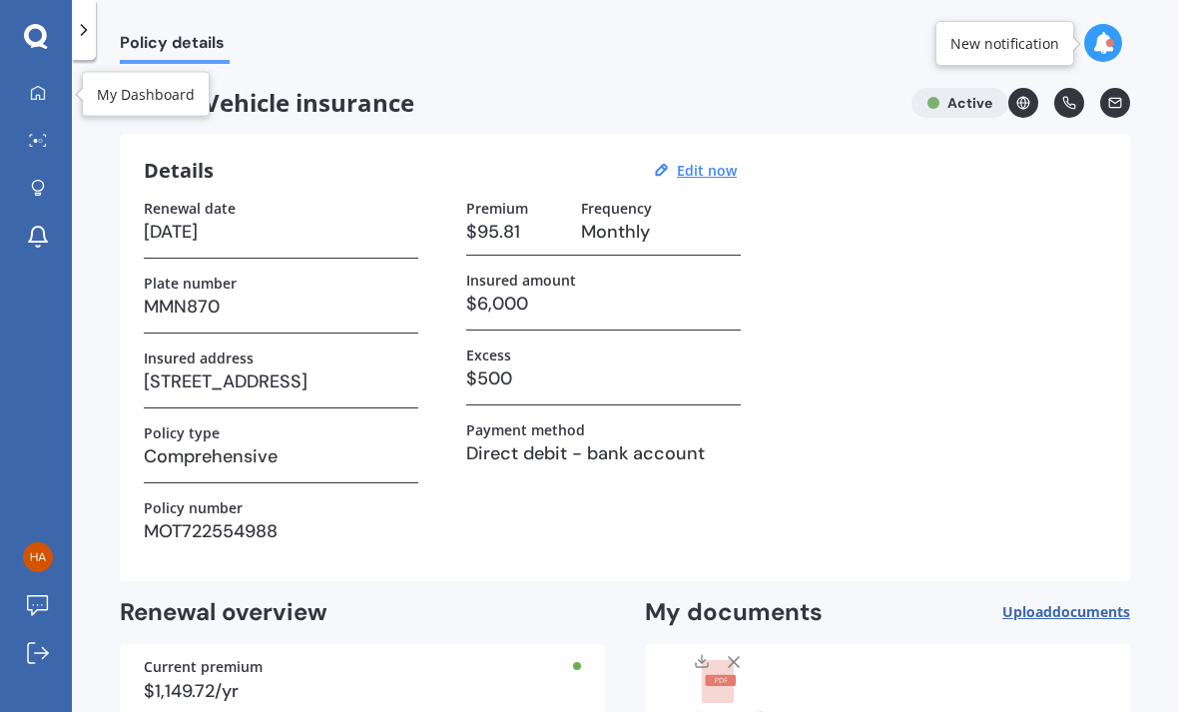
click at [50, 113] on link "My Dashboard" at bounding box center [43, 94] width 57 height 40
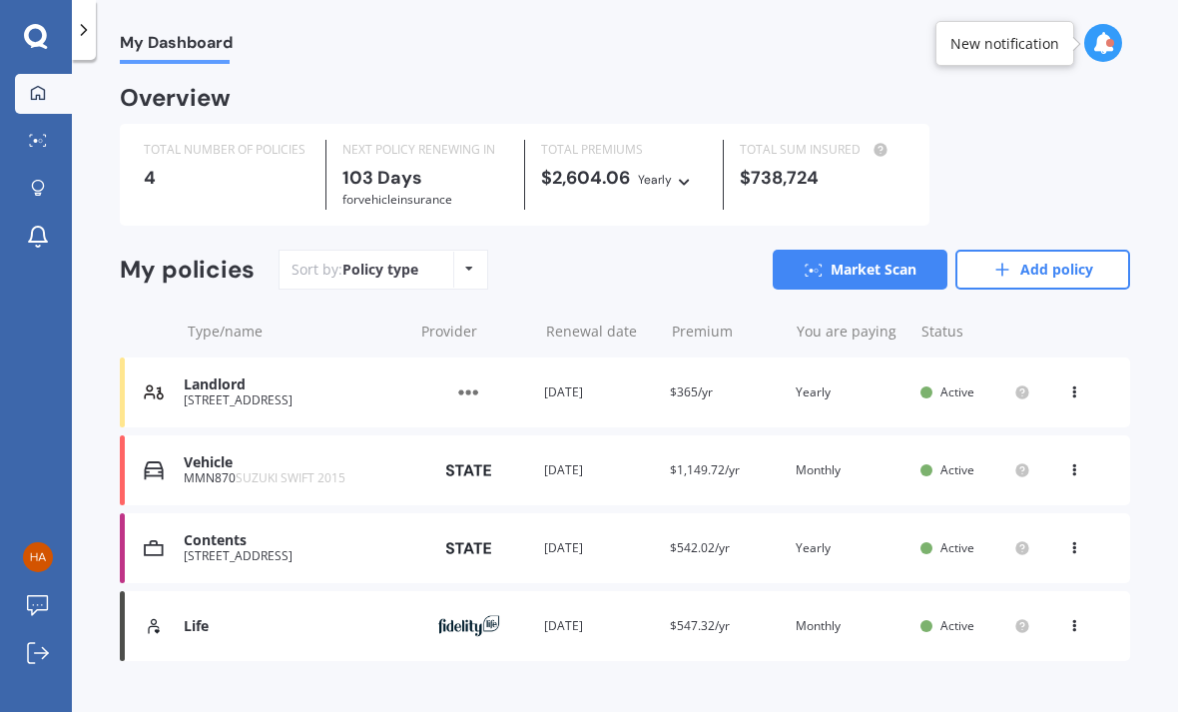
click at [831, 252] on link "Market Scan" at bounding box center [860, 270] width 175 height 40
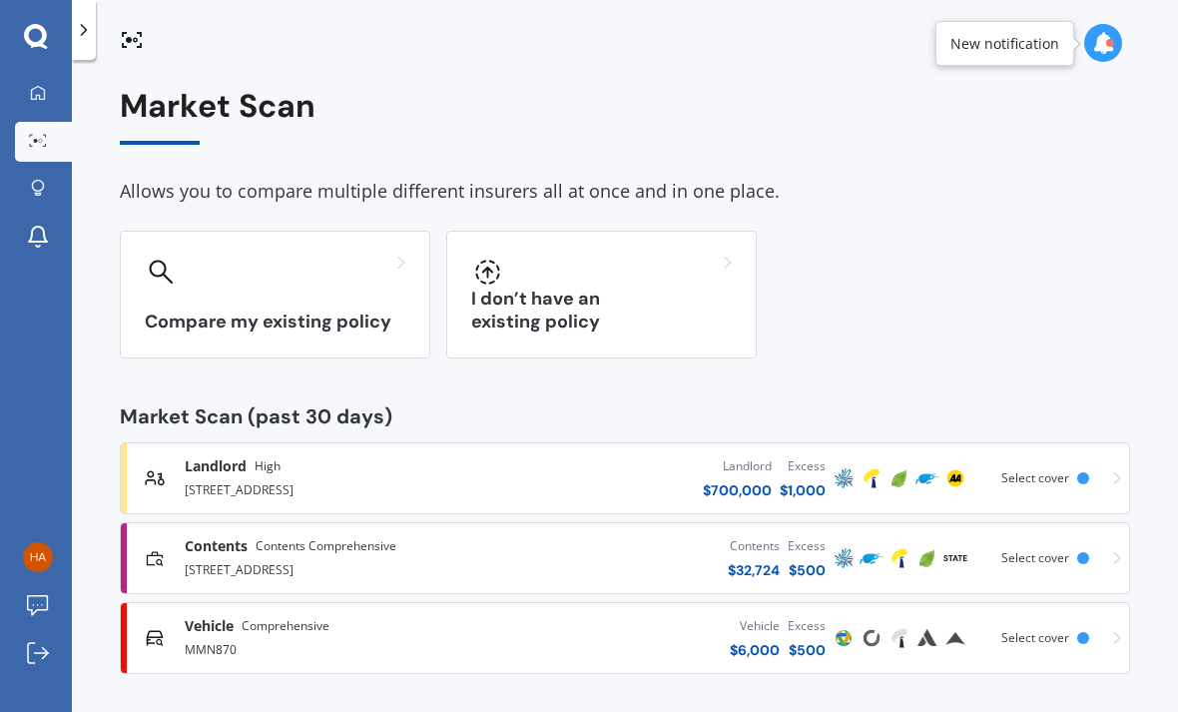
click at [605, 627] on div "Vehicle $ 6,000 Excess $ 500" at bounding box center [658, 638] width 342 height 60
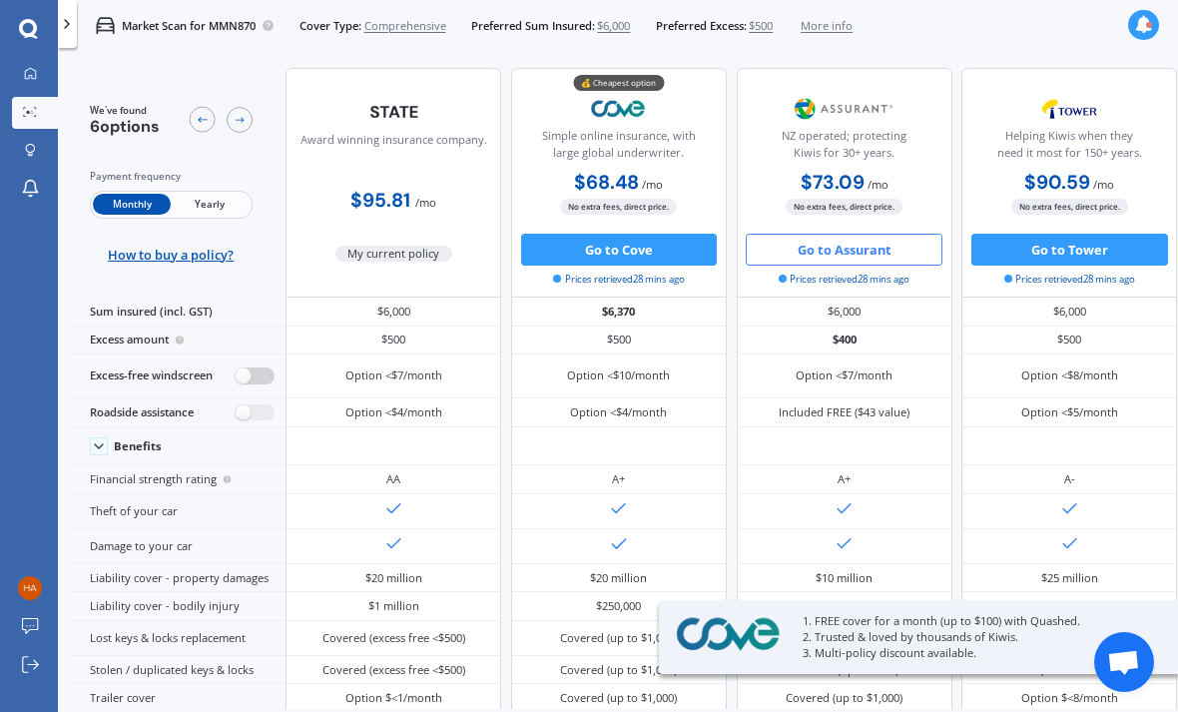
click at [258, 384] on label at bounding box center [255, 375] width 39 height 17
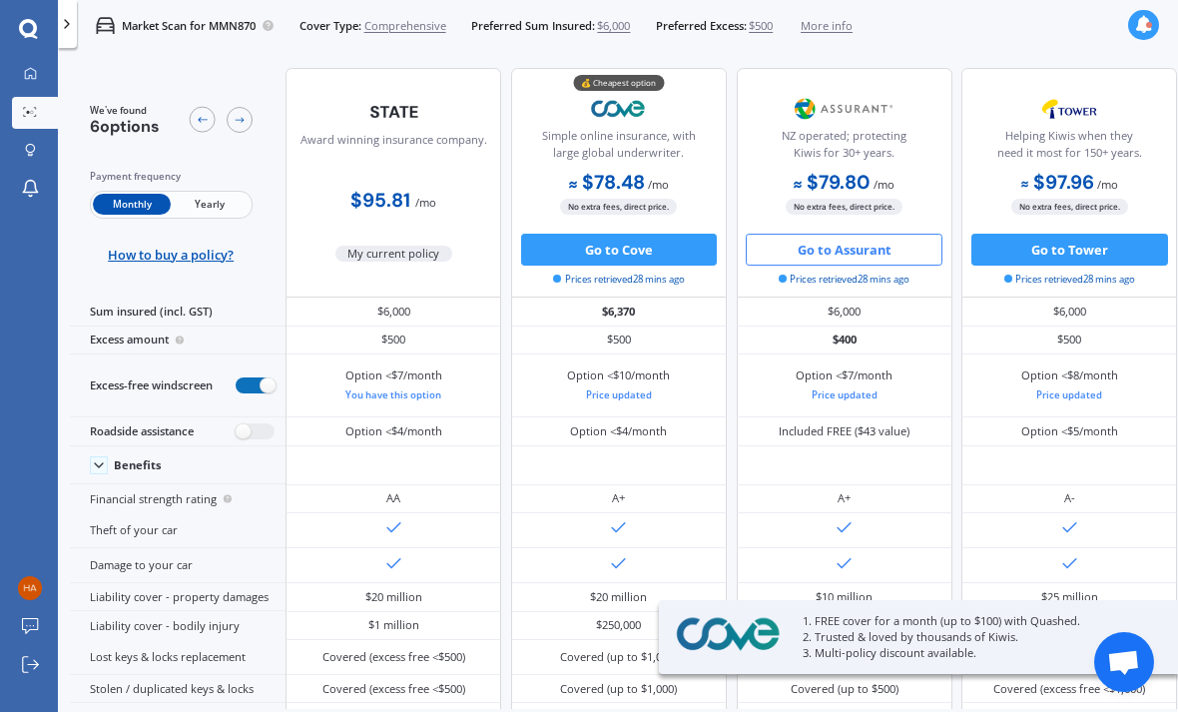
radio input "true"
click at [257, 440] on label at bounding box center [255, 431] width 39 height 17
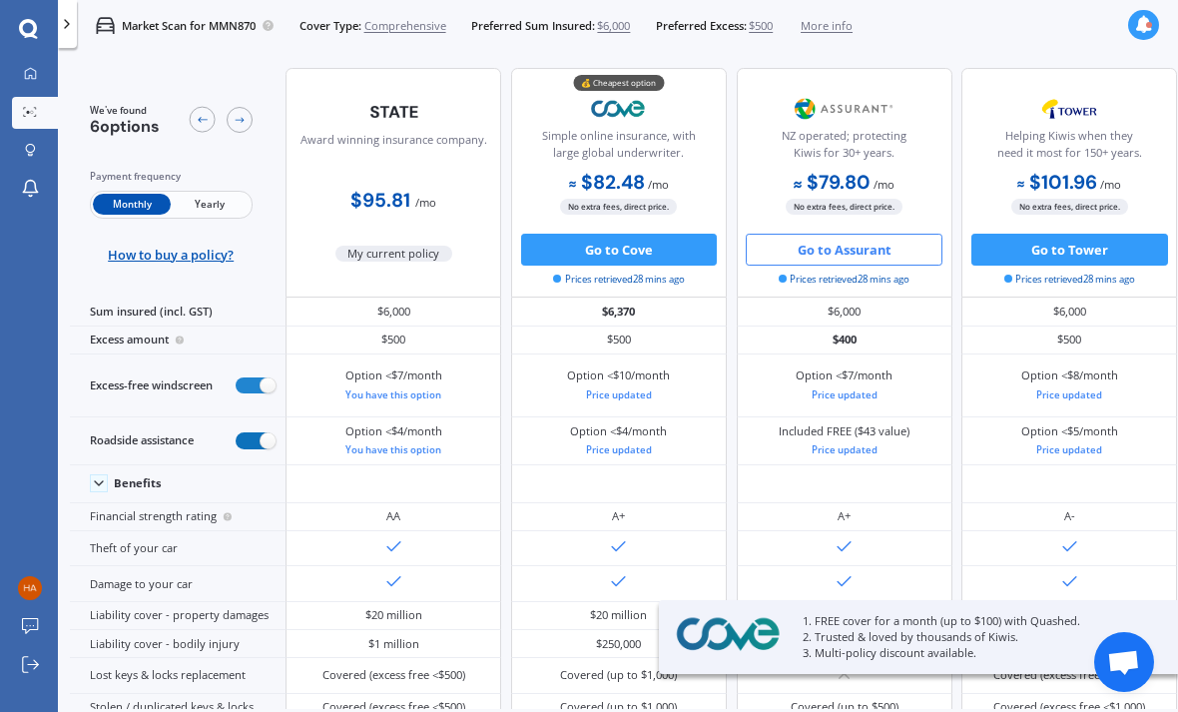
click at [237, 449] on label at bounding box center [255, 440] width 39 height 17
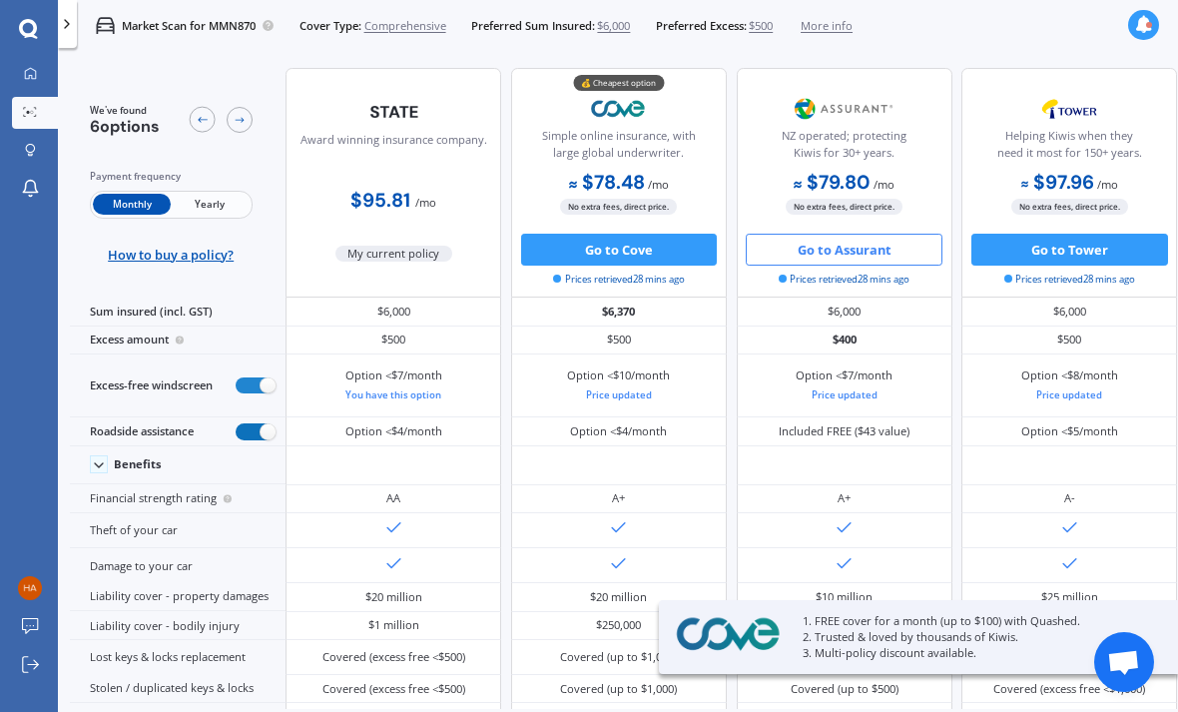
radio input "false"
click at [259, 394] on label at bounding box center [255, 385] width 39 height 17
radio input "false"
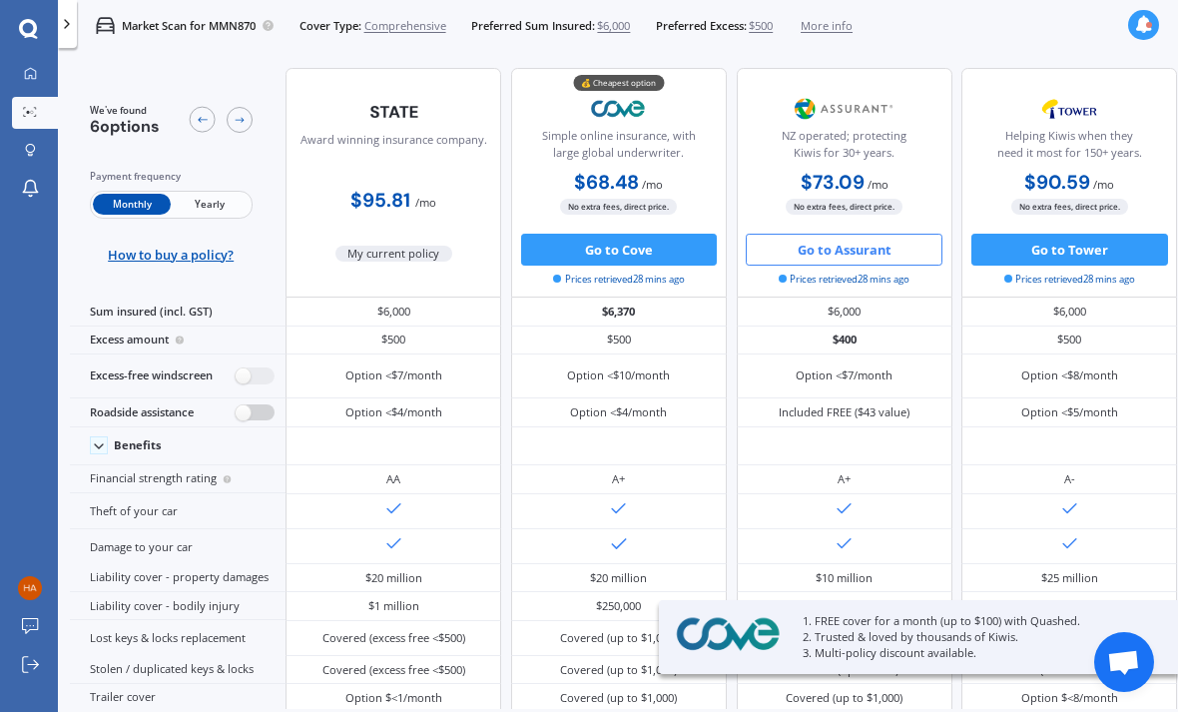
click at [236, 421] on label at bounding box center [255, 412] width 39 height 17
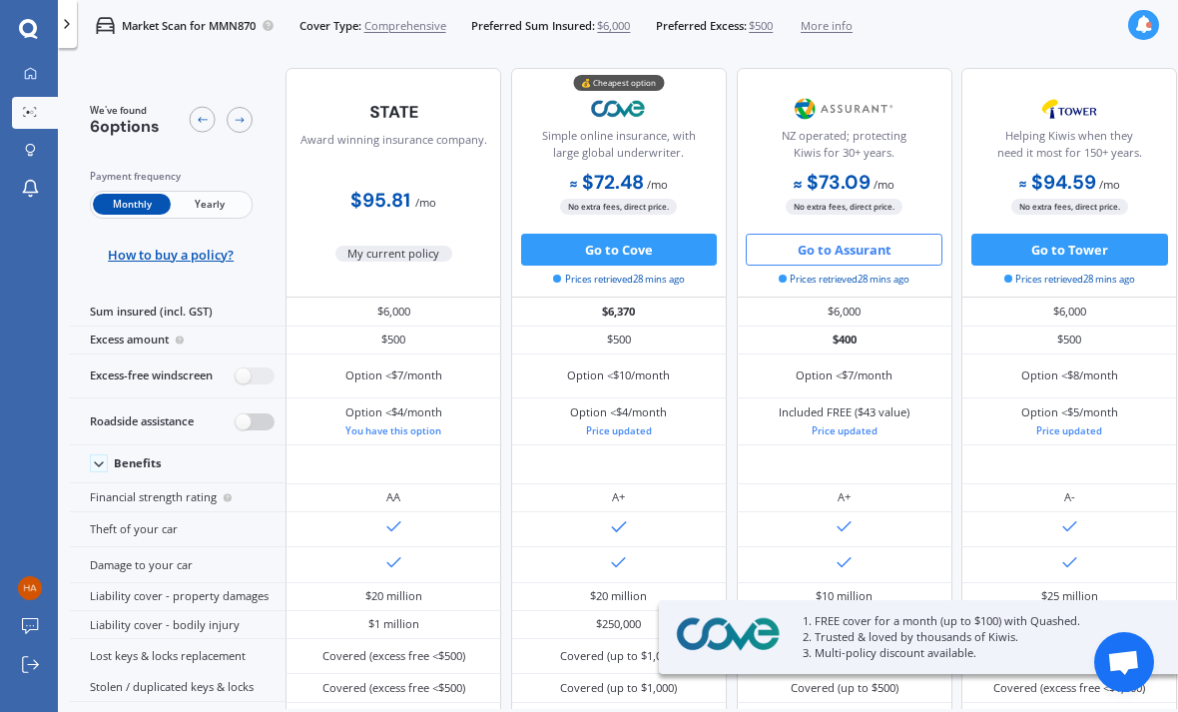
radio input "true"
click at [247, 384] on label at bounding box center [255, 375] width 39 height 17
radio input "true"
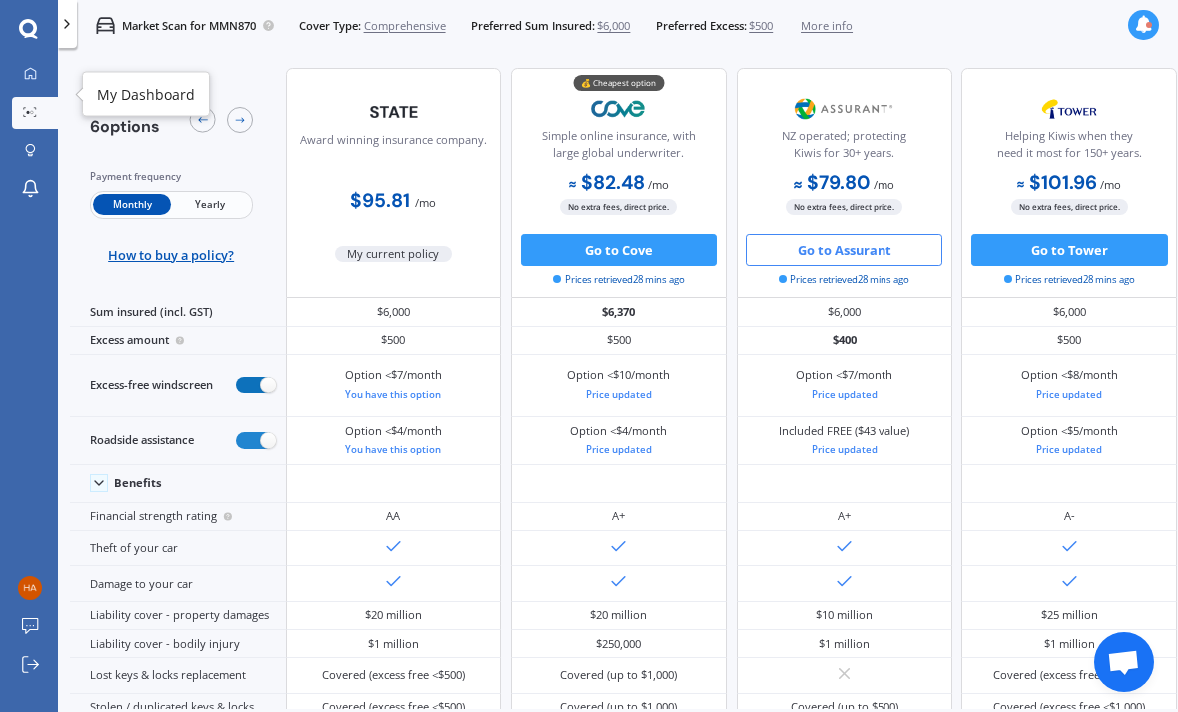
click at [33, 69] on icon at bounding box center [30, 73] width 13 height 13
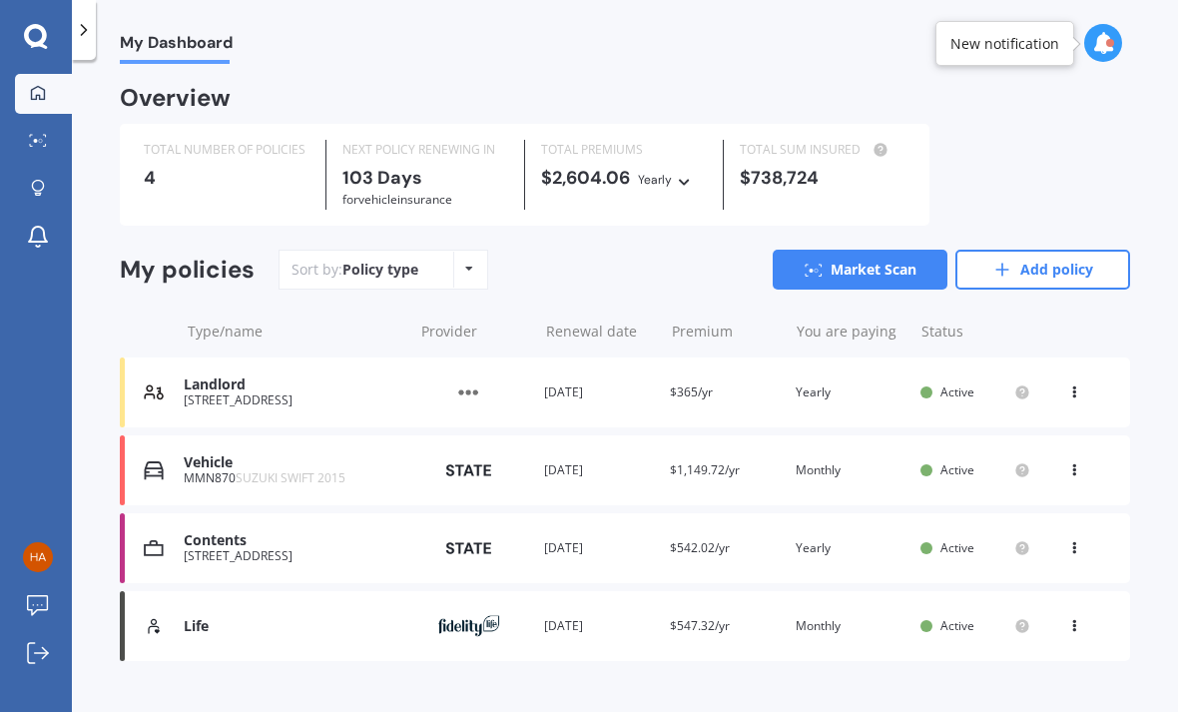
click at [805, 272] on icon at bounding box center [814, 270] width 18 height 13
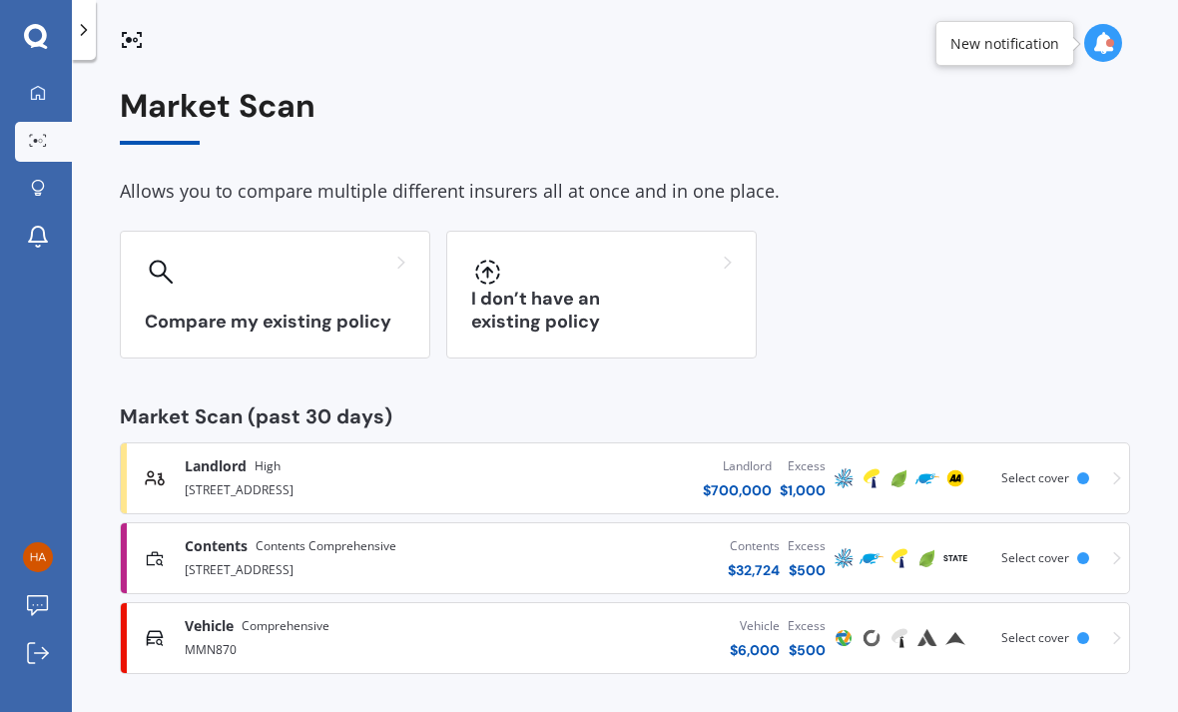
click at [512, 548] on div "Contents $ 32,724 Excess $ 500" at bounding box center [658, 558] width 342 height 60
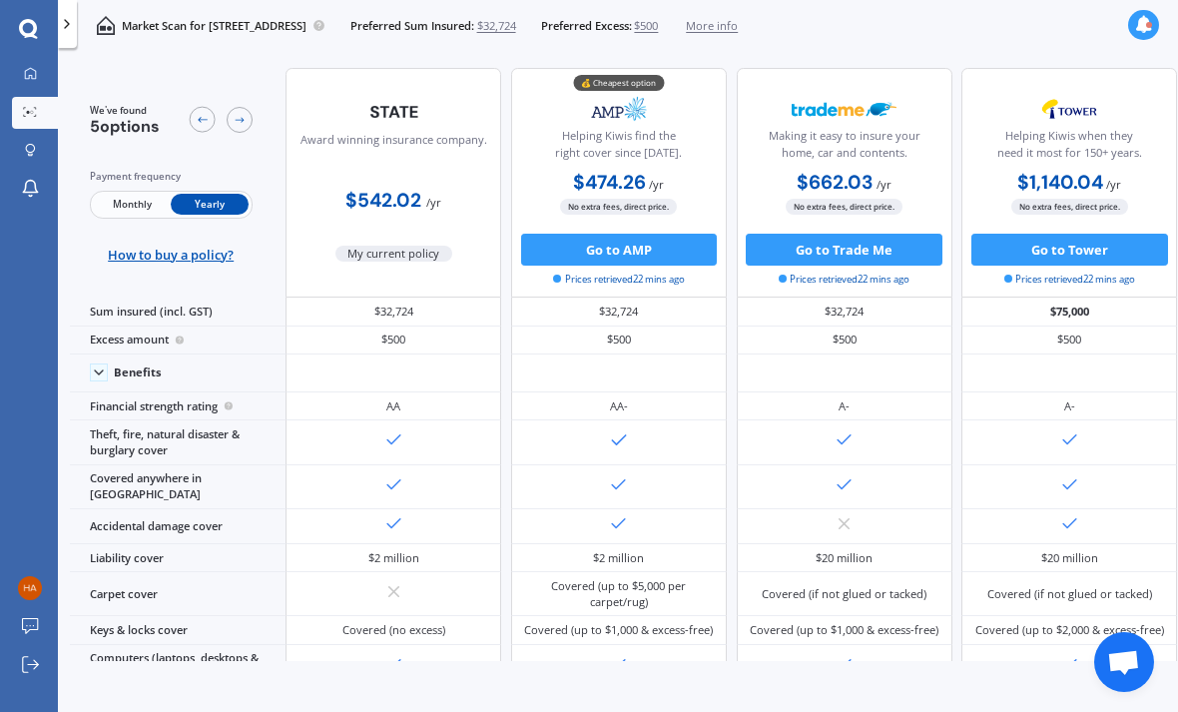
click at [128, 202] on span "Monthly" at bounding box center [132, 204] width 78 height 21
click at [559, 263] on button "Go to AMP" at bounding box center [619, 250] width 197 height 32
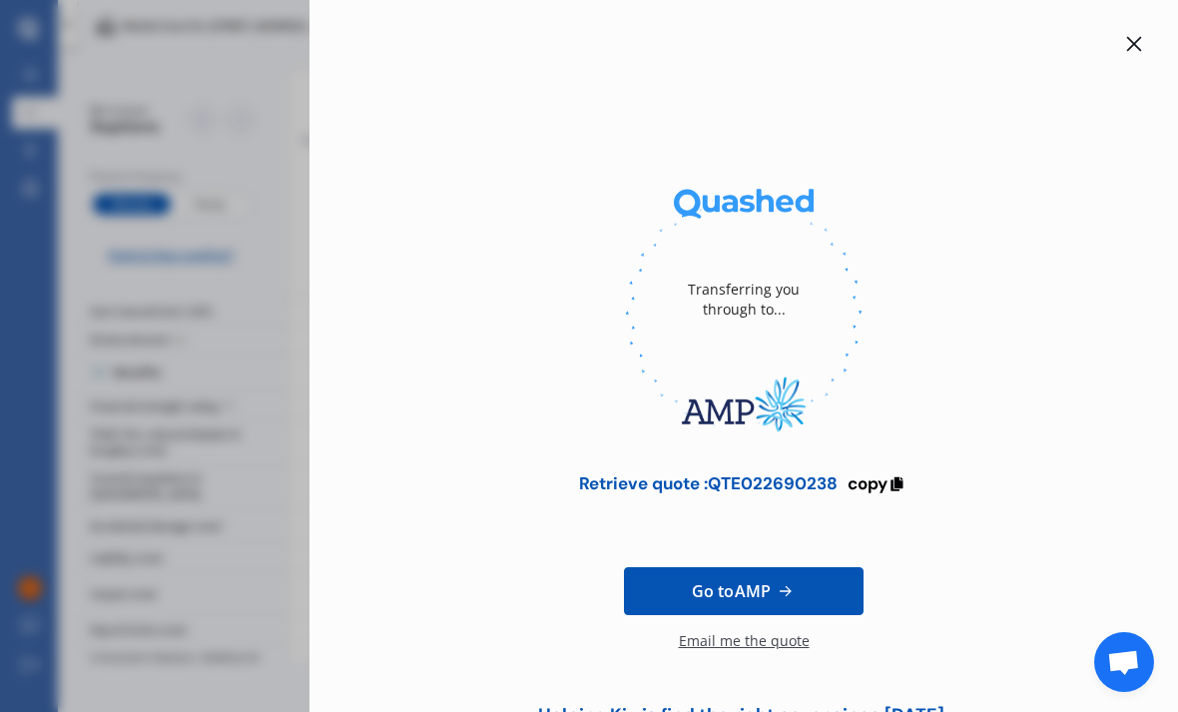
click at [673, 579] on link "Go to AMP" at bounding box center [744, 591] width 240 height 48
click at [892, 477] on icon at bounding box center [896, 481] width 17 height 14
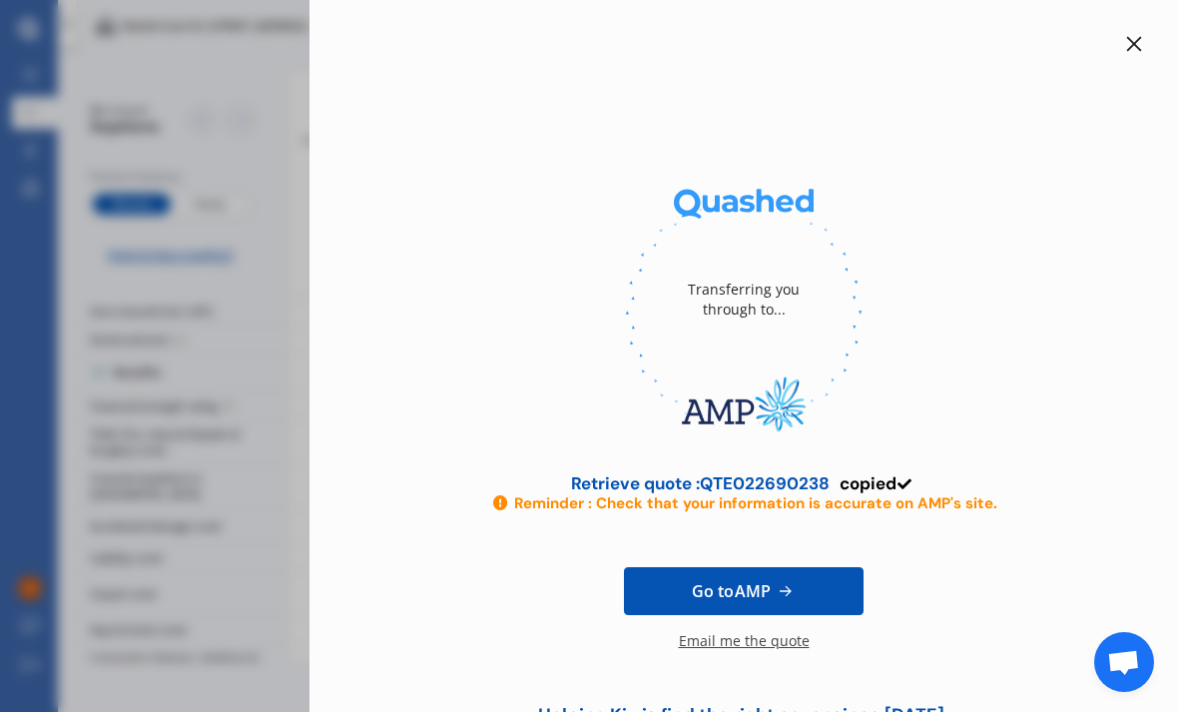
click at [1124, 37] on div at bounding box center [1134, 44] width 24 height 24
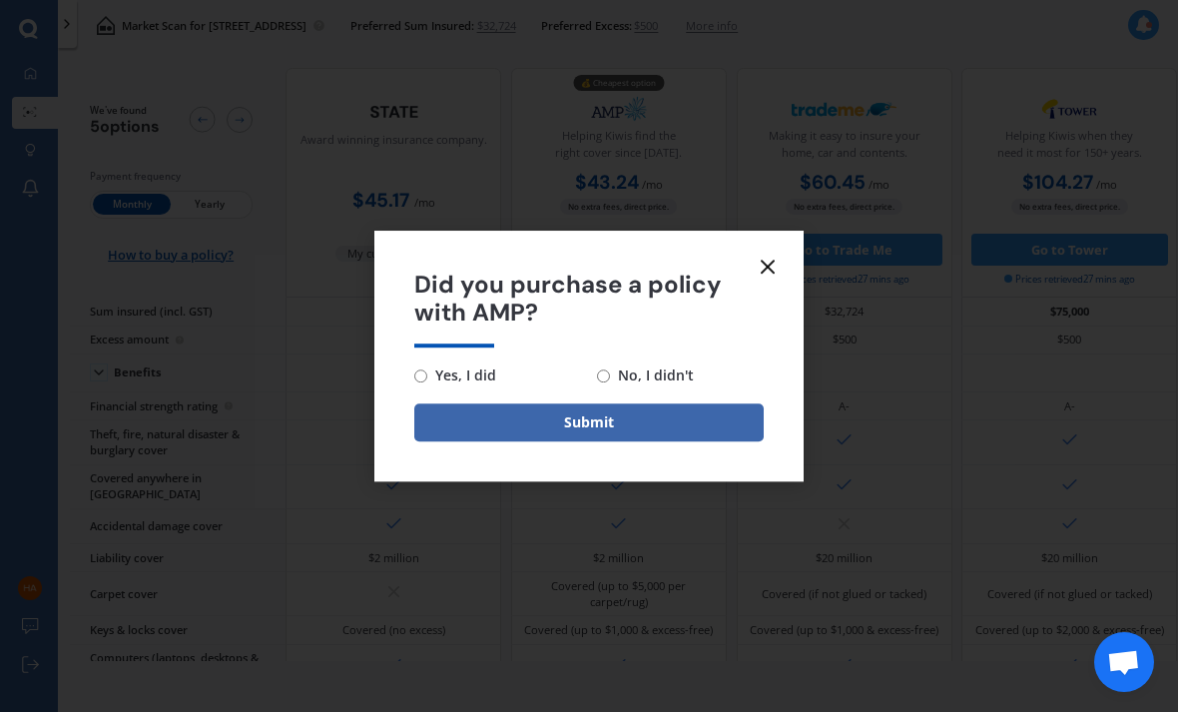
click at [614, 368] on span "No, I didn't" at bounding box center [652, 375] width 84 height 24
click at [610, 369] on input "No, I didn't" at bounding box center [603, 375] width 13 height 13
radio input "true"
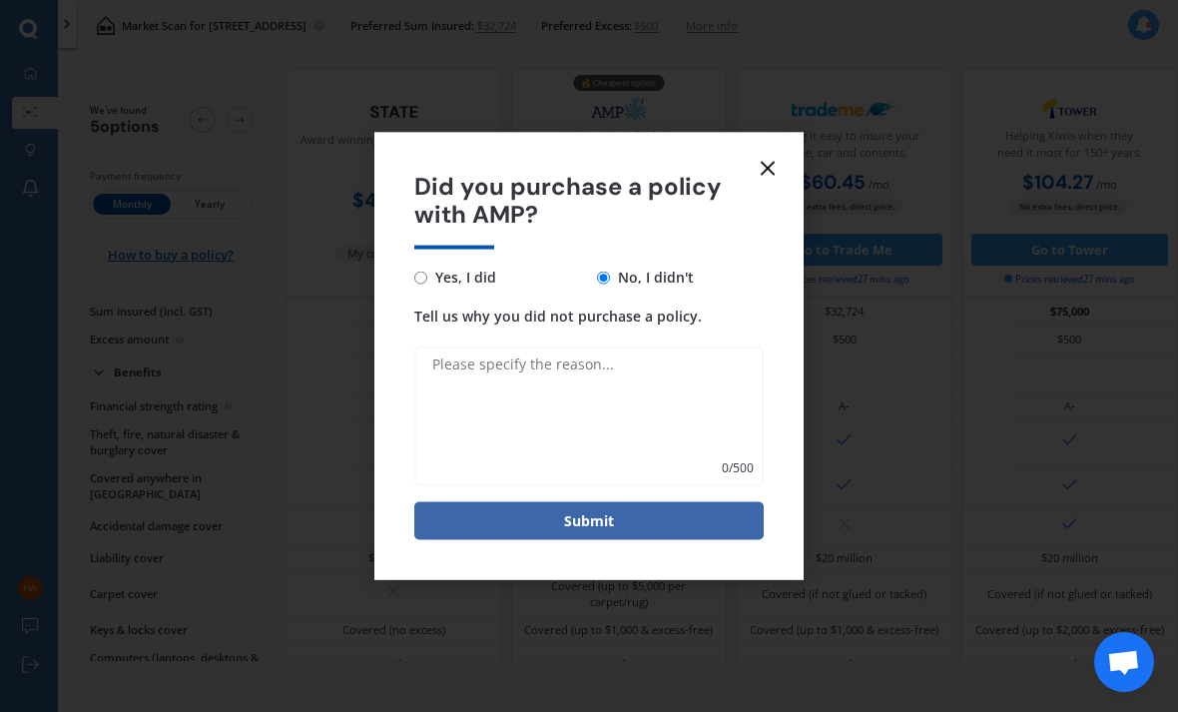
click at [493, 389] on textarea "Tell us why you did not purchase a policy." at bounding box center [588, 416] width 349 height 140
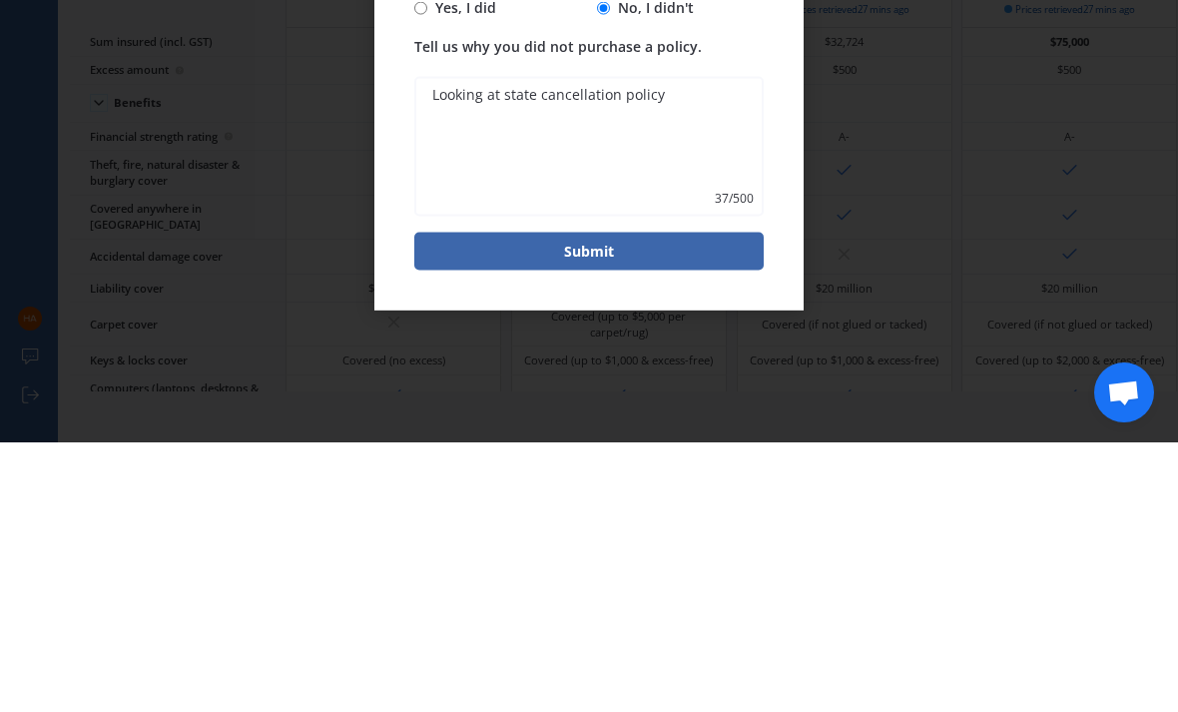
type textarea "Looking at state cancellation policy"
click at [616, 502] on button "Submit" at bounding box center [588, 521] width 349 height 38
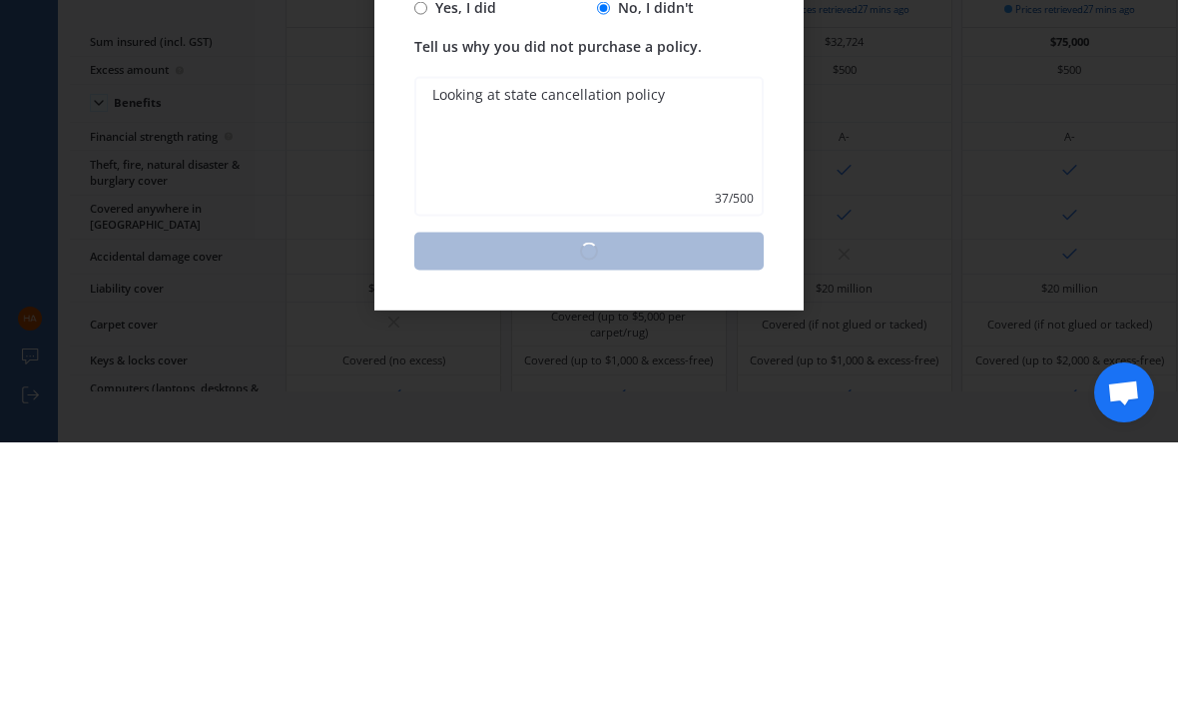
scroll to position [67, 0]
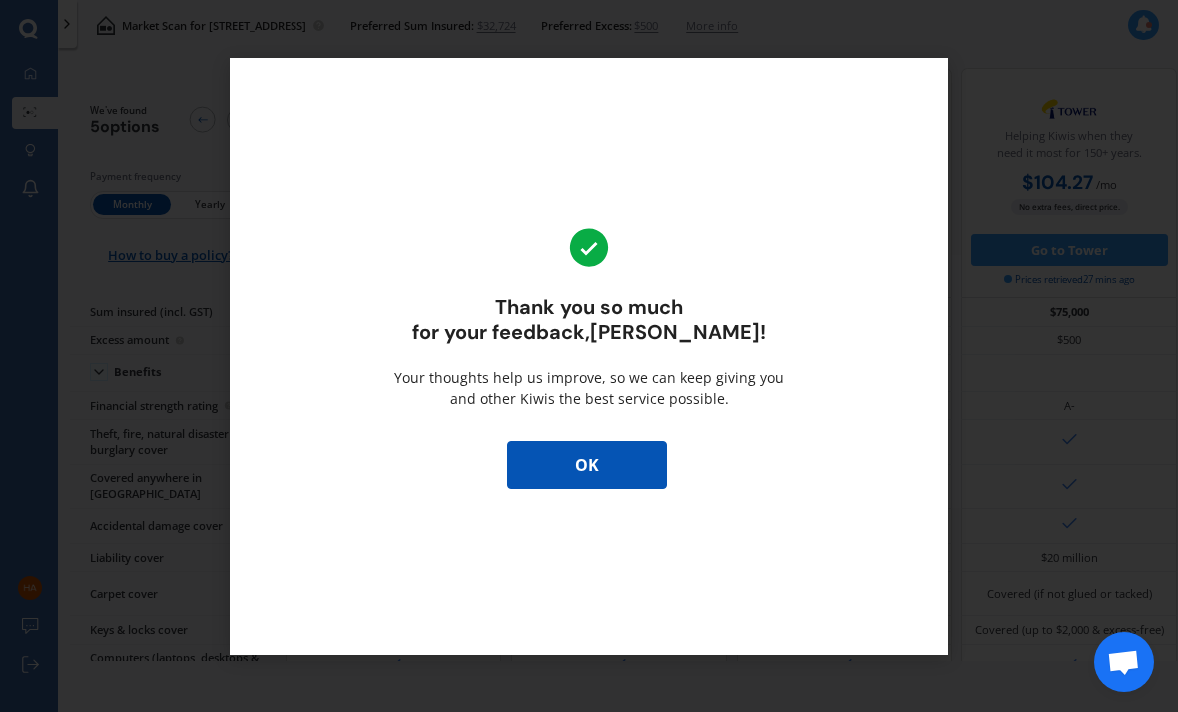
click at [551, 445] on button "OK" at bounding box center [587, 465] width 160 height 48
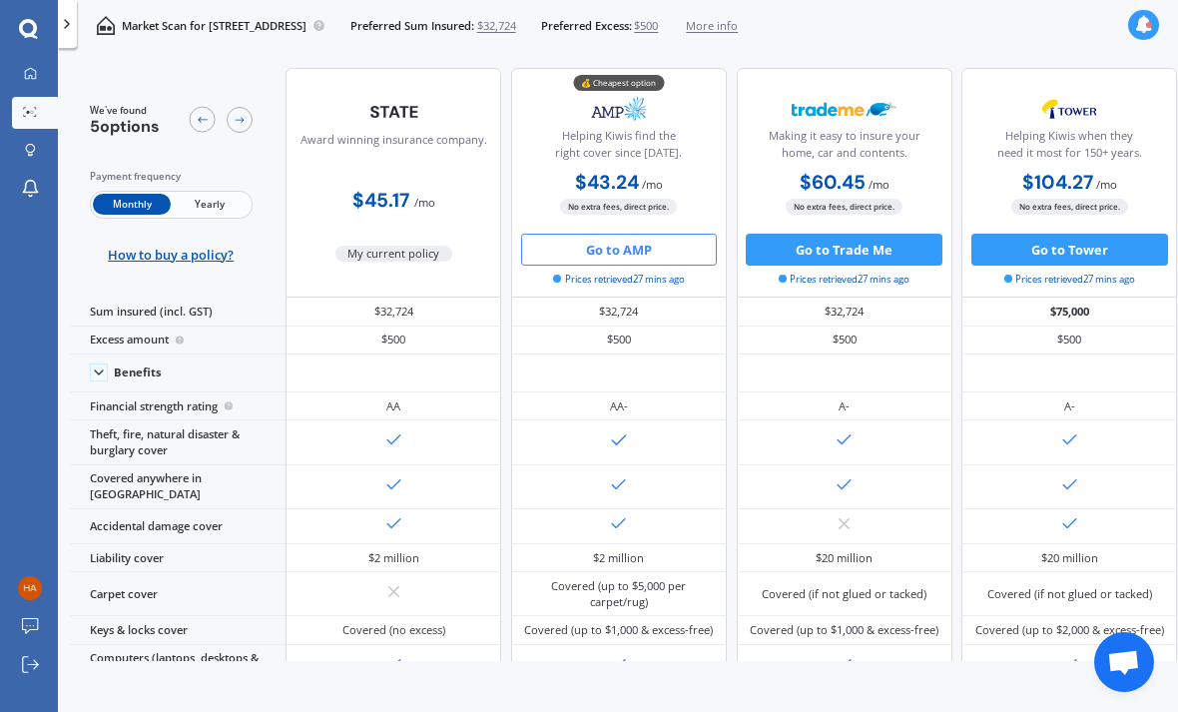
scroll to position [0, 0]
click at [209, 202] on span "Yearly" at bounding box center [210, 204] width 78 height 21
click at [134, 195] on span "Monthly" at bounding box center [132, 204] width 78 height 21
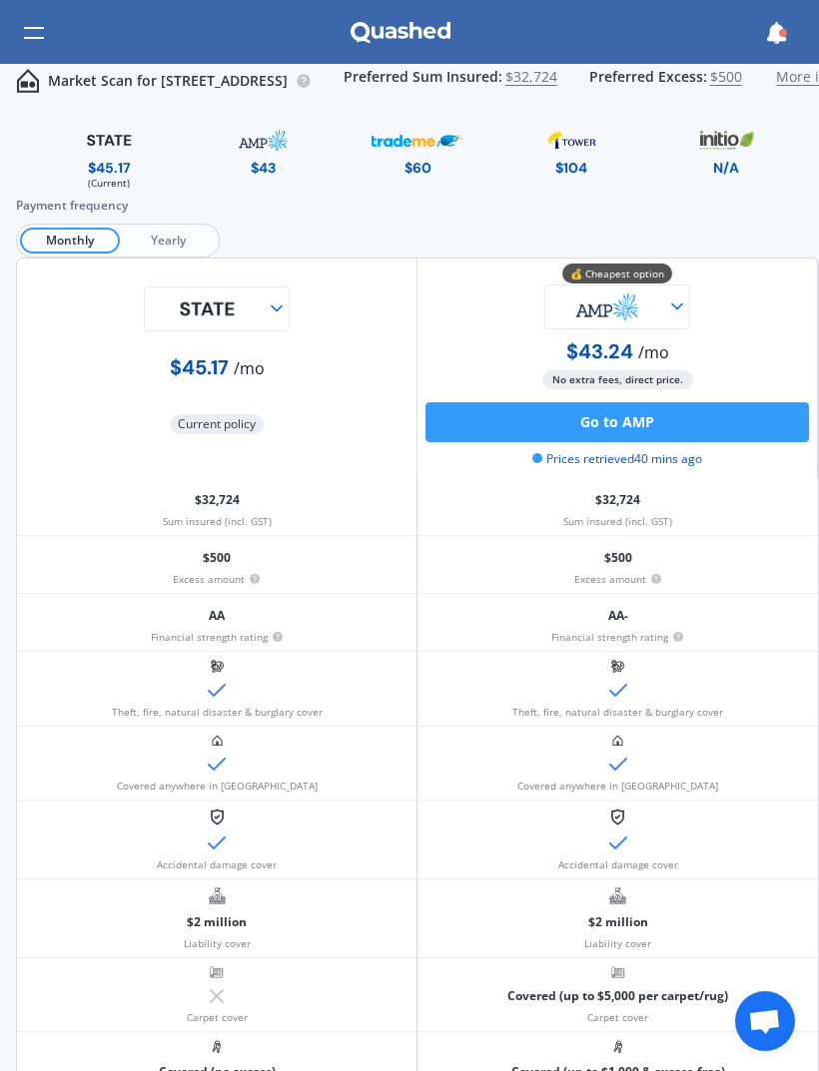
click at [25, 62] on div at bounding box center [34, 34] width 20 height 64
click at [27, 41] on div at bounding box center [34, 33] width 20 height 38
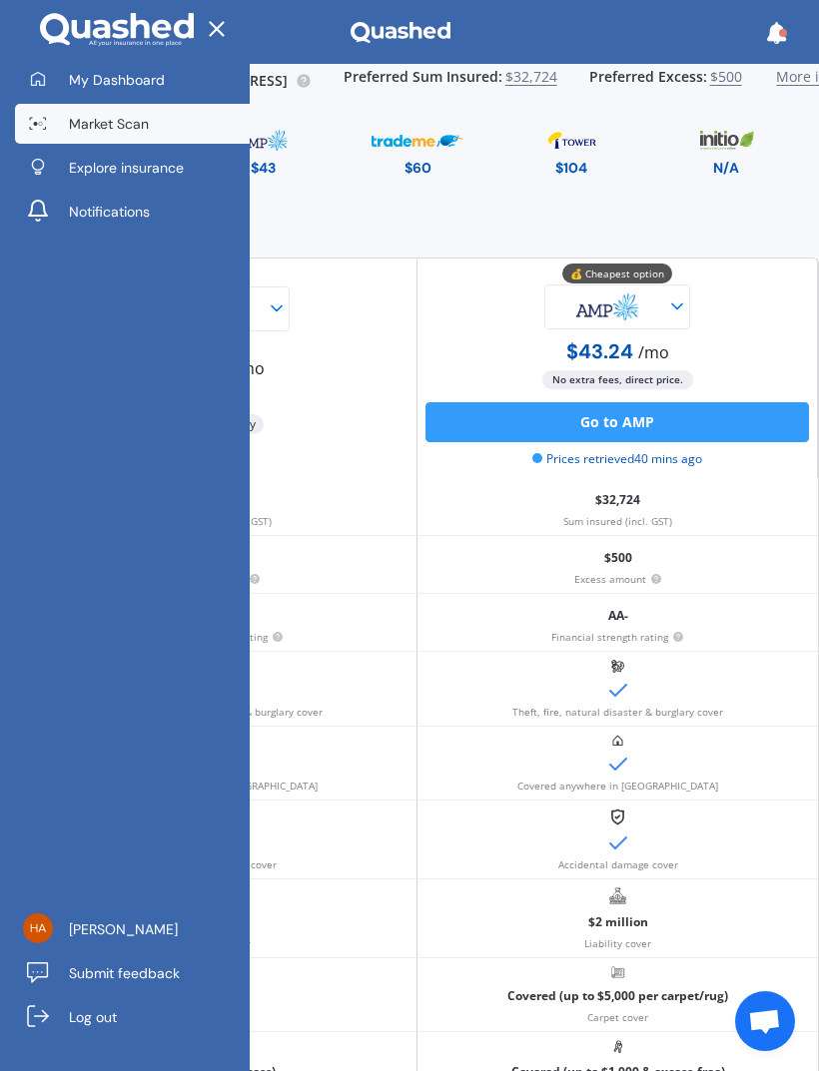
click at [56, 88] on link "My Dashboard" at bounding box center [132, 80] width 235 height 40
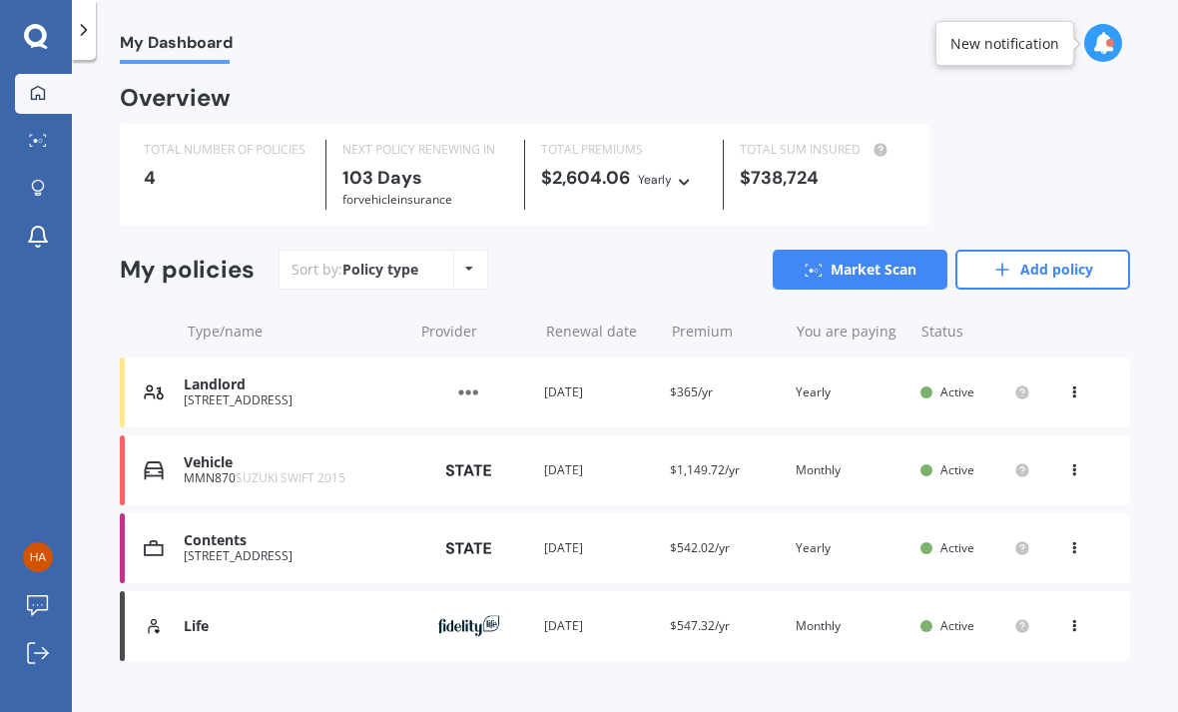
click at [1002, 265] on line at bounding box center [1002, 270] width 0 height 12
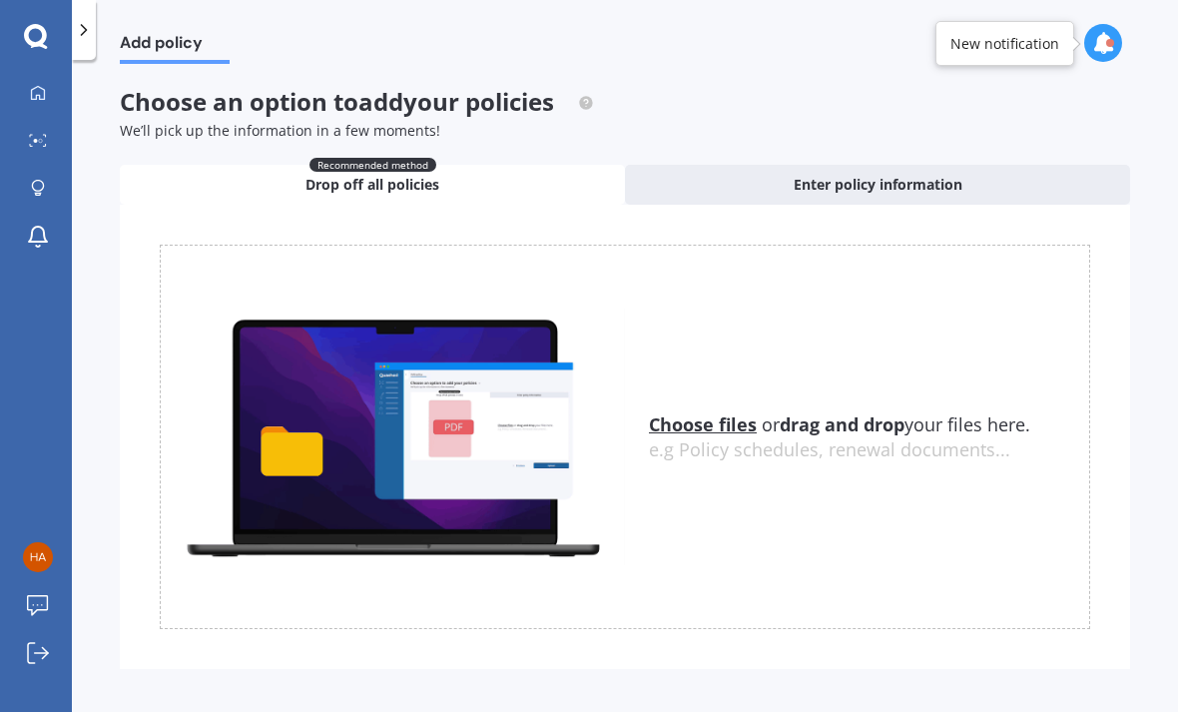
click at [674, 415] on u "Choose files" at bounding box center [703, 424] width 108 height 24
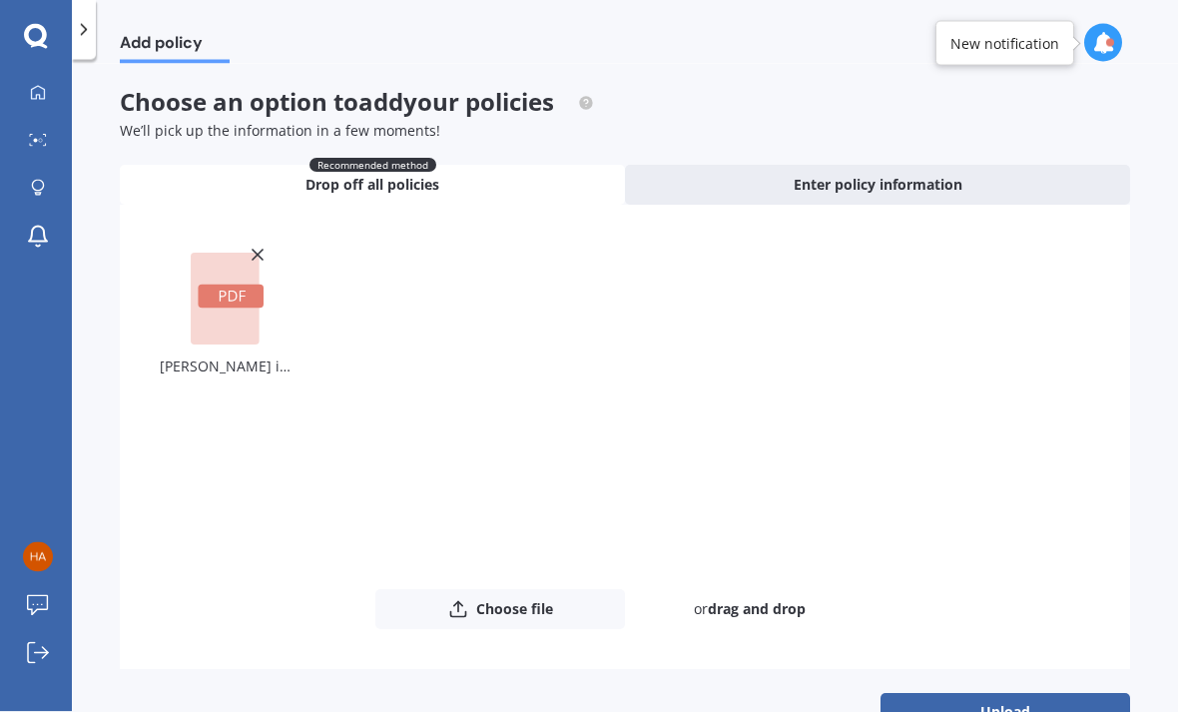
scroll to position [65, 0]
click at [977, 693] on button "Upload" at bounding box center [1006, 712] width 250 height 38
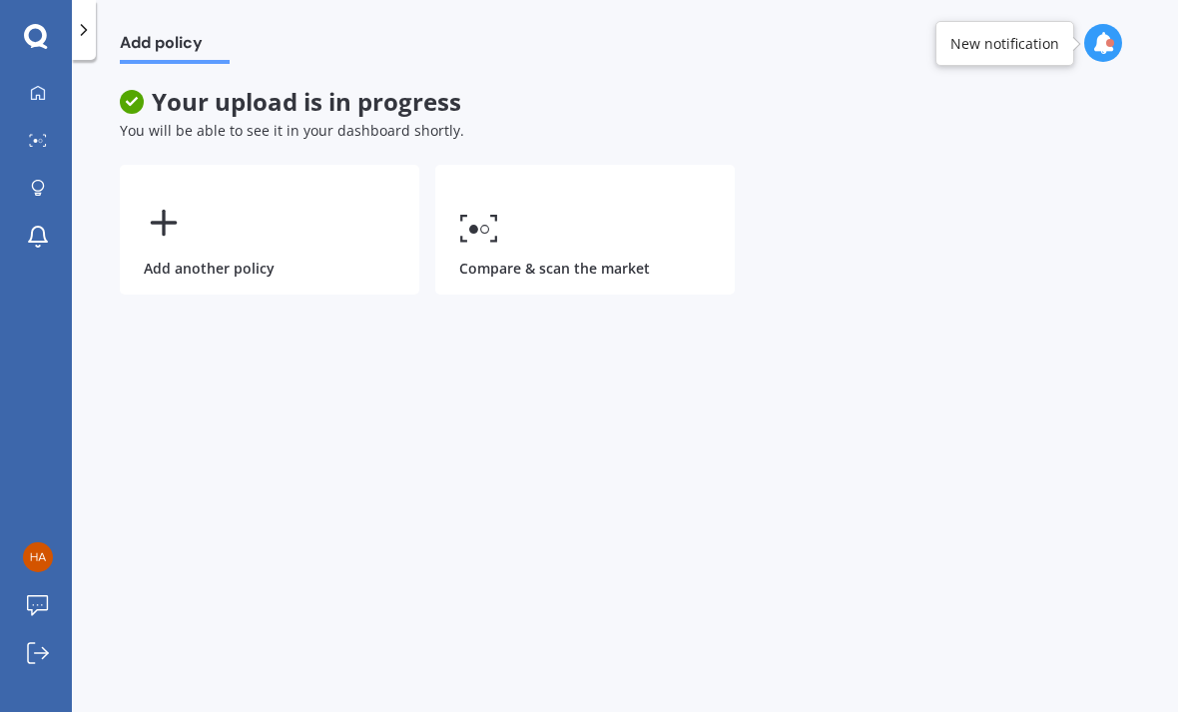
click at [46, 85] on div at bounding box center [38, 94] width 30 height 18
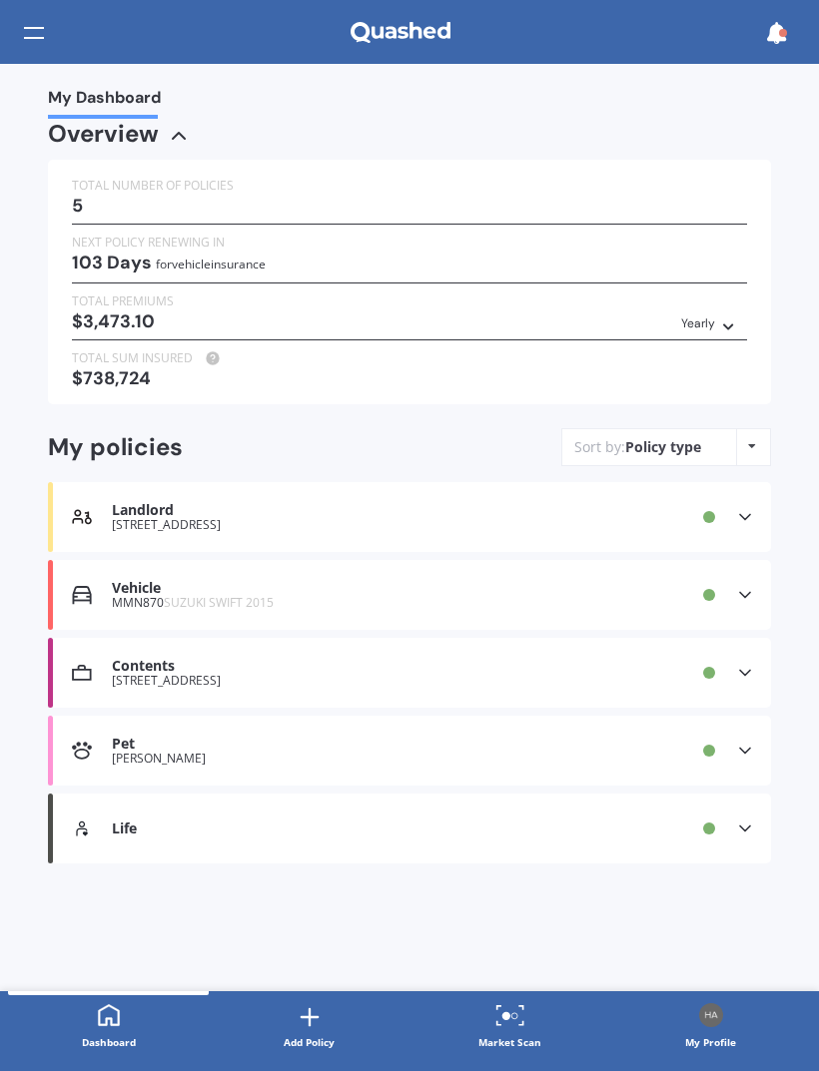
click at [529, 737] on div "Pet" at bounding box center [366, 744] width 509 height 17
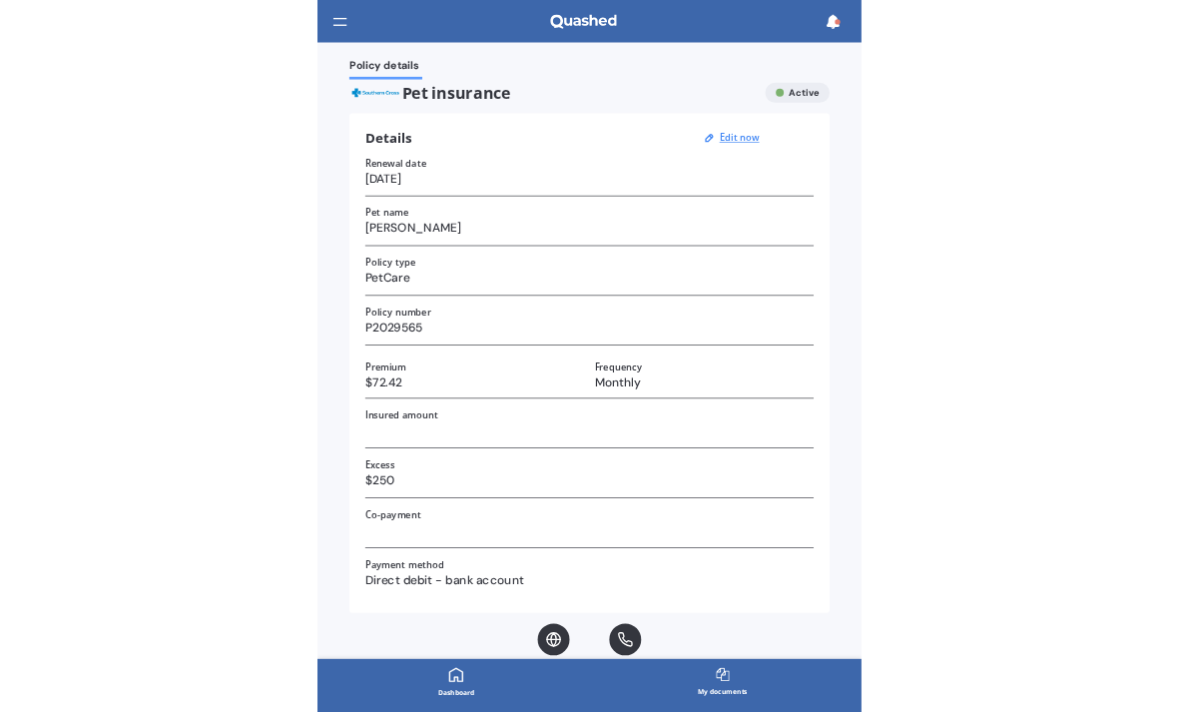
scroll to position [65, 0]
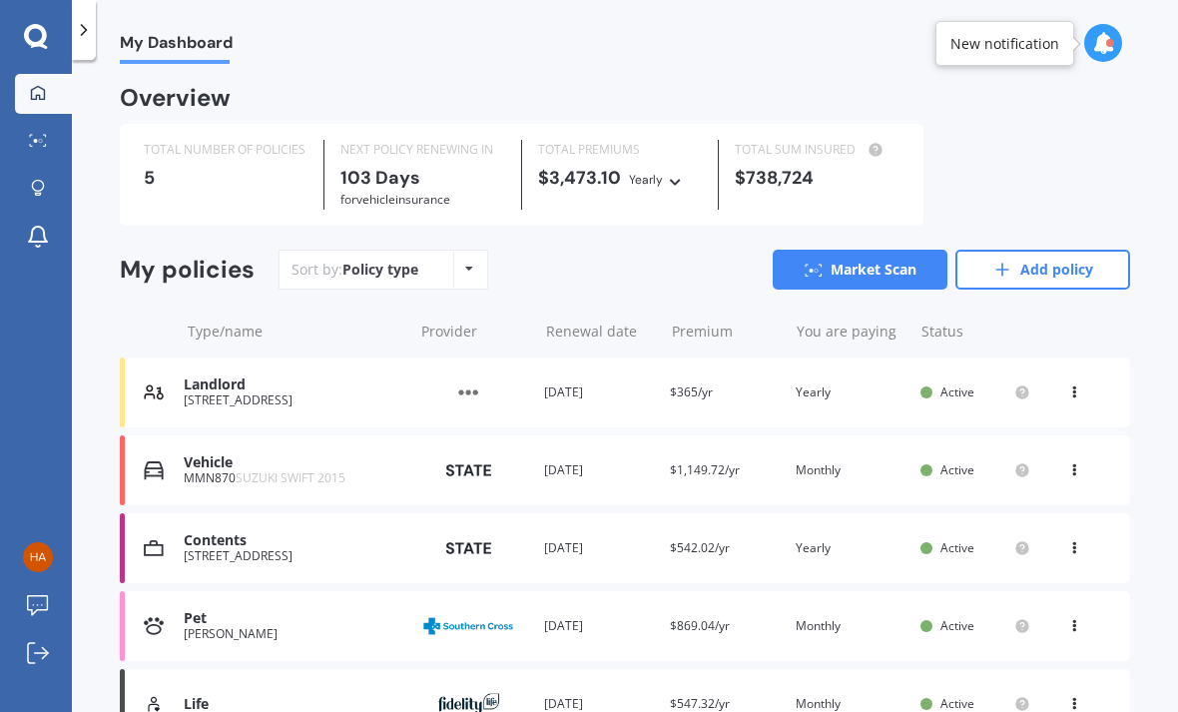
scroll to position [33, 0]
click at [883, 250] on link "Market Scan" at bounding box center [860, 270] width 175 height 40
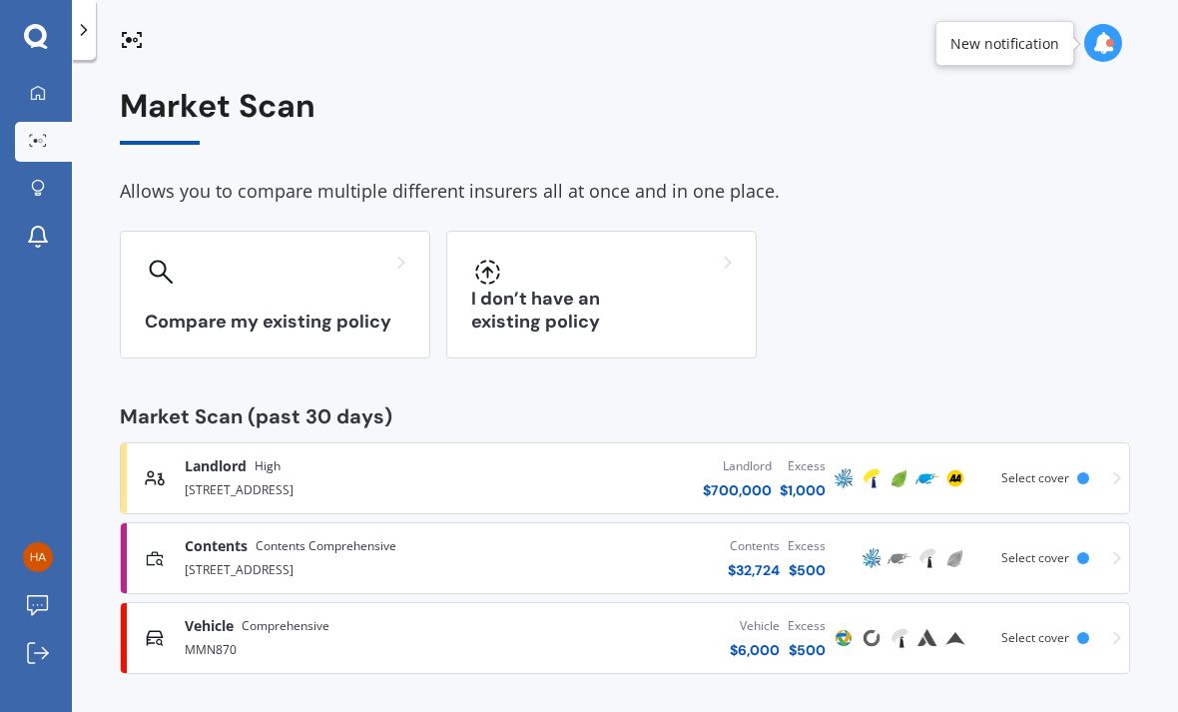
scroll to position [67, 0]
click at [168, 260] on icon at bounding box center [161, 272] width 25 height 25
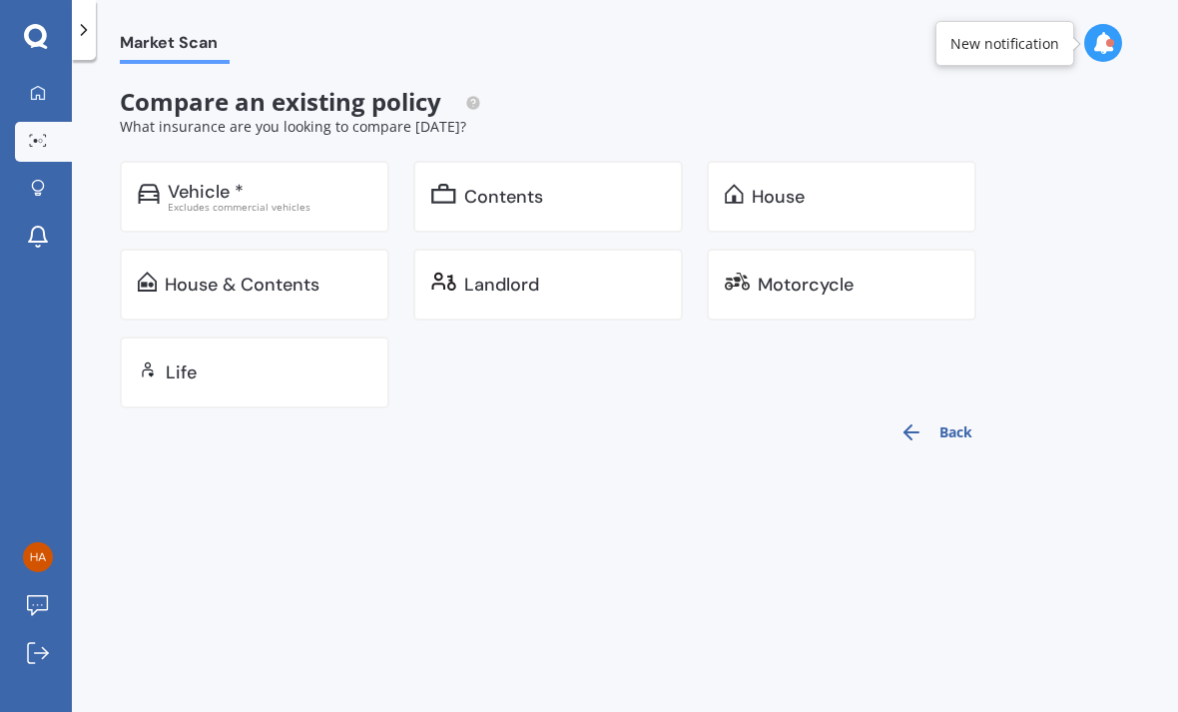
click at [41, 170] on link "Explore insurance" at bounding box center [43, 190] width 57 height 40
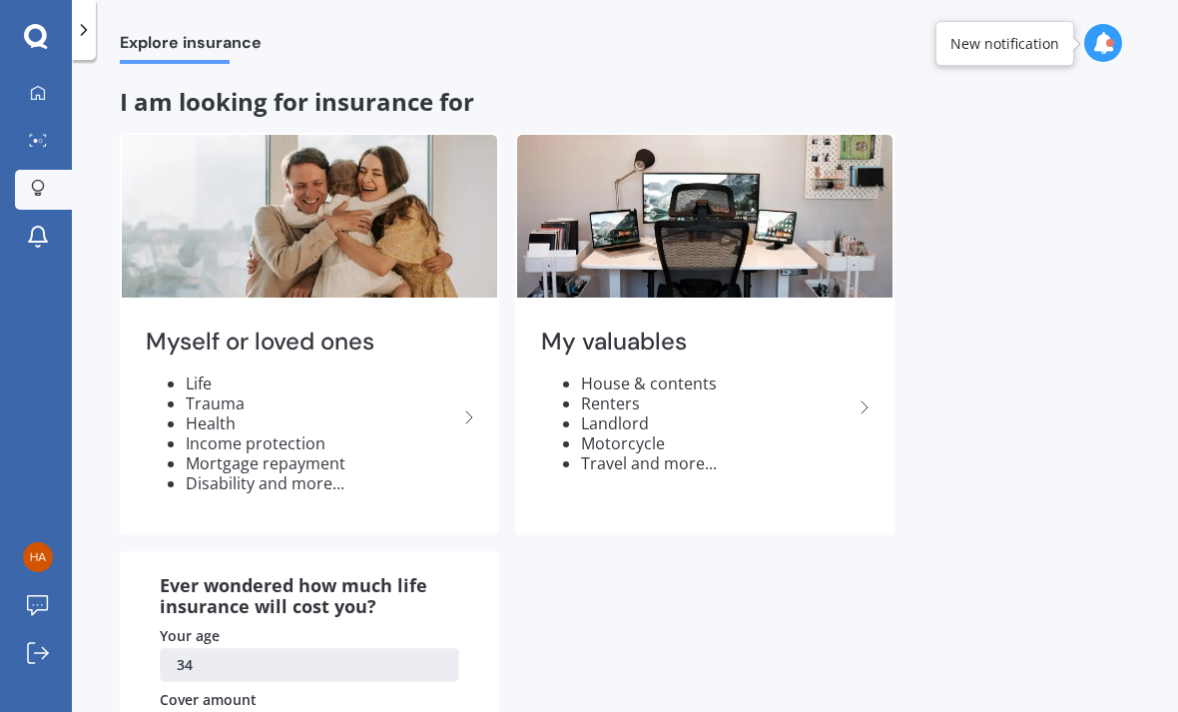
click at [41, 225] on icon at bounding box center [38, 237] width 24 height 24
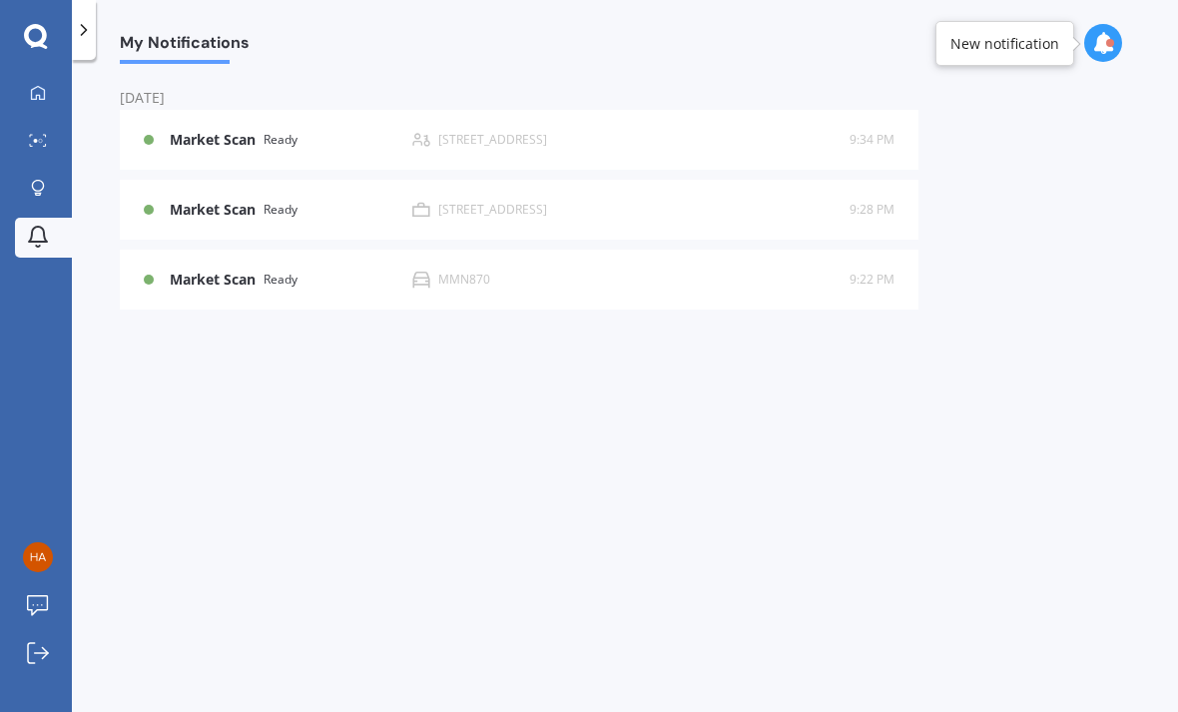
click at [47, 180] on div at bounding box center [38, 189] width 30 height 19
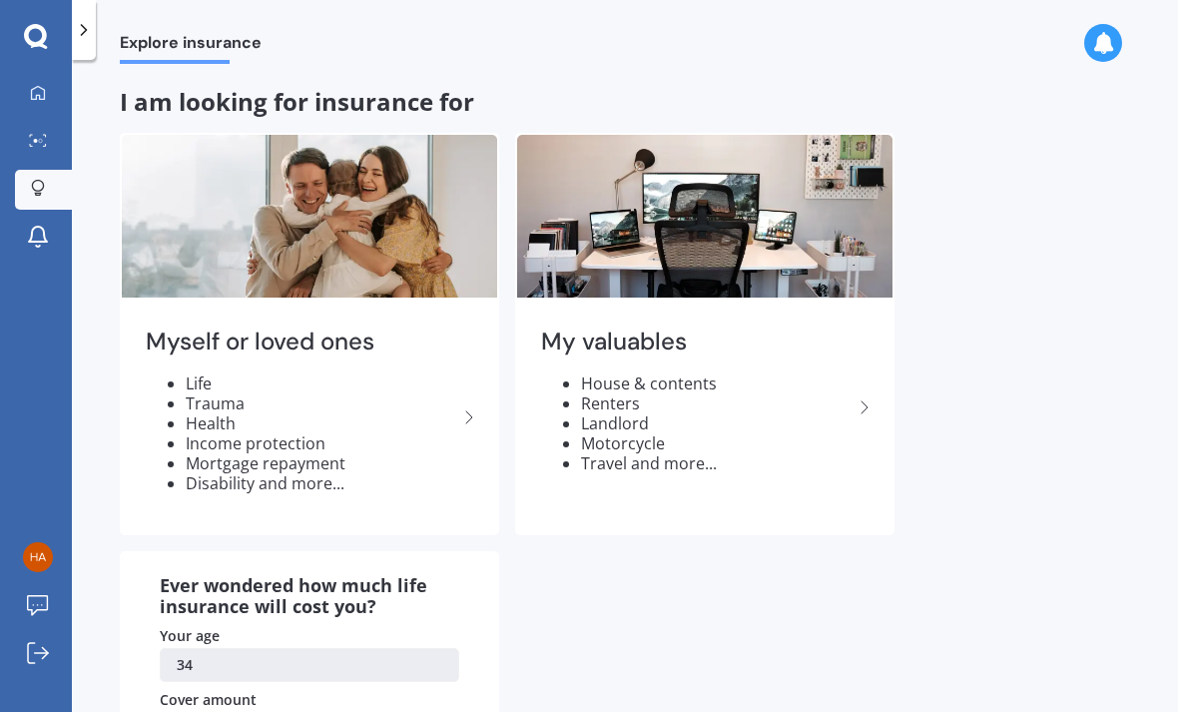
click at [870, 302] on div "My valuables House & contents Renters Landlord Motorcycle Travel and more..." at bounding box center [704, 407] width 375 height 211
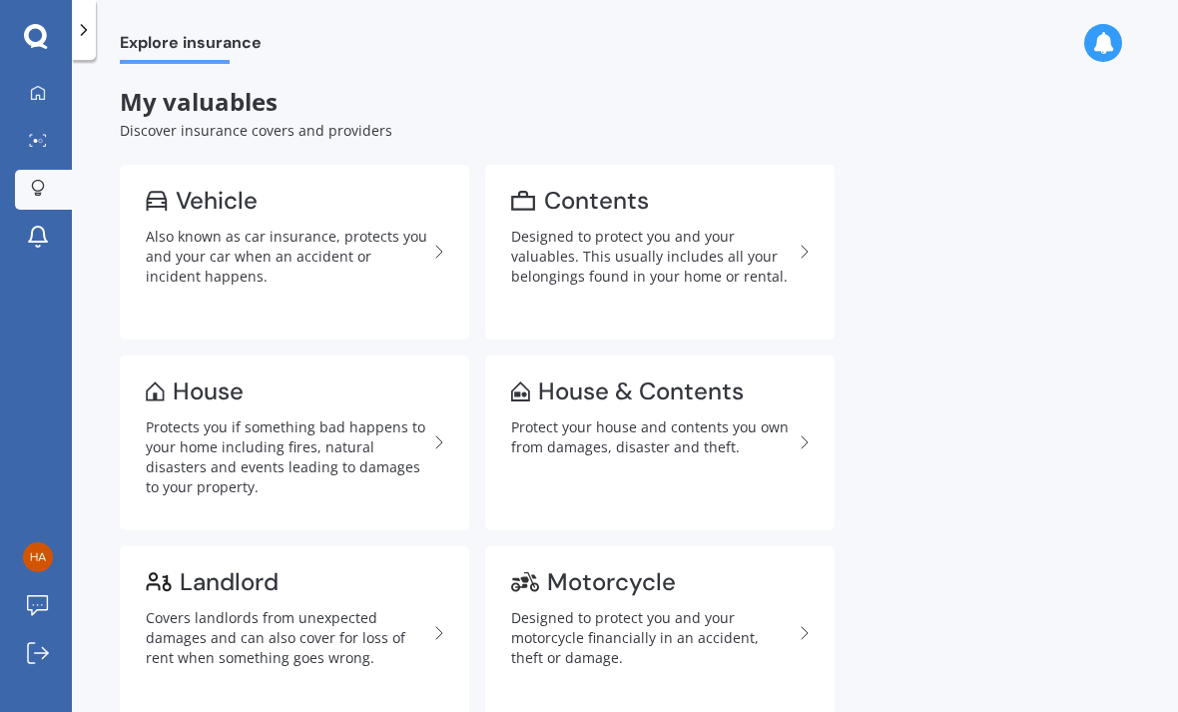
click at [51, 85] on div at bounding box center [38, 94] width 30 height 18
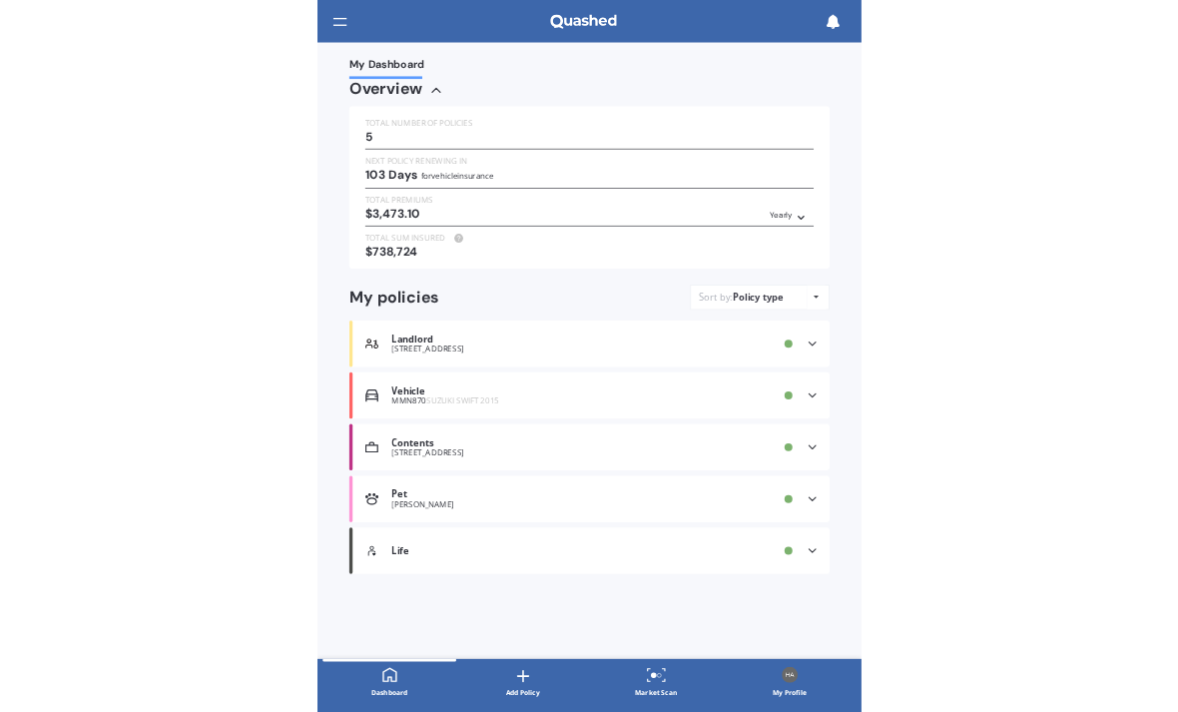
scroll to position [67, 0]
